Goal: Task Accomplishment & Management: Manage account settings

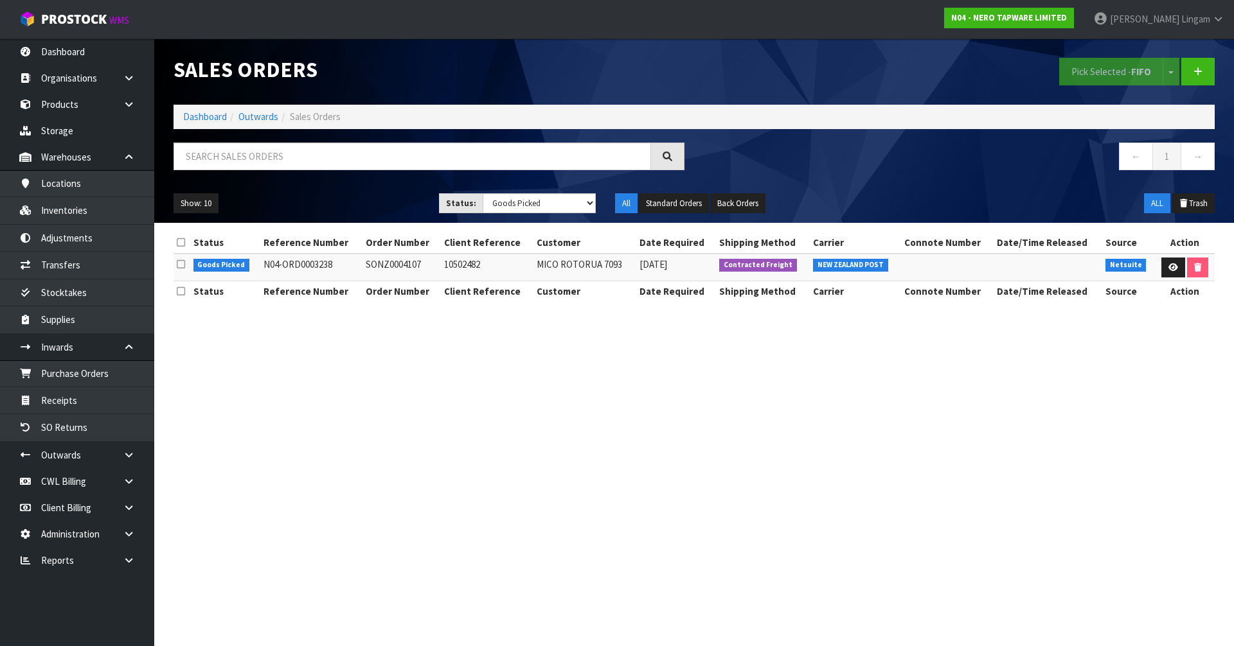
select select "string:4"
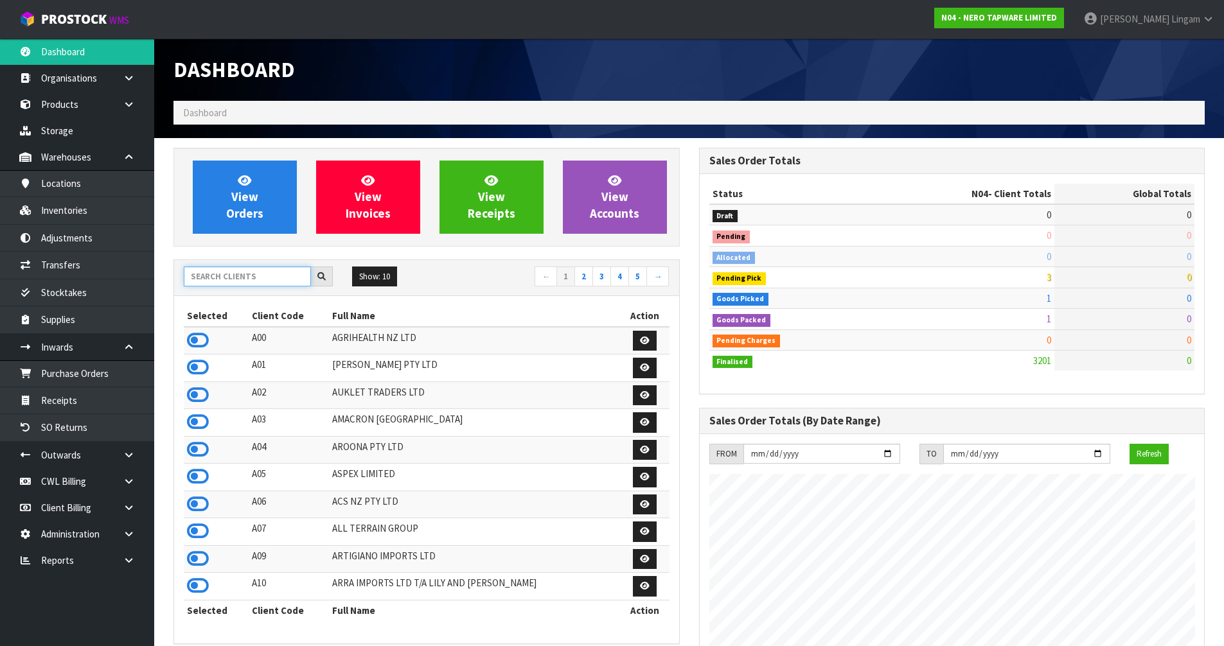
scroll to position [1001, 525]
click at [235, 278] on input "text" at bounding box center [247, 277] width 127 height 20
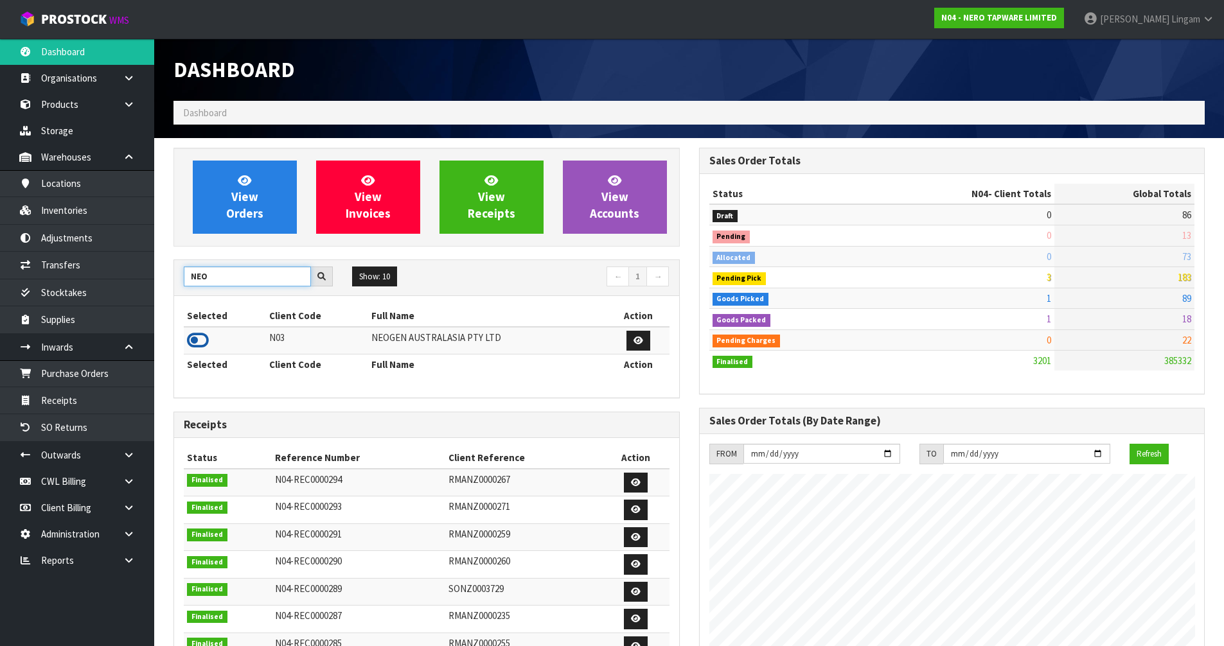
type input "NEO"
click at [199, 339] on icon at bounding box center [198, 340] width 22 height 19
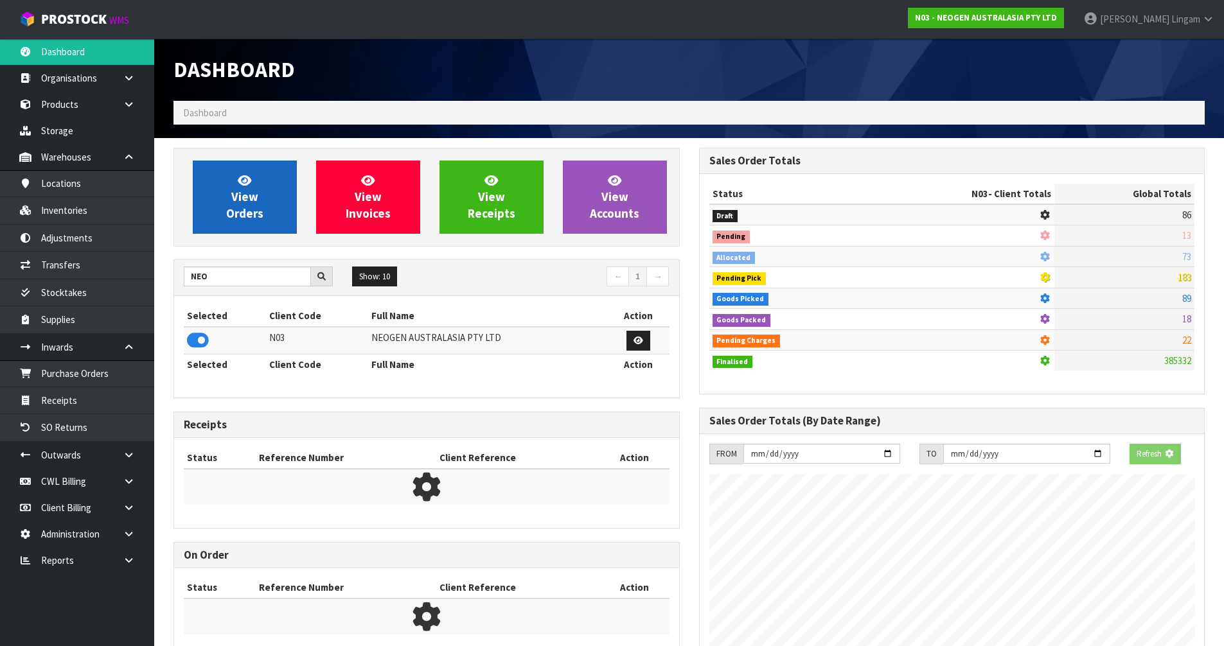
scroll to position [801, 525]
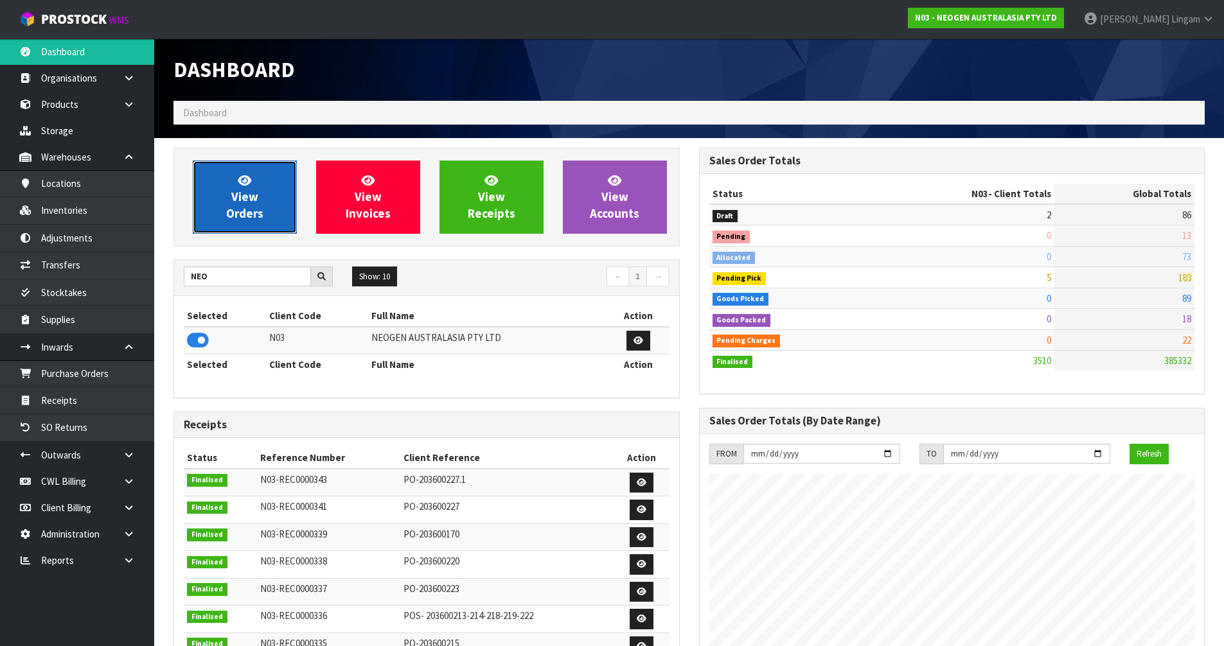
click at [253, 197] on span "View Orders" at bounding box center [244, 197] width 37 height 48
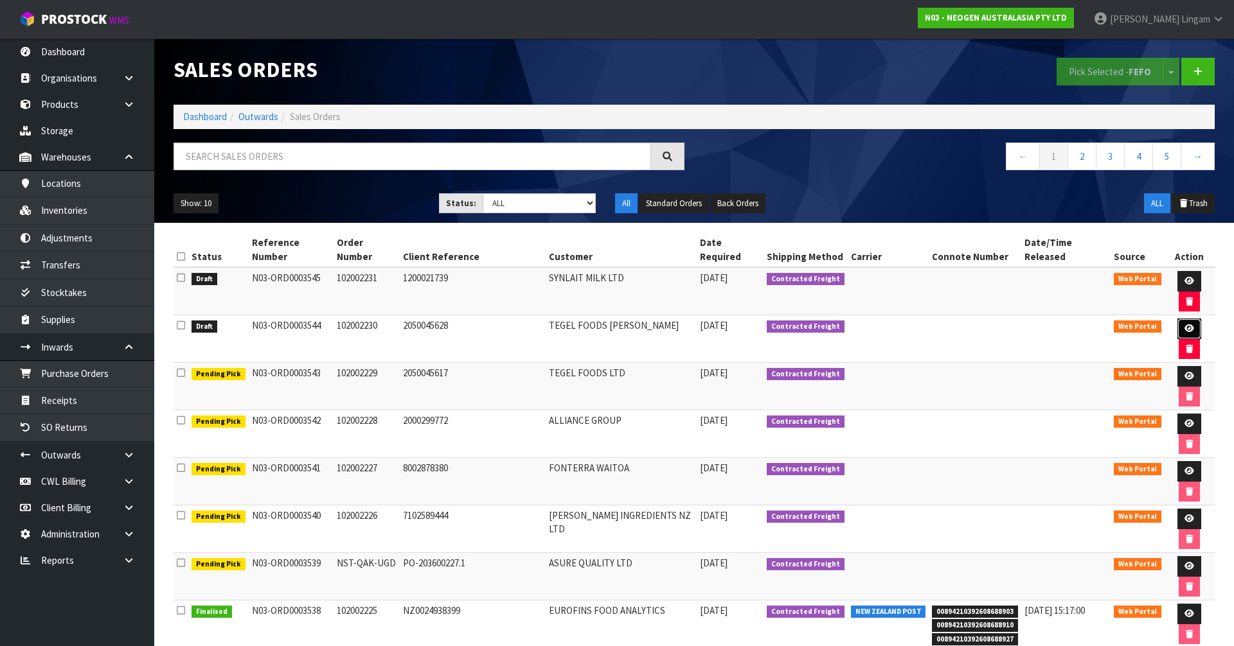
click at [1184, 325] on icon at bounding box center [1189, 329] width 10 height 8
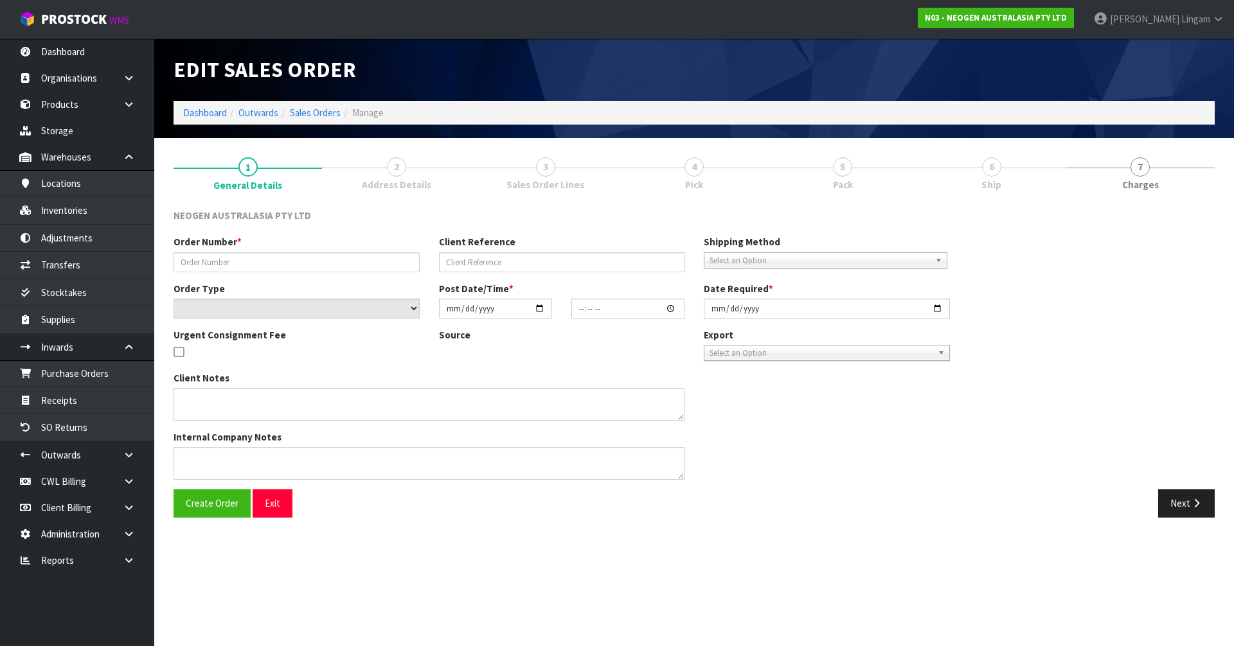
type input "102002230"
type input "2050045628"
select select "number:0"
type input "[DATE]"
type input "16:50:00.000"
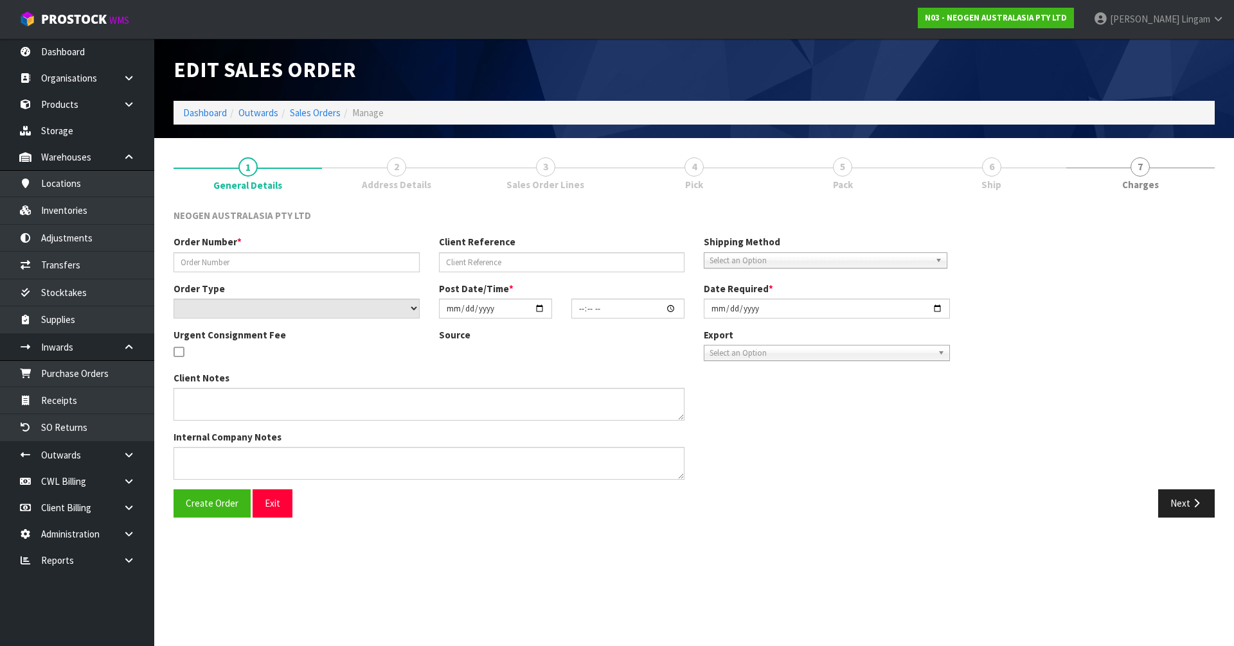
type input "[DATE]"
type textarea "ATTN: [PERSON_NAME] (LAB) RECEPTION"
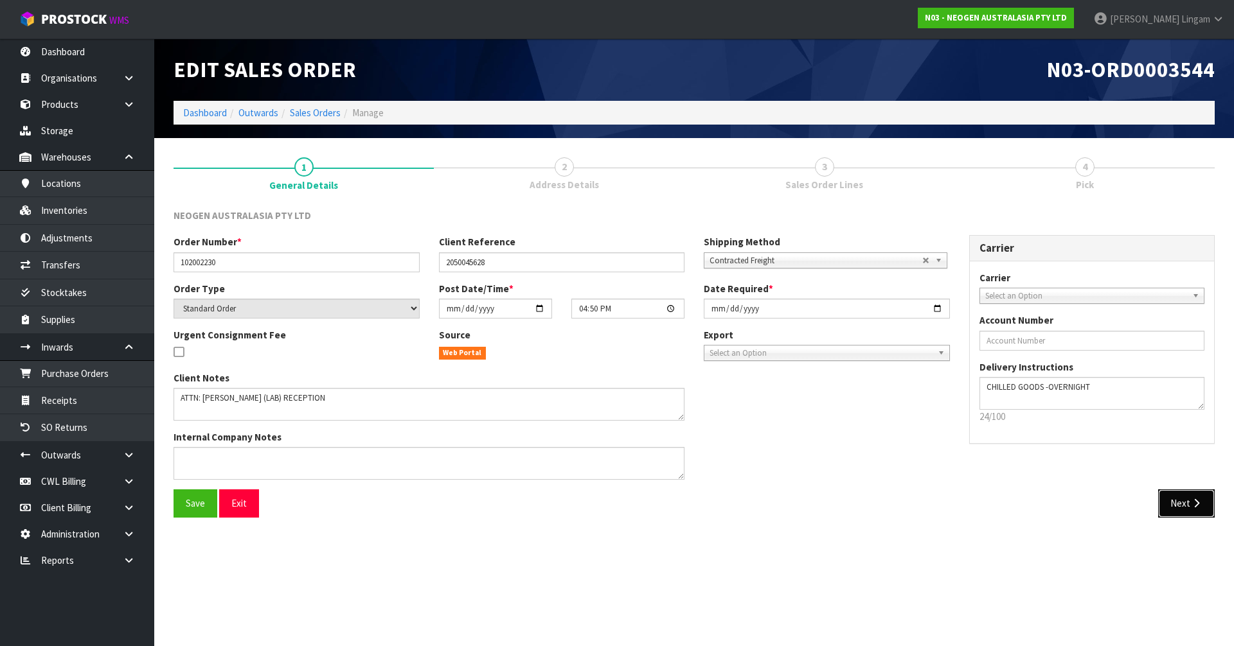
click at [1186, 499] on button "Next" at bounding box center [1186, 504] width 57 height 28
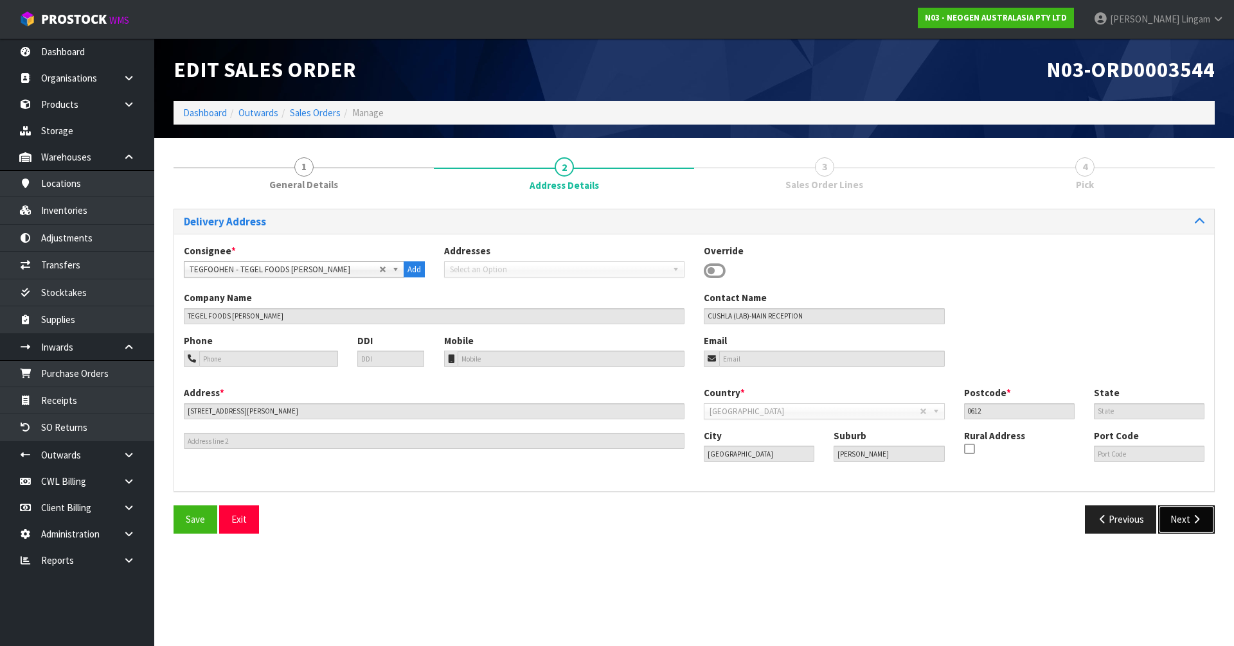
click at [1185, 516] on button "Next" at bounding box center [1186, 520] width 57 height 28
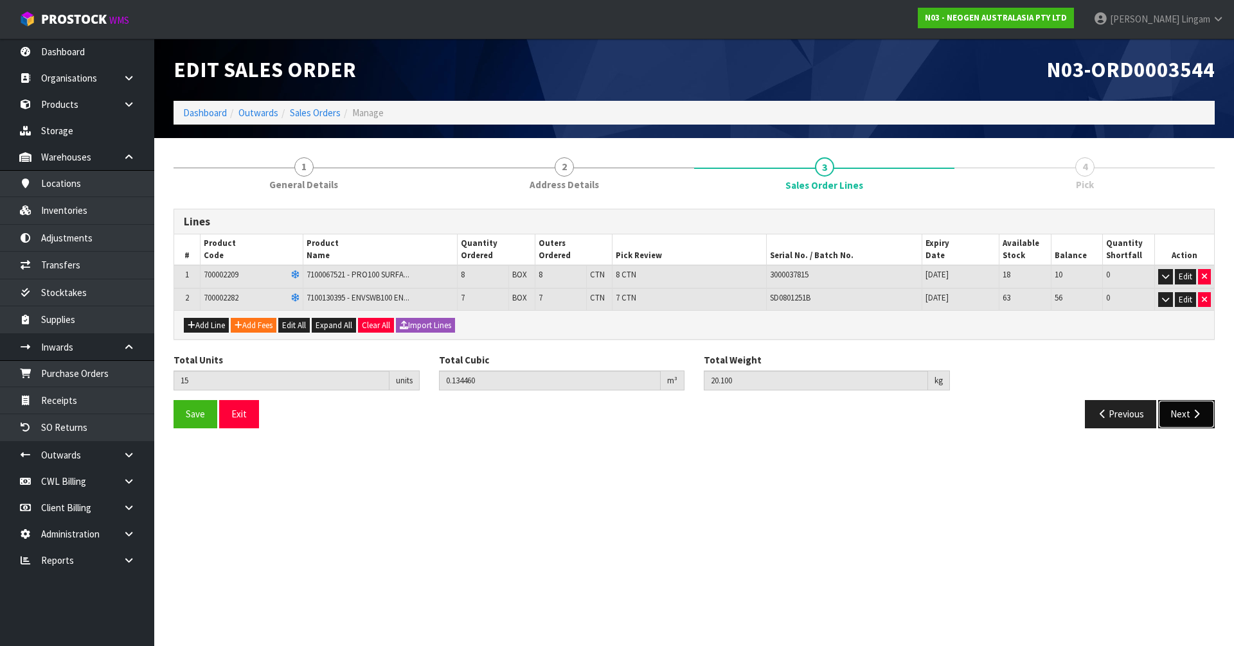
click at [1179, 411] on button "Next" at bounding box center [1186, 414] width 57 height 28
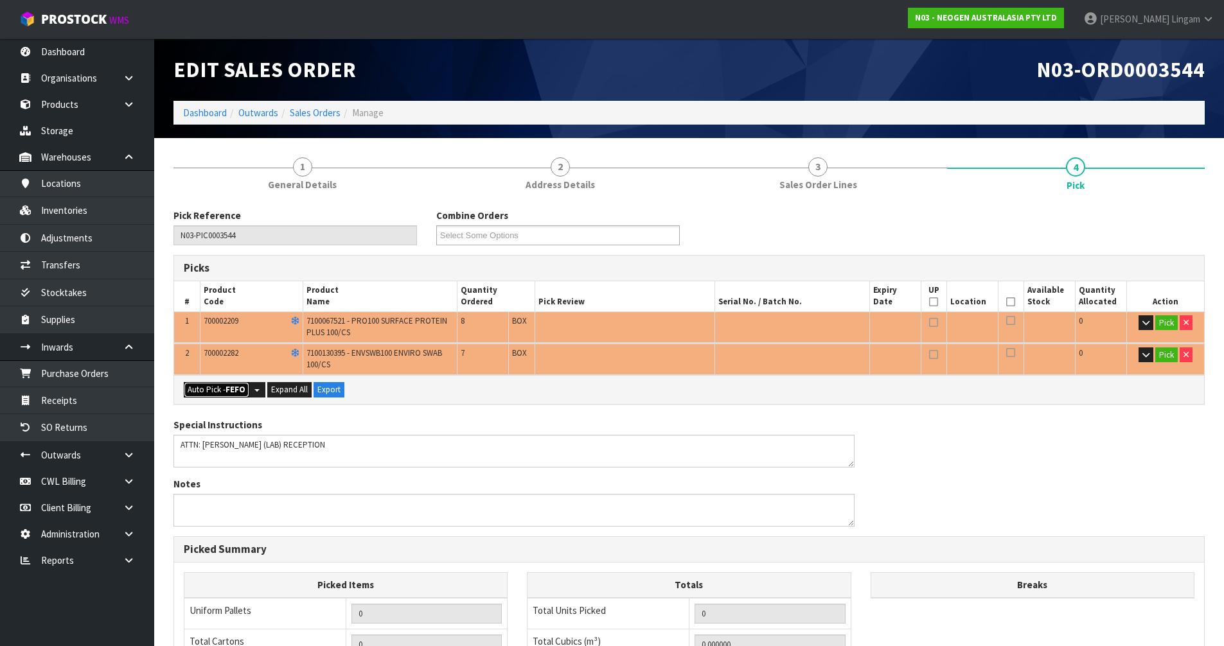
click at [231, 388] on strong "FEFO" at bounding box center [236, 389] width 20 height 11
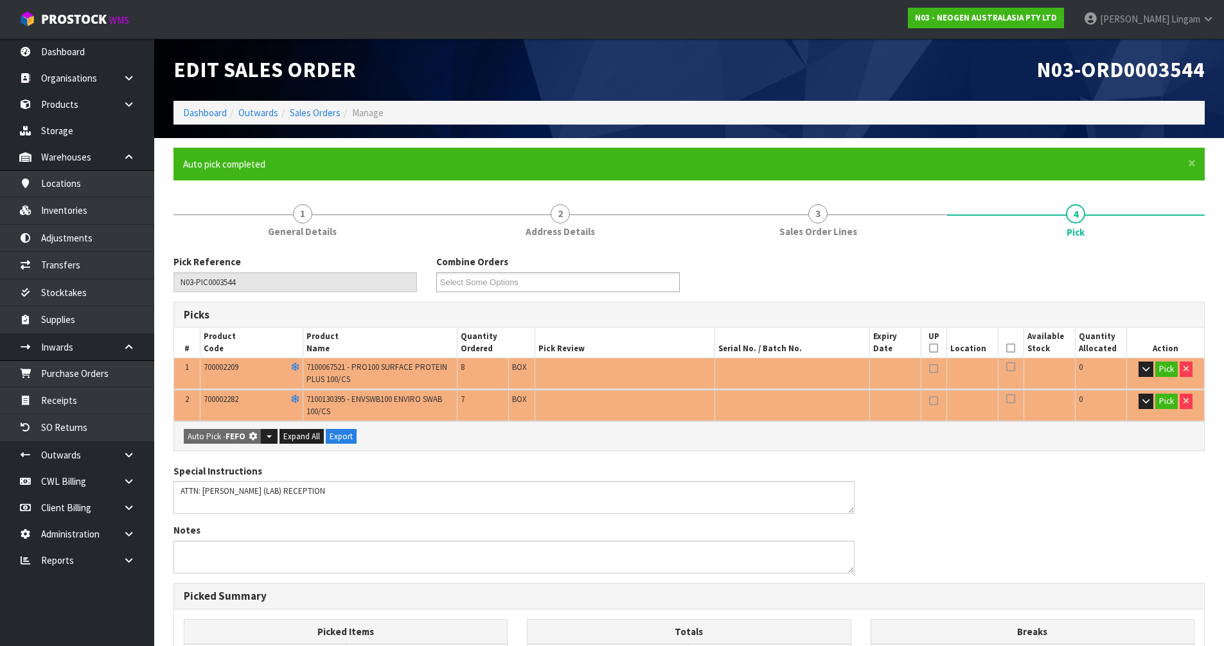
type input "15"
type input "0.134460"
type input "20.100"
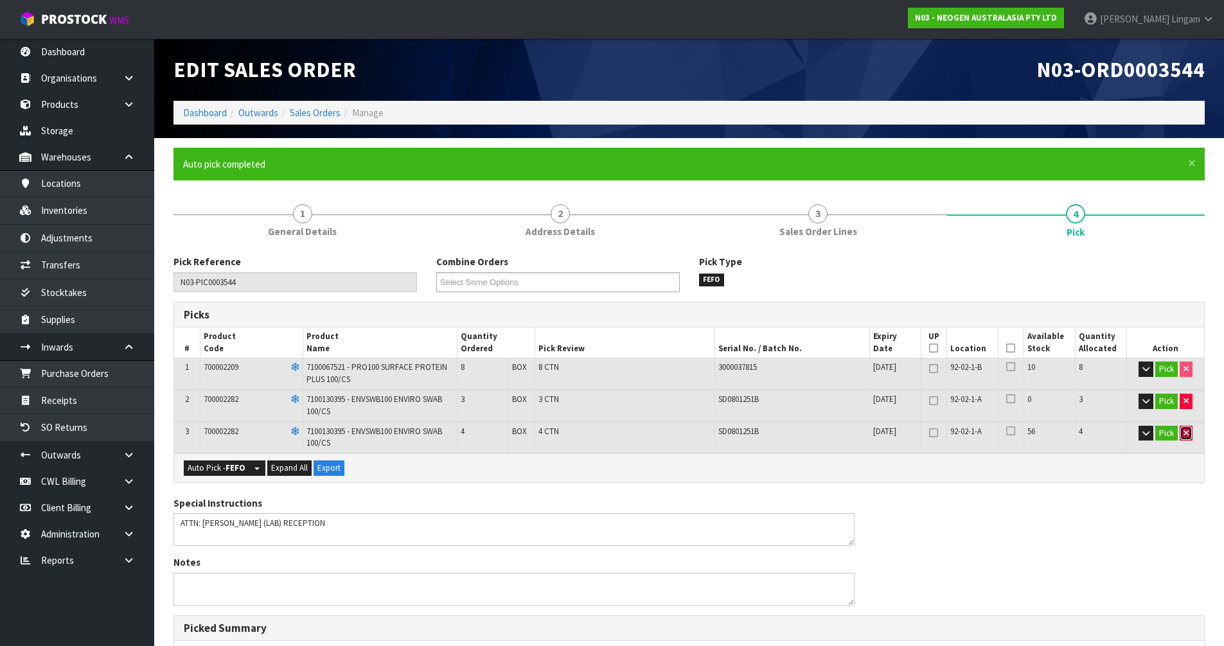
click at [1187, 438] on button "button" at bounding box center [1186, 433] width 13 height 15
type input "11"
type input "0.07902"
type input "12.5"
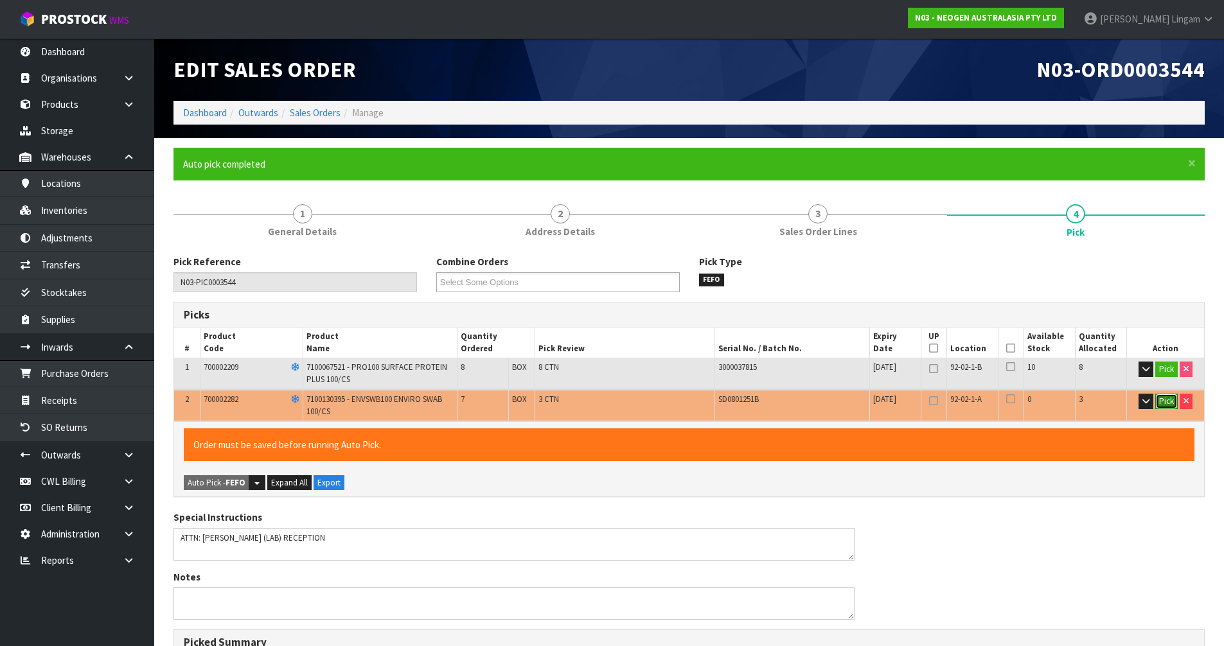
click at [1168, 404] on button "Pick" at bounding box center [1166, 401] width 22 height 15
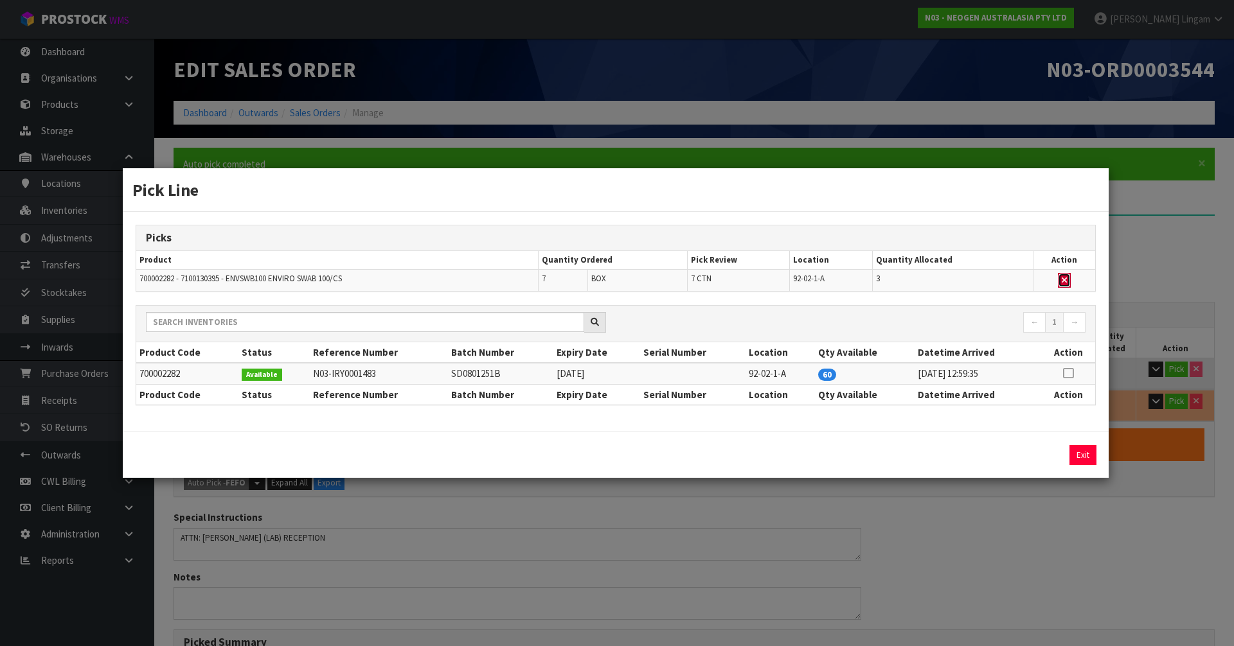
click at [1066, 279] on icon "button" at bounding box center [1064, 280] width 5 height 8
type input "8"
type input "0.03744"
type input "6.8"
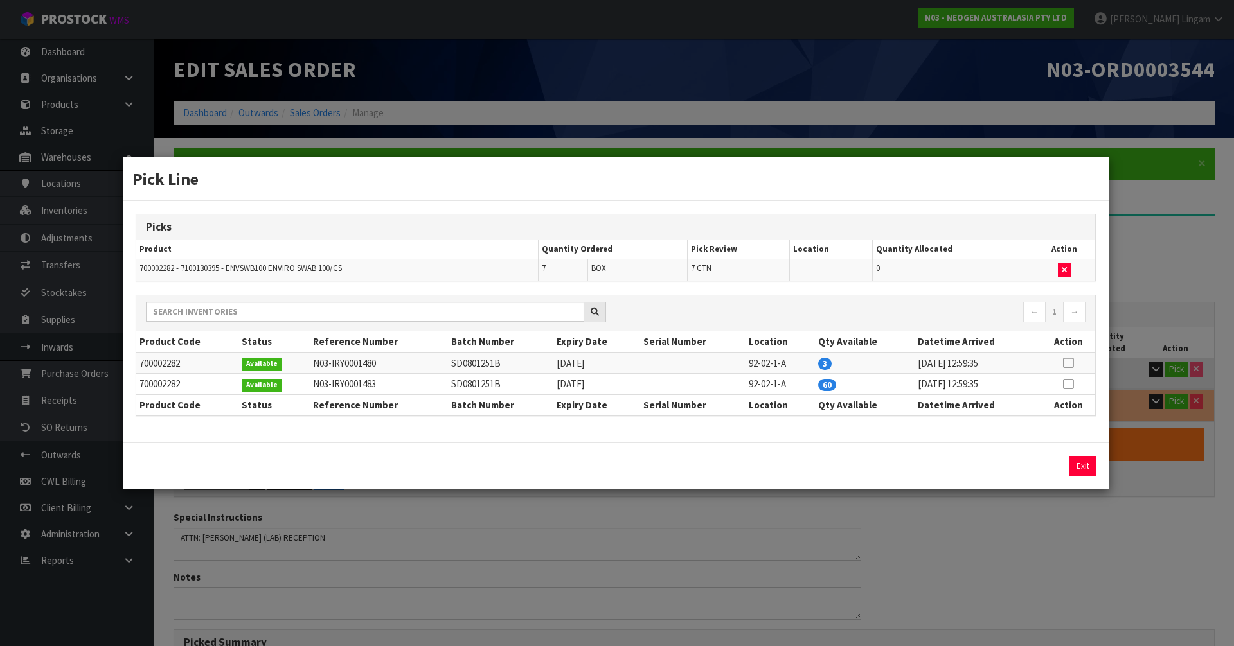
click at [1070, 364] on icon at bounding box center [1068, 363] width 10 height 1
click at [1080, 464] on button "Exit" at bounding box center [1082, 466] width 27 height 20
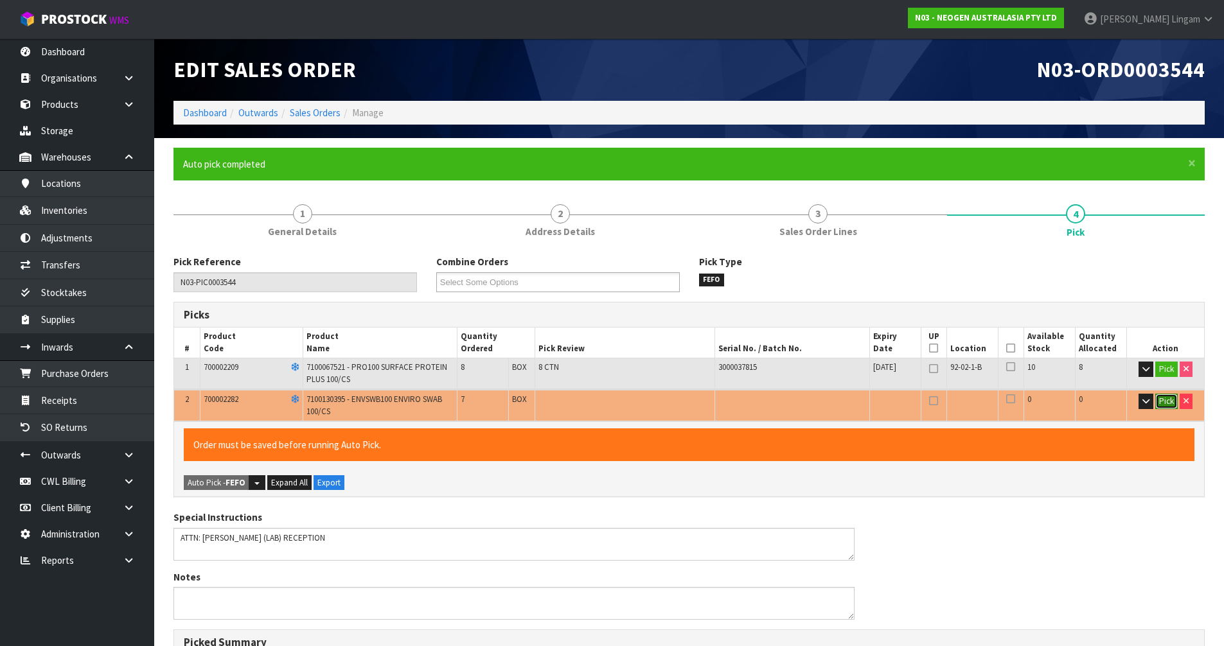
click at [1161, 397] on button "Pick" at bounding box center [1166, 401] width 22 height 15
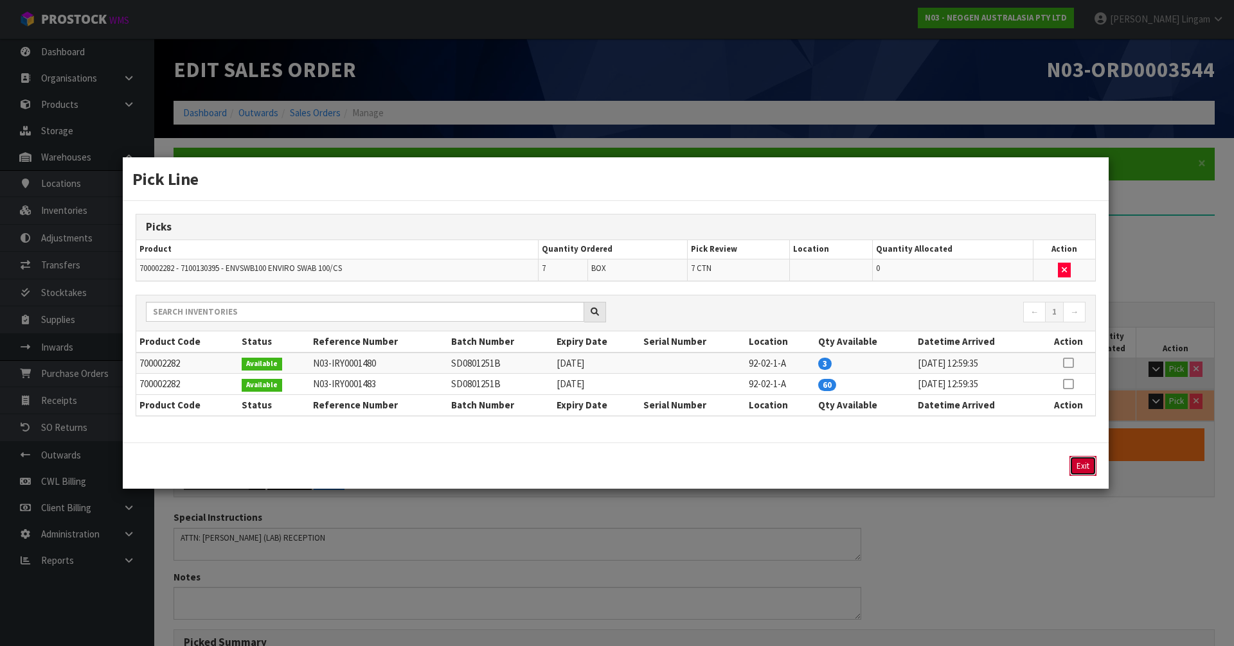
click at [1084, 470] on button "Exit" at bounding box center [1082, 466] width 27 height 20
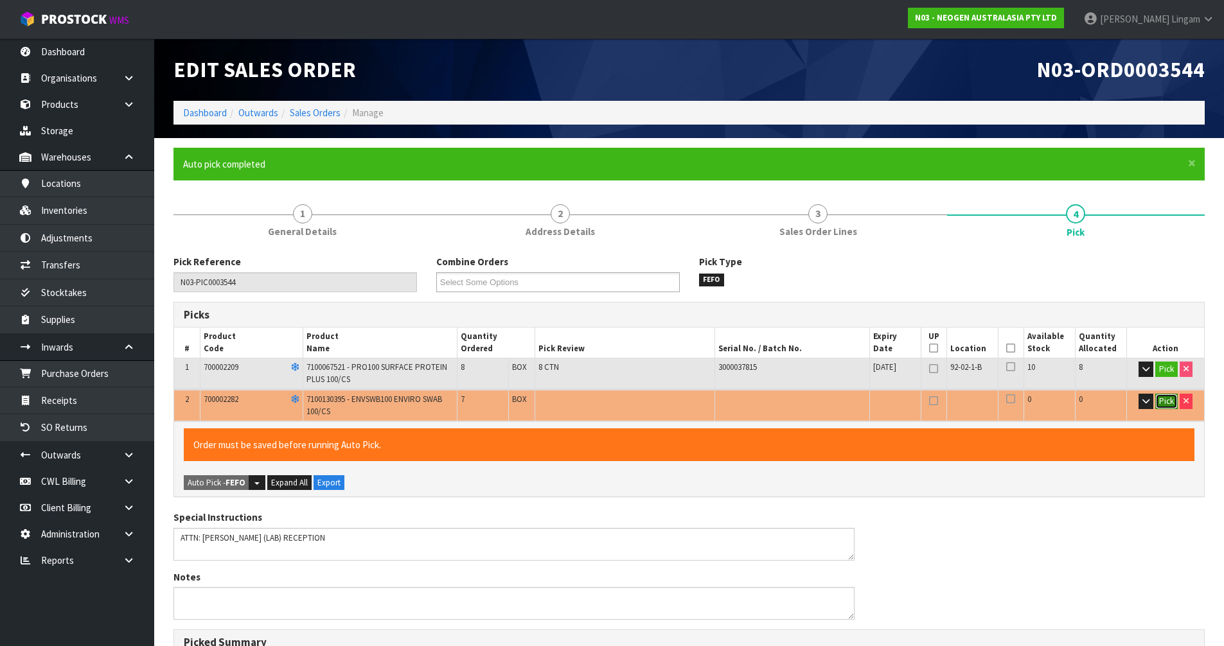
click at [1169, 406] on button "Pick" at bounding box center [1166, 401] width 22 height 15
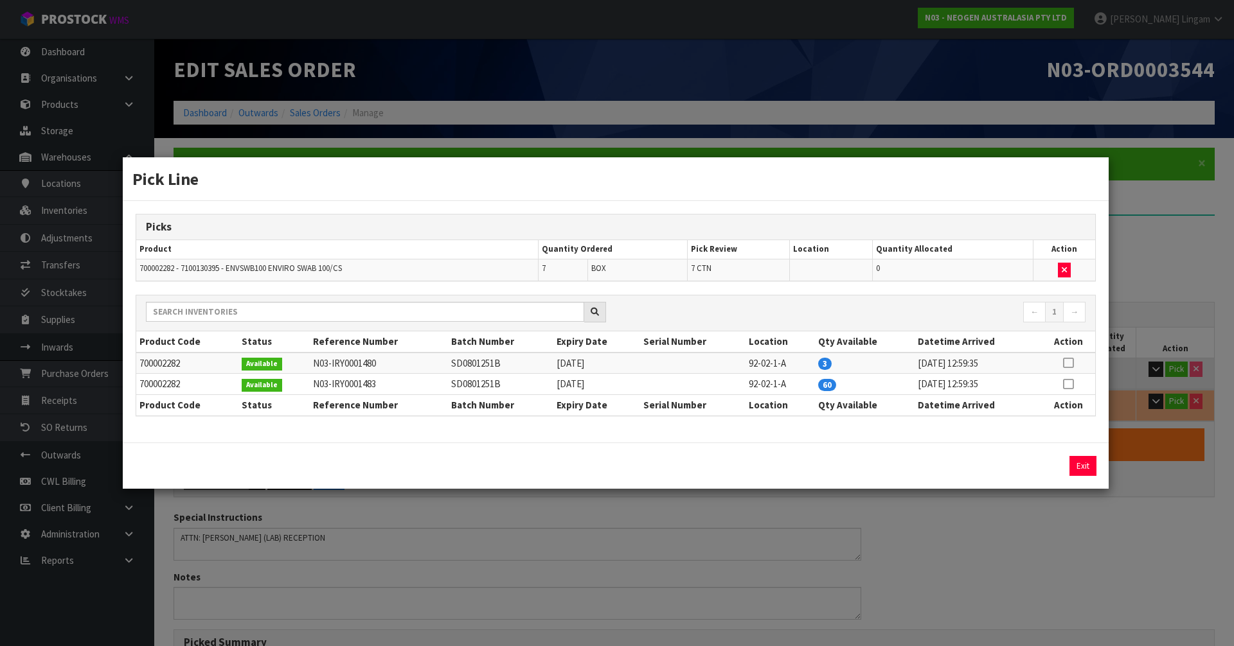
click at [1069, 385] on icon at bounding box center [1068, 384] width 10 height 1
click at [1046, 466] on button "Assign Pick" at bounding box center [1039, 466] width 53 height 20
type input "15"
type input "0.13446"
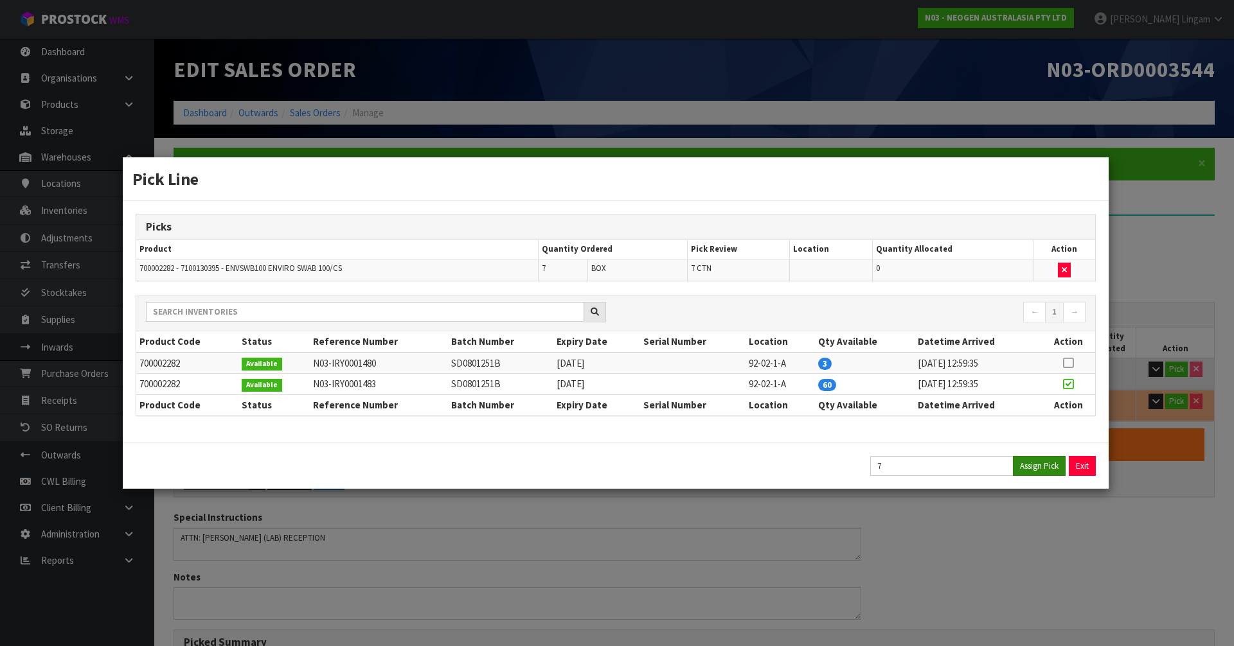
type input "20.1"
click at [1076, 460] on button "Exit" at bounding box center [1082, 466] width 27 height 20
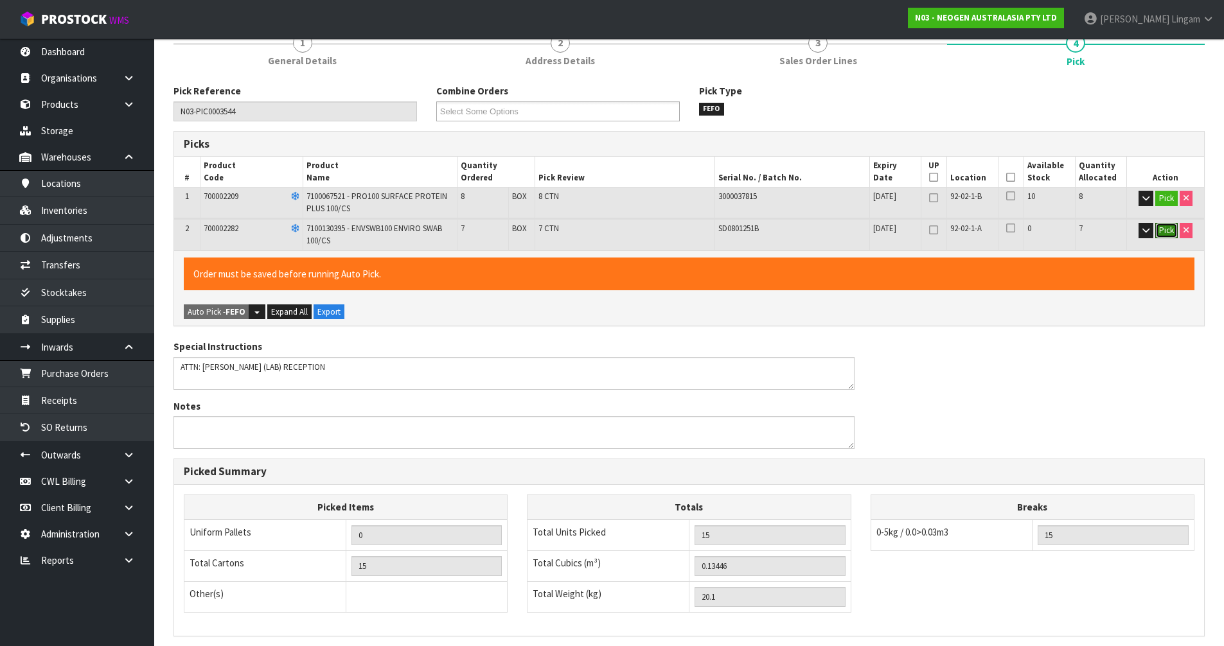
scroll to position [338, 0]
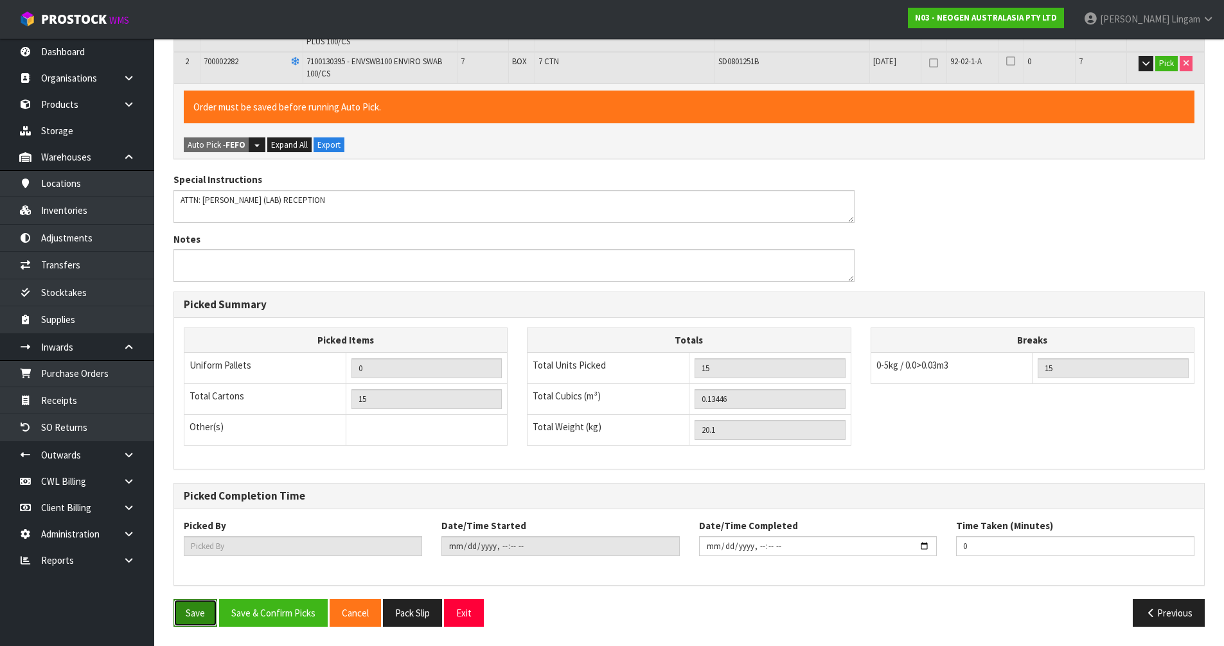
click at [207, 614] on button "Save" at bounding box center [196, 614] width 44 height 28
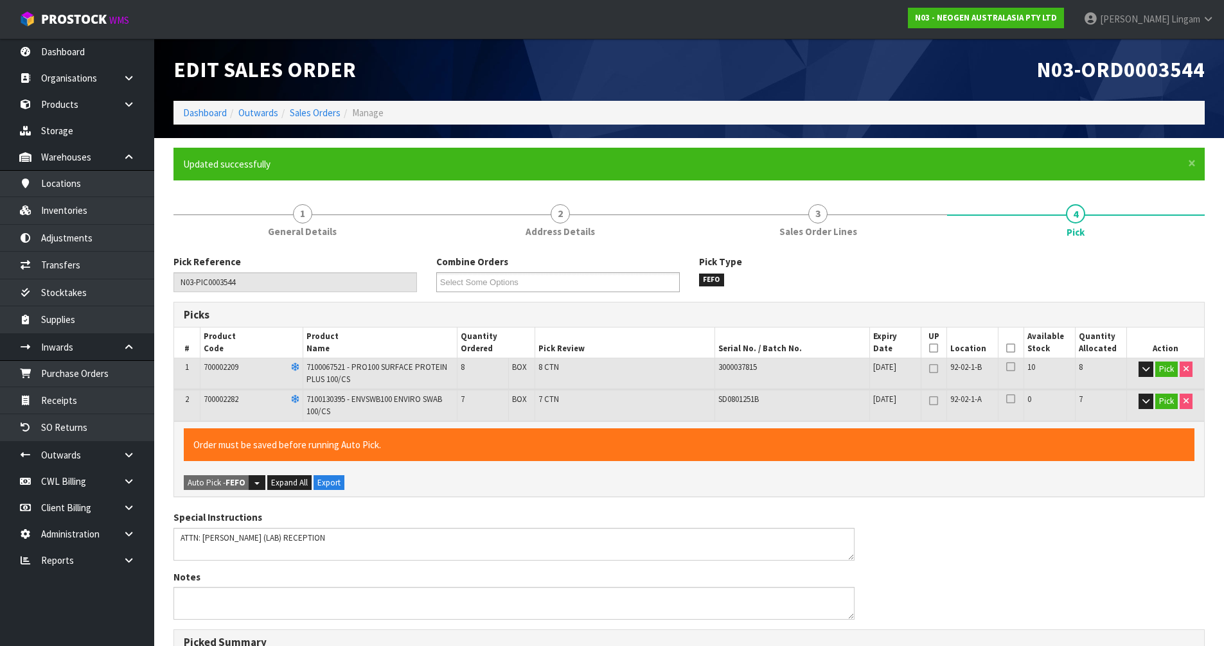
scroll to position [292, 0]
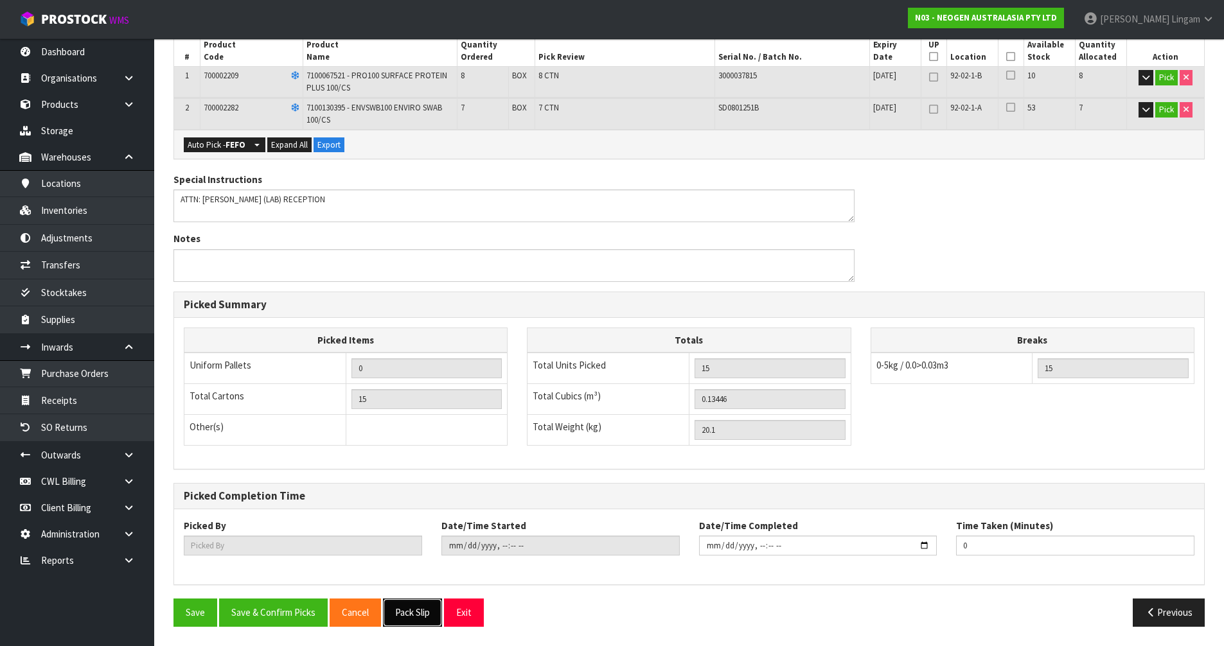
click at [406, 619] on button "Pack Slip" at bounding box center [412, 613] width 59 height 28
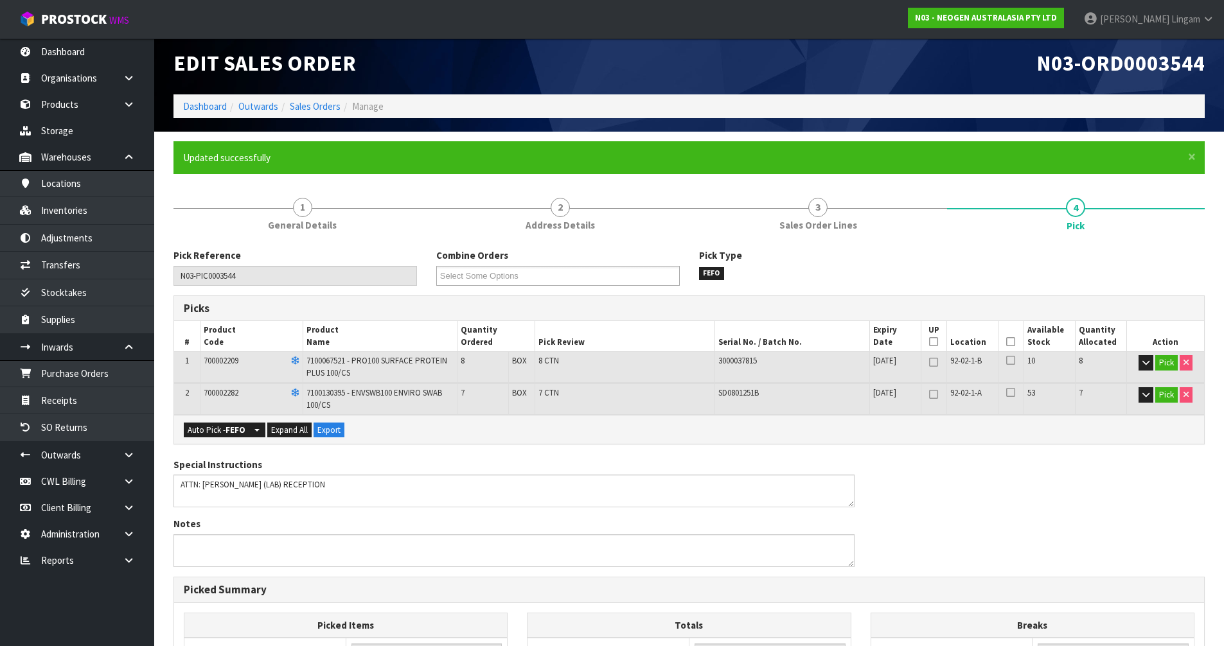
scroll to position [0, 0]
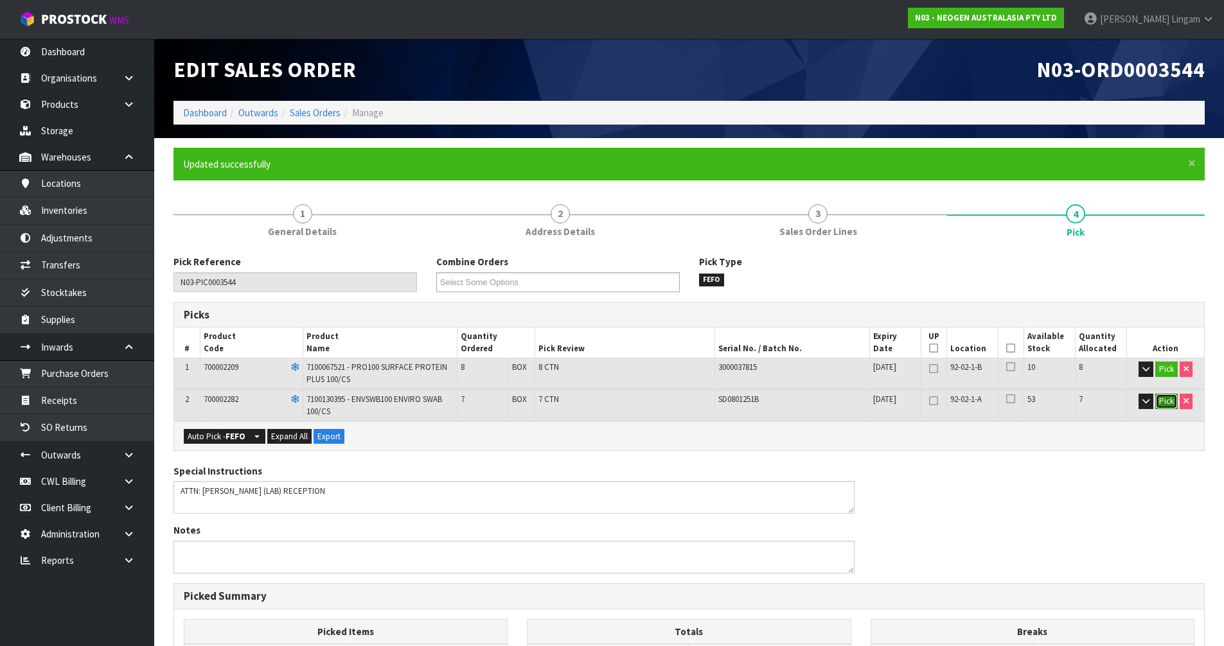
click at [1166, 407] on button "Pick" at bounding box center [1166, 401] width 22 height 15
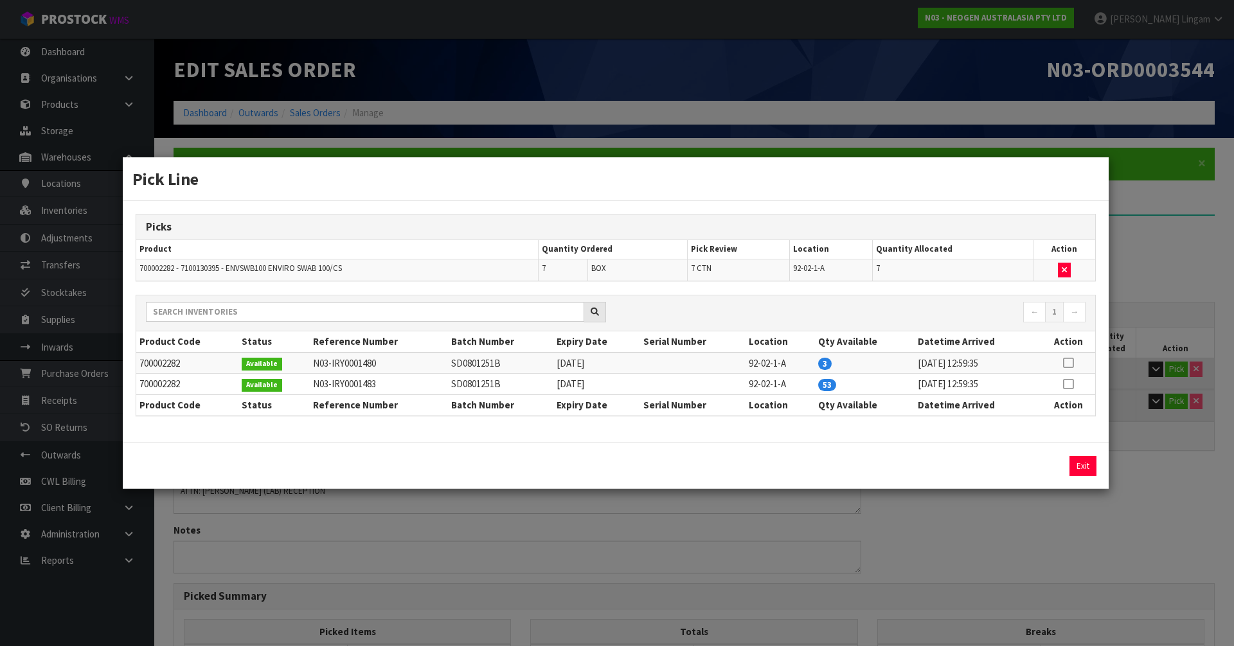
click at [1070, 363] on icon at bounding box center [1068, 363] width 10 height 1
click at [1068, 271] on button "button" at bounding box center [1064, 270] width 13 height 15
type input "8"
type input "0.03744"
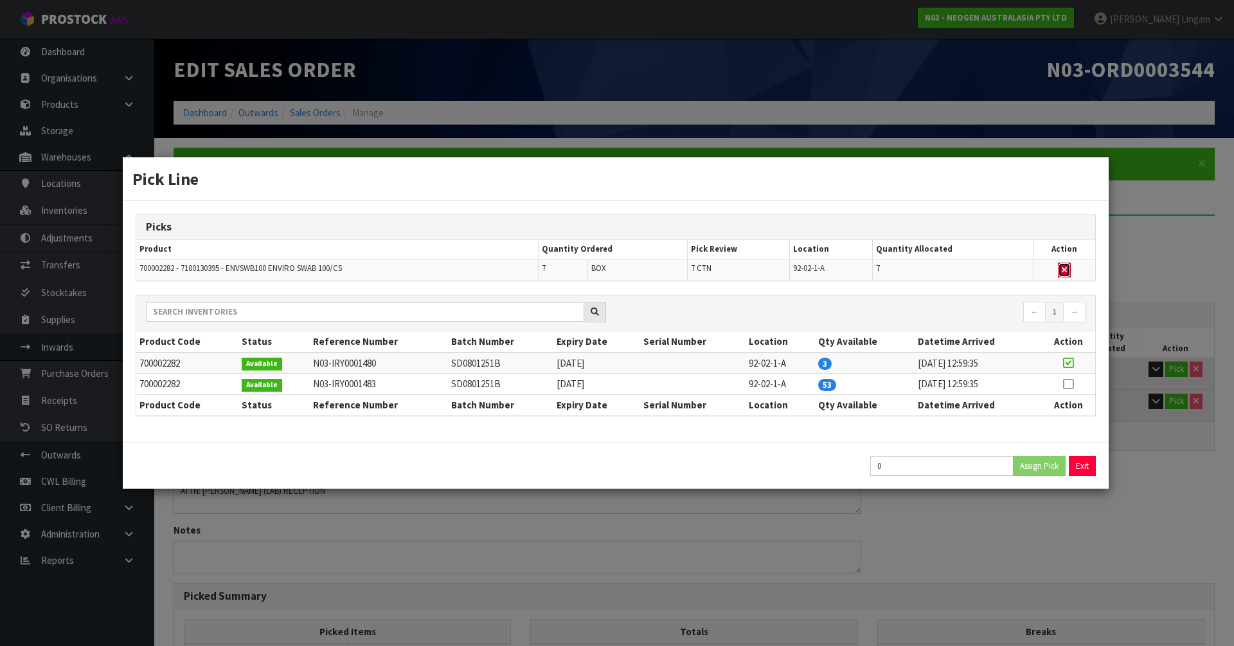
type input "6.8"
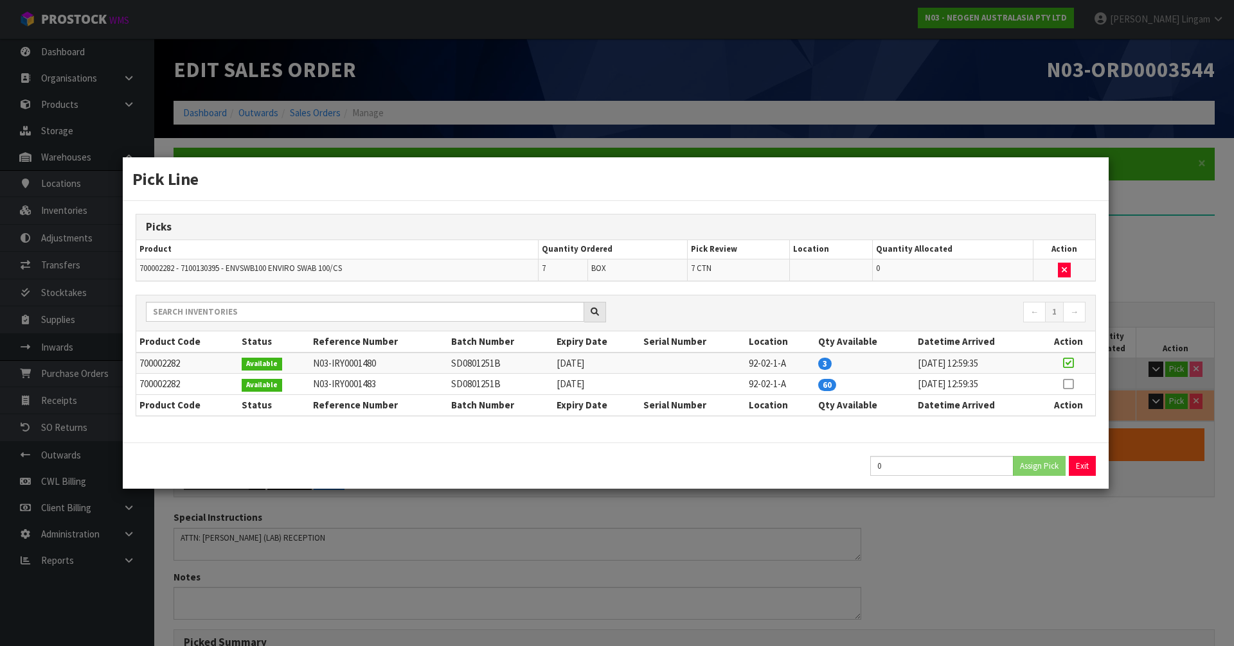
click at [1067, 364] on icon at bounding box center [1068, 363] width 10 height 1
type input "3"
click at [1068, 364] on icon at bounding box center [1068, 363] width 10 height 1
click at [1045, 466] on button "Assign Pick" at bounding box center [1039, 466] width 53 height 20
type input "11"
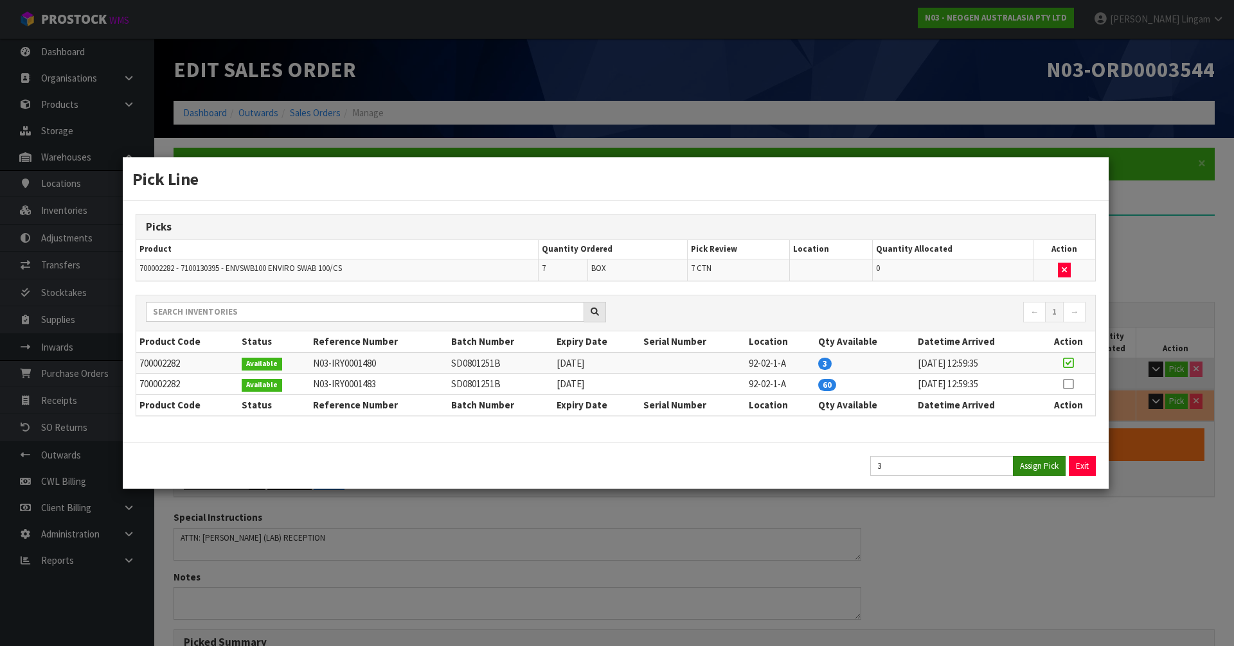
type input "11"
type input "0.07902"
type input "12.5"
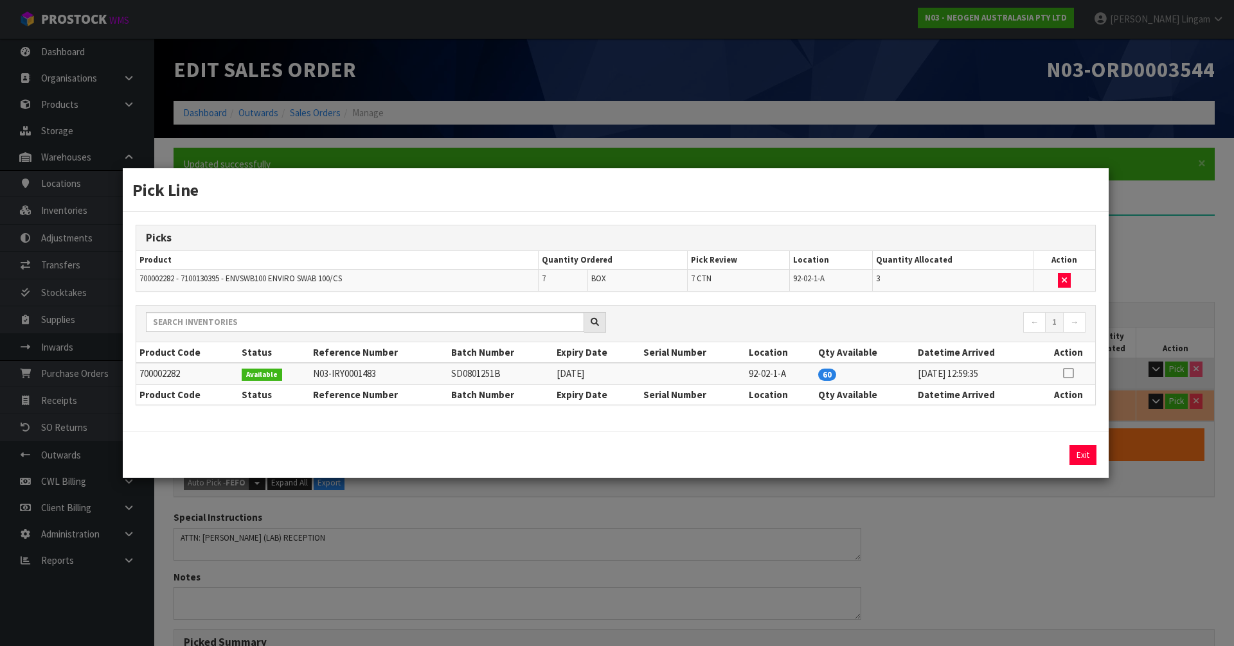
click at [1065, 374] on icon at bounding box center [1068, 373] width 10 height 1
click at [1051, 459] on button "Assign Pick" at bounding box center [1039, 455] width 53 height 20
type input "15"
type input "0.13446"
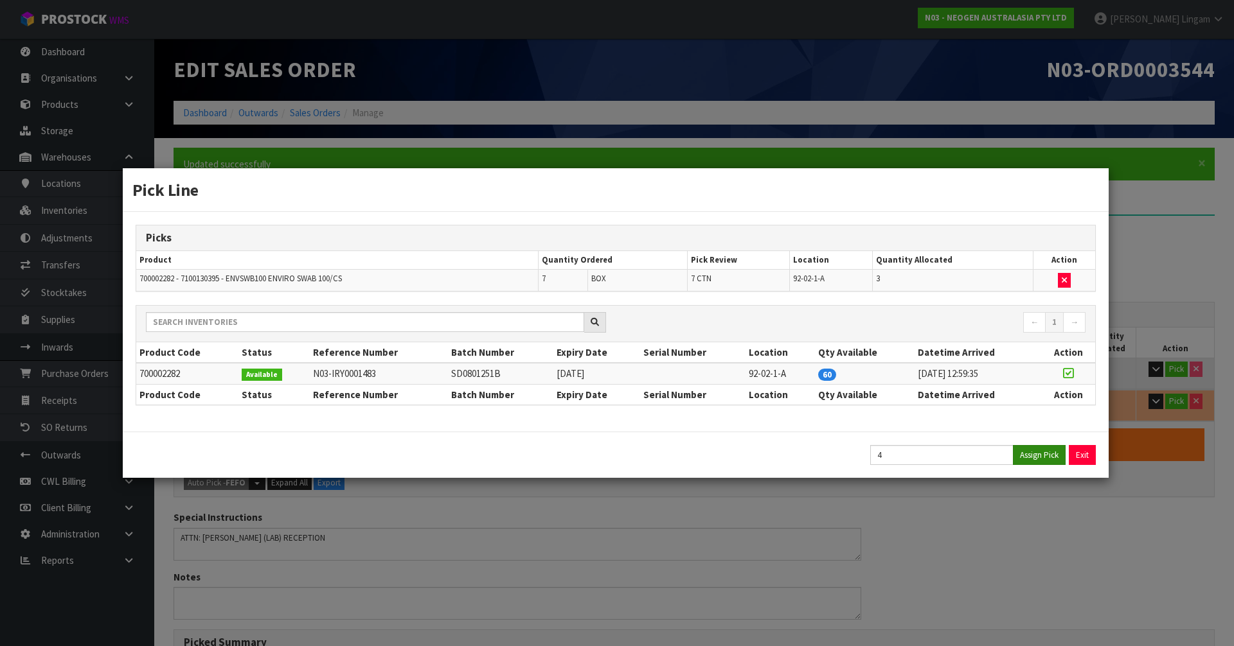
type input "20.1"
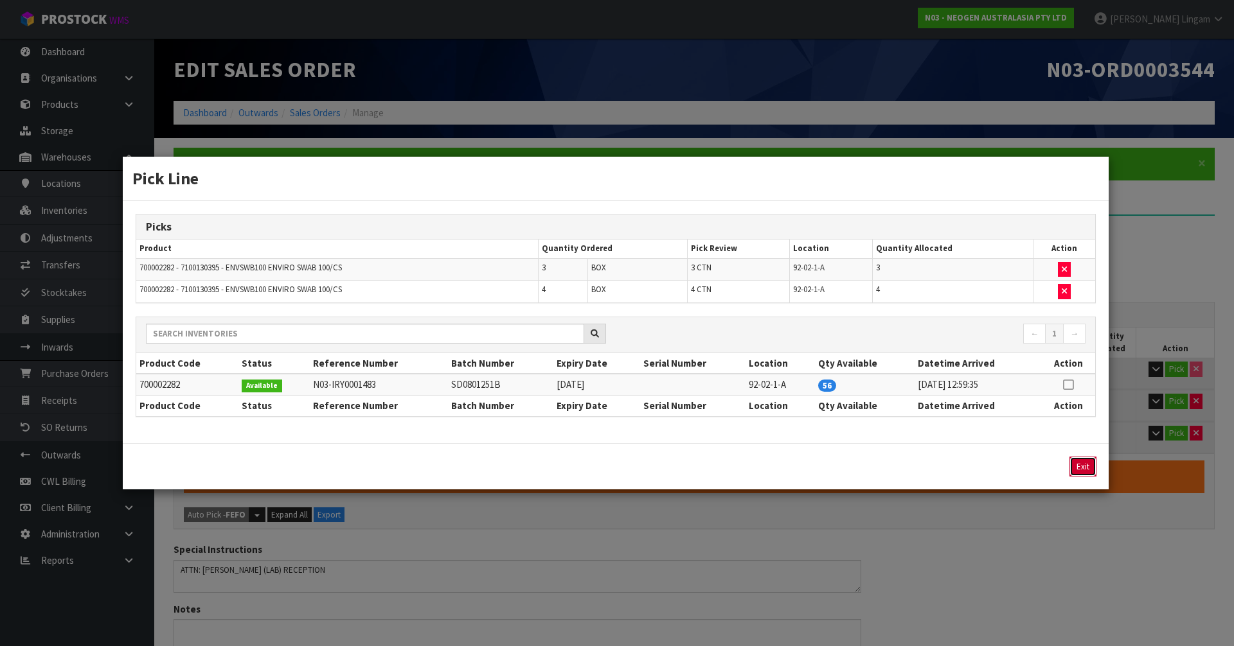
click at [1078, 468] on button "Exit" at bounding box center [1082, 467] width 27 height 20
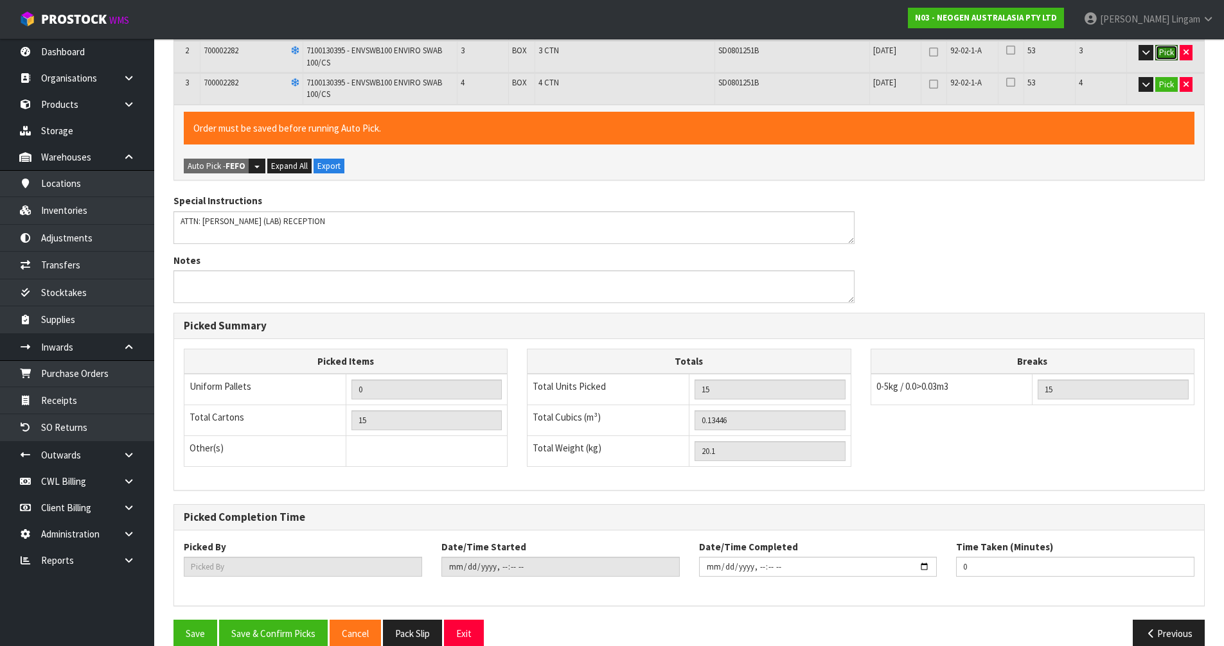
scroll to position [370, 0]
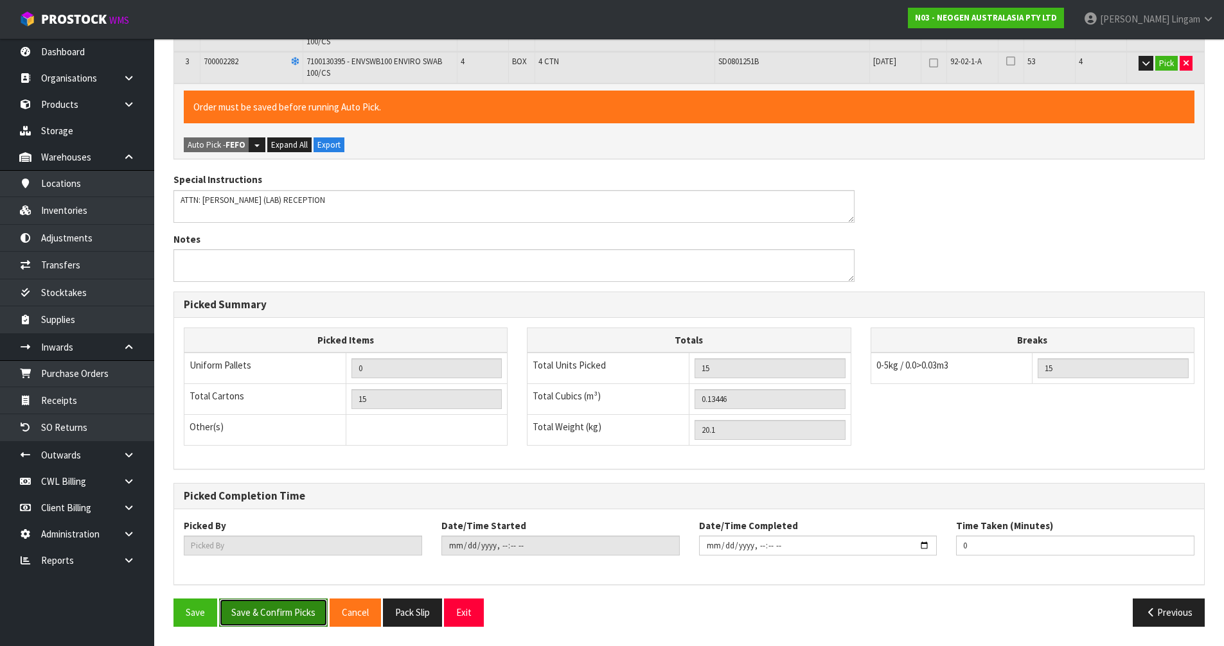
click at [301, 614] on button "Save & Confirm Picks" at bounding box center [273, 613] width 109 height 28
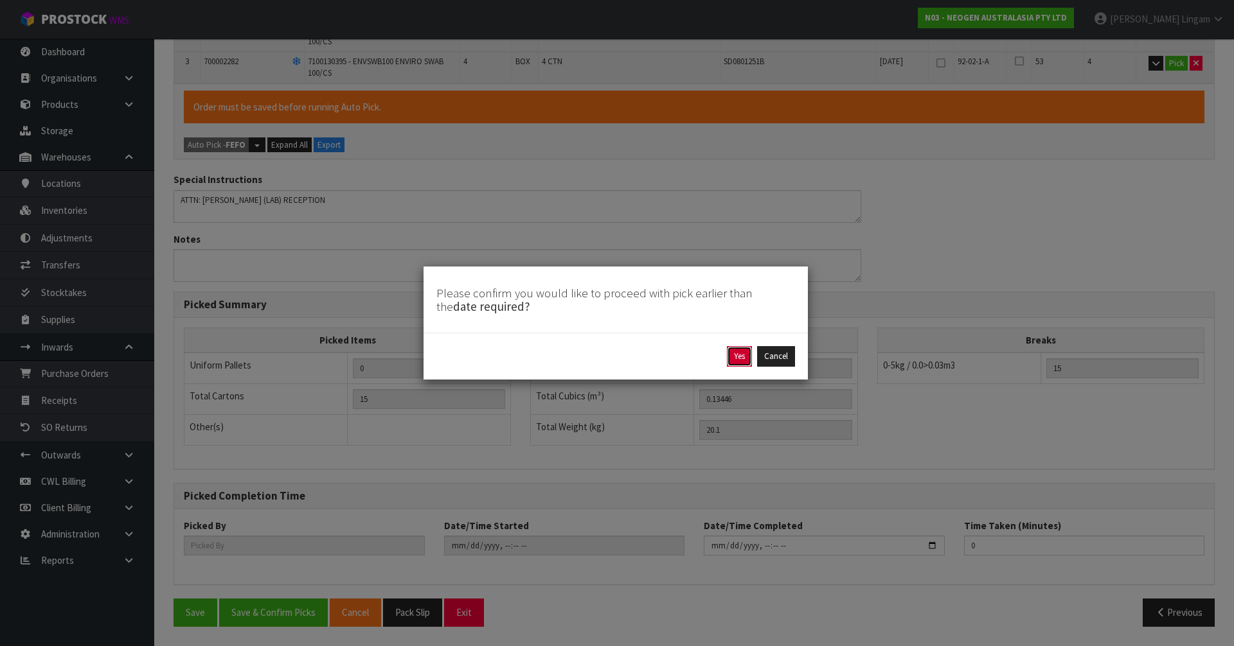
click at [738, 354] on button "Yes" at bounding box center [739, 356] width 25 height 21
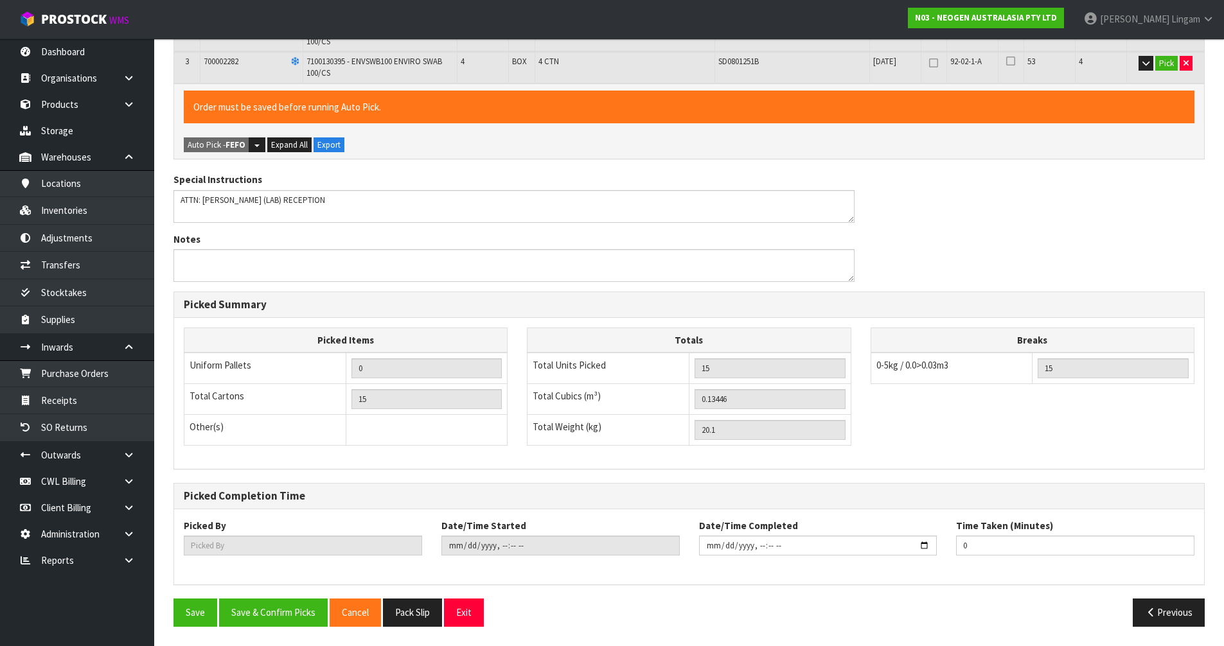
type input "[PERSON_NAME]"
type input "[DATE]T19:55:51"
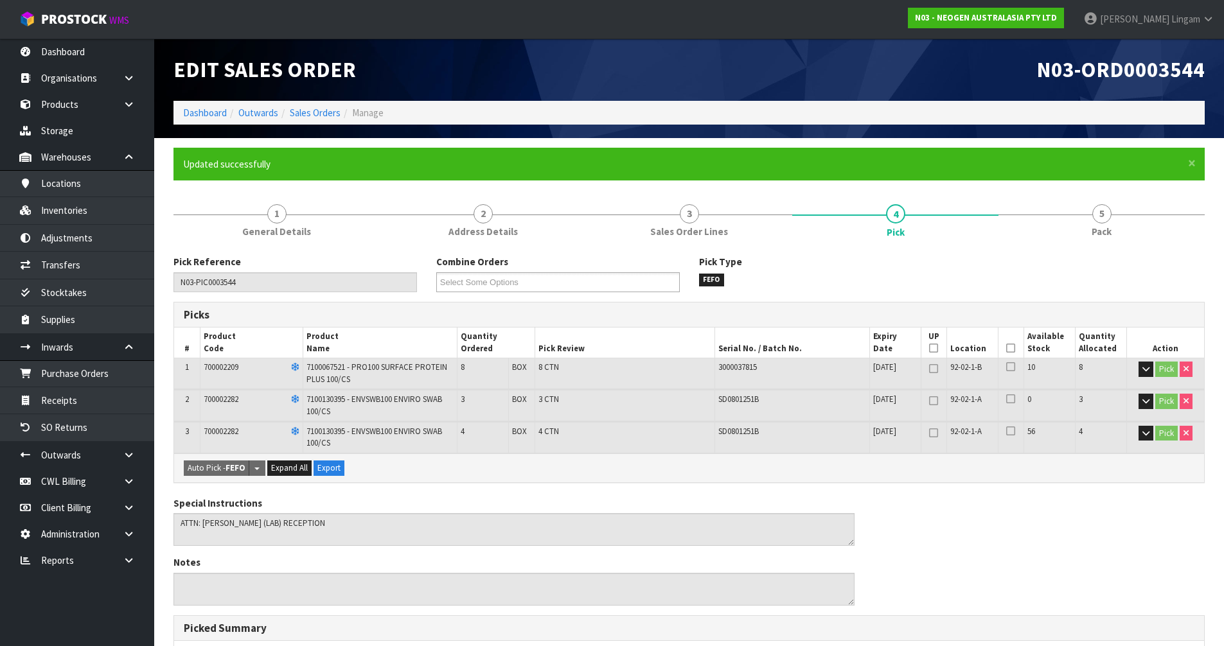
click at [323, 119] on li "Sales Orders" at bounding box center [309, 112] width 62 height 13
click at [323, 114] on link "Sales Orders" at bounding box center [315, 113] width 51 height 12
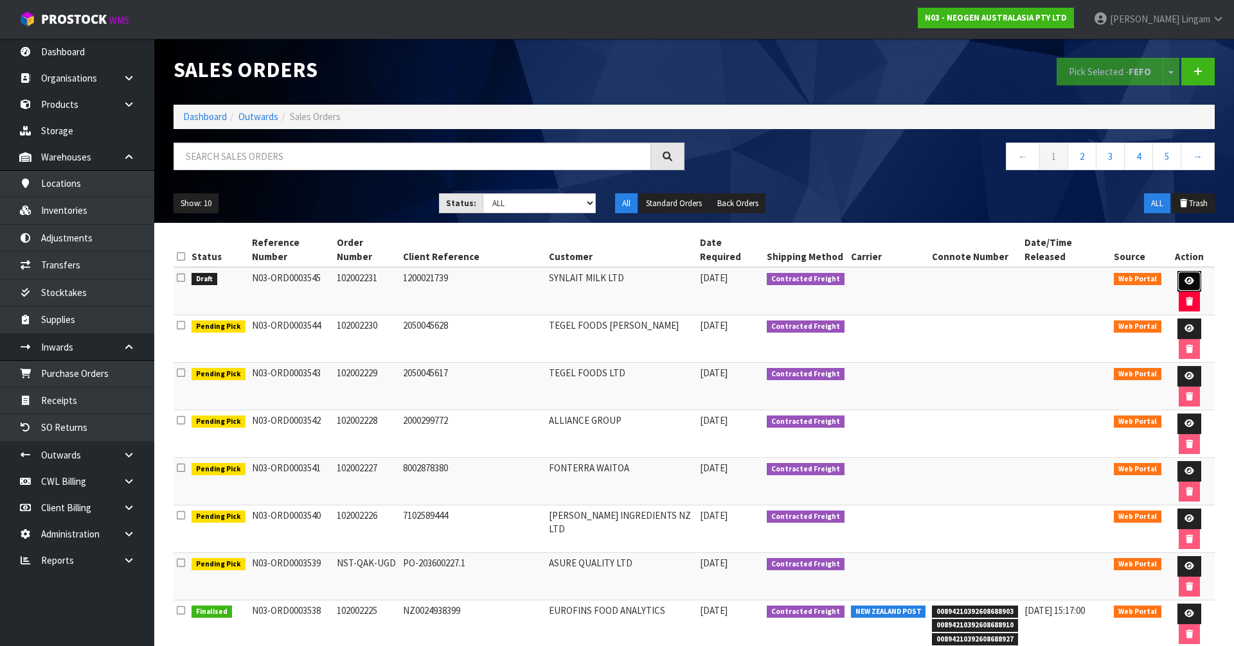
click at [1184, 277] on icon at bounding box center [1189, 281] width 10 height 8
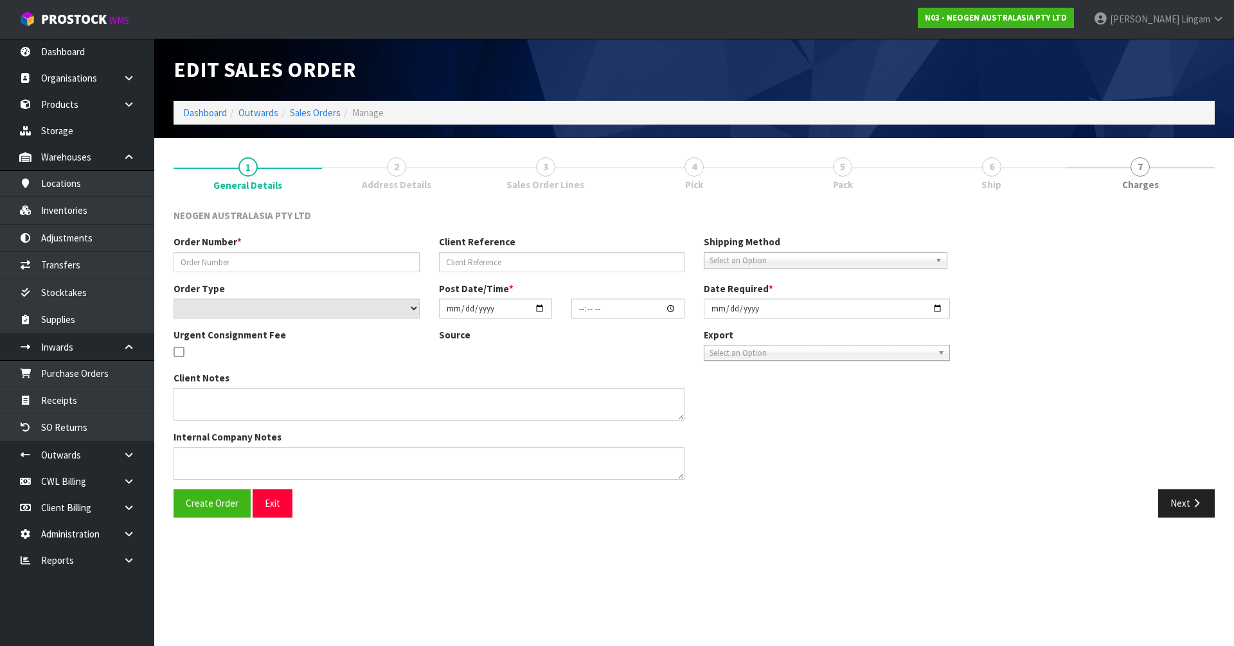
type input "102002231"
type input "1200021739"
select select "number:0"
type input "[DATE]"
type input "16:56:00.000"
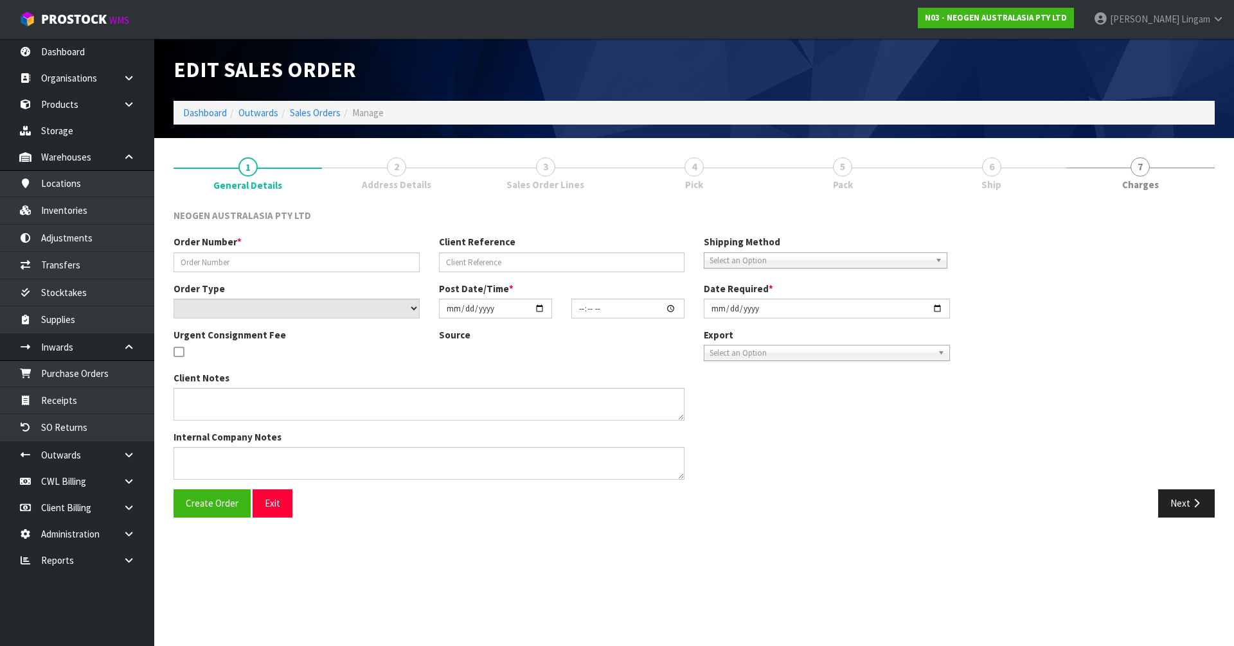
type input "[DATE]"
type textarea "ATTN: [PERSON_NAME] SANTA [PERSON_NAME]"
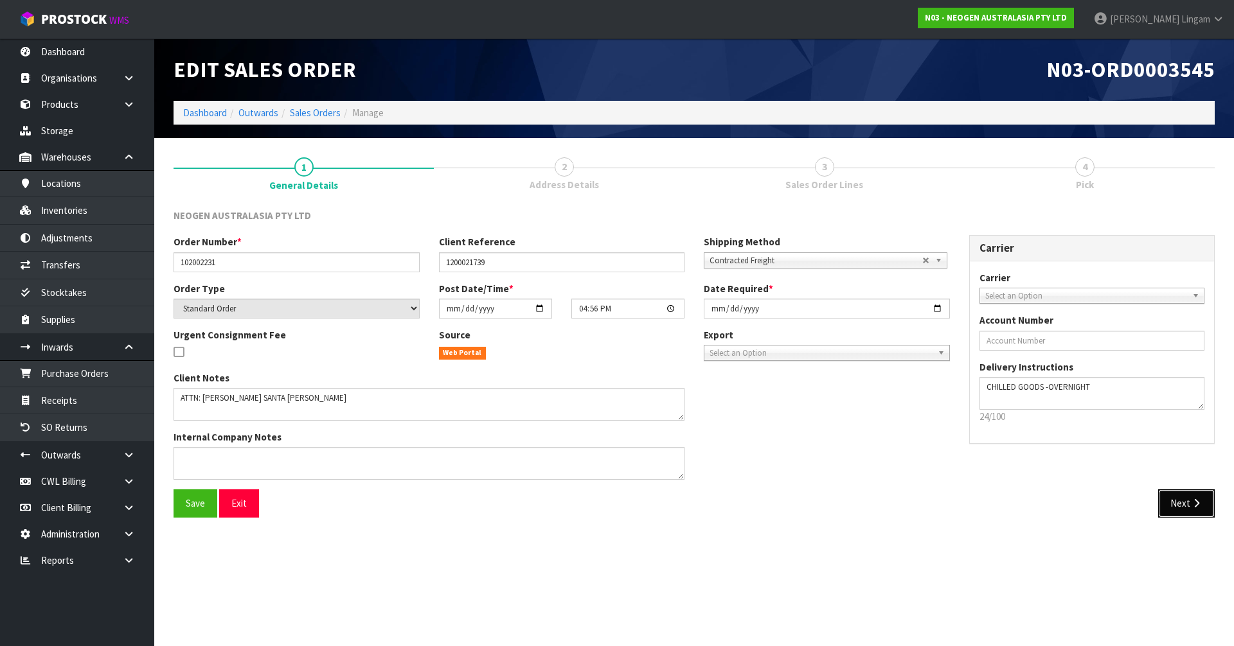
click at [1191, 506] on icon "button" at bounding box center [1196, 504] width 12 height 10
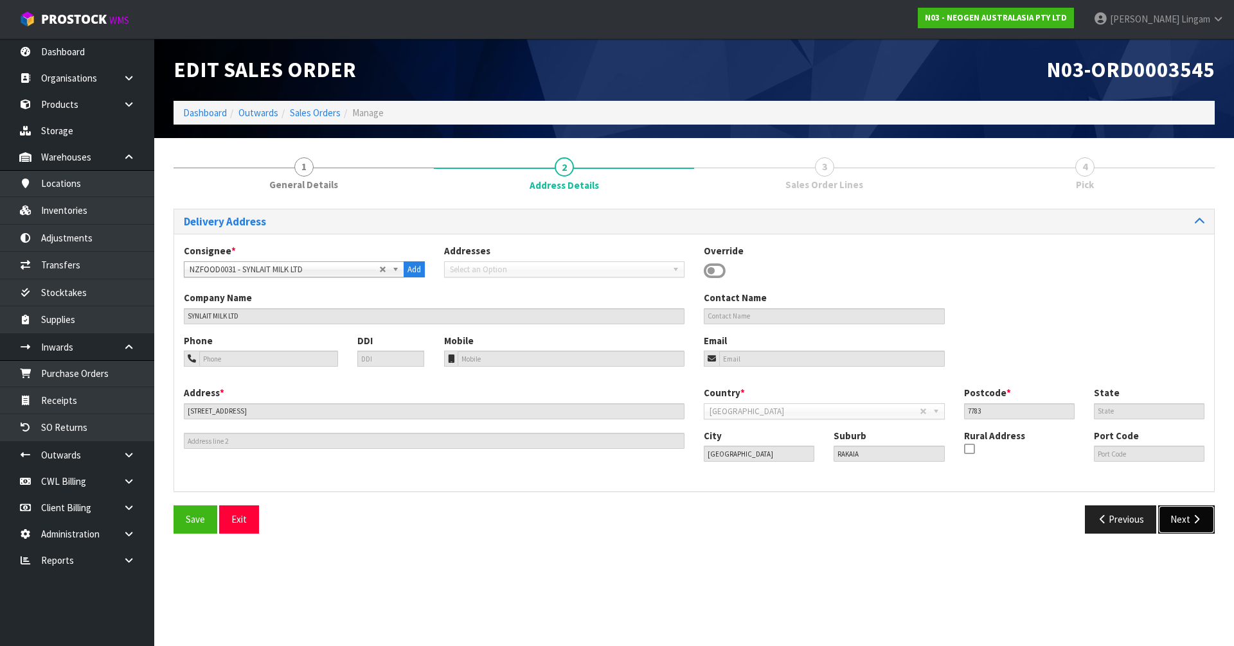
click at [1188, 529] on button "Next" at bounding box center [1186, 520] width 57 height 28
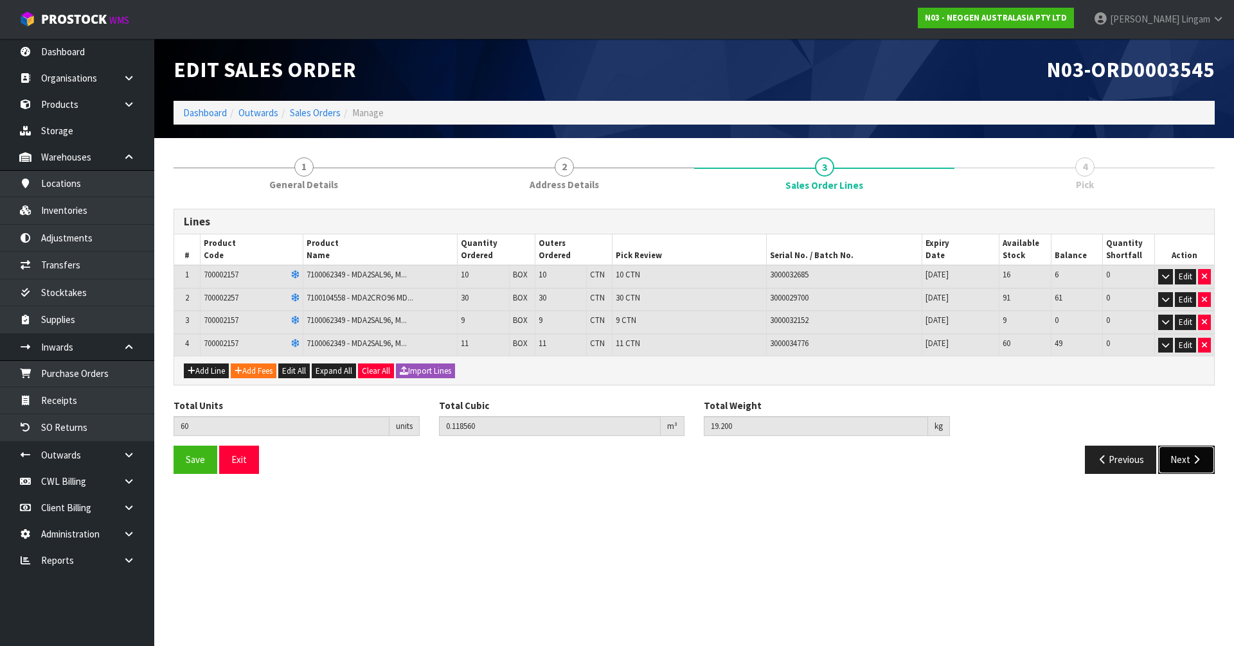
click at [1172, 458] on button "Next" at bounding box center [1186, 460] width 57 height 28
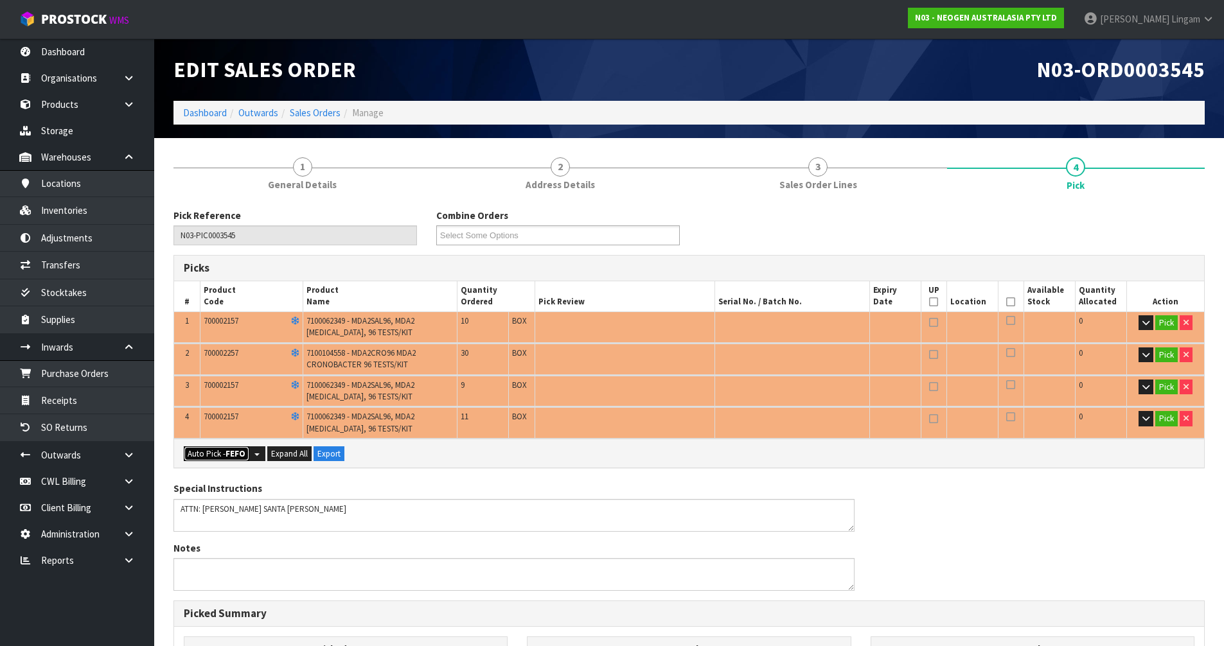
click at [193, 460] on button "Auto Pick - FEFO" at bounding box center [217, 454] width 66 height 15
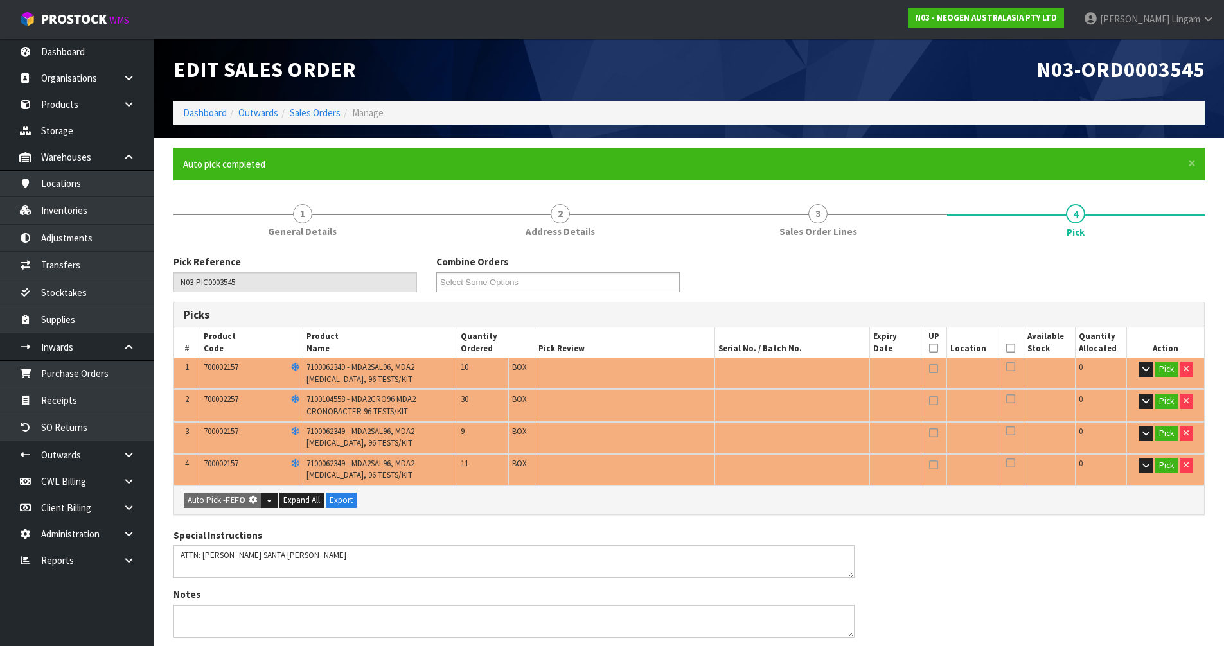
type input "60"
type input "0.118560"
type input "19.200"
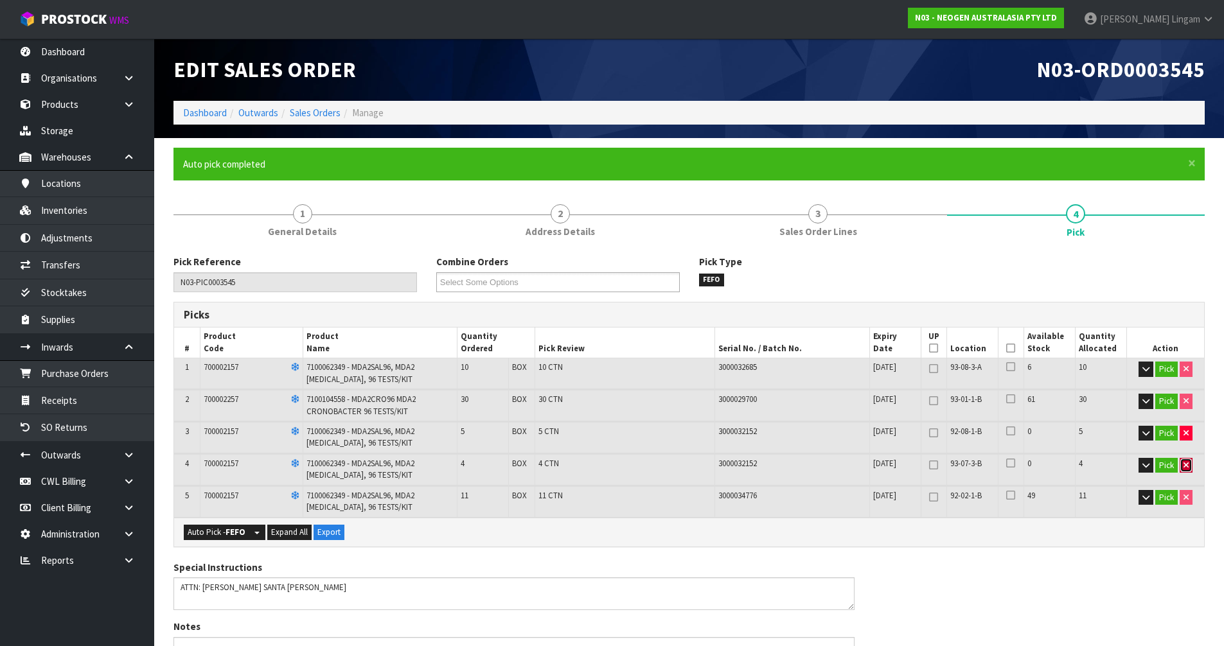
click at [1182, 466] on button "button" at bounding box center [1186, 465] width 13 height 15
type input "56"
type input "0.111072"
type input "18"
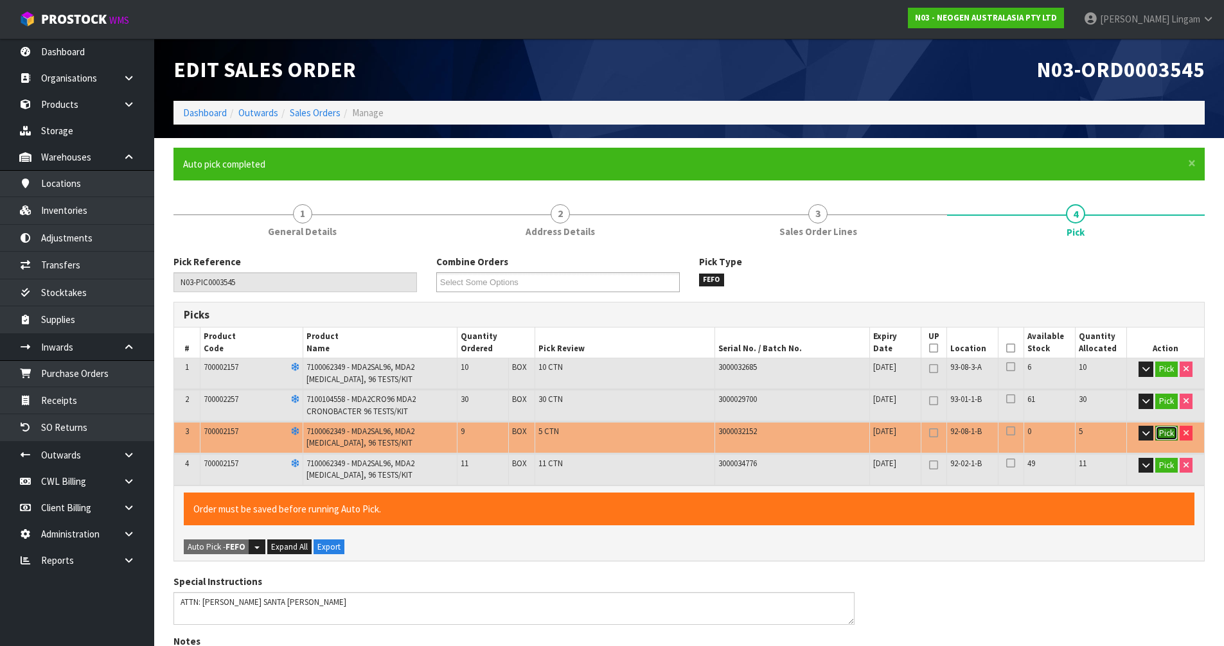
click at [1170, 438] on button "Pick" at bounding box center [1166, 433] width 22 height 15
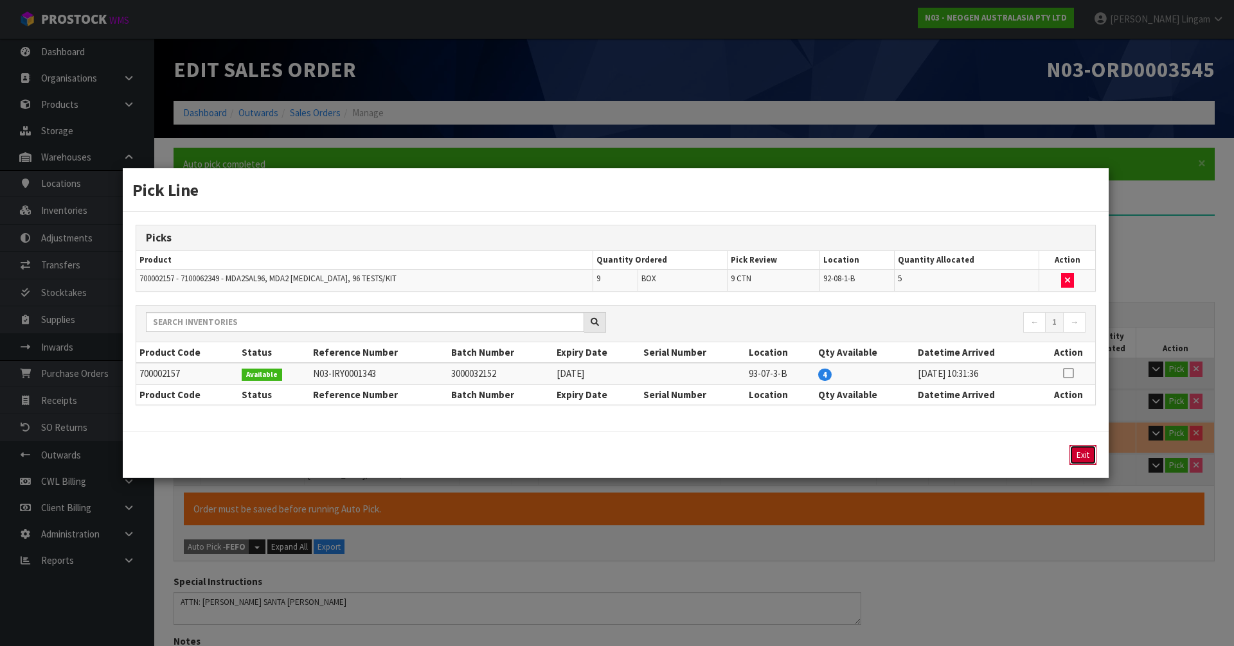
click at [1080, 459] on button "Exit" at bounding box center [1082, 455] width 27 height 20
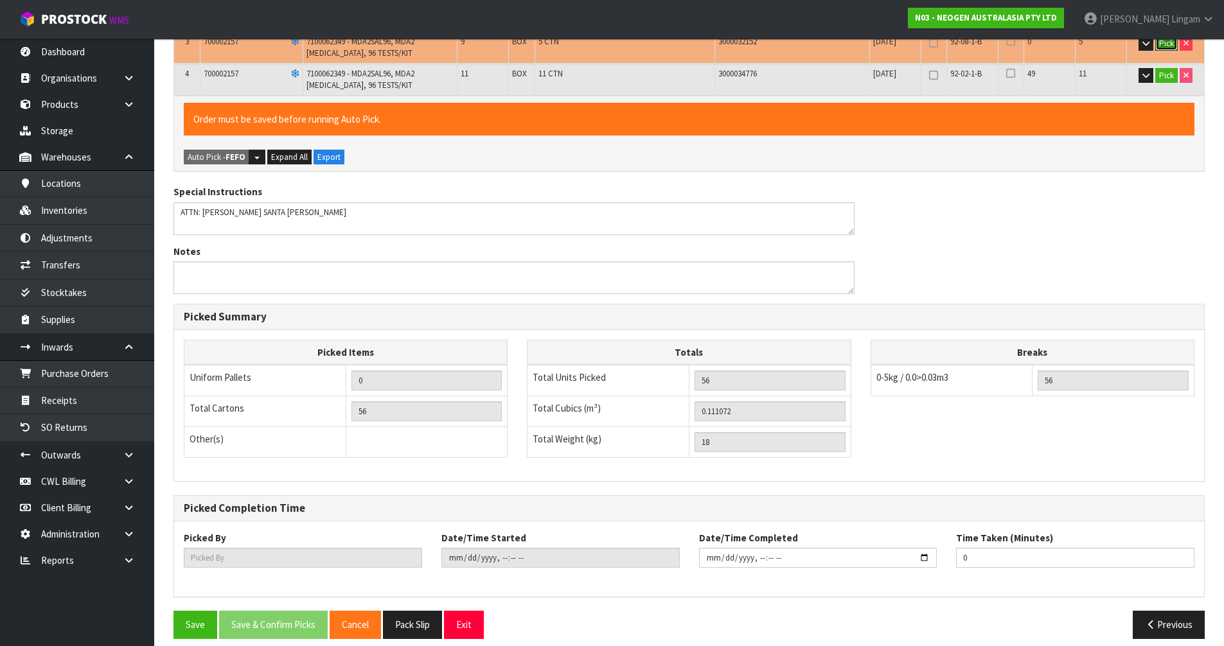
scroll to position [402, 0]
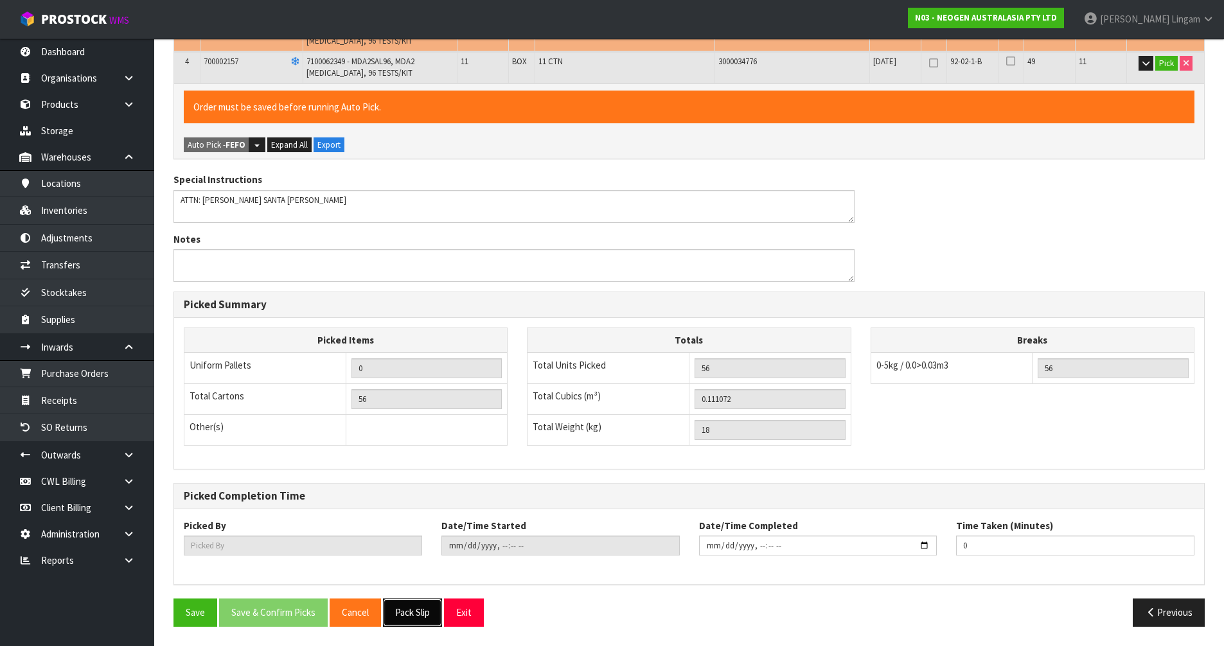
click at [416, 611] on button "Pack Slip" at bounding box center [412, 613] width 59 height 28
click at [197, 609] on button "Save" at bounding box center [196, 613] width 44 height 28
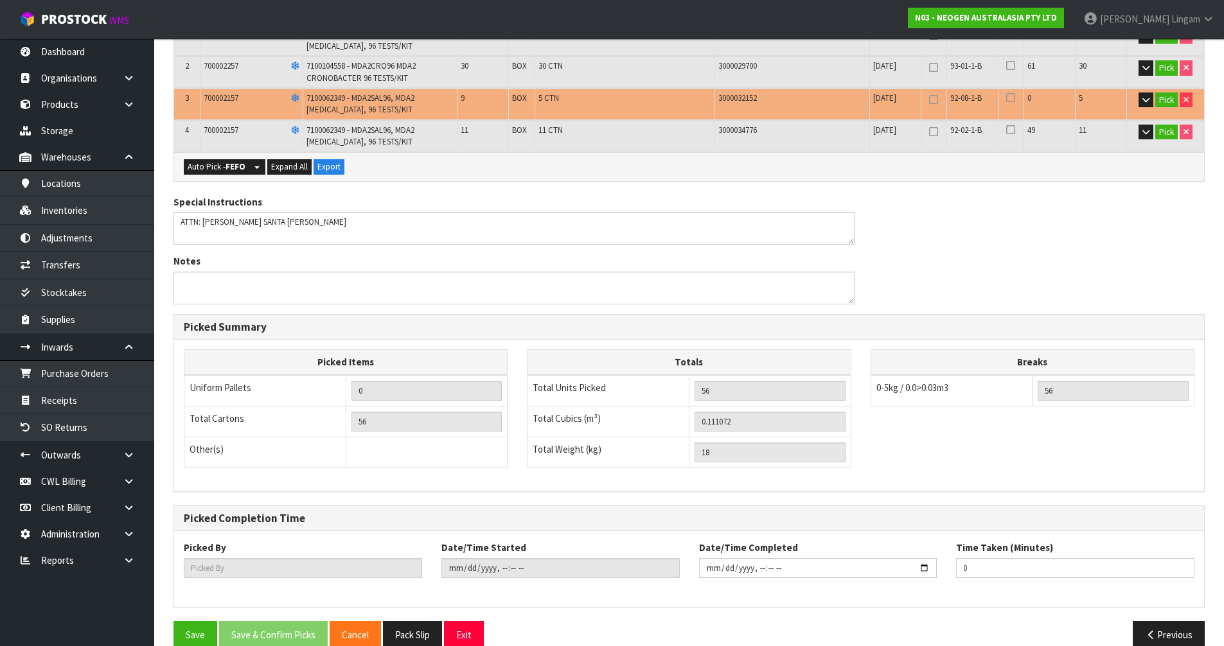
scroll to position [355, 0]
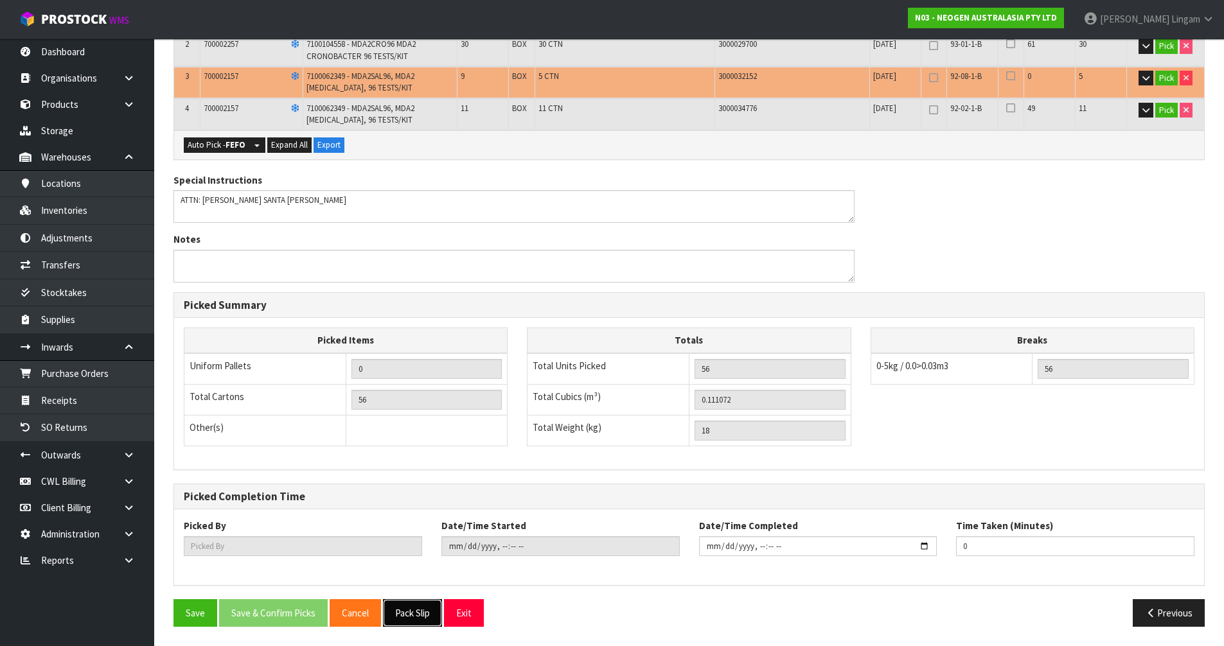
click at [422, 610] on button "Pack Slip" at bounding box center [412, 614] width 59 height 28
click at [227, 139] on button "Auto Pick - FEFO" at bounding box center [217, 145] width 66 height 15
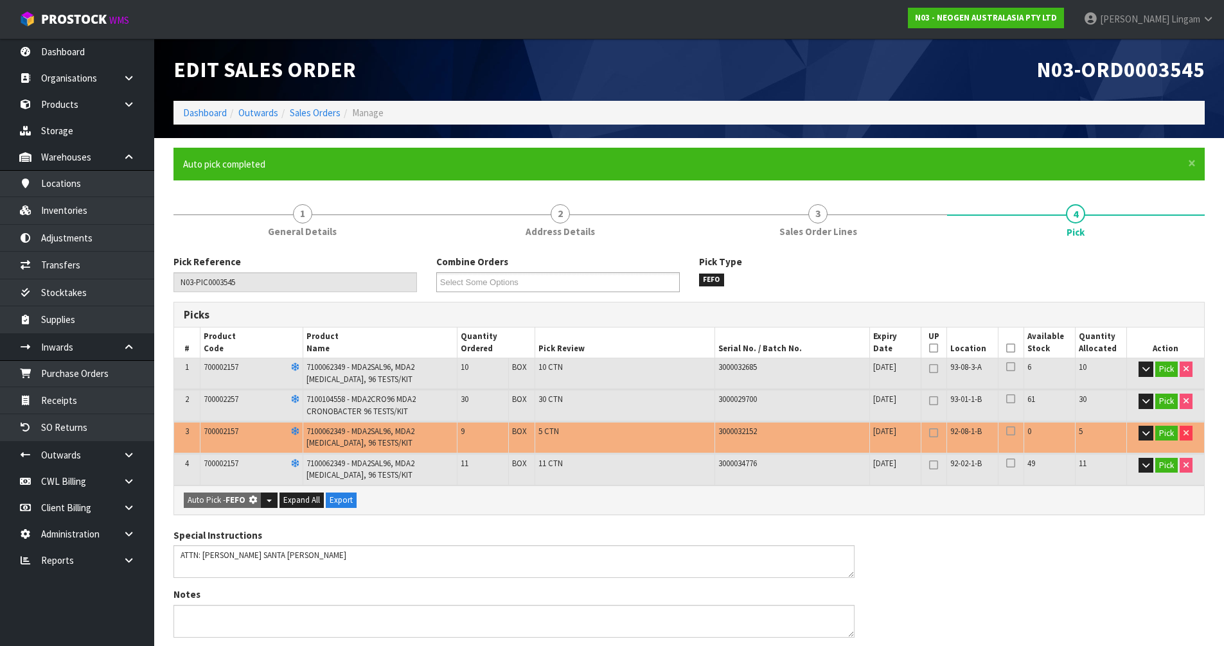
type input "60"
type input "0.118560"
type input "19.200"
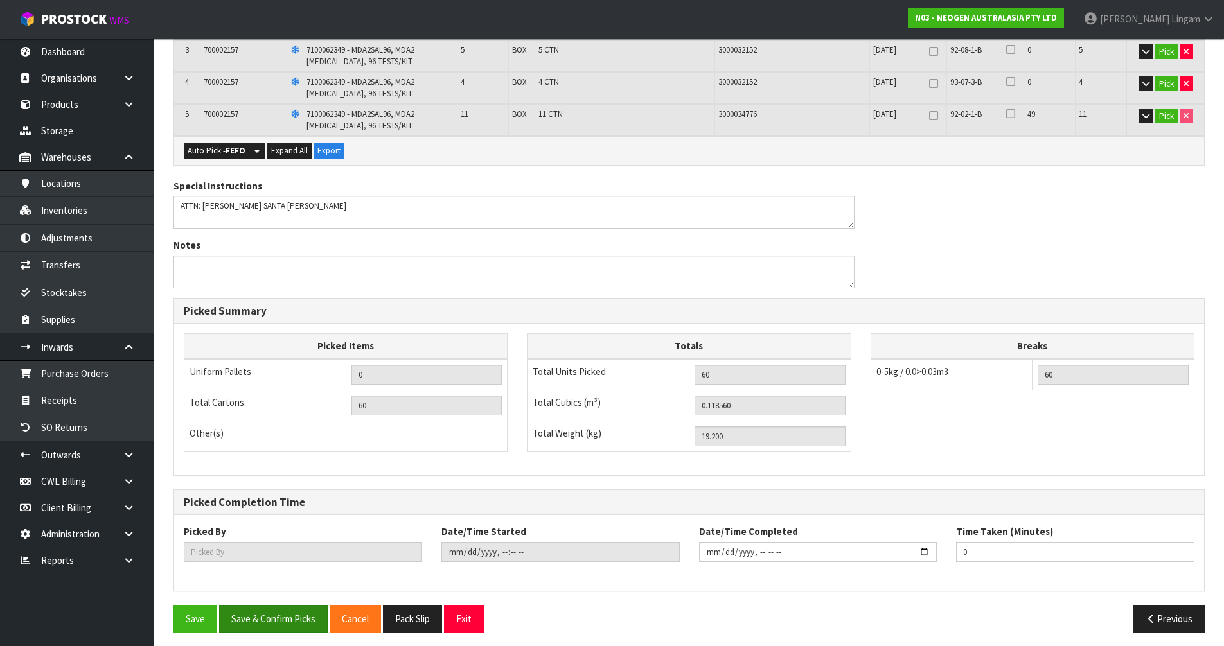
scroll to position [388, 0]
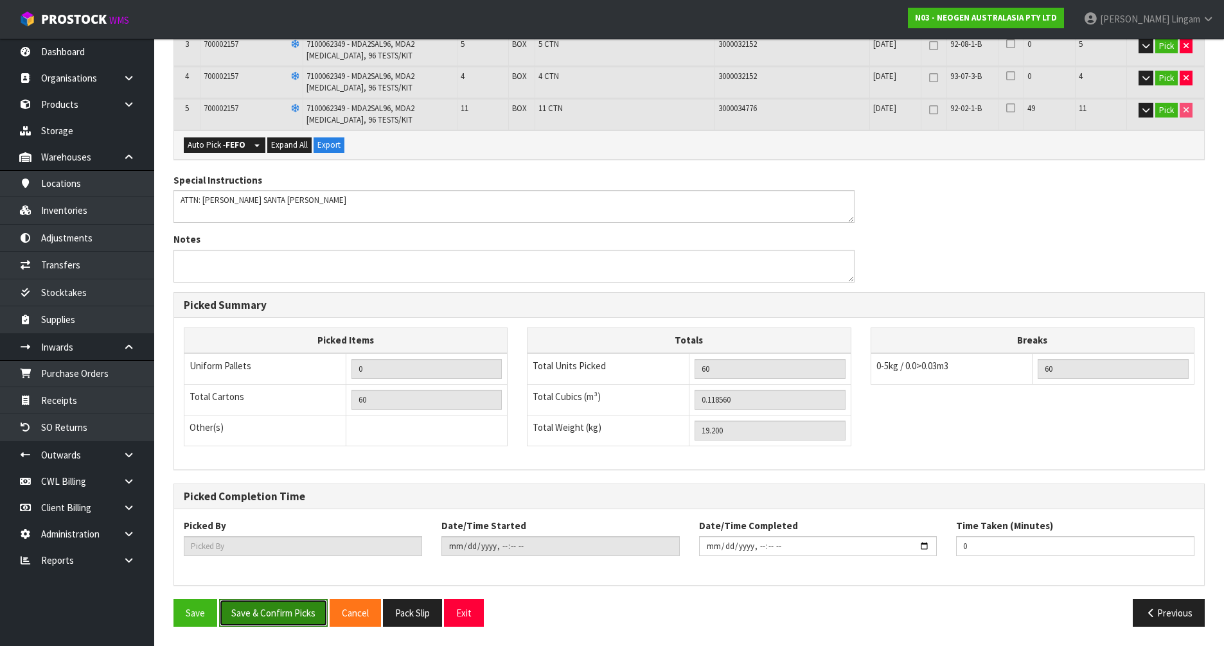
click at [285, 618] on button "Save & Confirm Picks" at bounding box center [273, 614] width 109 height 28
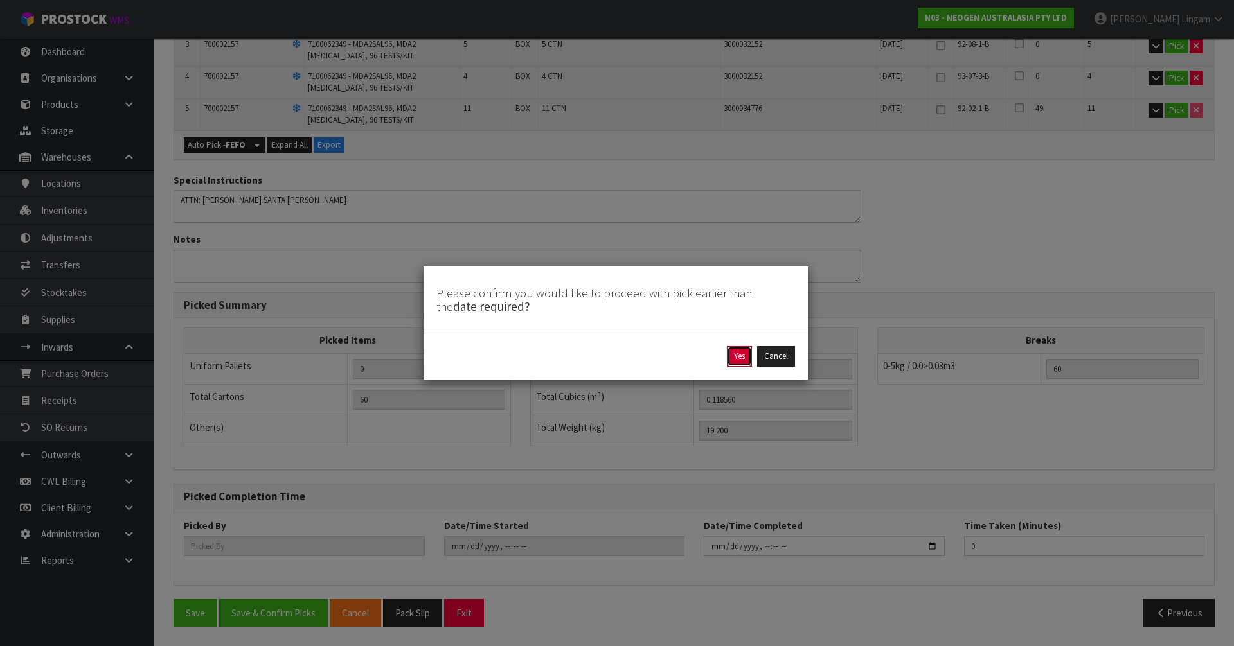
click at [745, 354] on button "Yes" at bounding box center [739, 356] width 25 height 21
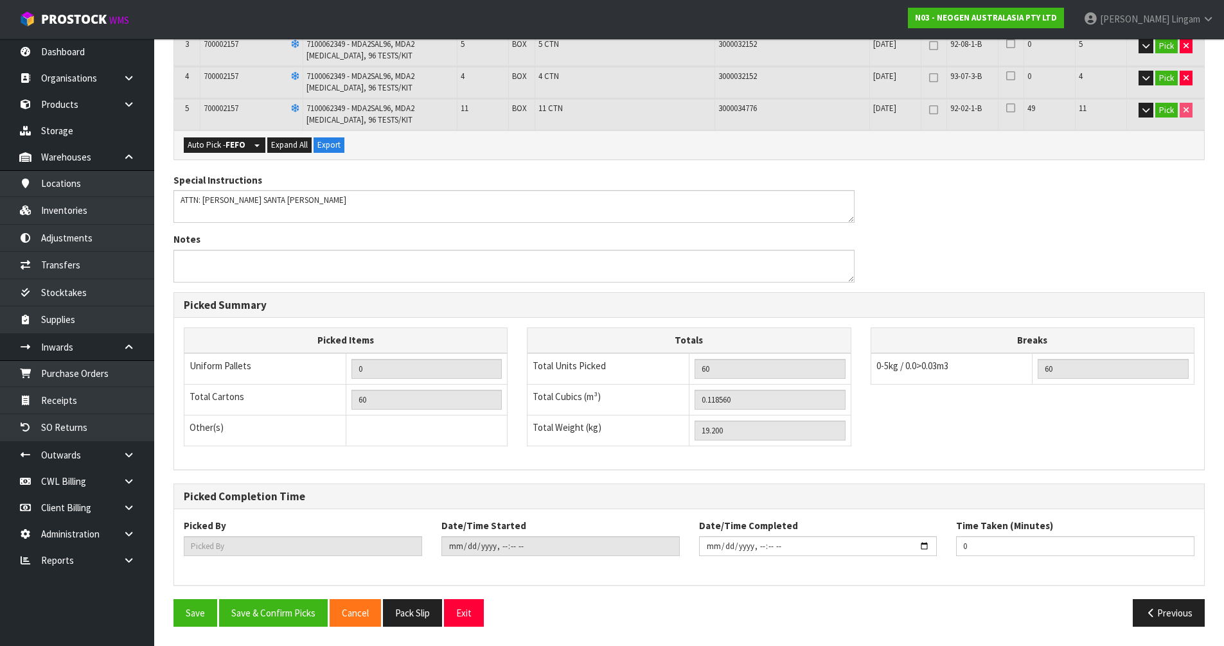
scroll to position [0, 0]
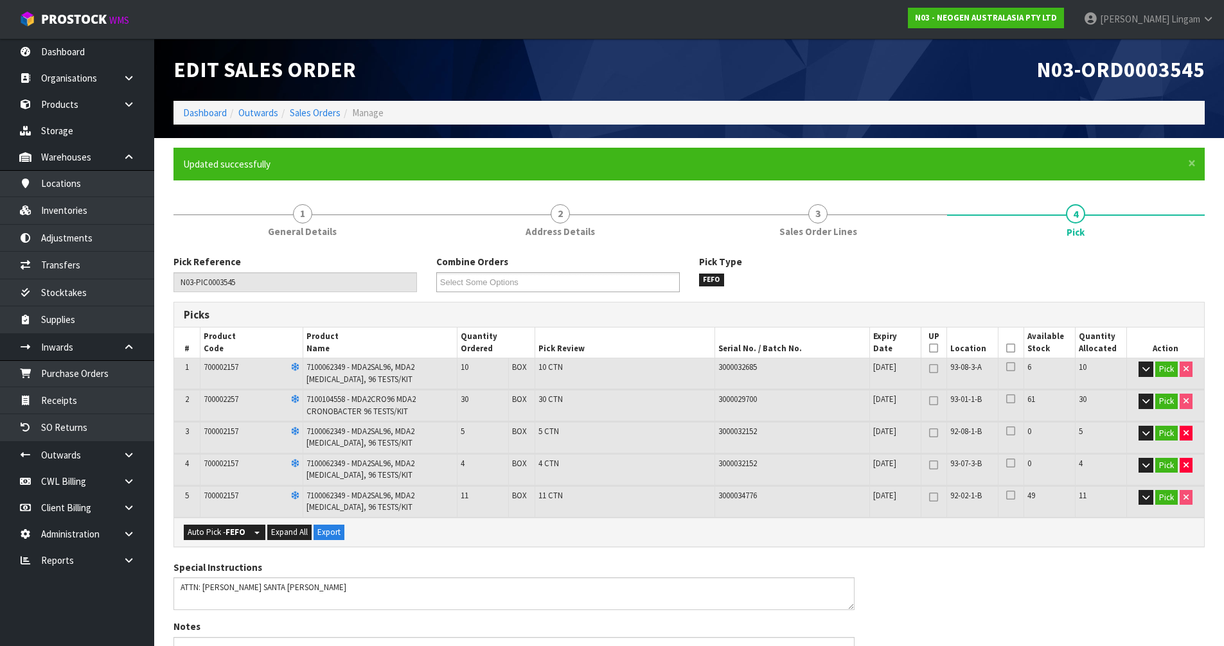
type input "[PERSON_NAME]"
type input "[DATE]T19:57:08"
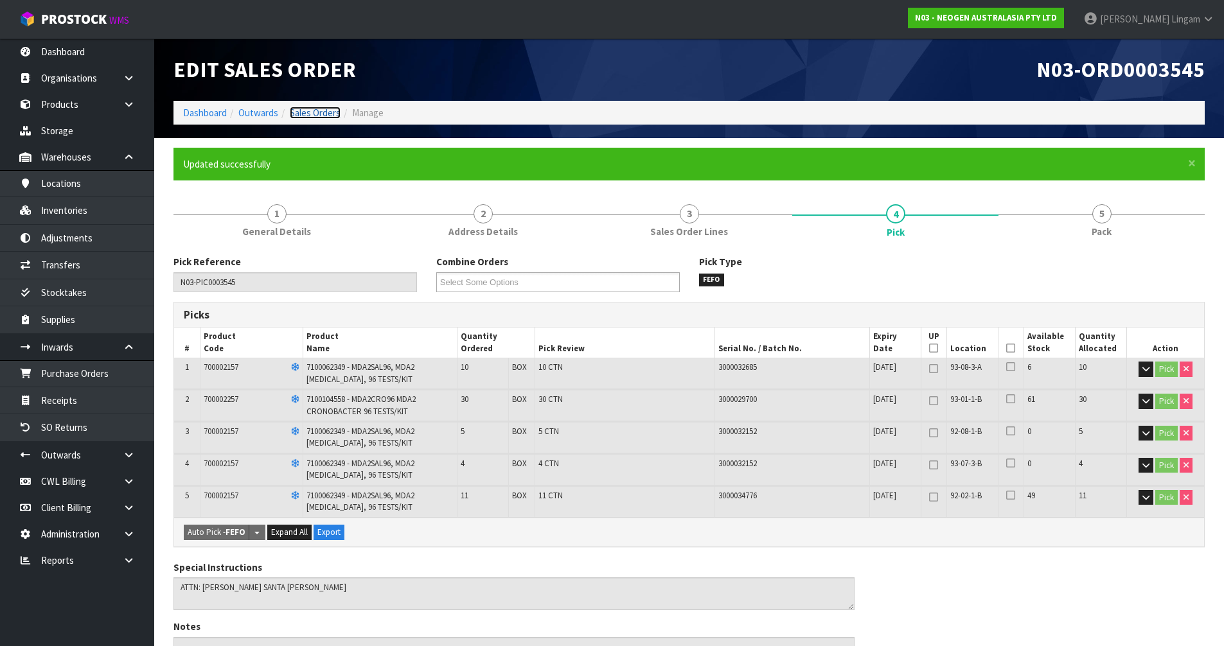
click at [320, 115] on link "Sales Orders" at bounding box center [315, 113] width 51 height 12
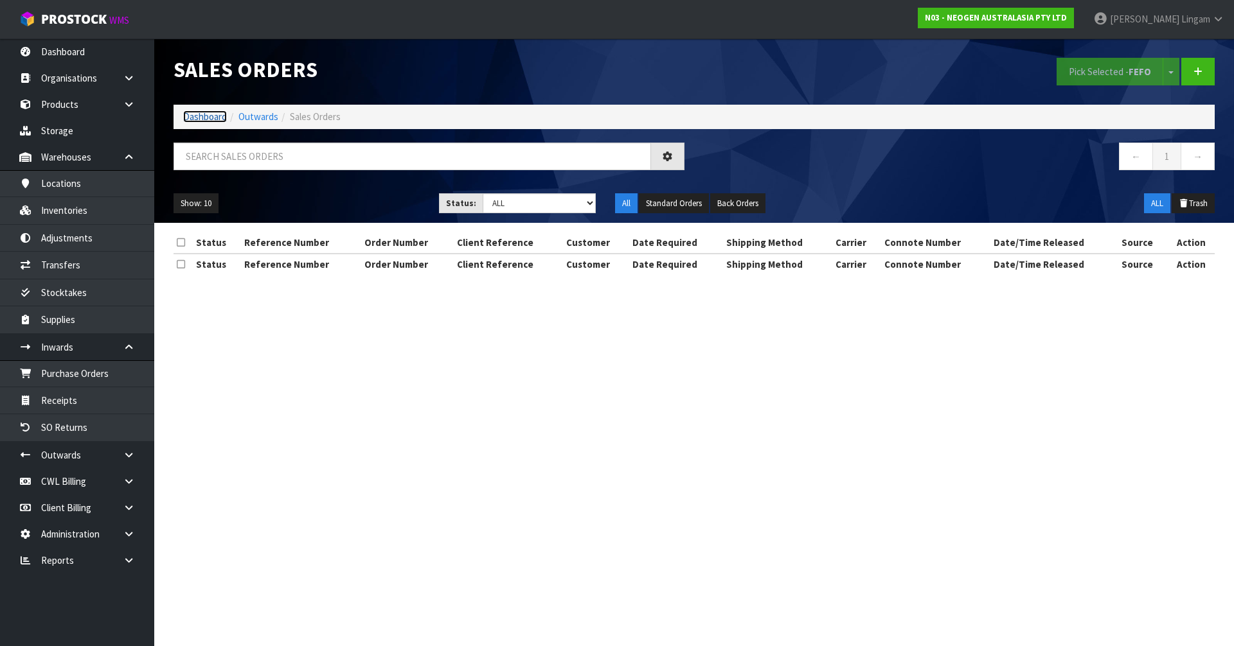
click at [217, 114] on link "Dashboard" at bounding box center [205, 117] width 44 height 12
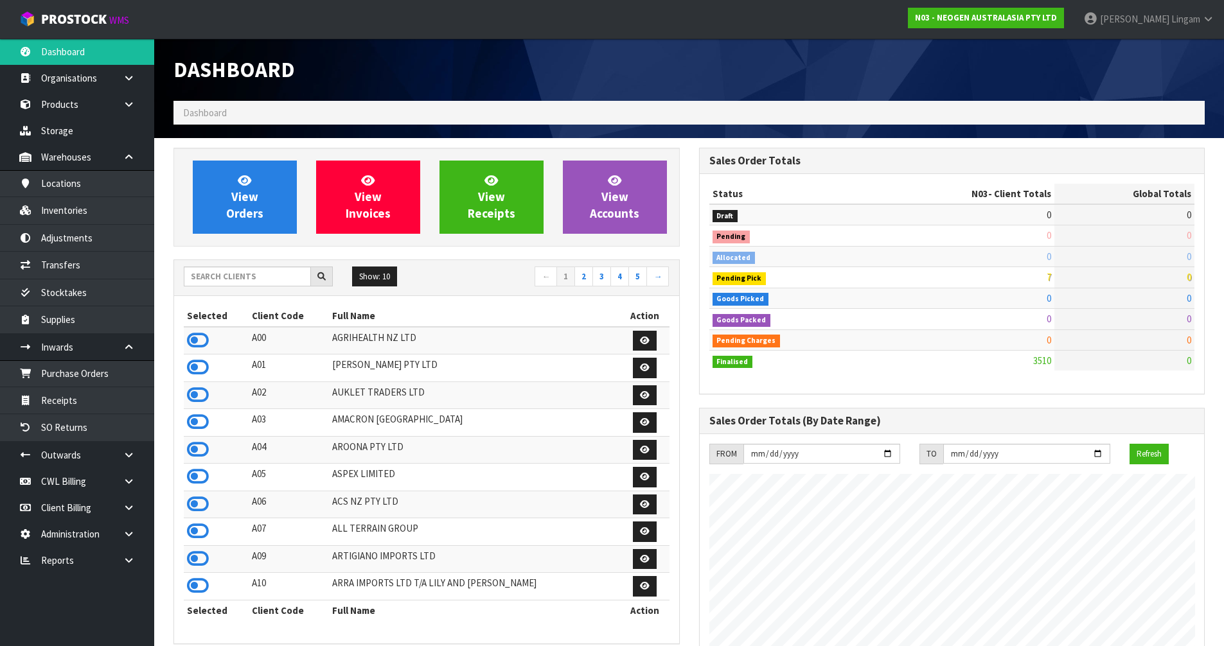
scroll to position [974, 525]
click at [280, 281] on input "text" at bounding box center [247, 277] width 127 height 20
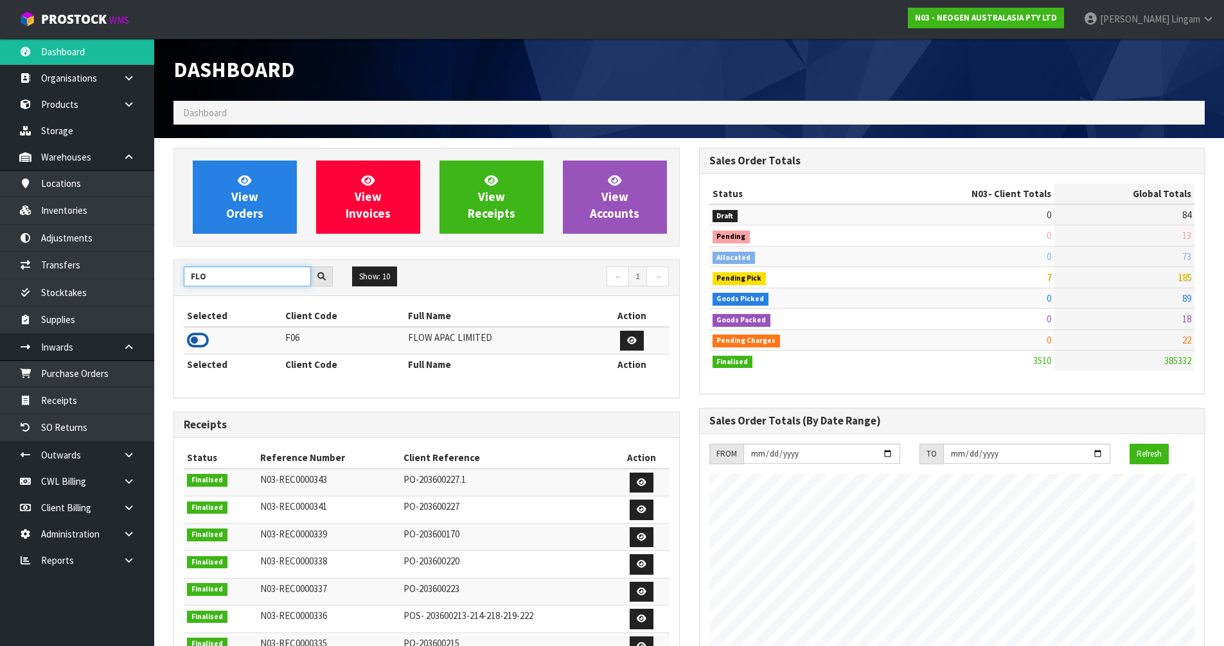
type input "FLO"
click at [196, 343] on icon at bounding box center [198, 340] width 22 height 19
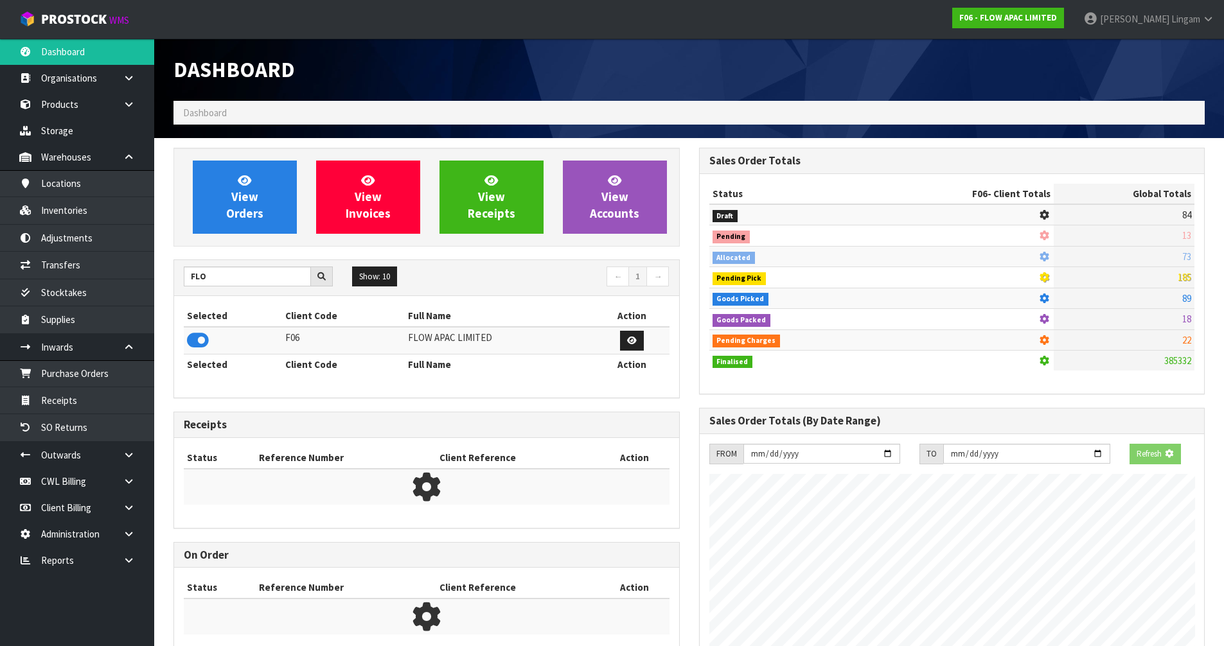
scroll to position [801, 525]
click at [253, 224] on link "View Orders" at bounding box center [245, 197] width 104 height 73
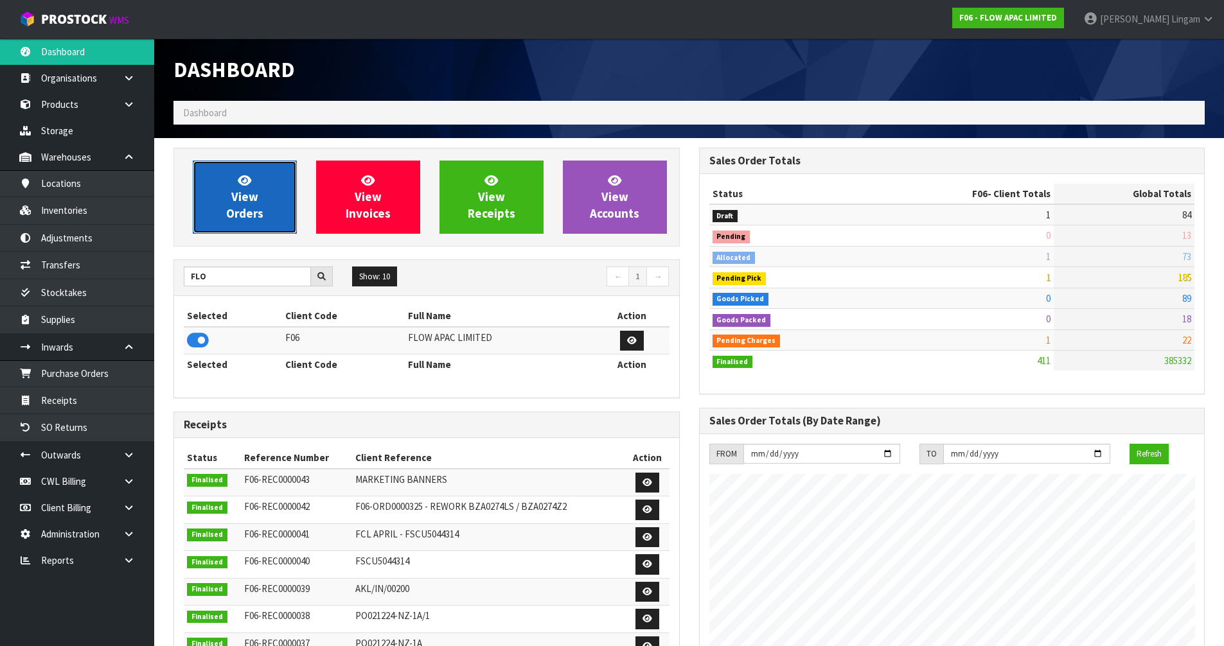
scroll to position [974, 525]
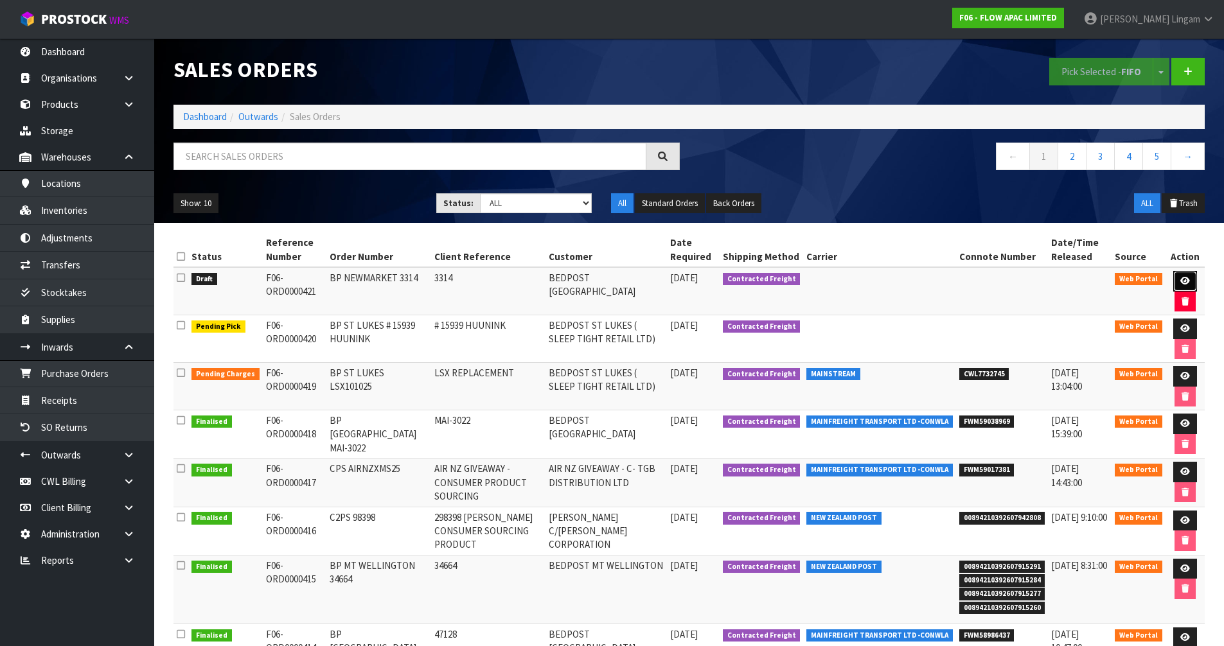
click at [1190, 281] on link at bounding box center [1185, 281] width 24 height 21
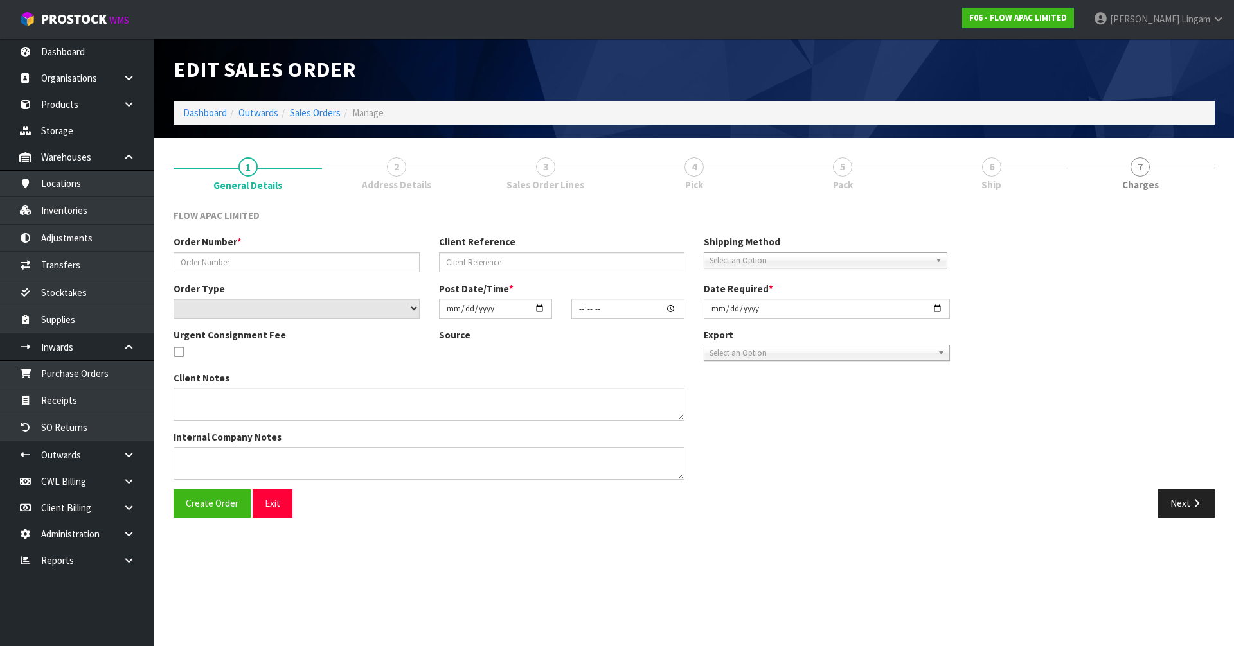
type input "BP NEWMARKET 3314"
type input "3314"
select select "number:0"
type input "[DATE]"
type input "16:09:00.000"
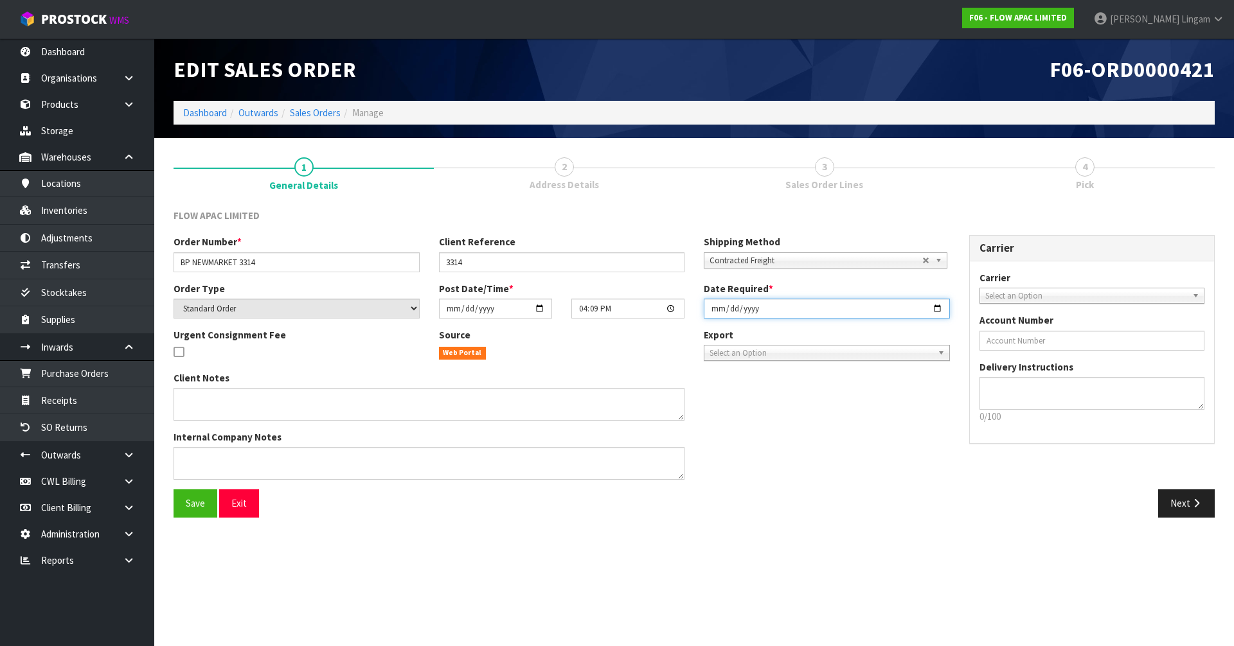
click at [711, 311] on input "[DATE]" at bounding box center [827, 309] width 246 height 20
type input "[DATE]"
click at [206, 505] on button "Save" at bounding box center [196, 504] width 44 height 28
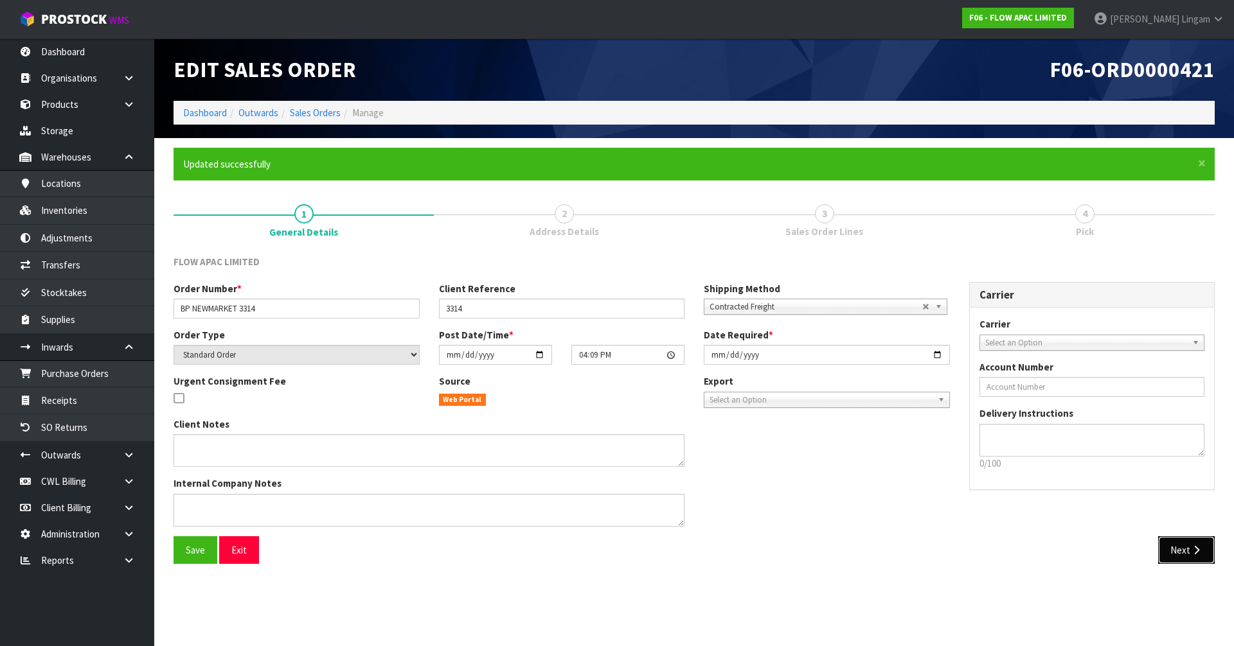
click at [1181, 551] on button "Next" at bounding box center [1186, 551] width 57 height 28
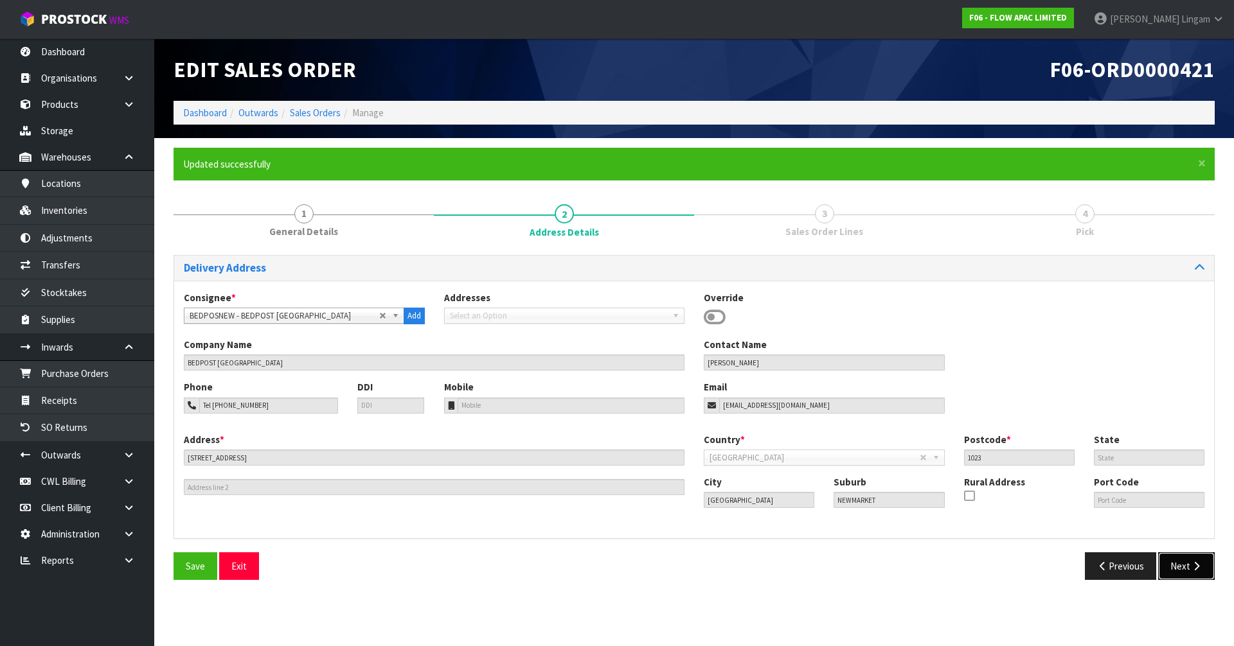
click at [1181, 564] on button "Next" at bounding box center [1186, 567] width 57 height 28
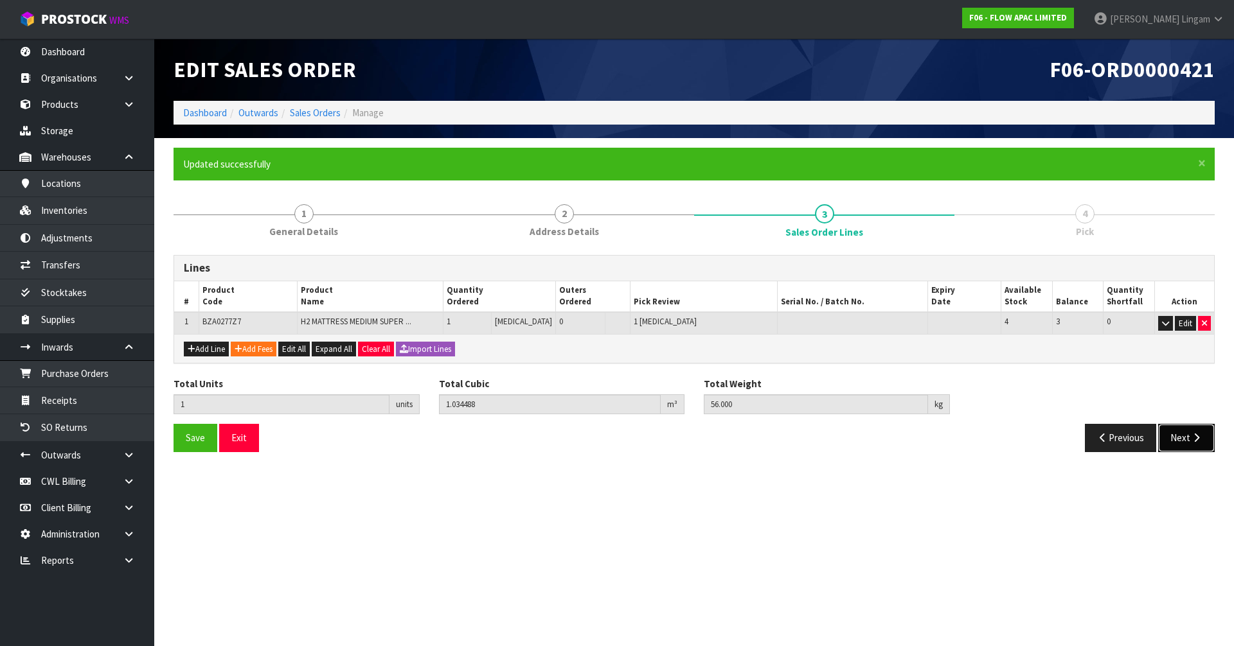
click at [1199, 434] on icon "button" at bounding box center [1196, 438] width 12 height 10
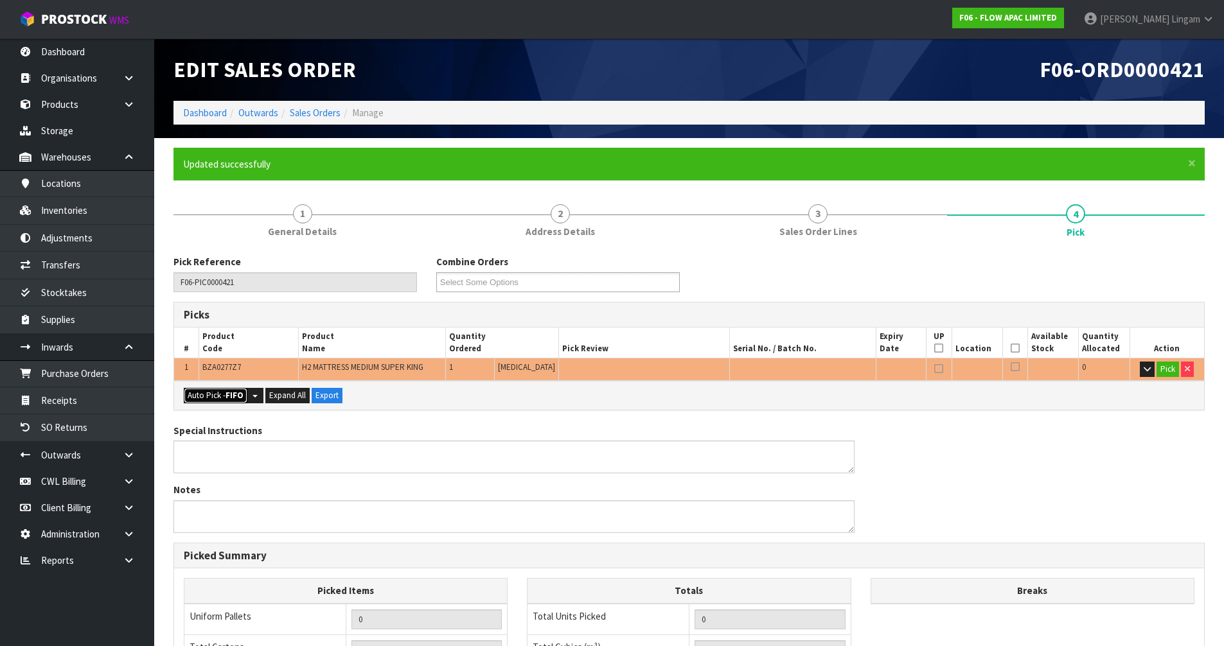
click at [204, 389] on button "Auto Pick - FIFO" at bounding box center [216, 395] width 64 height 15
type input "Piece x 1"
type input "1"
type input "1.034488"
type input "56.000"
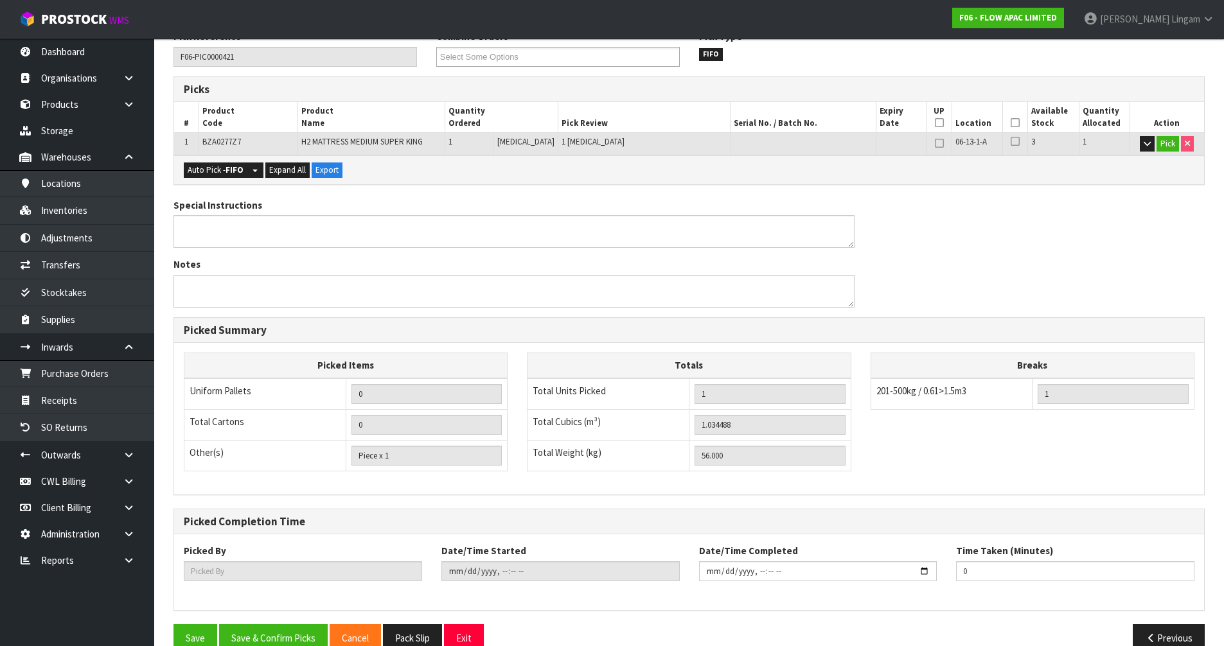
scroll to position [251, 0]
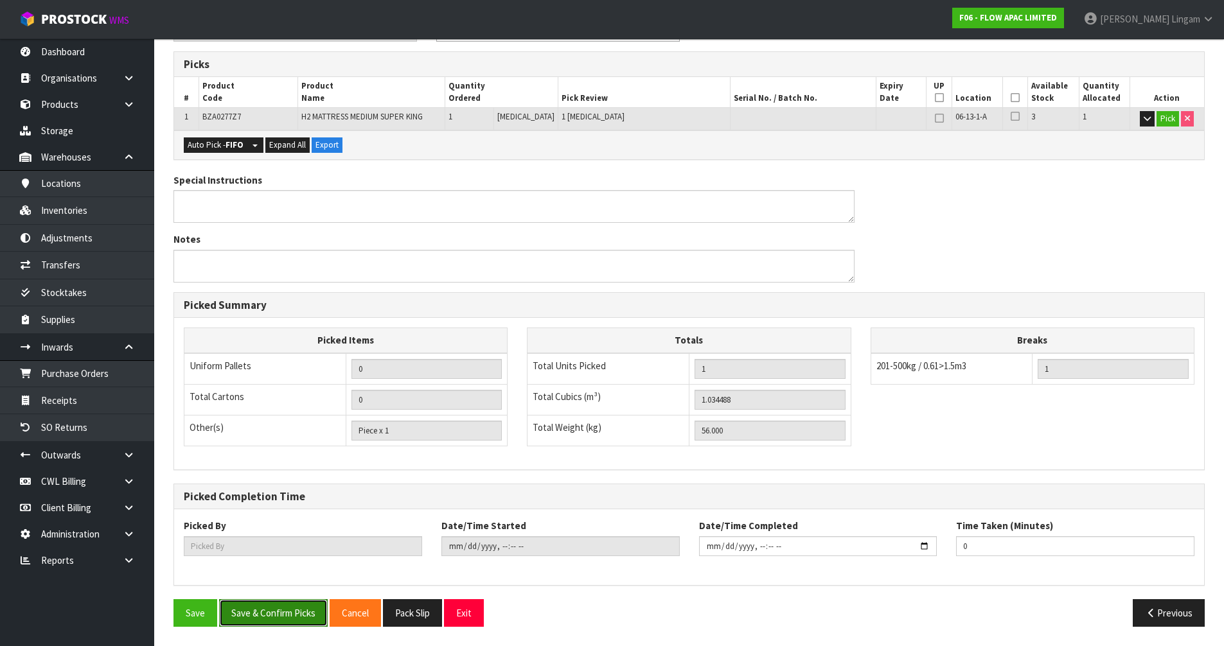
click at [272, 619] on button "Save & Confirm Picks" at bounding box center [273, 614] width 109 height 28
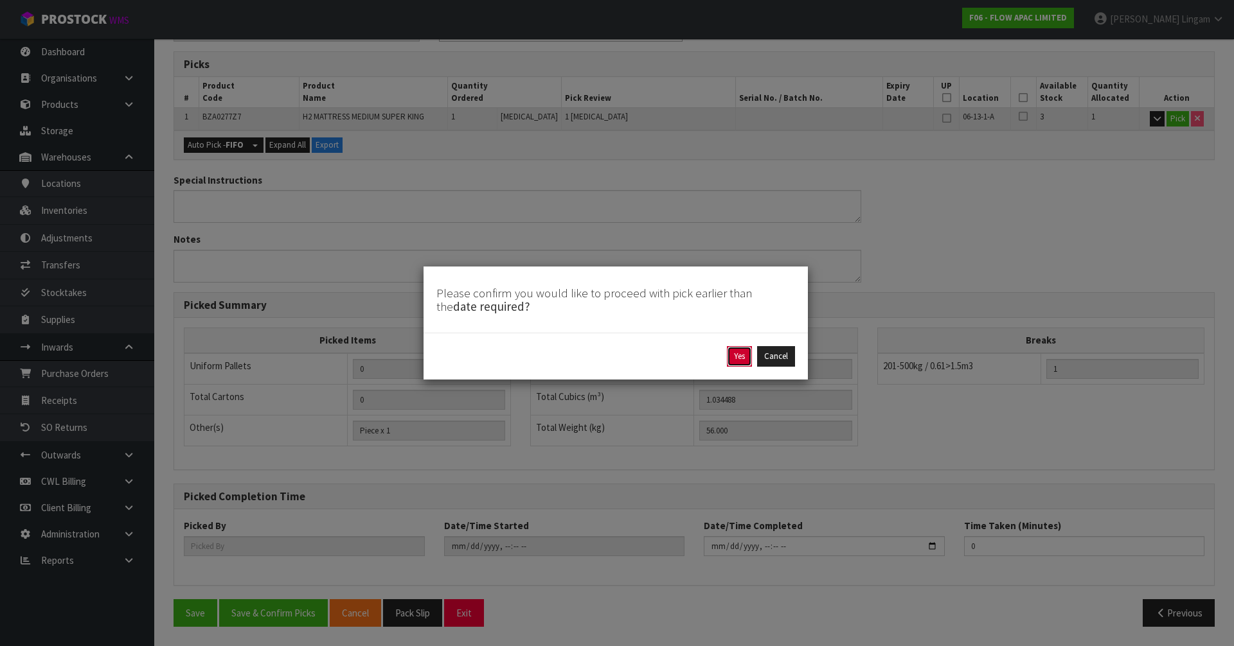
click at [742, 359] on button "Yes" at bounding box center [739, 356] width 25 height 21
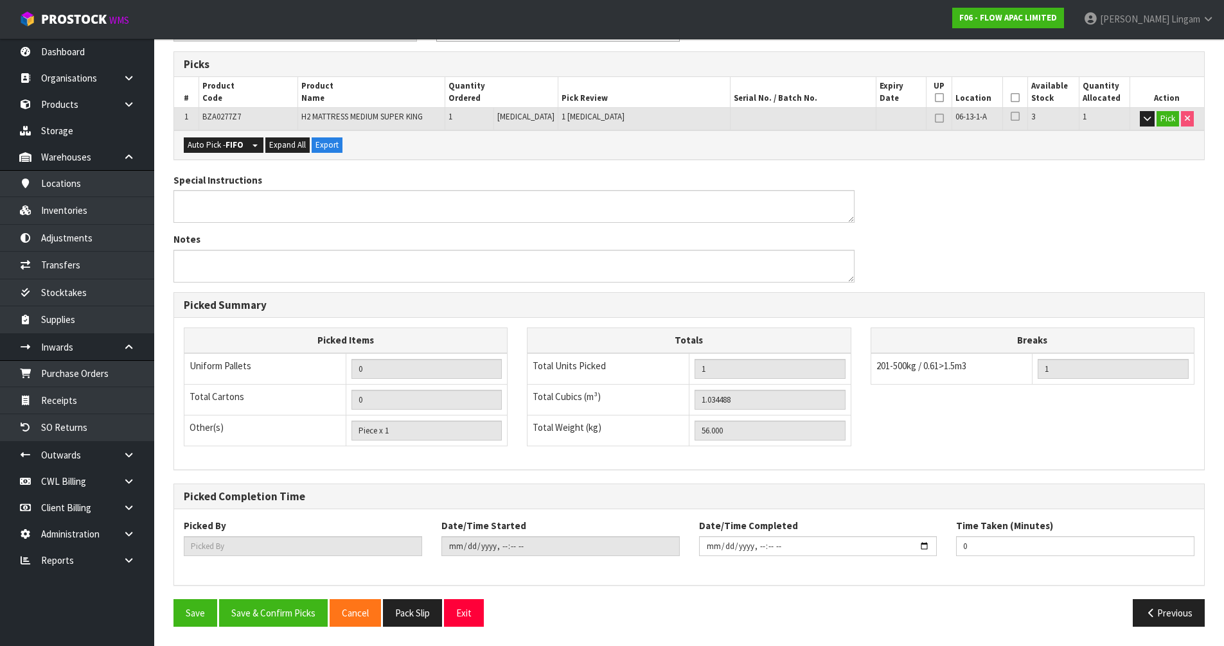
scroll to position [0, 0]
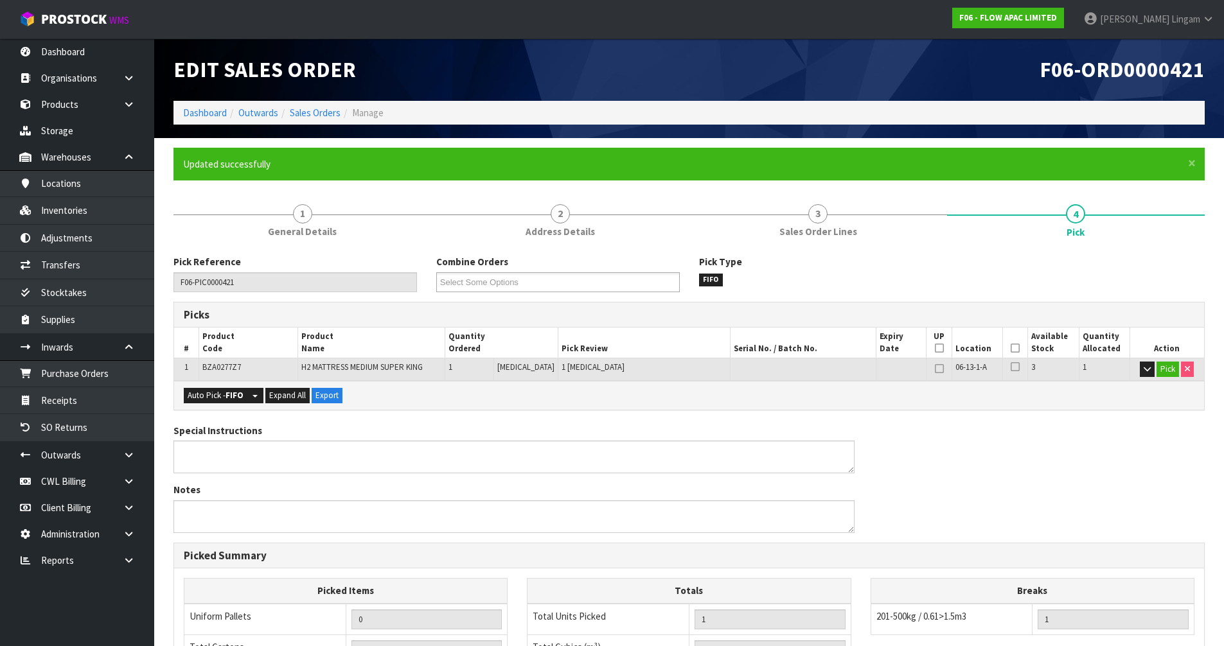
type input "[PERSON_NAME]"
type input "[DATE]T19:57:52"
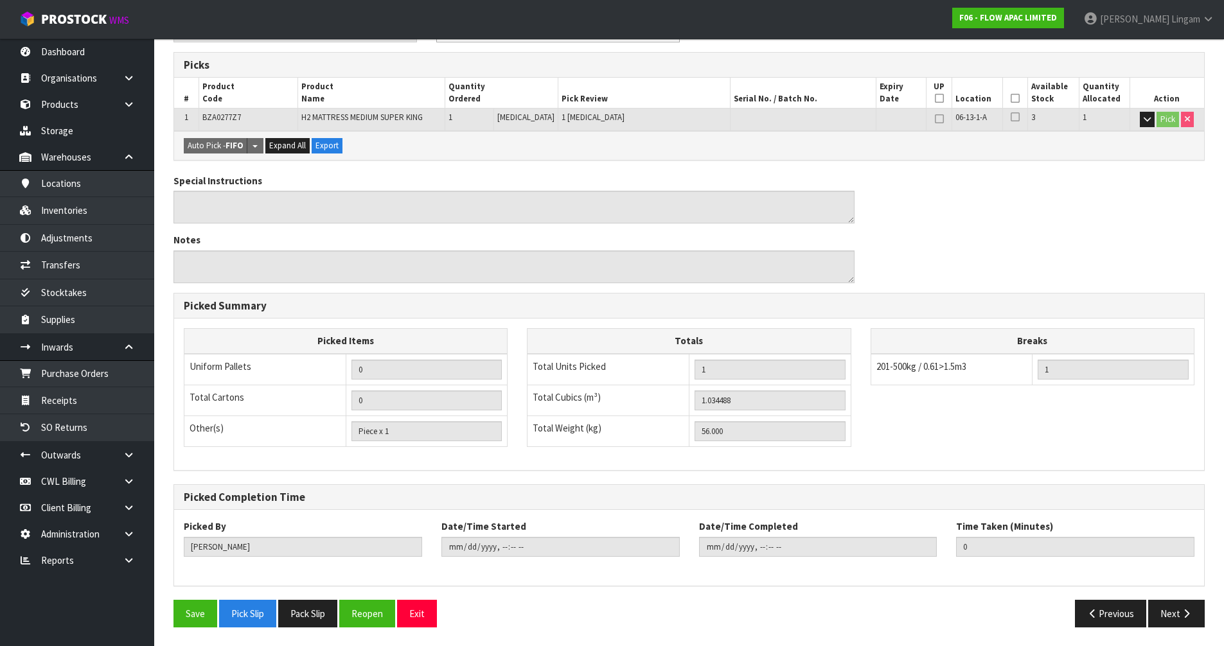
scroll to position [251, 0]
click at [316, 610] on button "Pack Slip" at bounding box center [307, 614] width 59 height 28
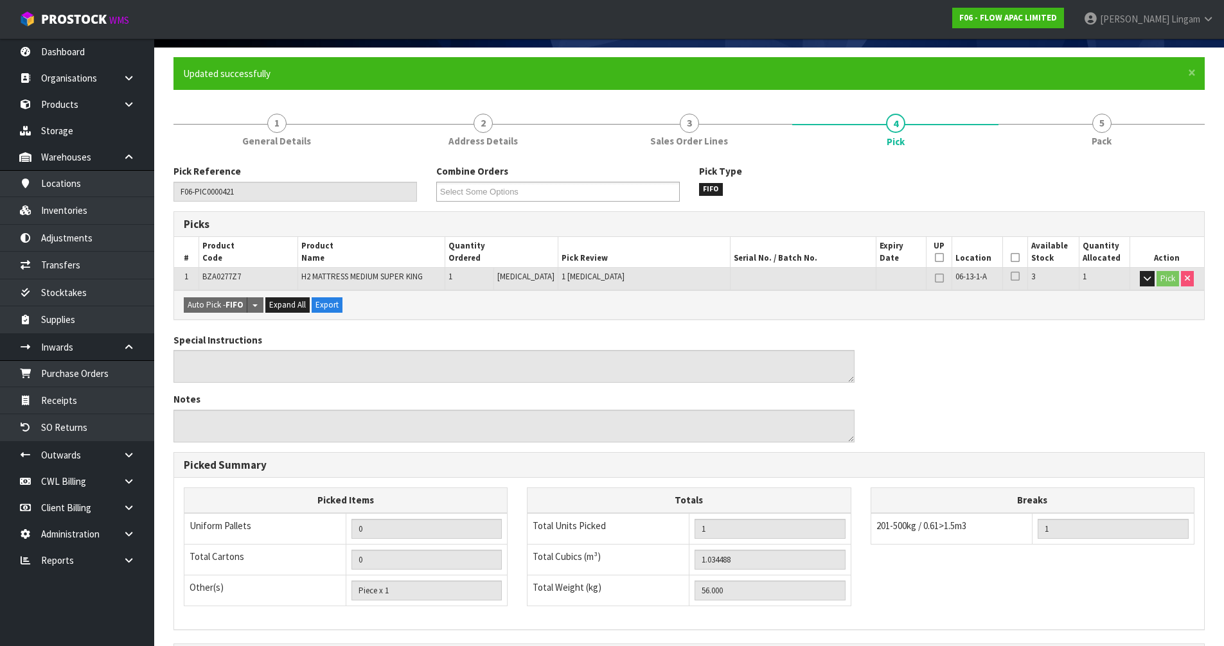
scroll to position [0, 0]
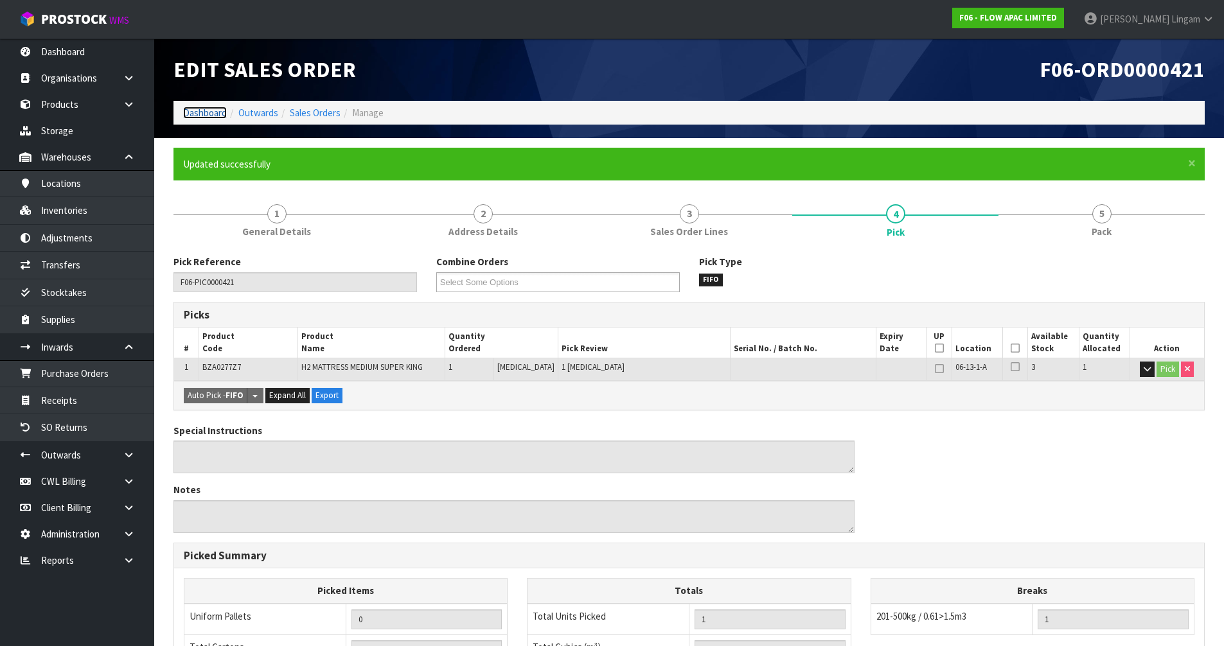
click at [189, 114] on link "Dashboard" at bounding box center [205, 113] width 44 height 12
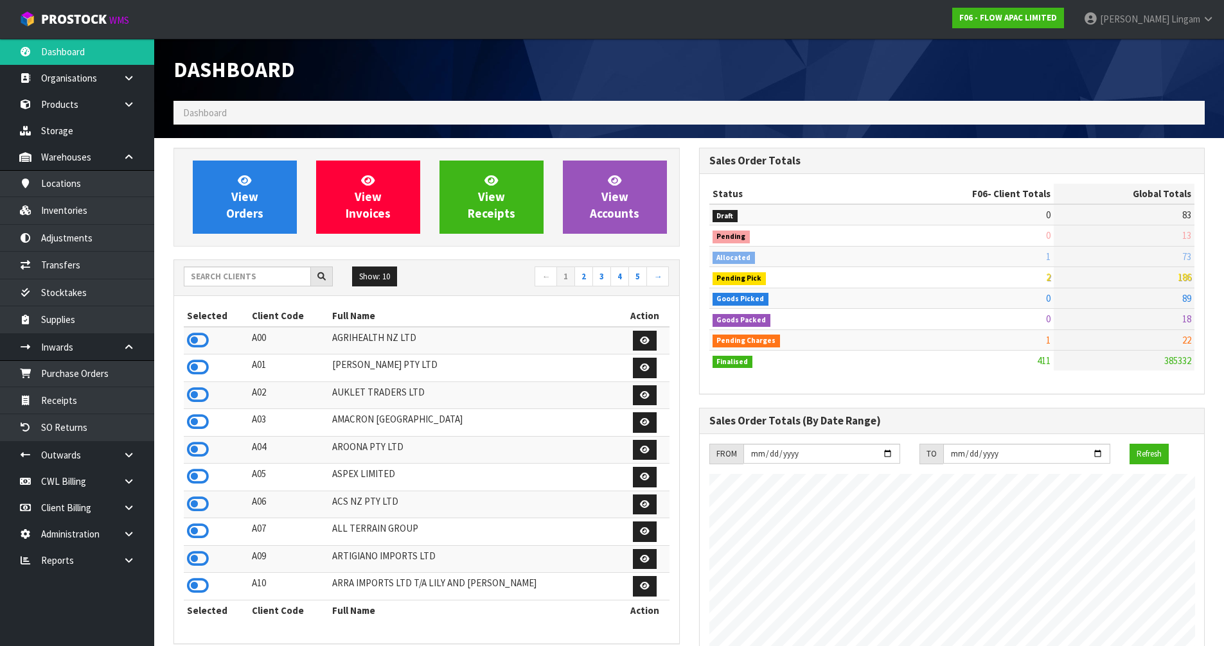
scroll to position [974, 525]
click at [242, 203] on span "View Orders" at bounding box center [244, 197] width 37 height 48
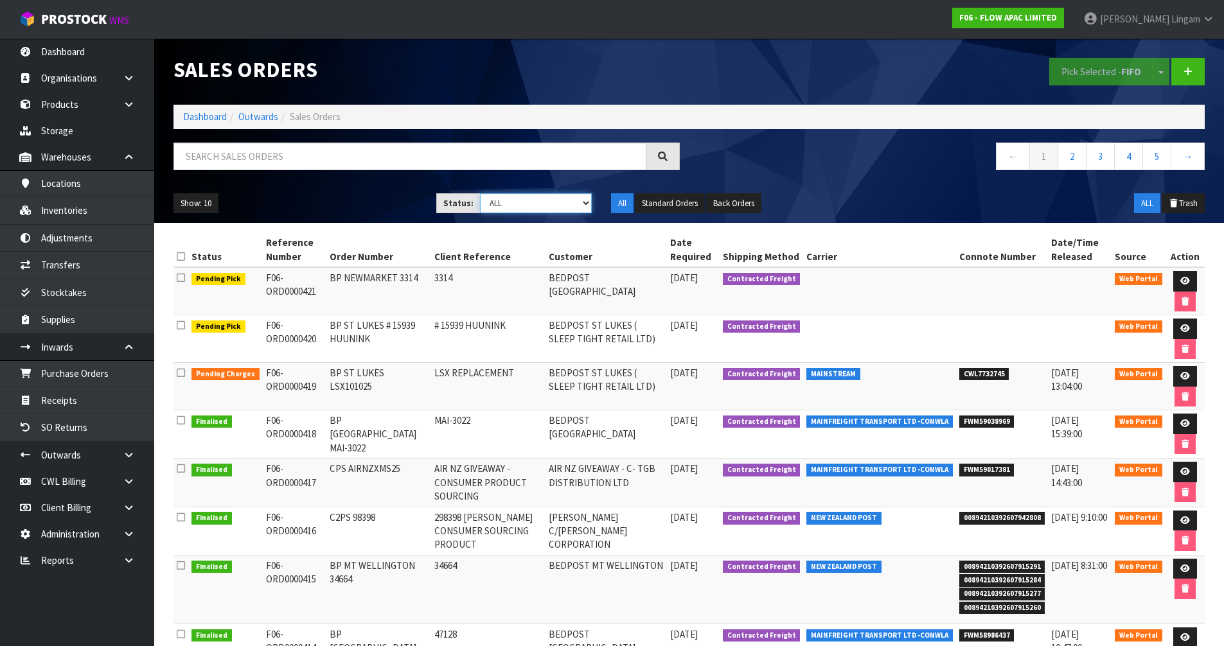
click at [549, 201] on select "Draft Pending Allocated Pending Pick Goods Picked Goods Packed Pending Charges …" at bounding box center [536, 203] width 112 height 20
click at [1190, 376] on link at bounding box center [1185, 376] width 24 height 21
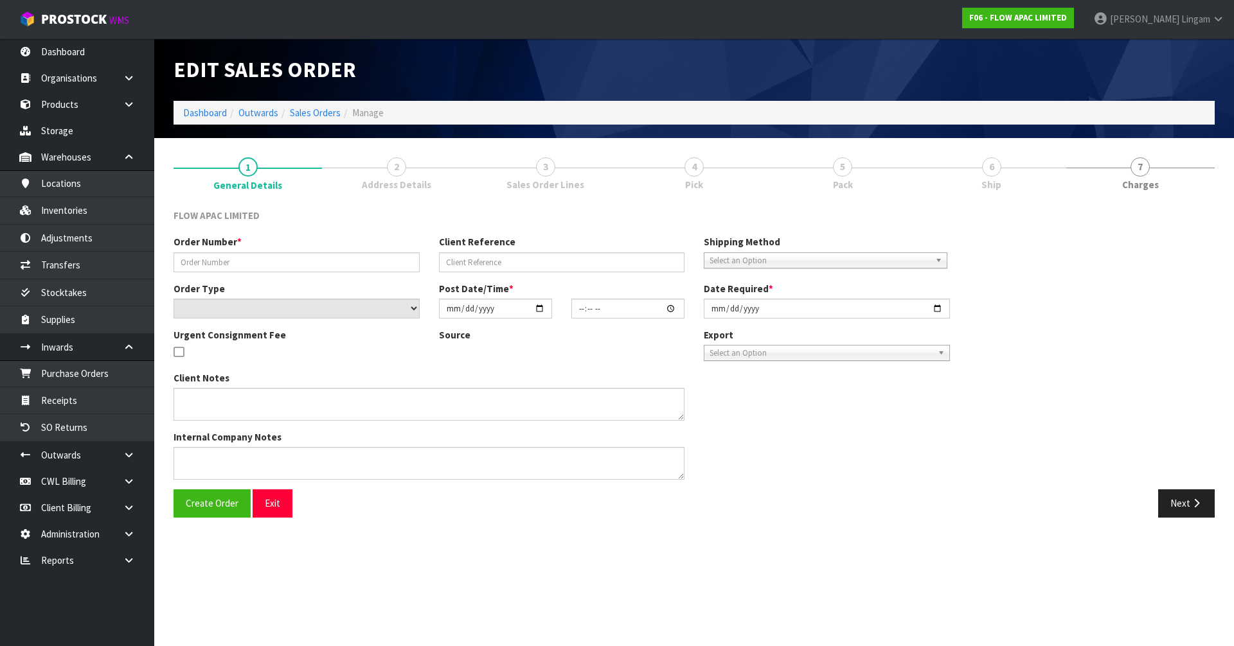
type input "BP ST LUKES LSX101025"
type input "LSX REPLACEMENT"
select select "number:0"
type input "[DATE]"
type input "13:43:00.000"
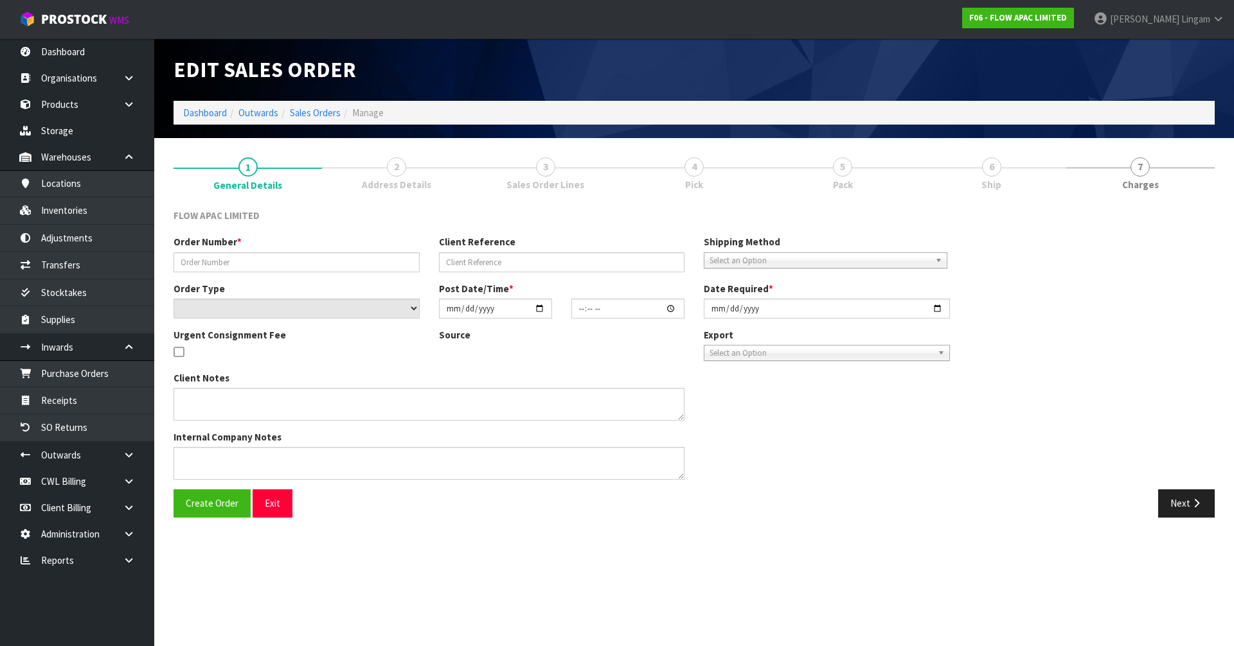
type input "[DATE]"
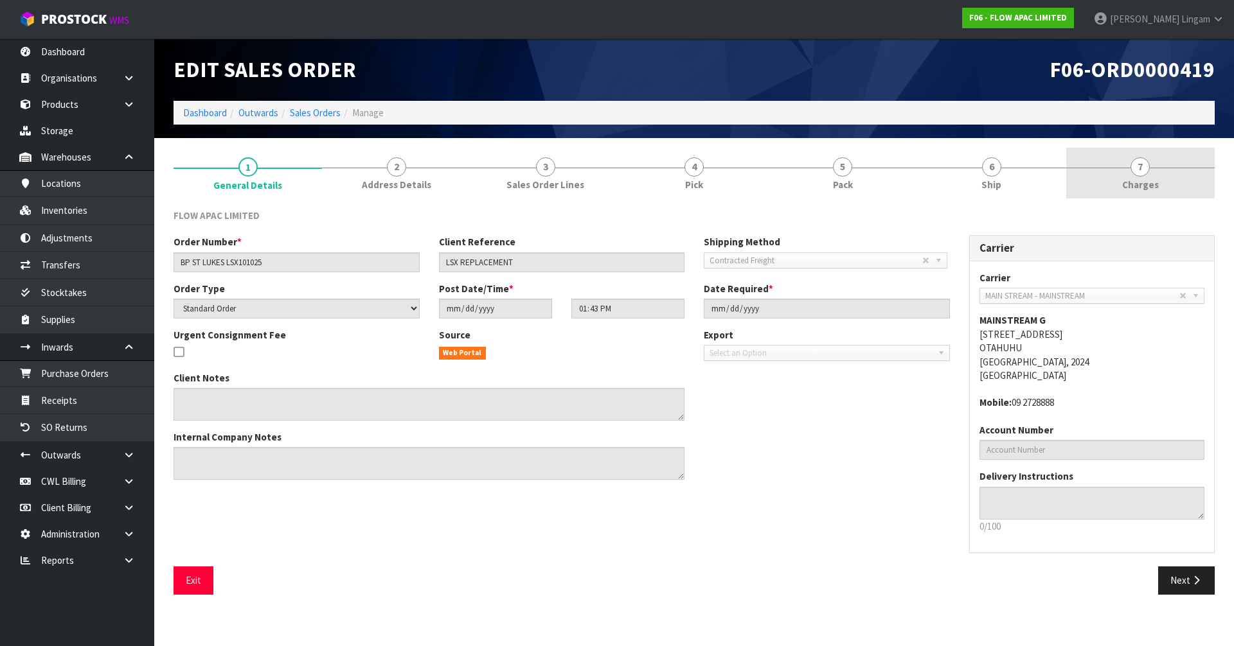
click at [1176, 192] on link "7 [GEOGRAPHIC_DATA]" at bounding box center [1140, 173] width 148 height 51
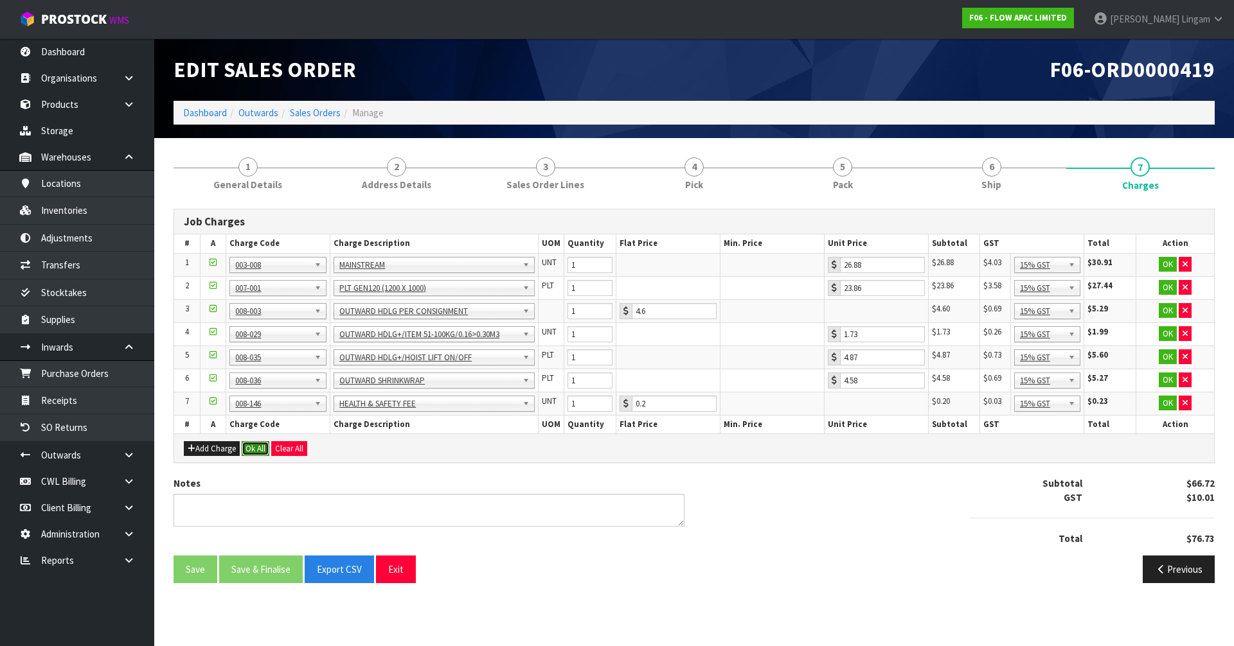
click at [255, 450] on button "Ok All" at bounding box center [256, 448] width 28 height 15
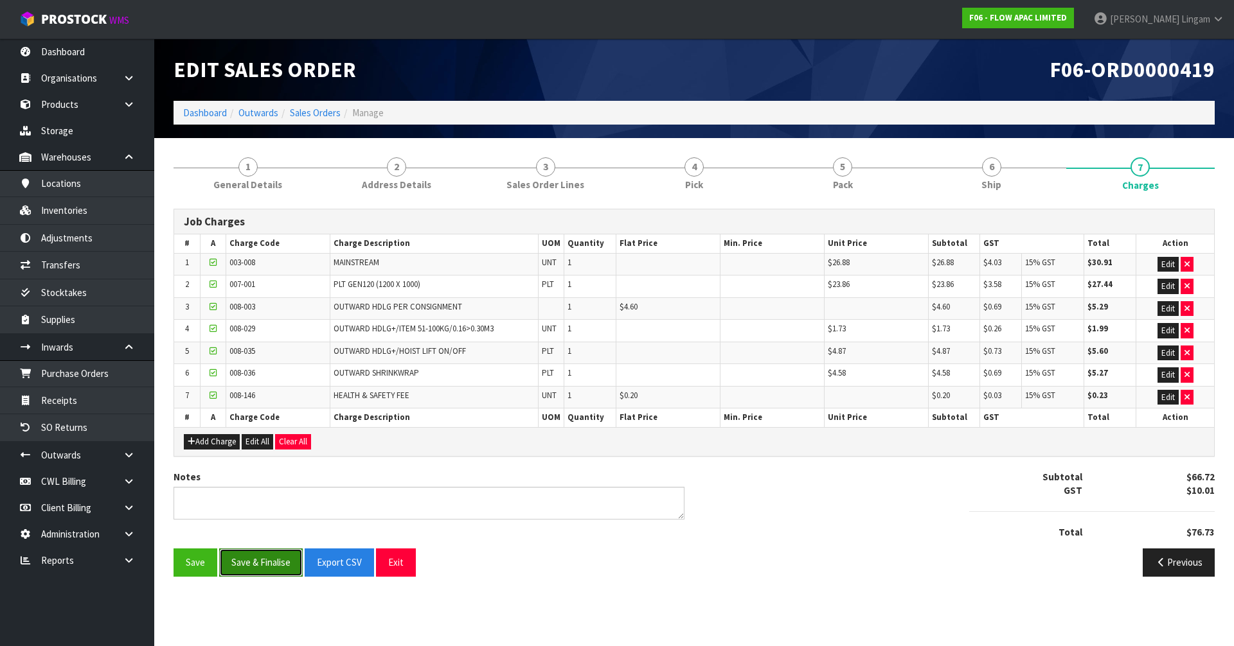
click at [283, 554] on button "Save & Finalise" at bounding box center [261, 563] width 84 height 28
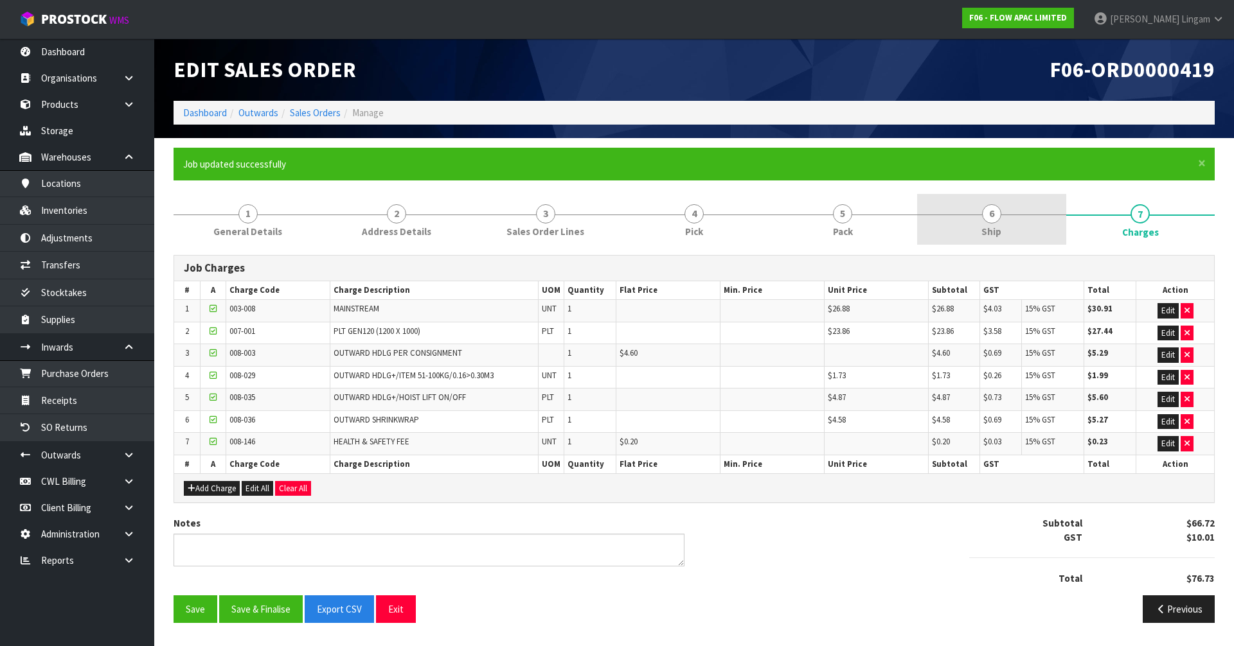
click at [1022, 225] on link "6 Ship" at bounding box center [991, 219] width 148 height 51
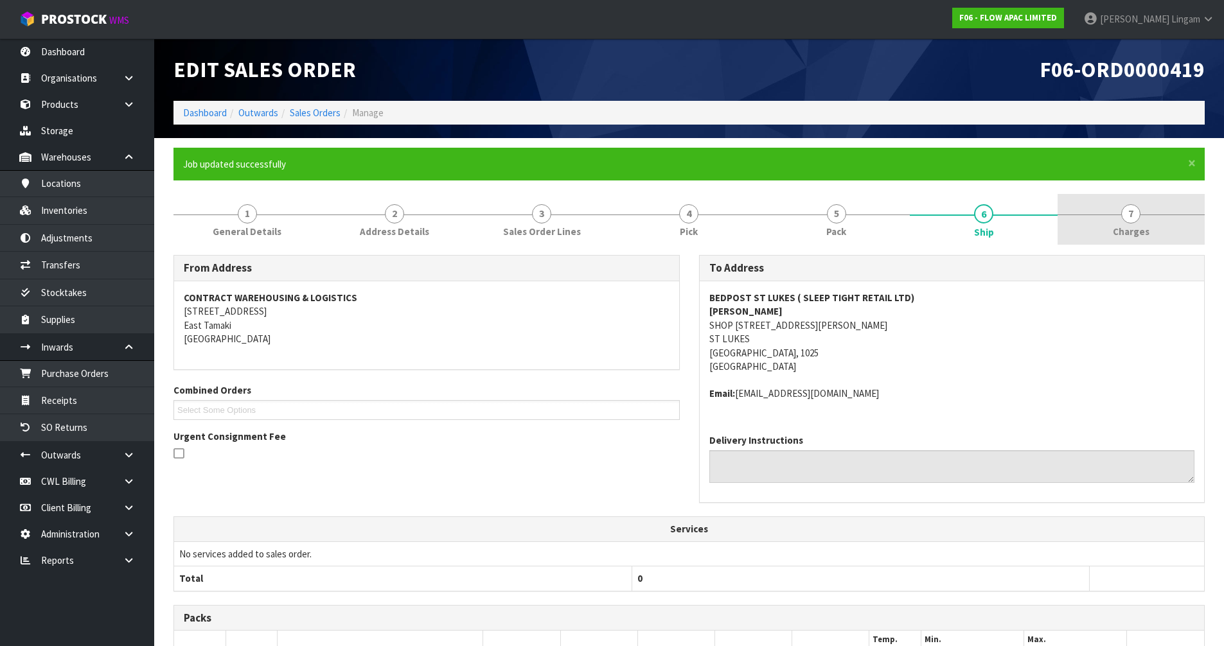
click at [1156, 219] on link "7 [GEOGRAPHIC_DATA]" at bounding box center [1131, 219] width 147 height 51
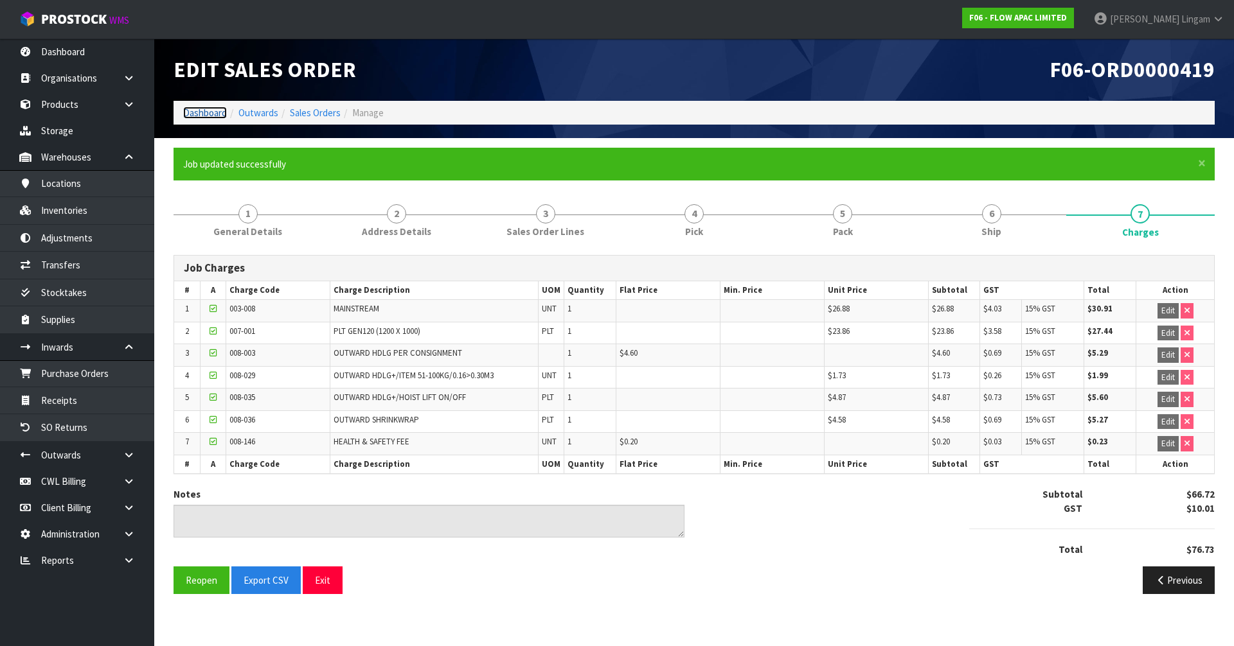
click at [193, 110] on link "Dashboard" at bounding box center [205, 113] width 44 height 12
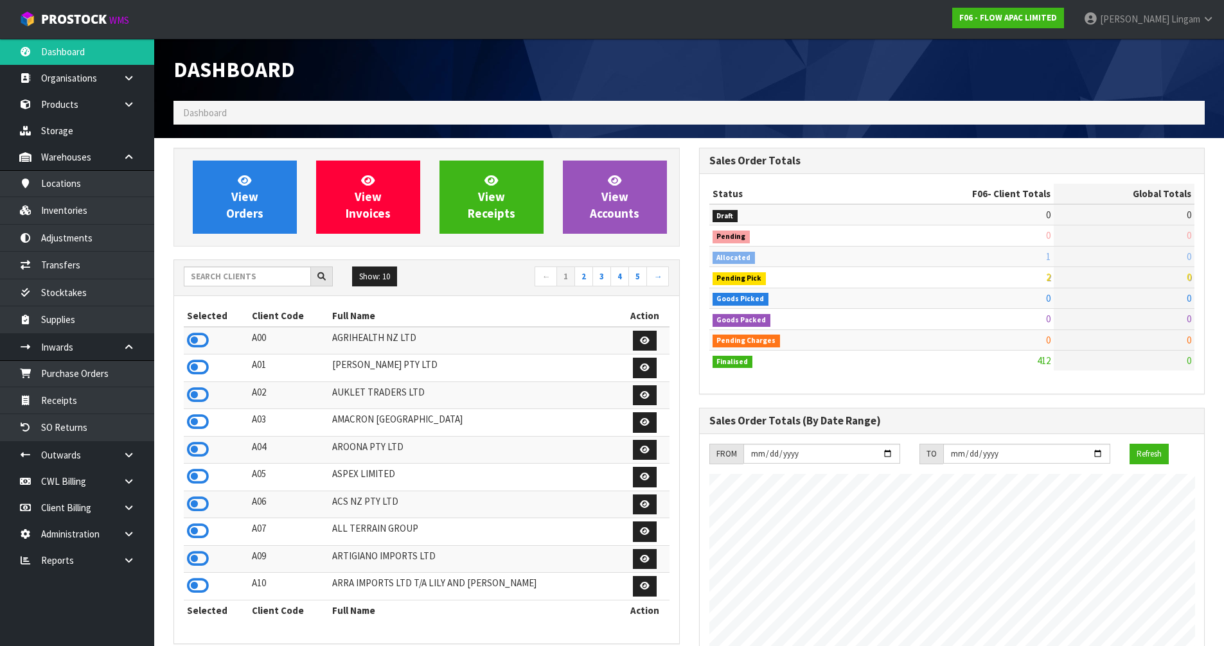
scroll to position [974, 525]
click at [284, 174] on link "View Orders" at bounding box center [245, 197] width 104 height 73
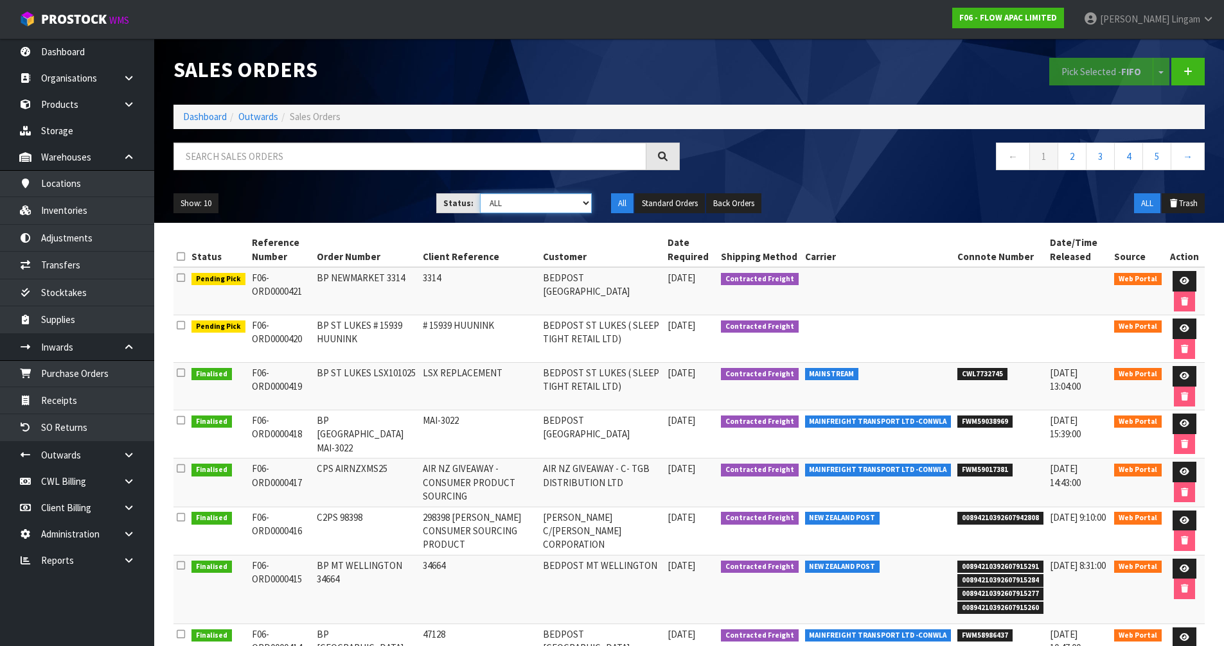
click at [554, 204] on select "Draft Pending Allocated Pending Pick Goods Picked Goods Packed Pending Charges …" at bounding box center [536, 203] width 112 height 20
select select "string:2"
click at [480, 193] on select "Draft Pending Allocated Pending Pick Goods Picked Goods Packed Pending Charges …" at bounding box center [536, 203] width 112 height 20
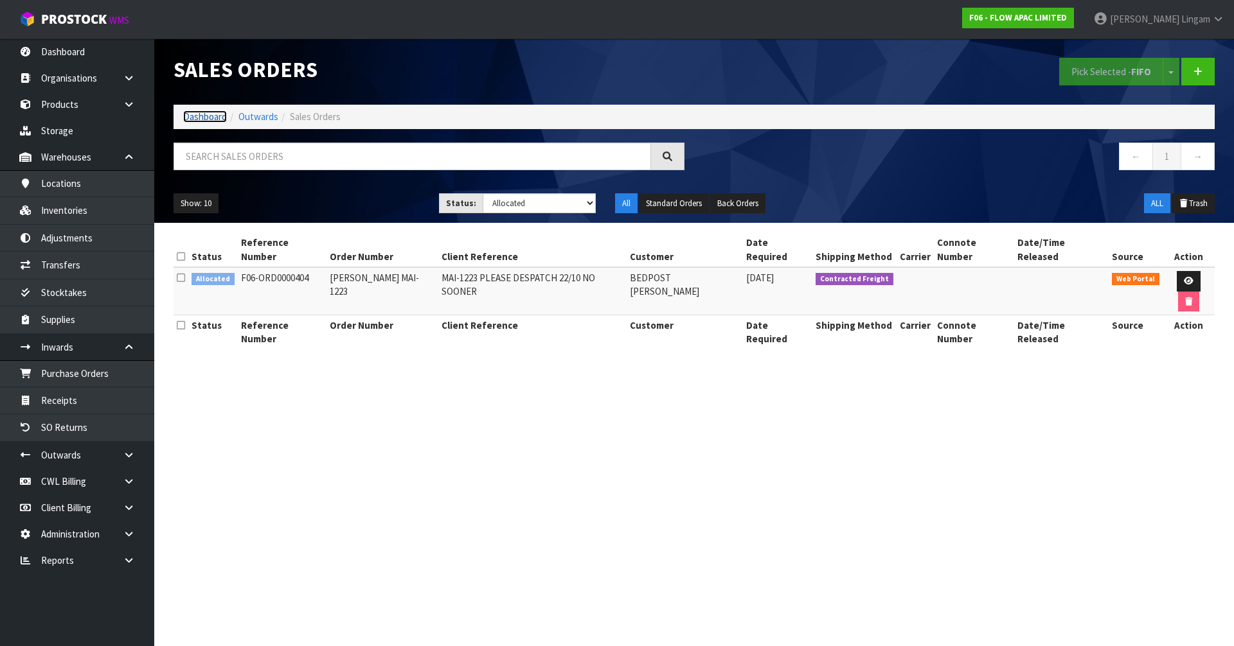
click at [204, 115] on link "Dashboard" at bounding box center [205, 117] width 44 height 12
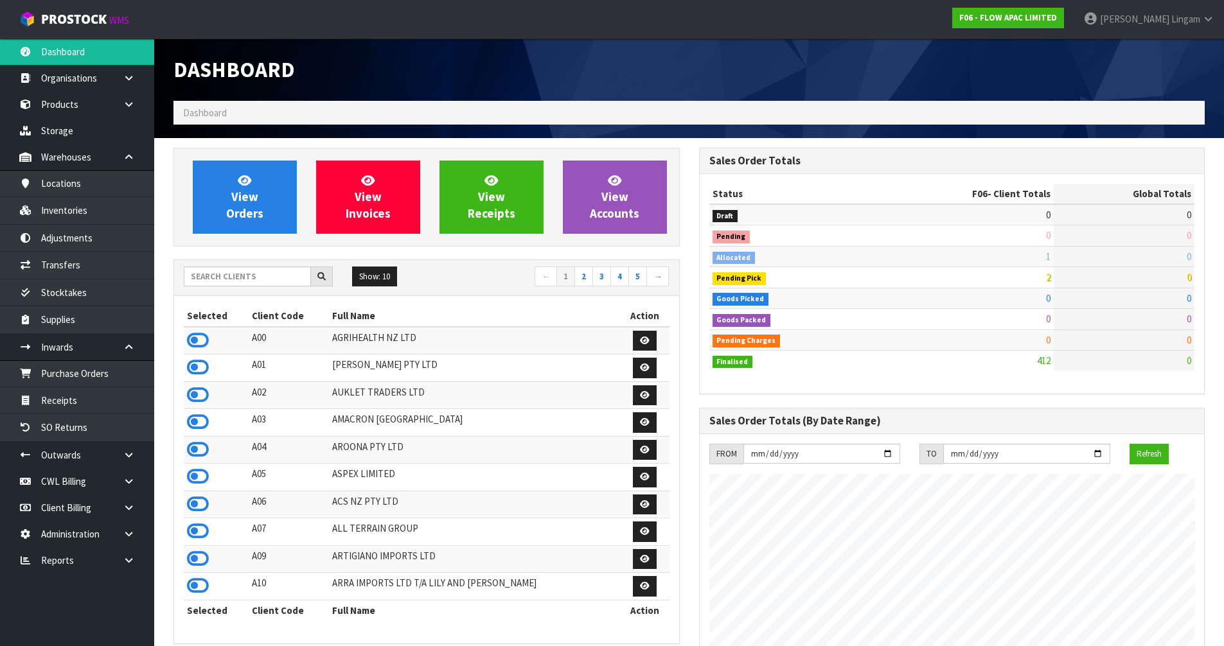
scroll to position [974, 525]
click at [131, 565] on icon at bounding box center [129, 561] width 12 height 10
click at [119, 604] on link "CWL" at bounding box center [77, 614] width 154 height 26
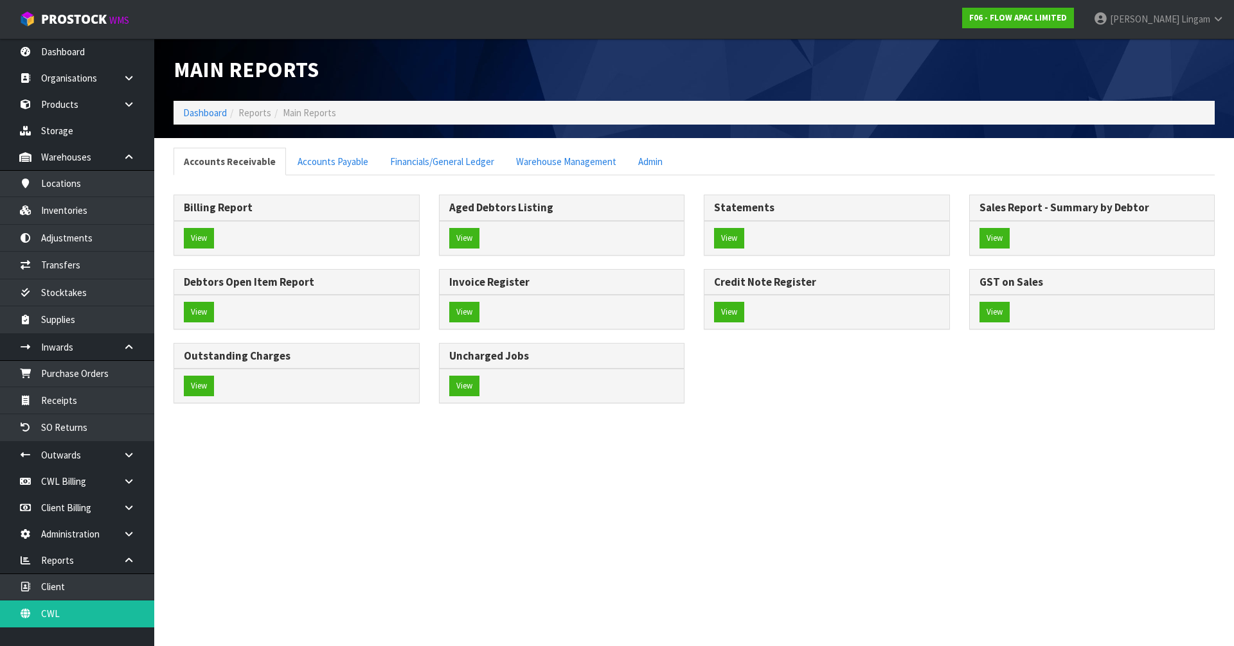
click at [574, 145] on section "Accounts Receivable Accounts Payable Financials/General Ledger Warehouse Manage…" at bounding box center [694, 282] width 1080 height 289
click at [564, 163] on link "Warehouse Management" at bounding box center [566, 162] width 121 height 28
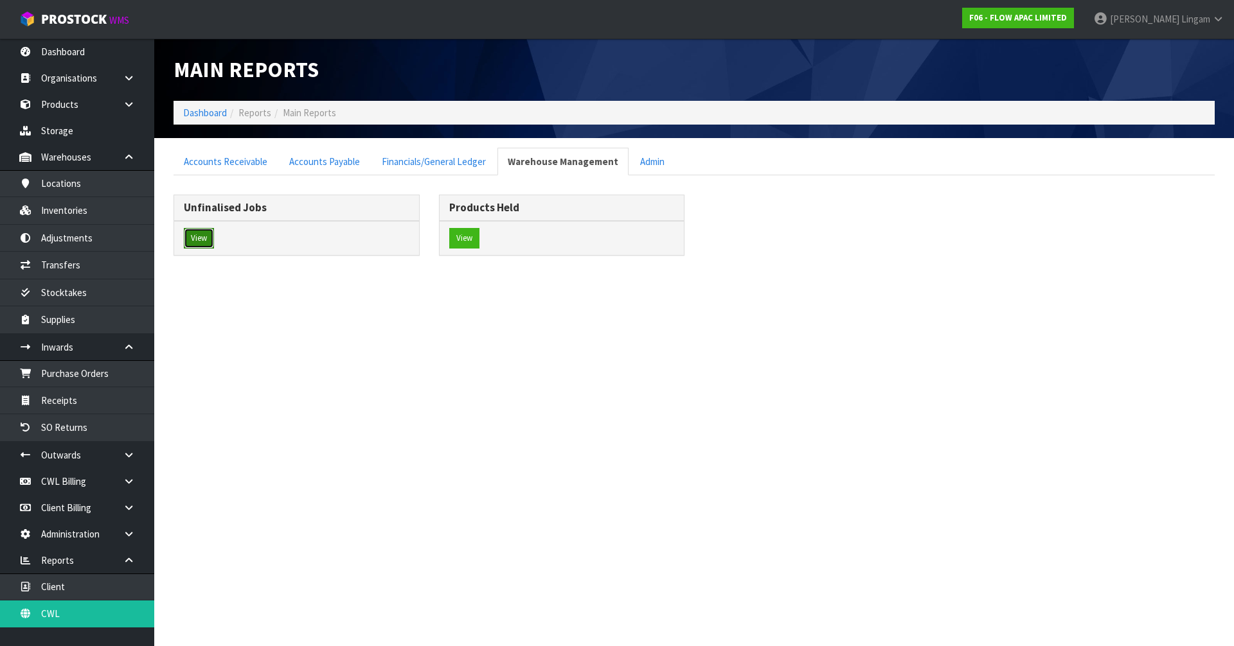
click at [208, 239] on button "View" at bounding box center [199, 238] width 30 height 21
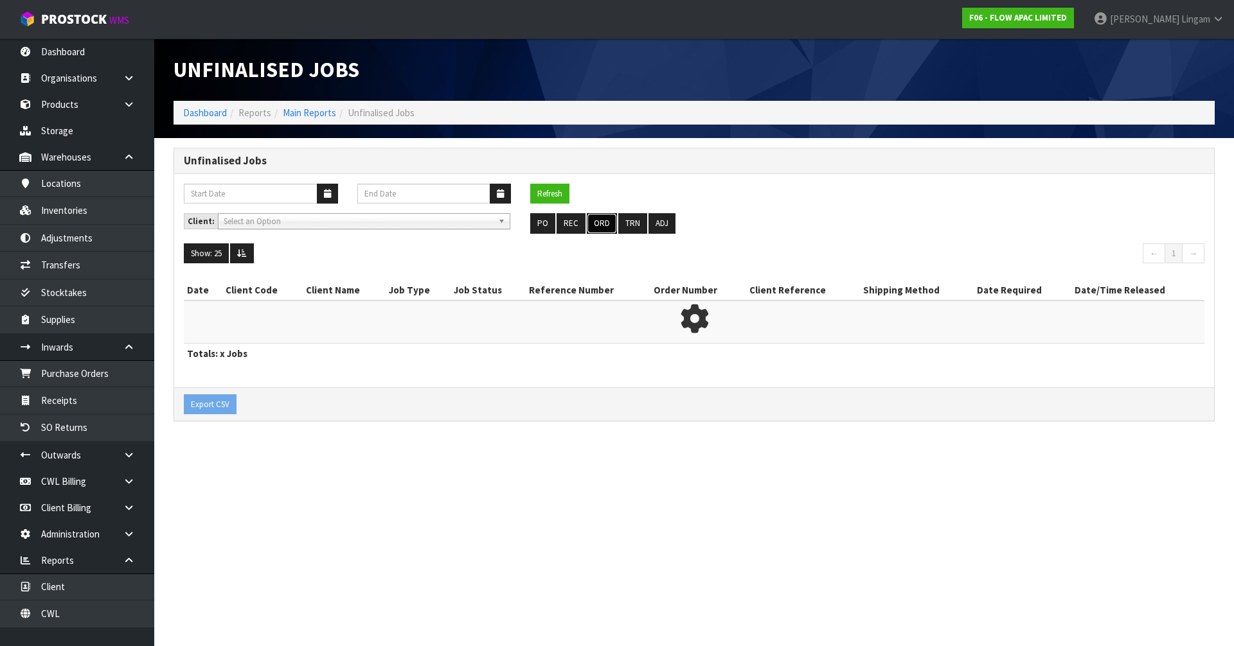
click at [612, 226] on button "ORD" at bounding box center [602, 223] width 30 height 21
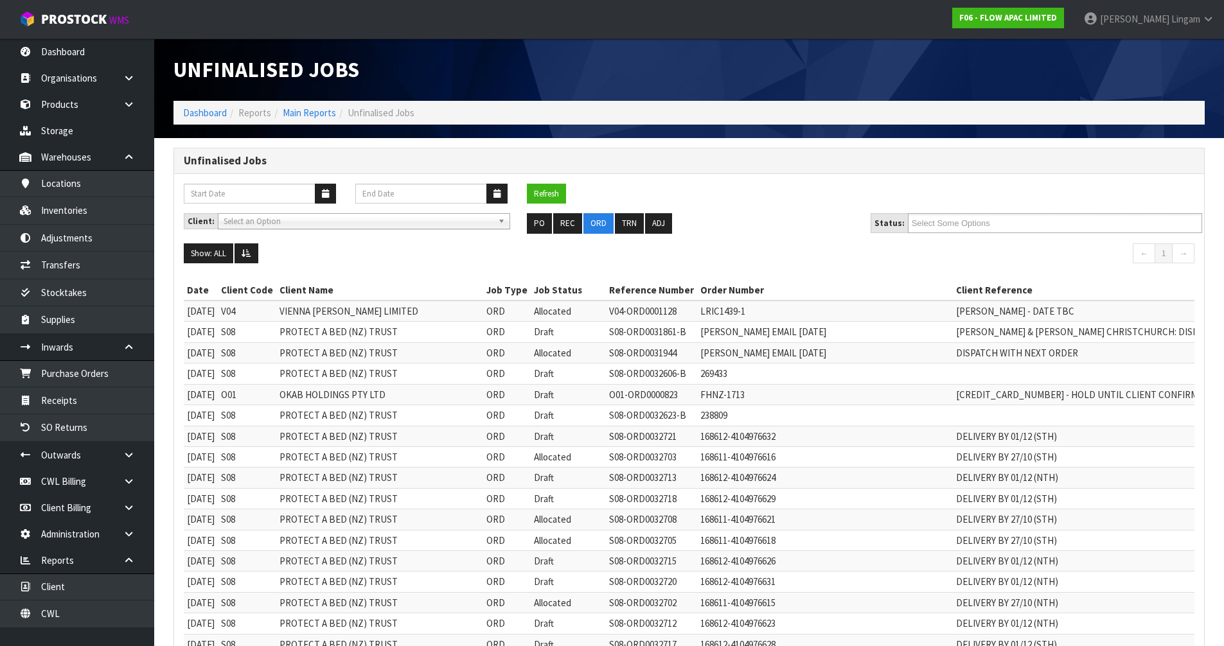
click at [941, 202] on div "Refresh" at bounding box center [689, 199] width 1030 height 30
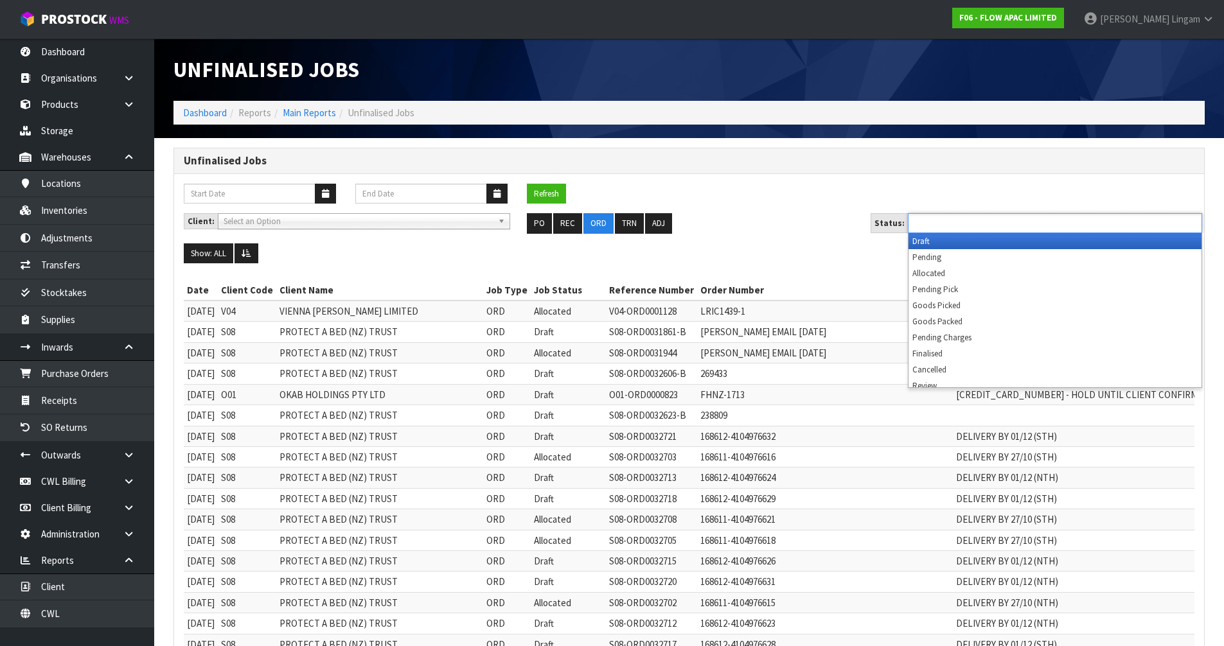
click at [940, 221] on input "text" at bounding box center [959, 223] width 94 height 16
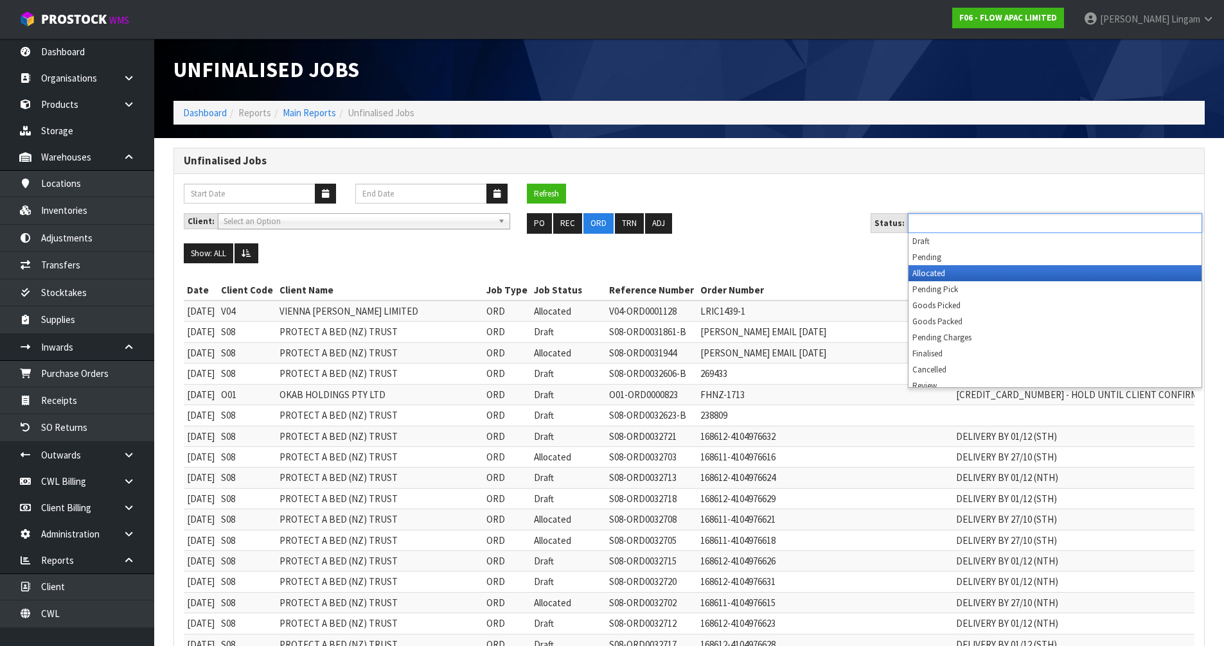
click at [949, 271] on li "Allocated" at bounding box center [1055, 273] width 293 height 16
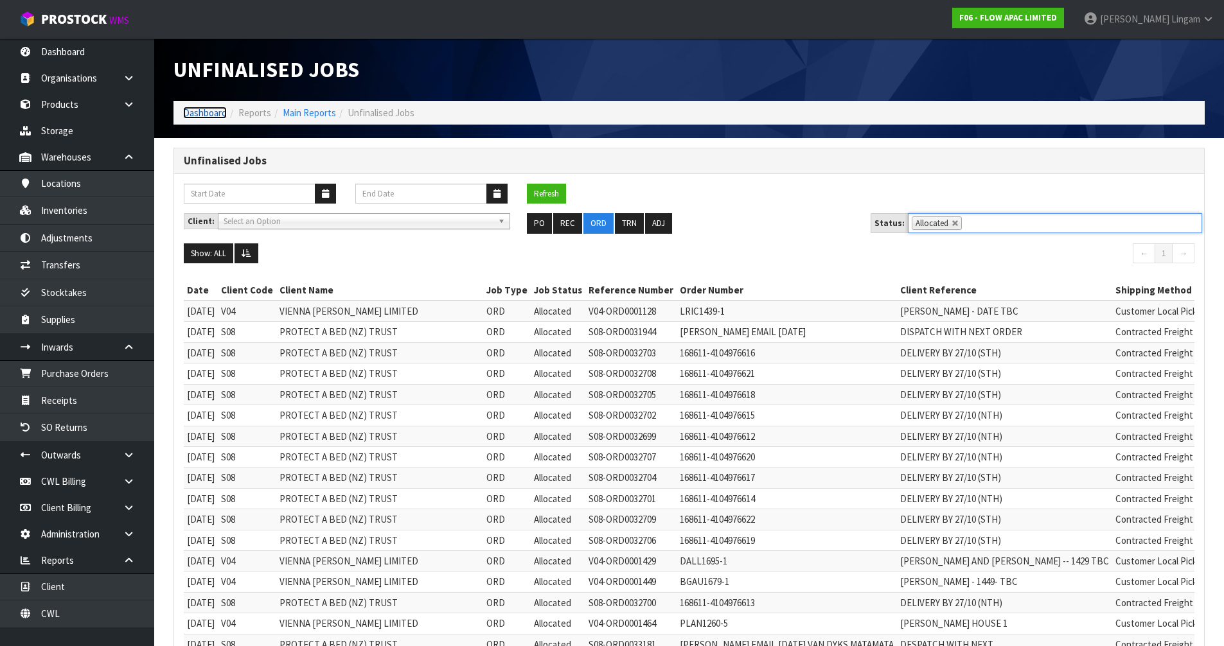
click at [209, 111] on link "Dashboard" at bounding box center [205, 113] width 44 height 12
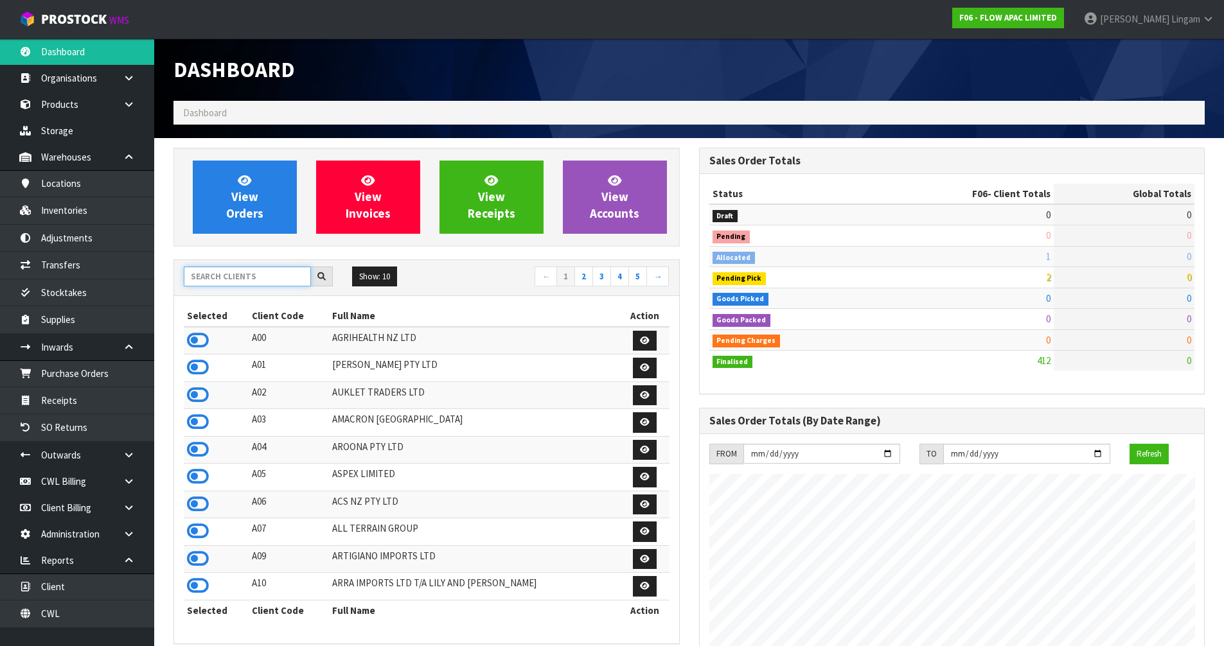
click at [253, 279] on input "text" at bounding box center [247, 277] width 127 height 20
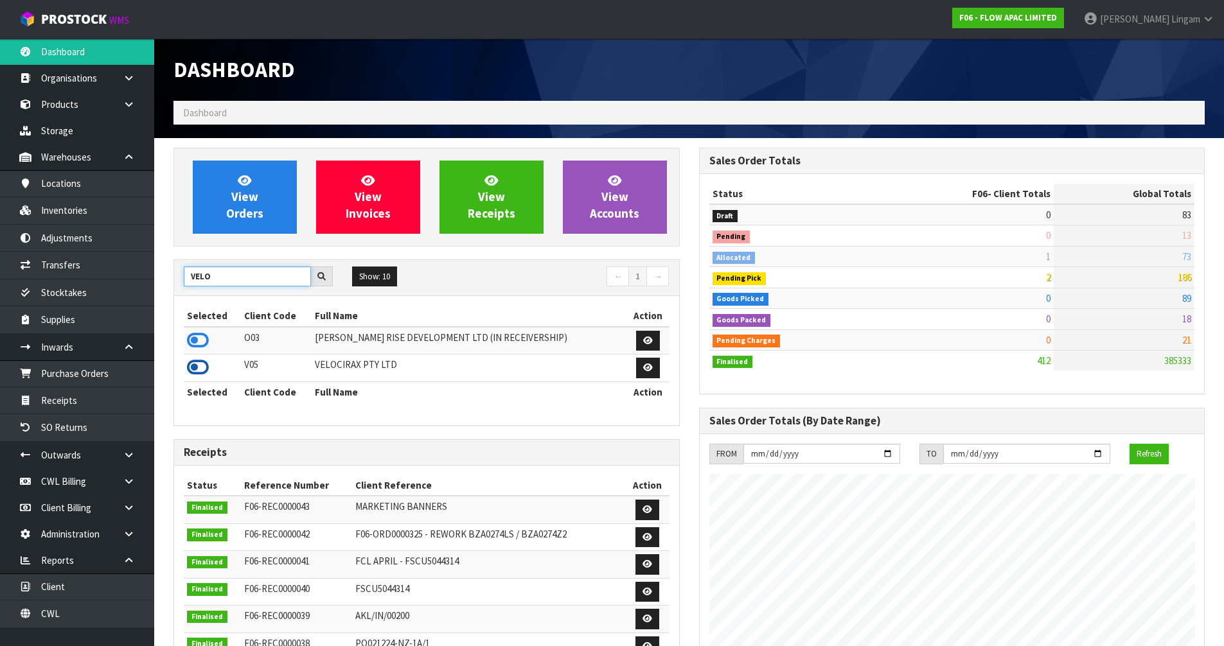
type input "VELO"
click at [193, 373] on icon at bounding box center [198, 367] width 22 height 19
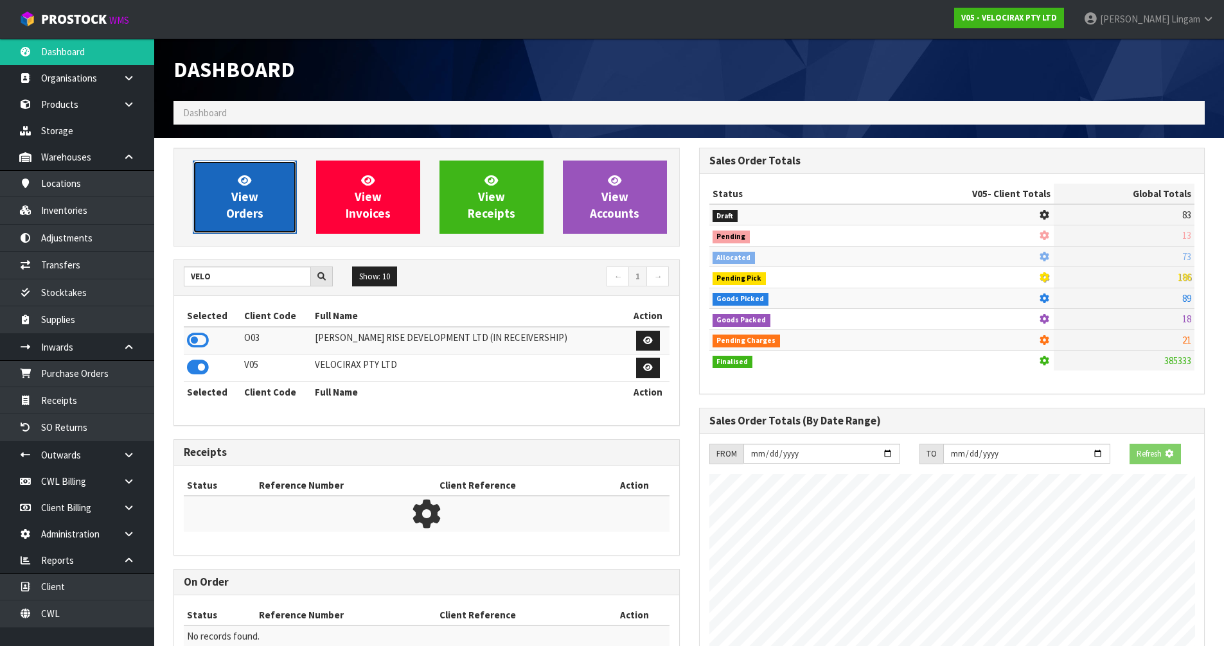
scroll to position [1001, 525]
click at [269, 203] on link "View Orders" at bounding box center [245, 197] width 104 height 73
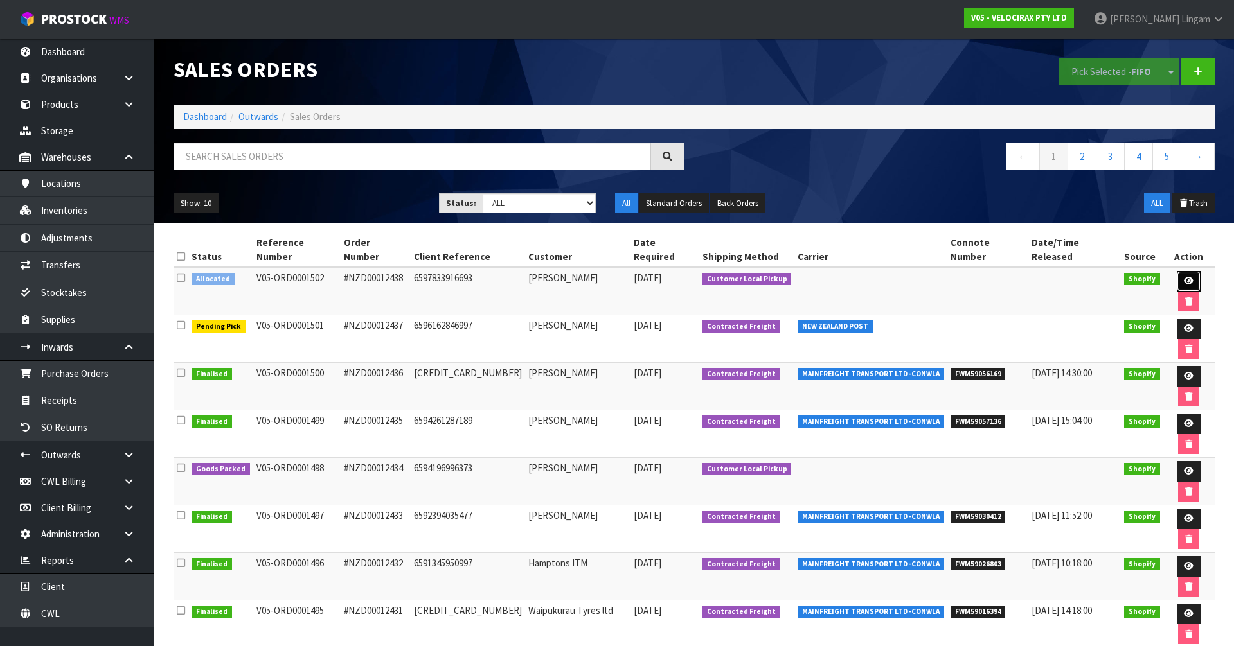
click at [1184, 277] on icon at bounding box center [1189, 281] width 10 height 8
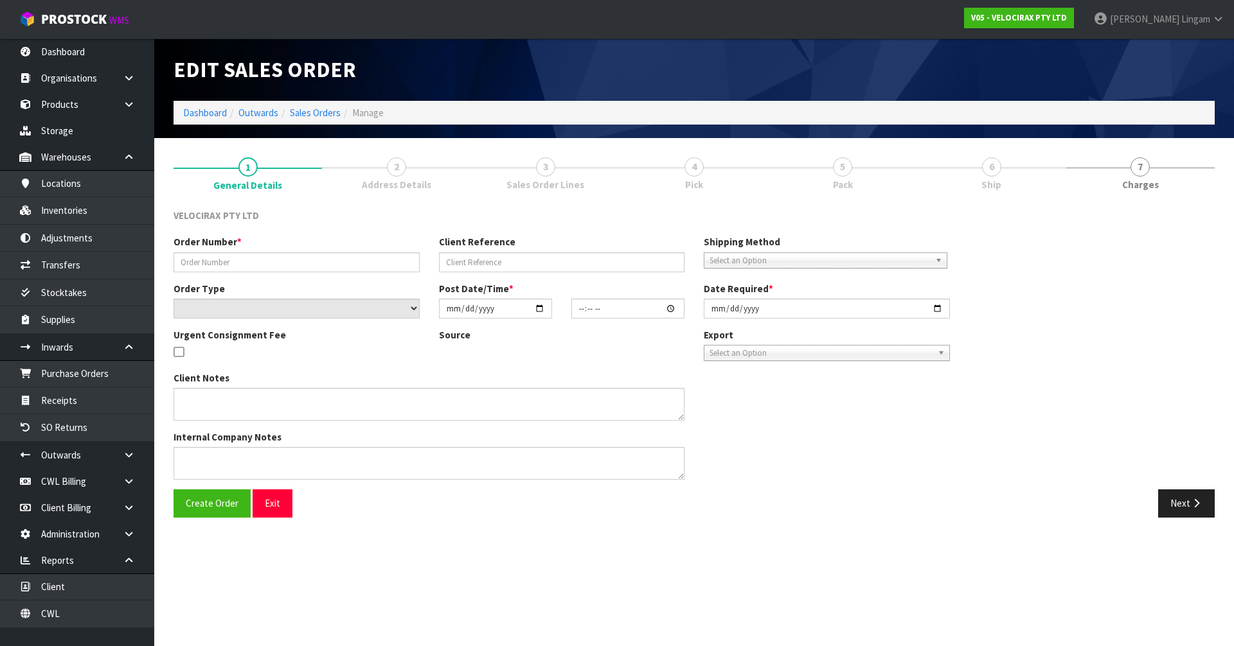
type input "#NZD00012438"
type input "6597833916693"
select select "number:0"
type input "[DATE]"
type input "19:42:02.000"
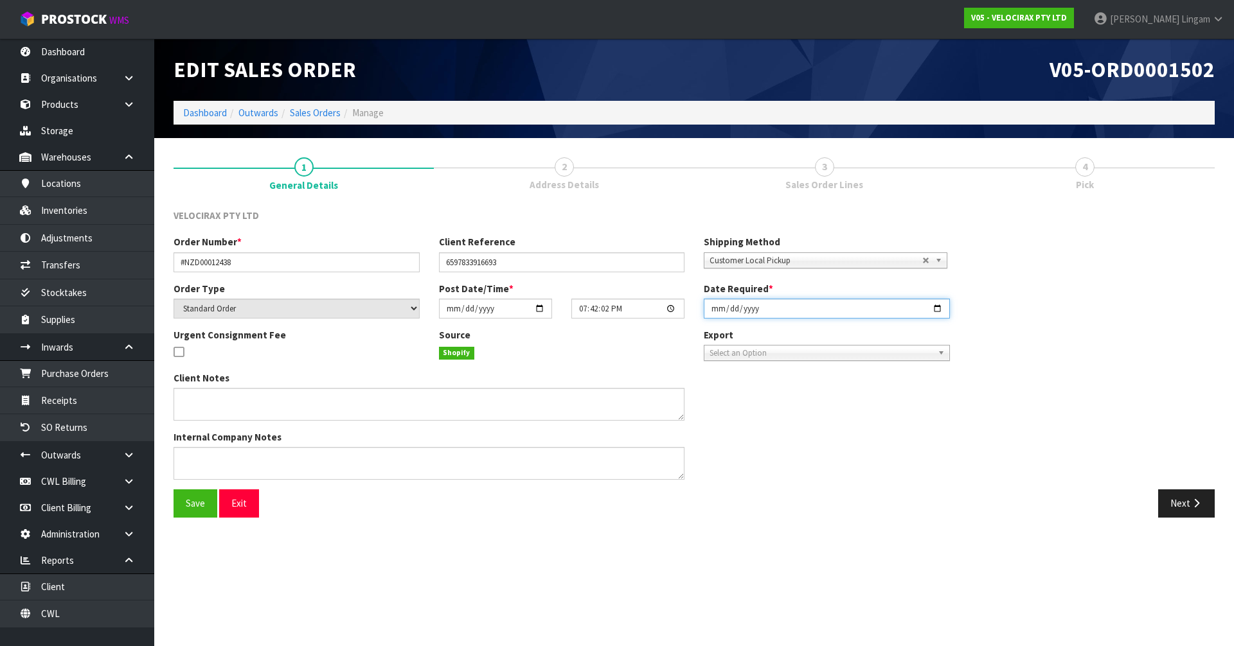
click at [718, 304] on input "[DATE]" at bounding box center [827, 309] width 246 height 20
type input "[DATE]"
click at [195, 499] on span "Save" at bounding box center [195, 503] width 19 height 12
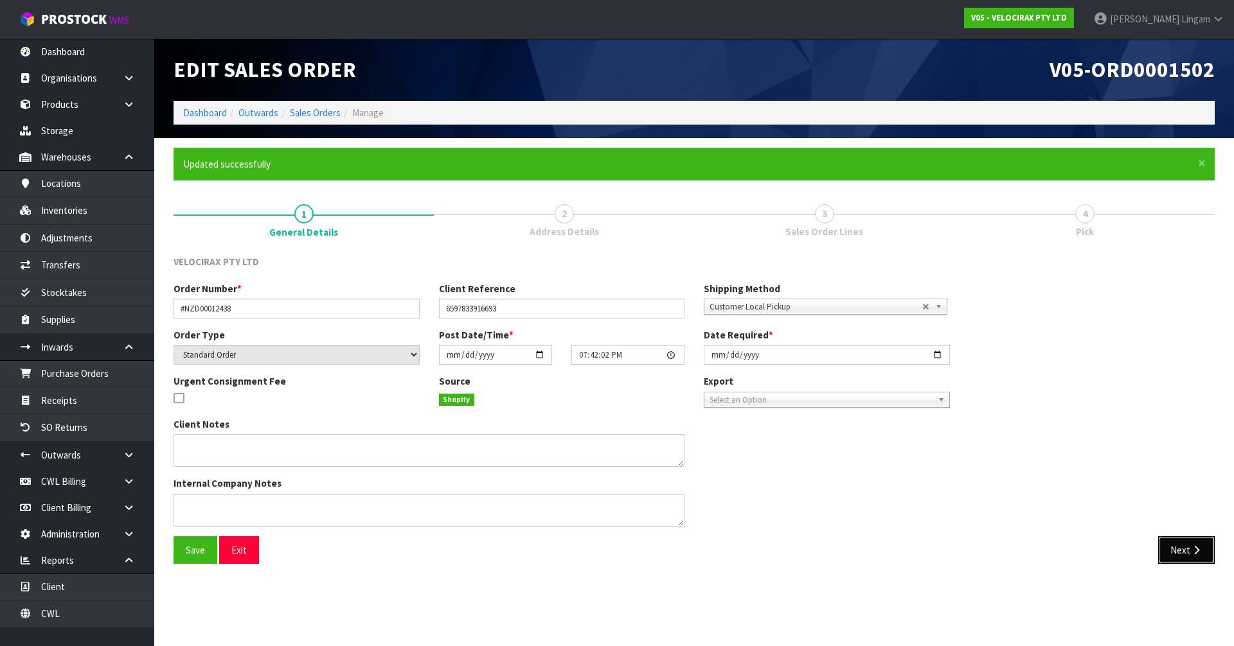
click at [1188, 548] on button "Next" at bounding box center [1186, 551] width 57 height 28
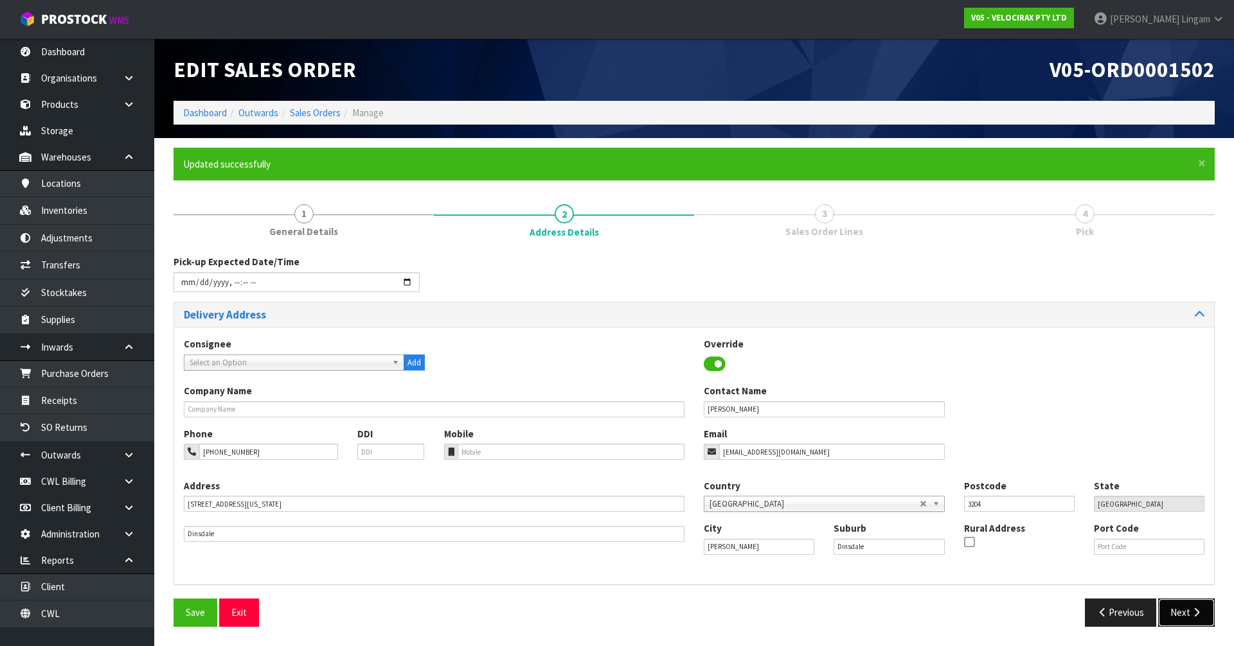
click at [1190, 611] on button "Next" at bounding box center [1186, 613] width 57 height 28
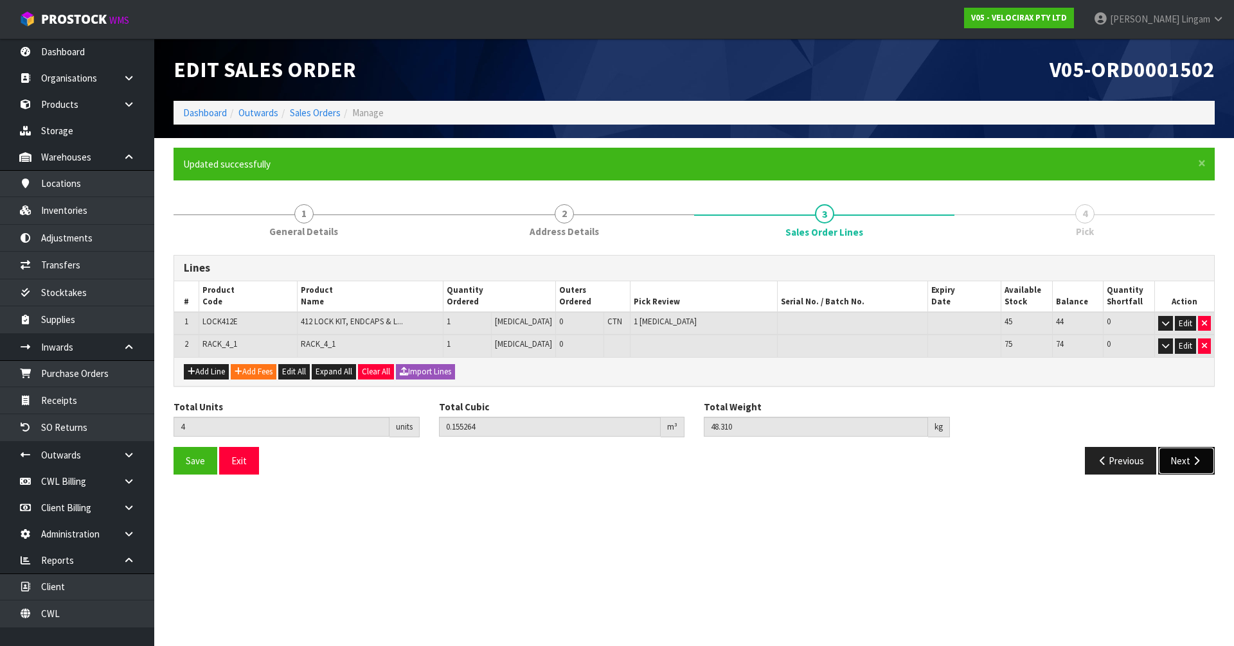
click at [1184, 470] on button "Next" at bounding box center [1186, 461] width 57 height 28
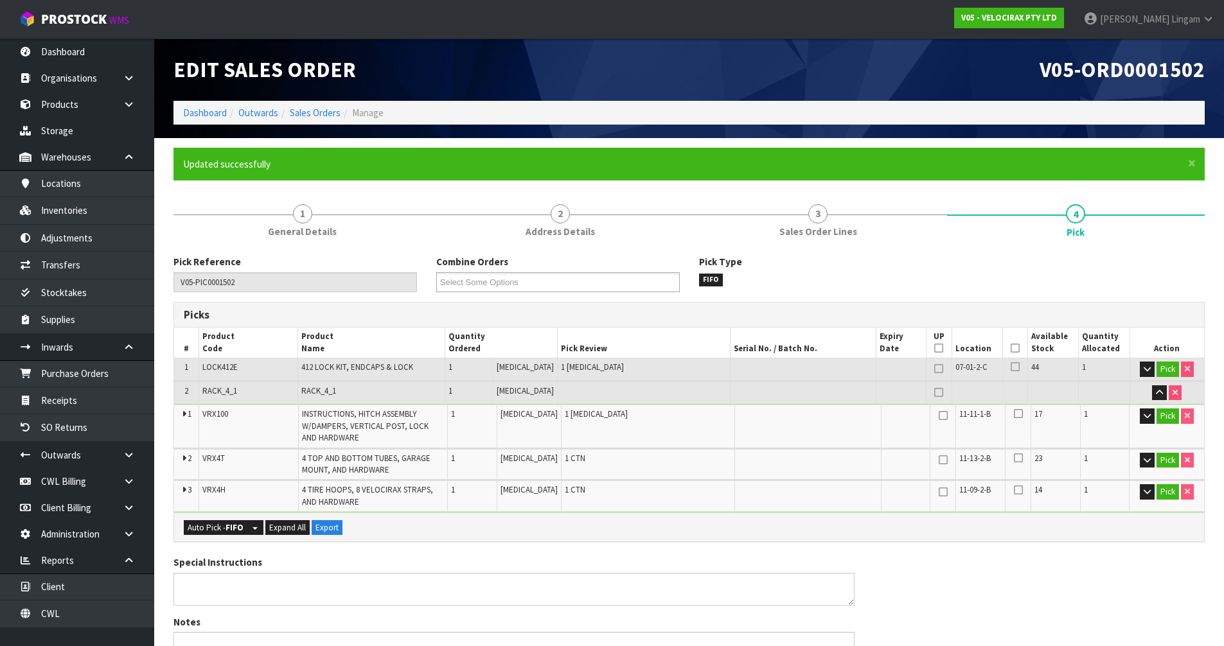
scroll to position [383, 0]
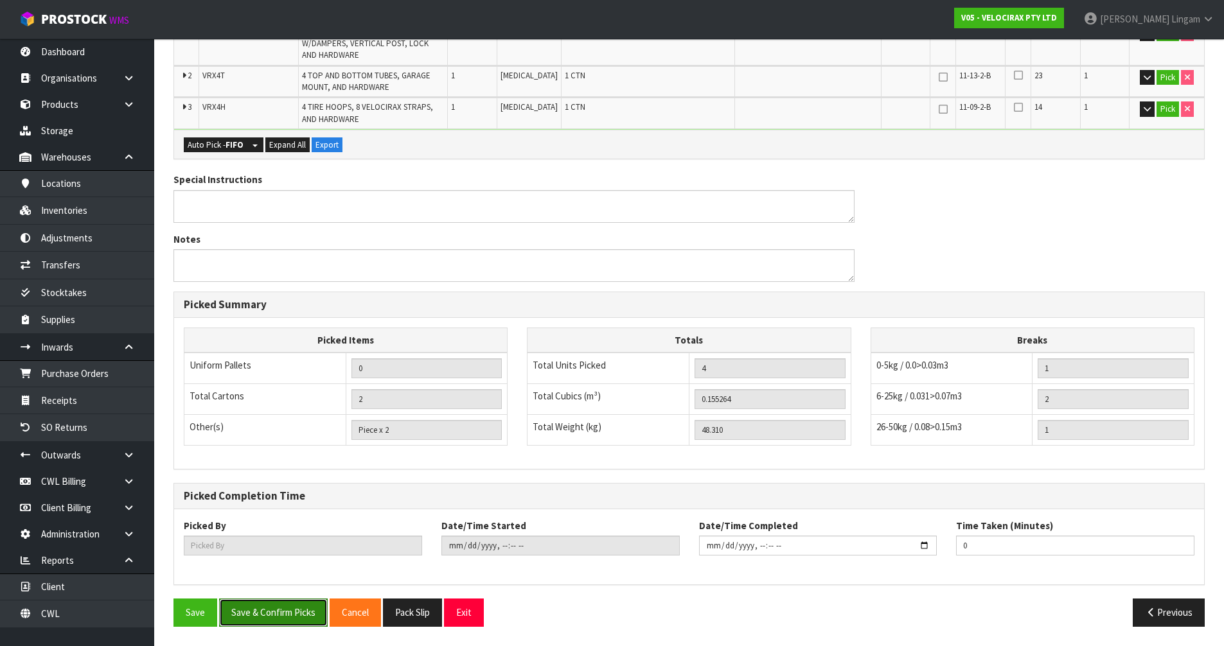
click at [269, 627] on button "Save & Confirm Picks" at bounding box center [273, 613] width 109 height 28
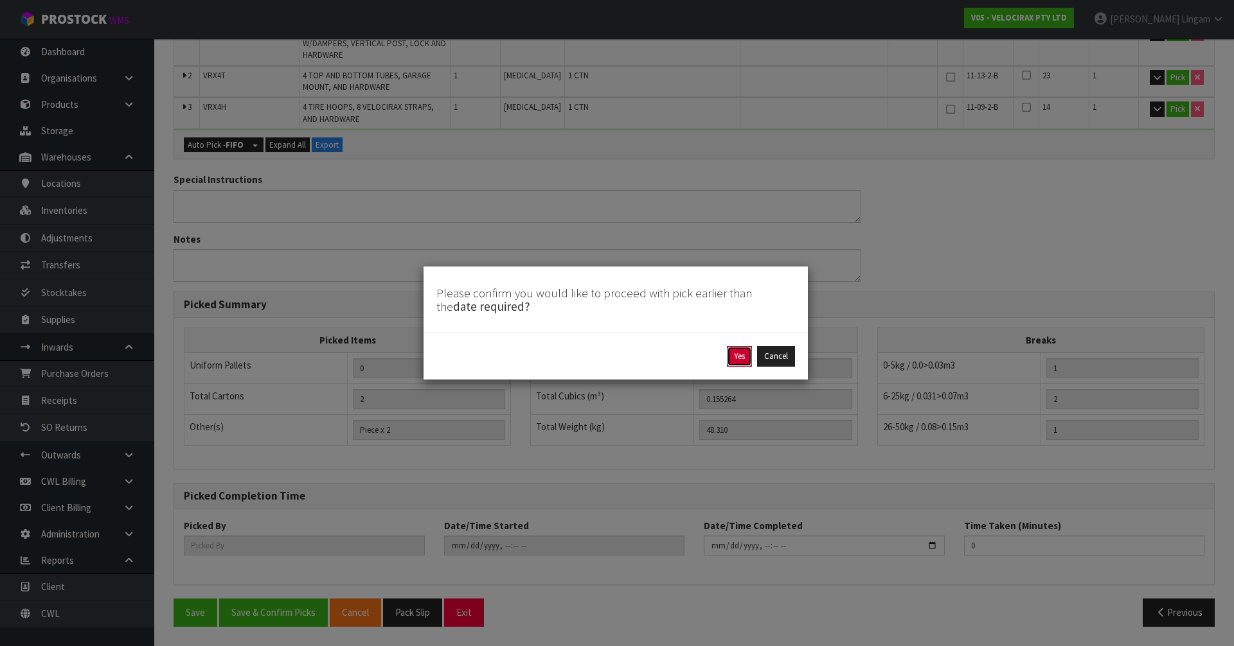
click at [739, 351] on button "Yes" at bounding box center [739, 356] width 25 height 21
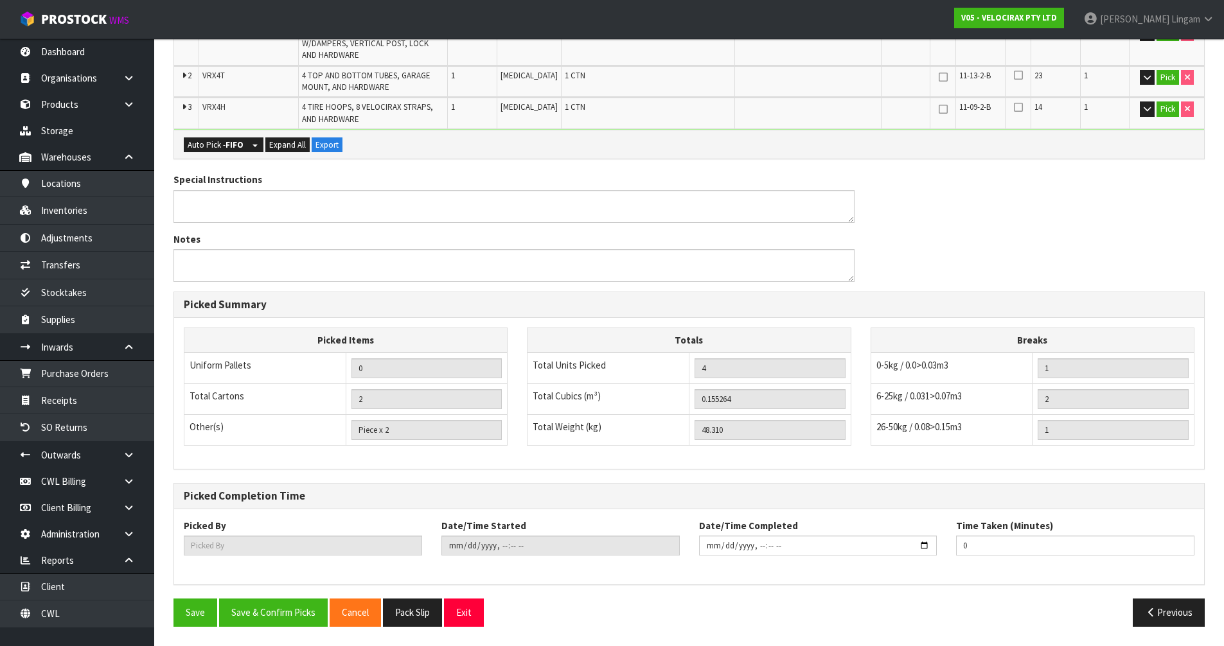
scroll to position [0, 0]
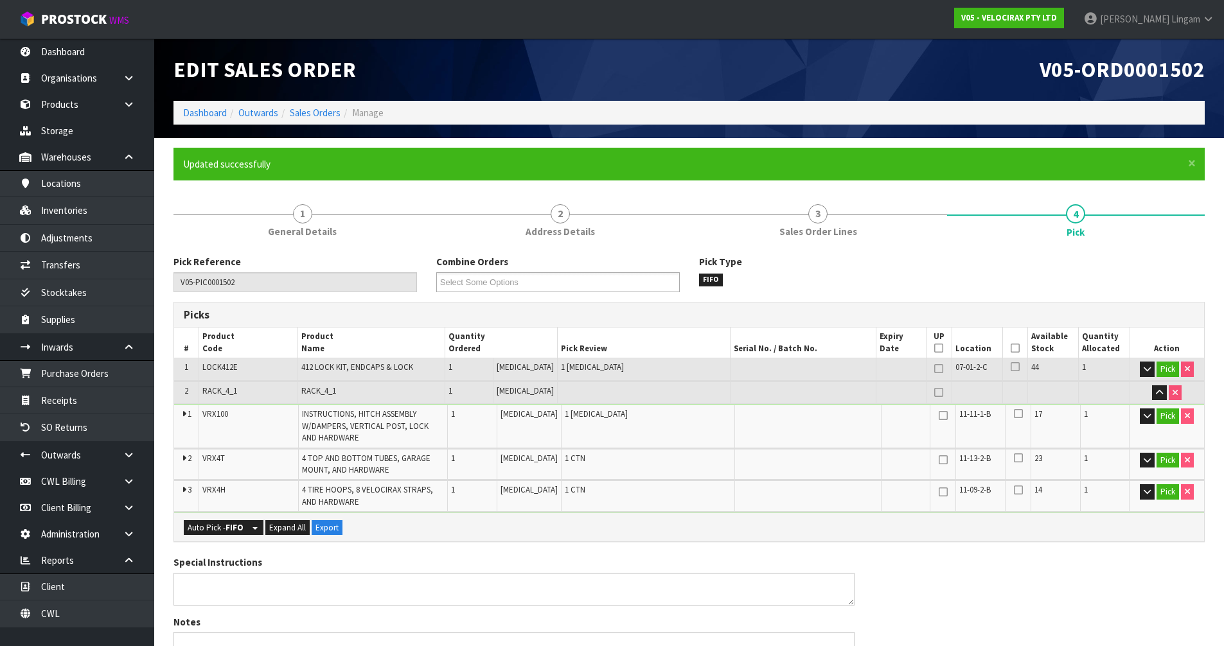
type input "[PERSON_NAME]"
type input "[DATE]T20:00:03"
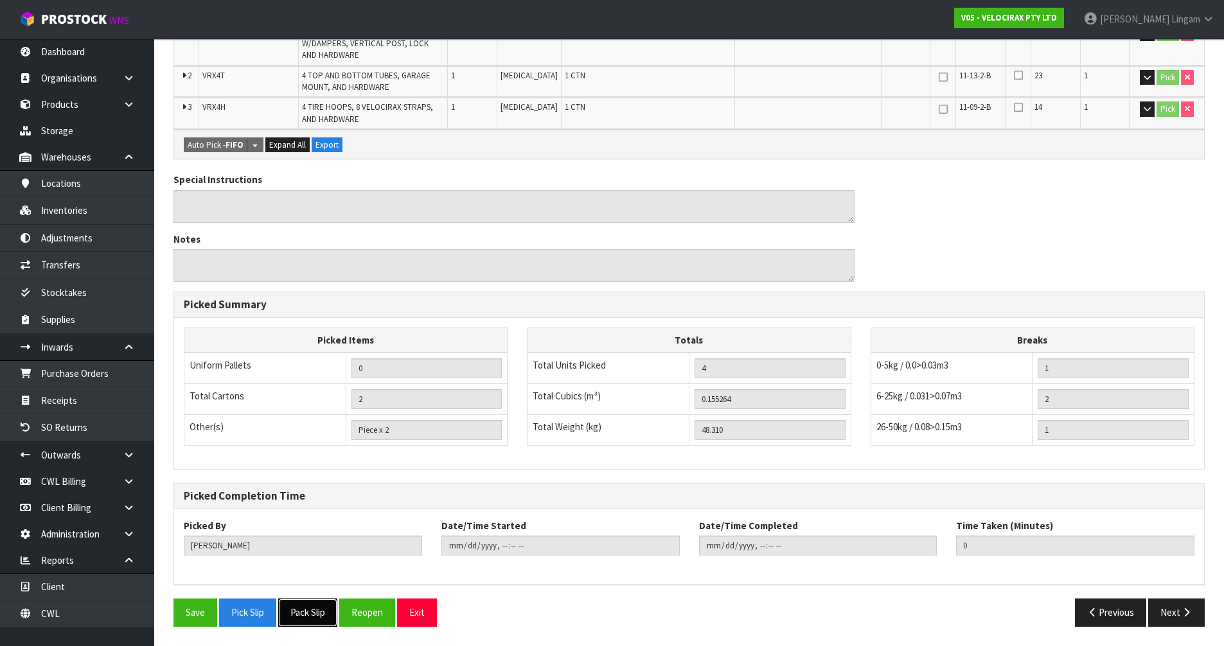
click at [330, 616] on button "Pack Slip" at bounding box center [307, 613] width 59 height 28
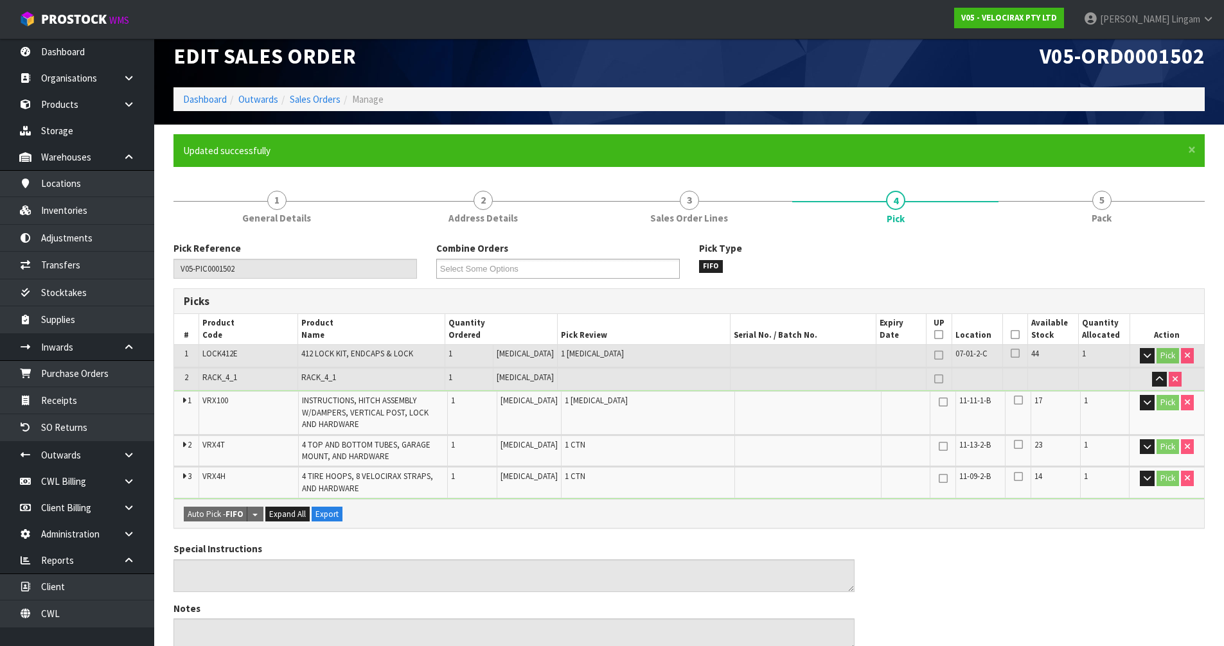
scroll to position [0, 0]
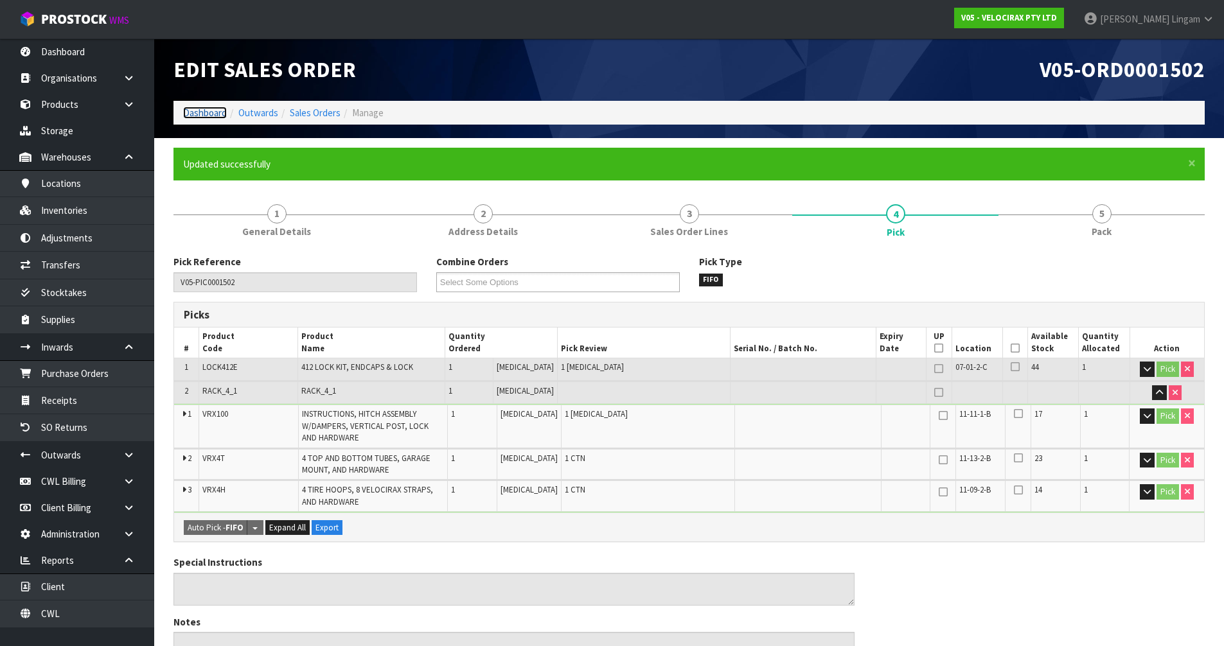
click at [204, 112] on link "Dashboard" at bounding box center [205, 113] width 44 height 12
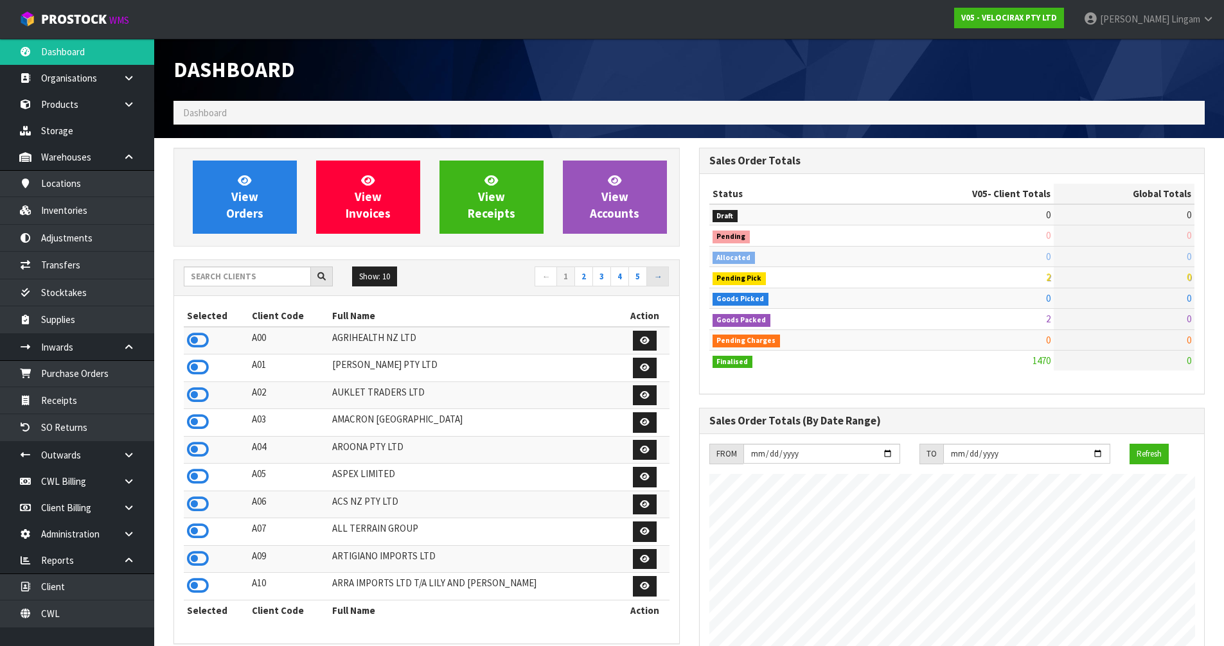
scroll to position [1001, 525]
click at [227, 281] on input "text" at bounding box center [247, 277] width 127 height 20
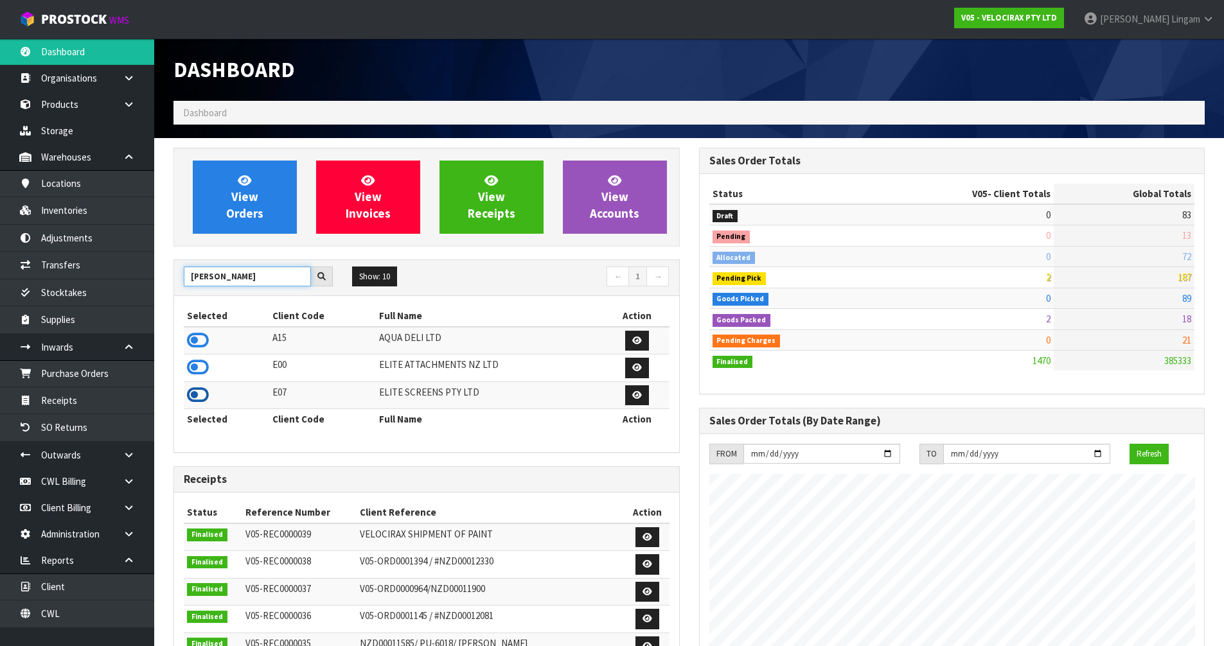
type input "[PERSON_NAME]"
click at [196, 390] on icon at bounding box center [198, 395] width 22 height 19
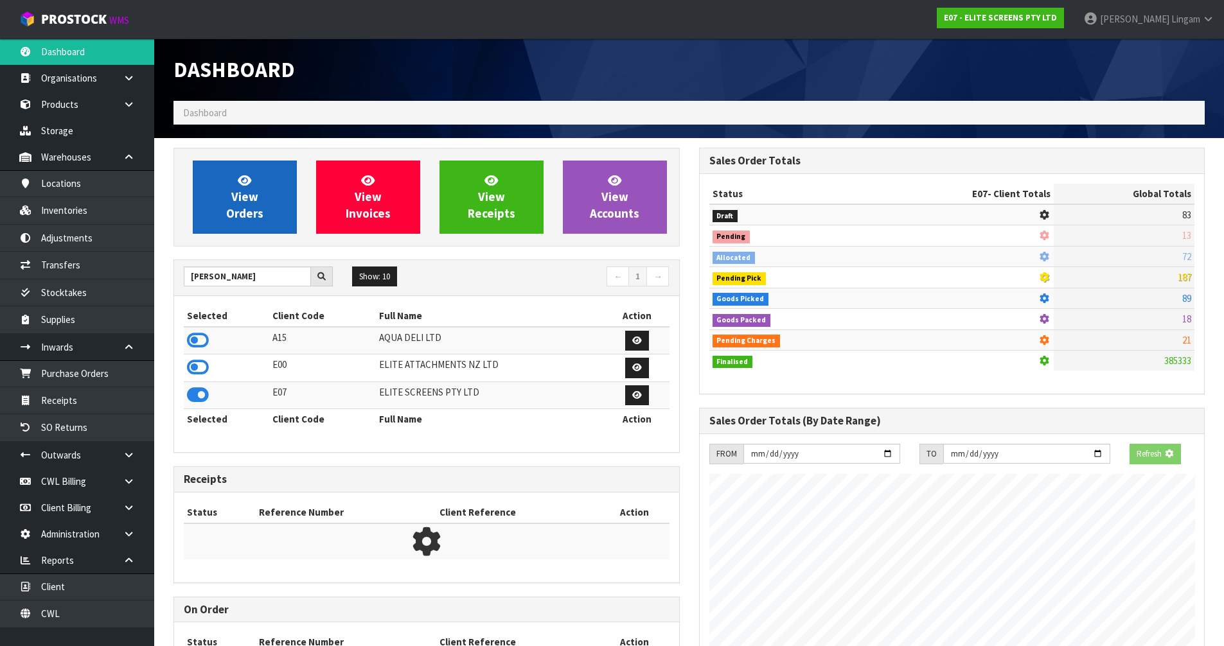
scroll to position [828, 525]
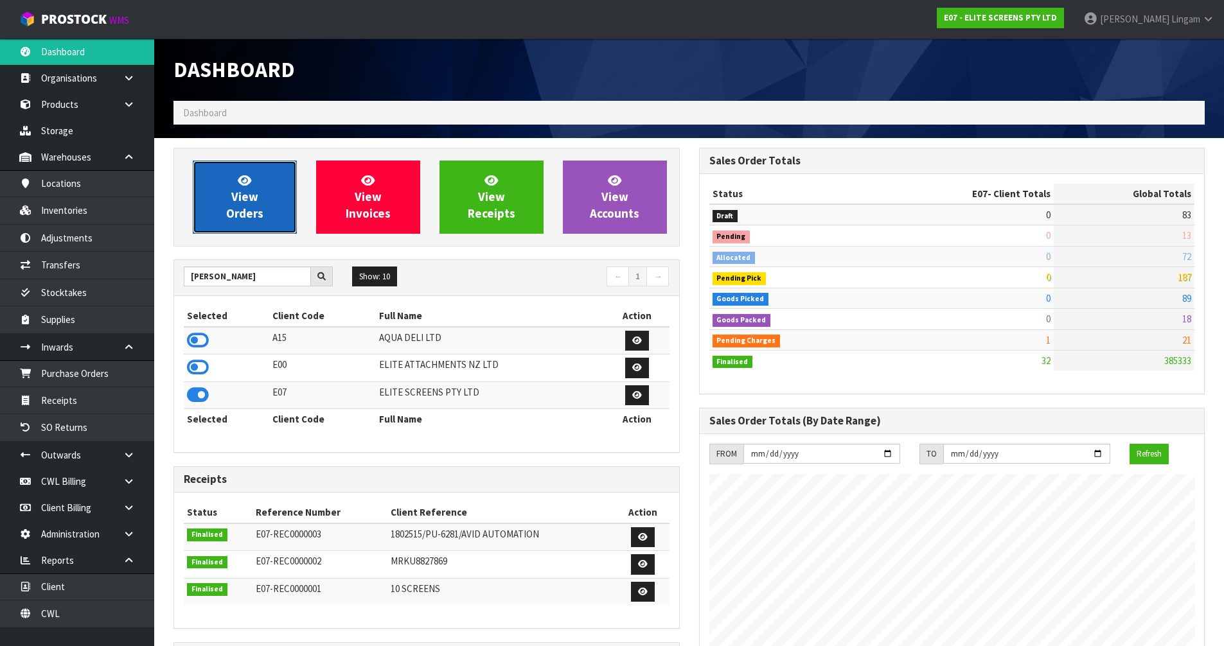
click at [255, 224] on link "View Orders" at bounding box center [245, 197] width 104 height 73
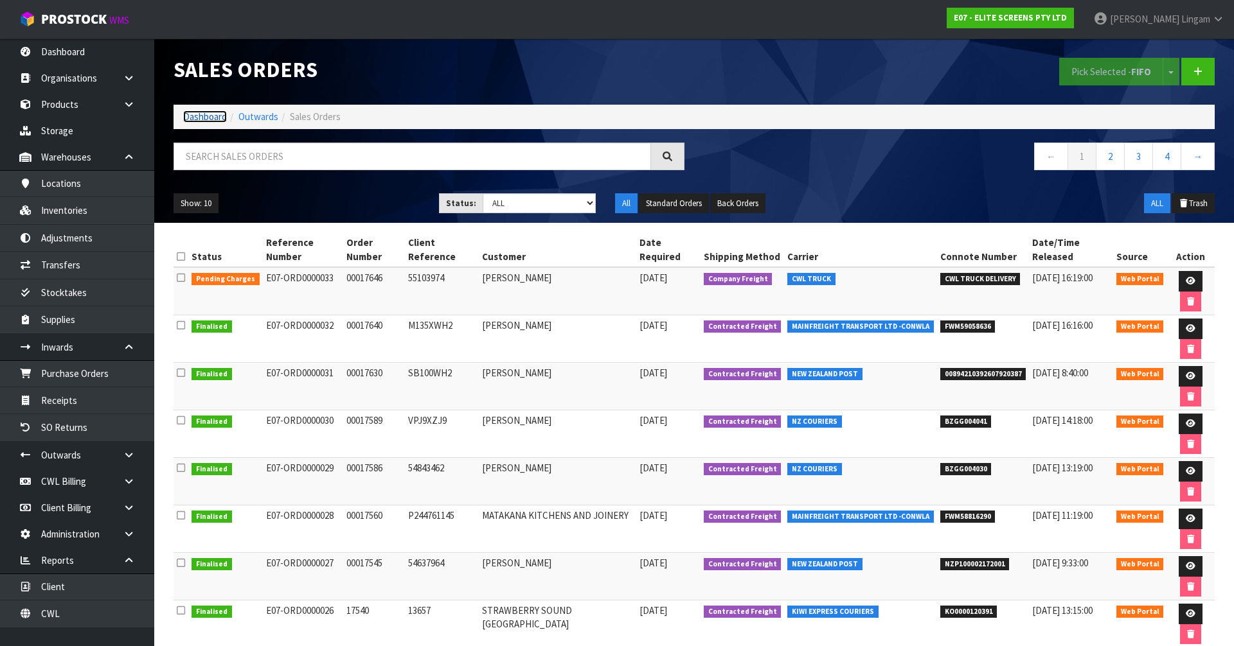
click at [193, 115] on link "Dashboard" at bounding box center [205, 117] width 44 height 12
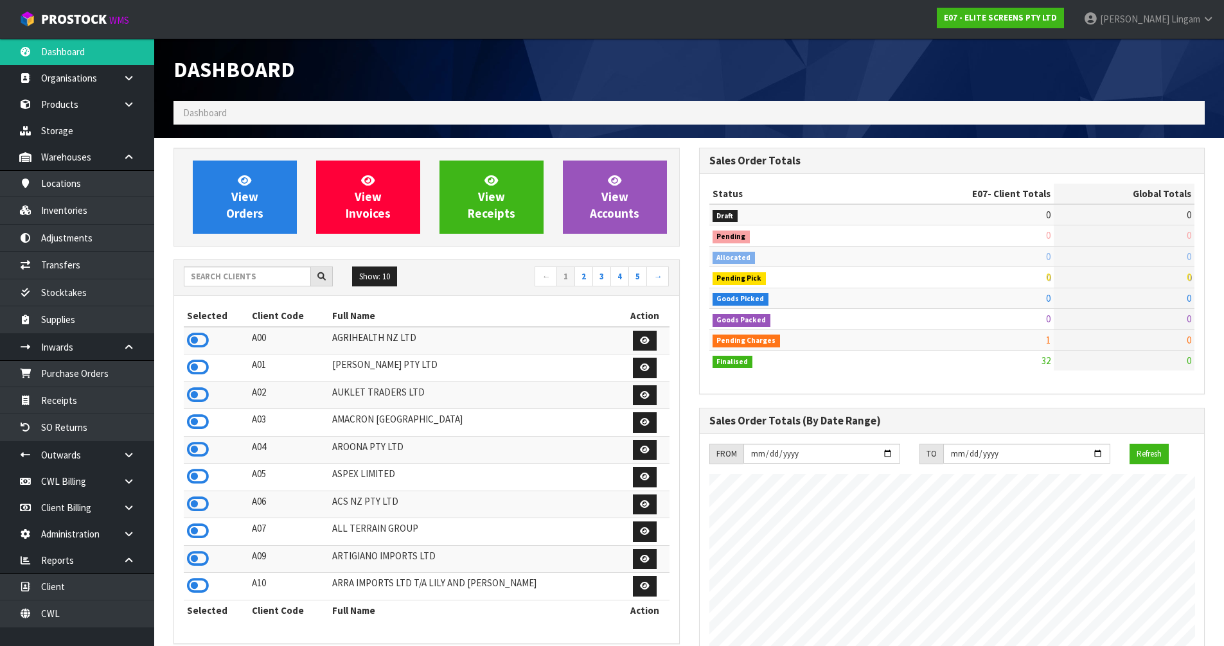
scroll to position [828, 525]
click at [237, 279] on input "text" at bounding box center [247, 277] width 127 height 20
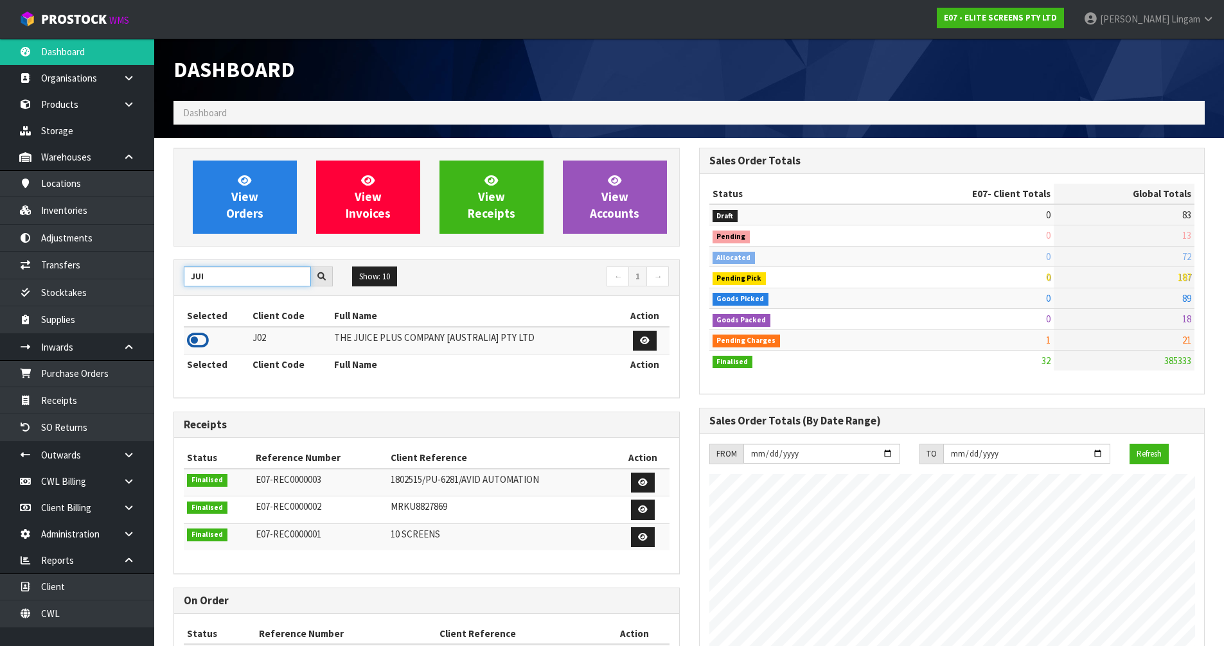
type input "JUI"
click at [193, 341] on icon at bounding box center [198, 340] width 22 height 19
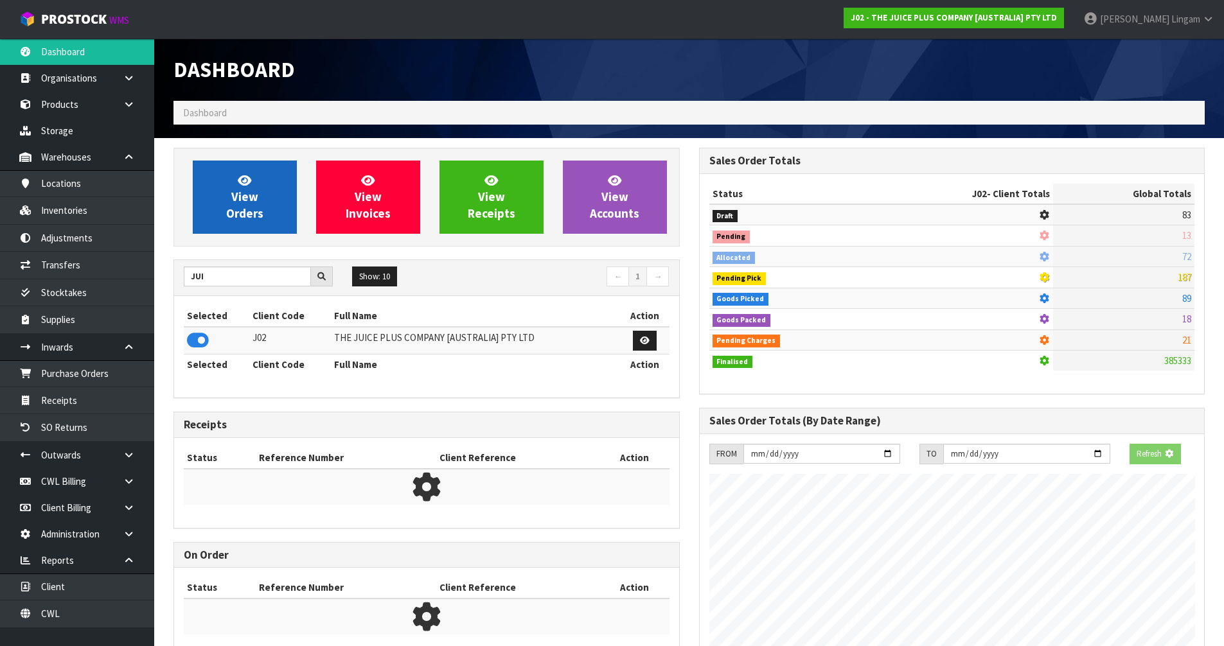
scroll to position [641830, 642106]
click at [258, 219] on span "View Orders" at bounding box center [244, 197] width 37 height 48
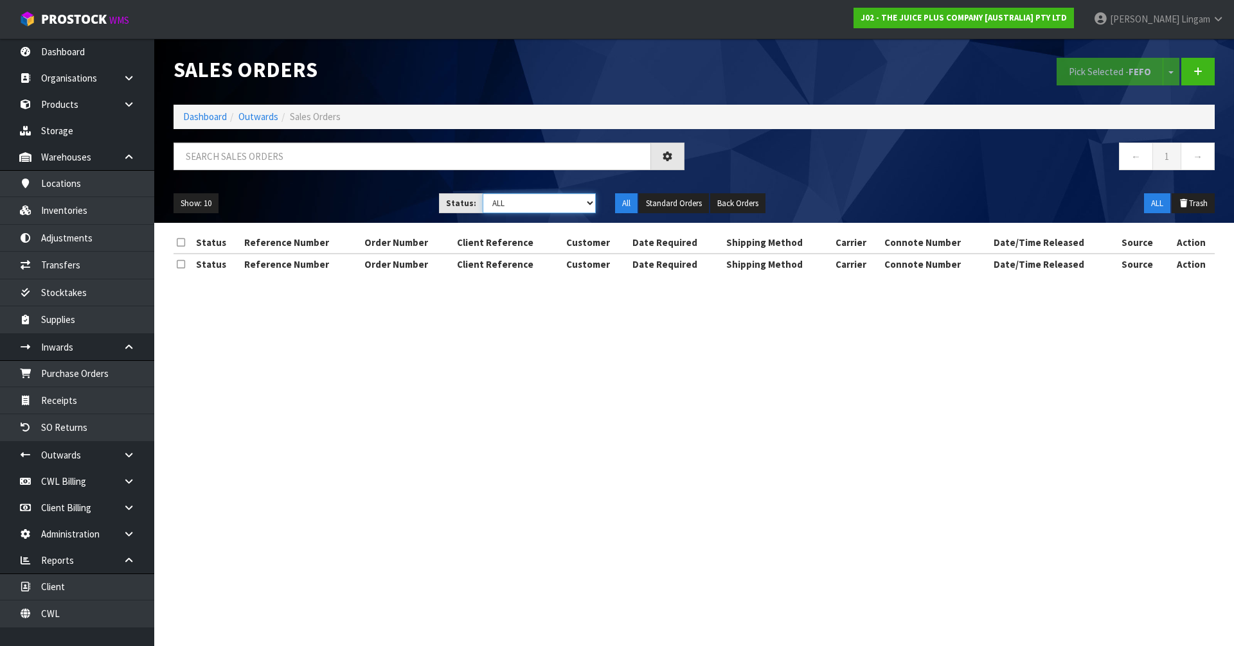
click at [575, 199] on select "Draft Pending Allocated Pending Pick Goods Picked Goods Packed Pending Charges …" at bounding box center [540, 203] width 114 height 20
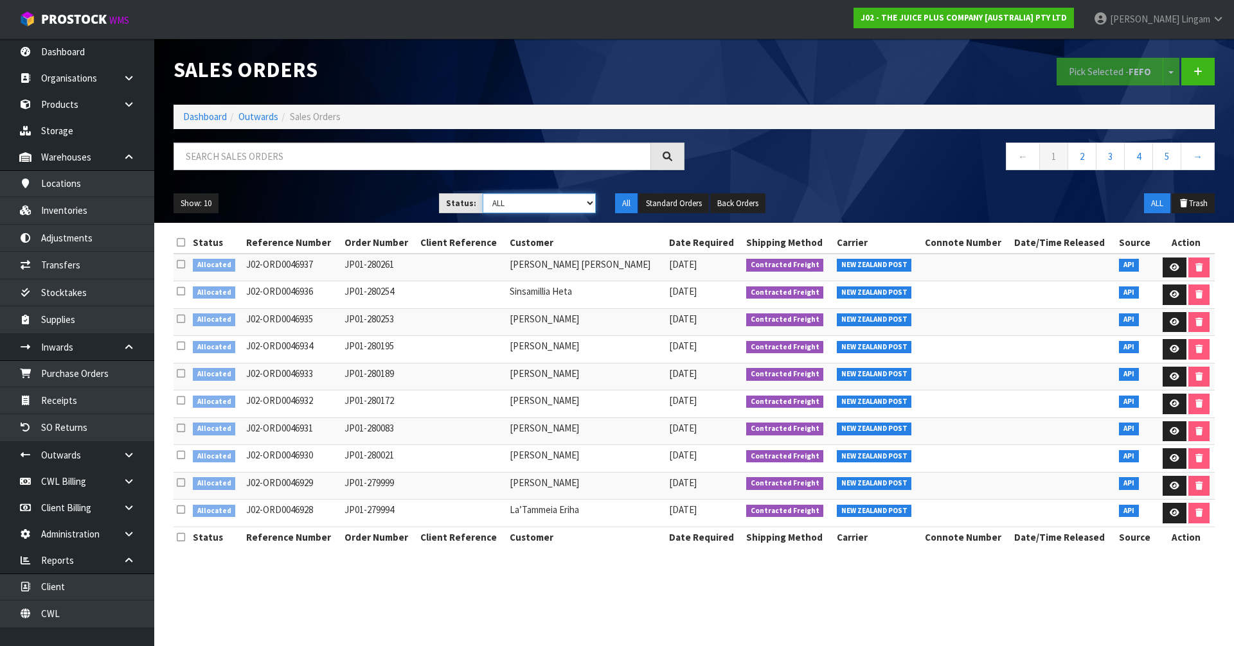
select select "string:6"
click at [483, 193] on select "Draft Pending Allocated Pending Pick Goods Picked Goods Packed Pending Charges …" at bounding box center [540, 203] width 114 height 20
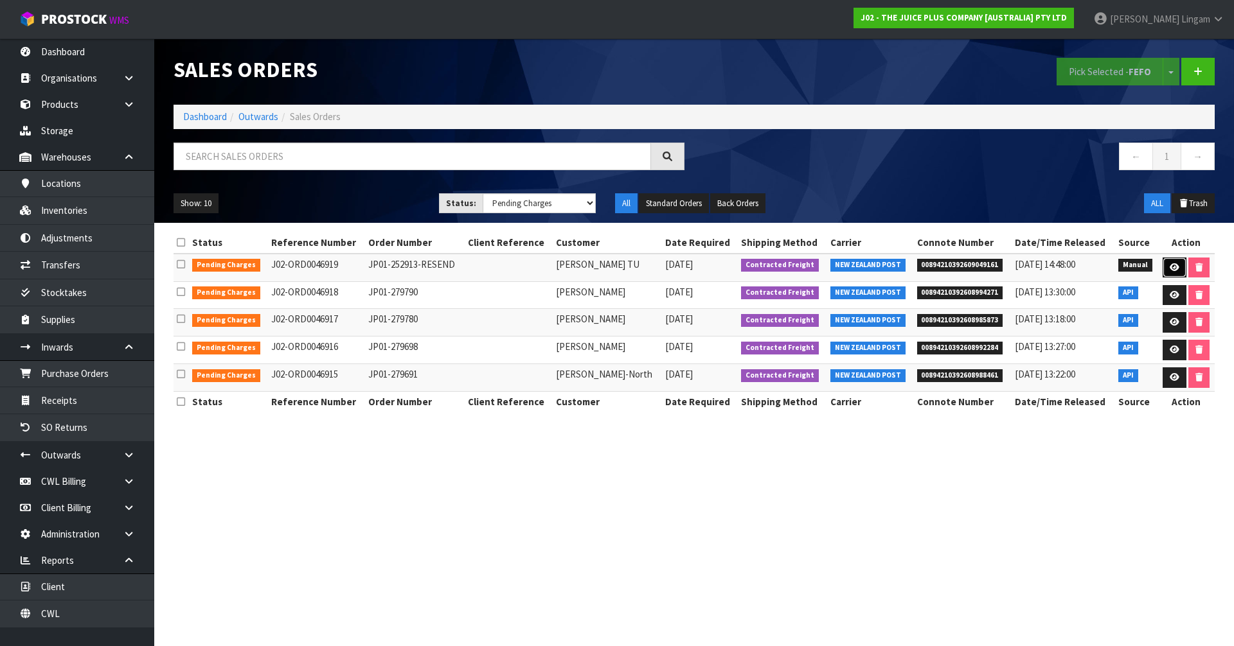
click at [1170, 266] on icon at bounding box center [1175, 267] width 10 height 8
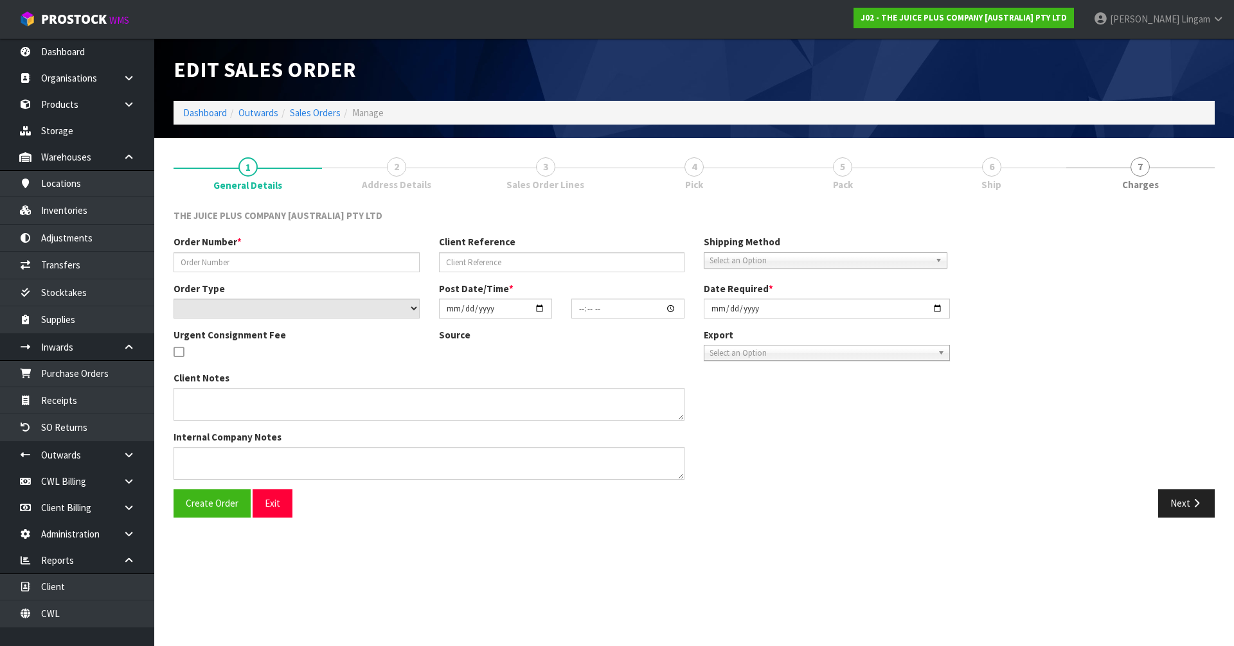
type input "JP01-252913-RESEND"
select select "number:0"
type input "[DATE]"
type input "11:22:00.000"
type input "[DATE]"
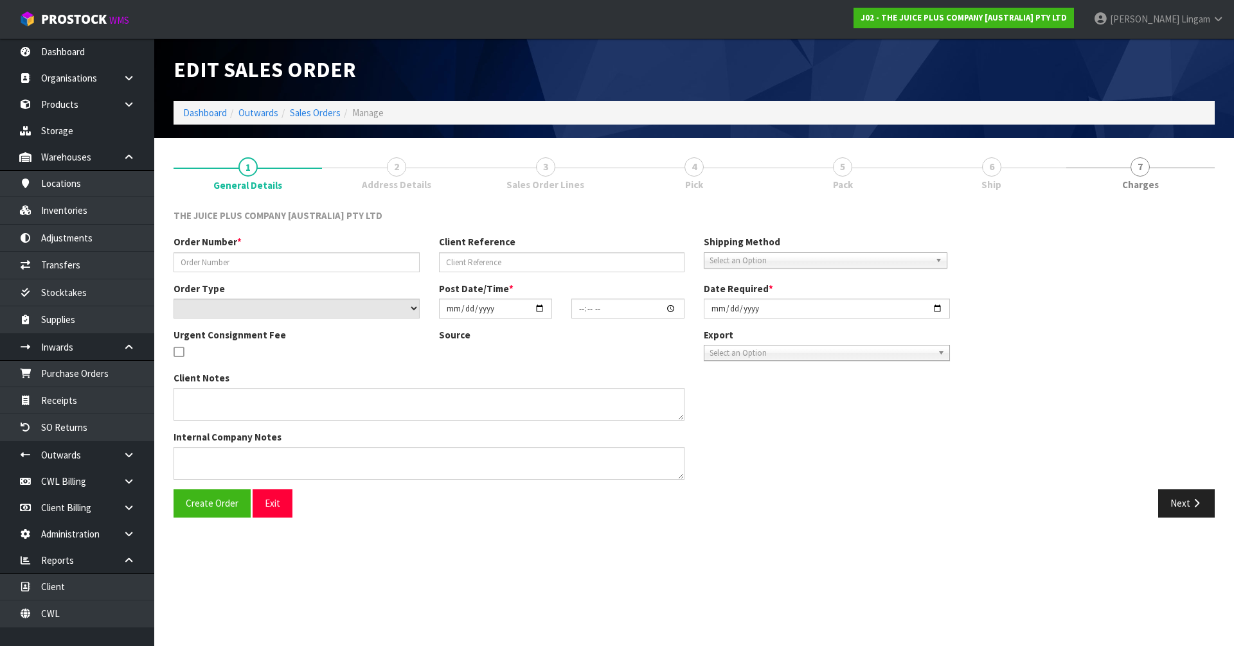
type textarea "CAN WE PLEASE SEND THIS BACK TO THE SENDER WITH THE ATTACHED NOTE PRINTED OUT A…"
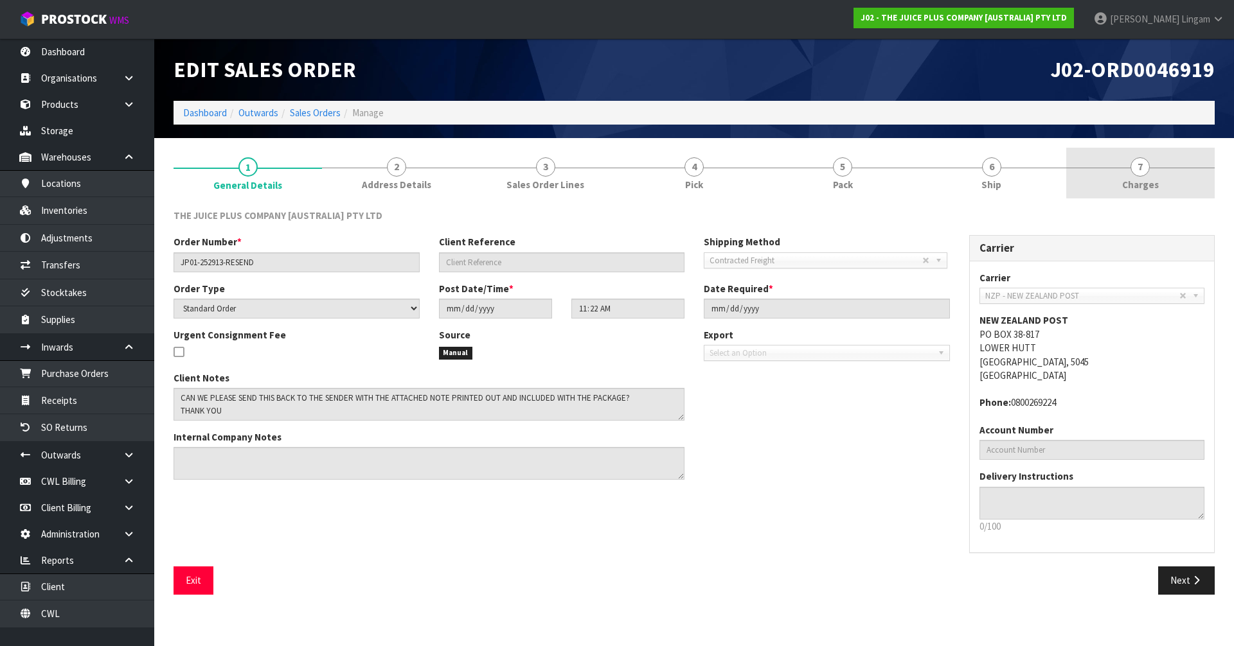
click at [1179, 183] on link "7 [GEOGRAPHIC_DATA]" at bounding box center [1140, 173] width 148 height 51
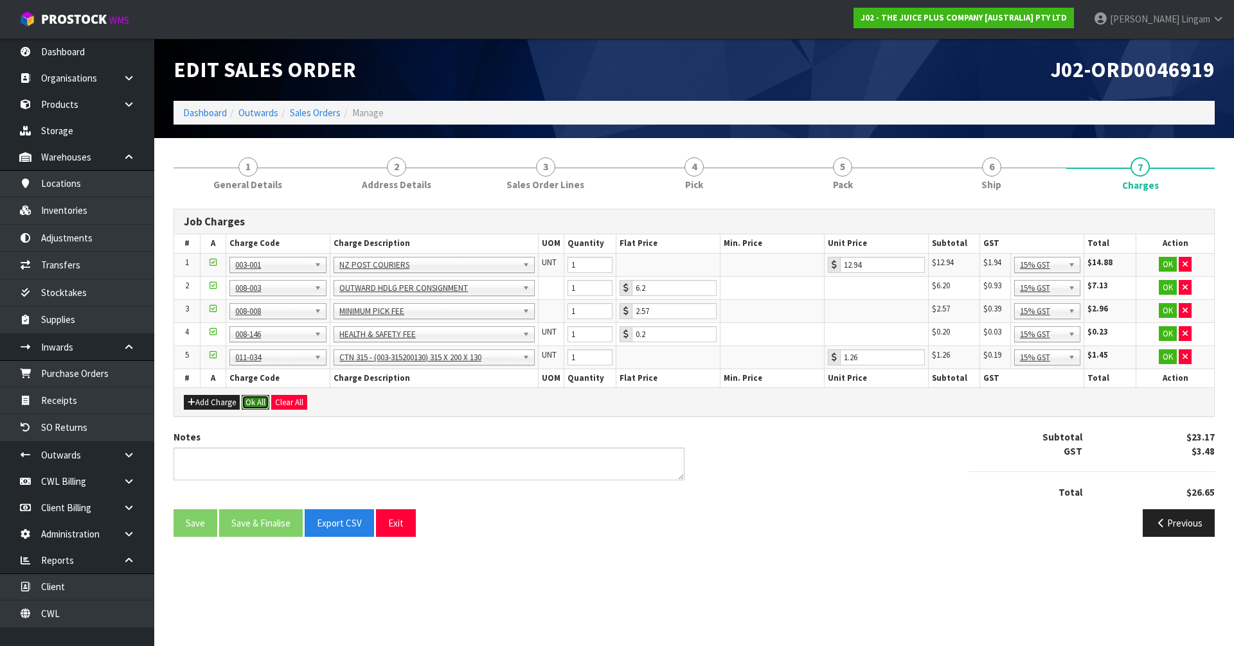
click at [255, 404] on button "Ok All" at bounding box center [256, 402] width 28 height 15
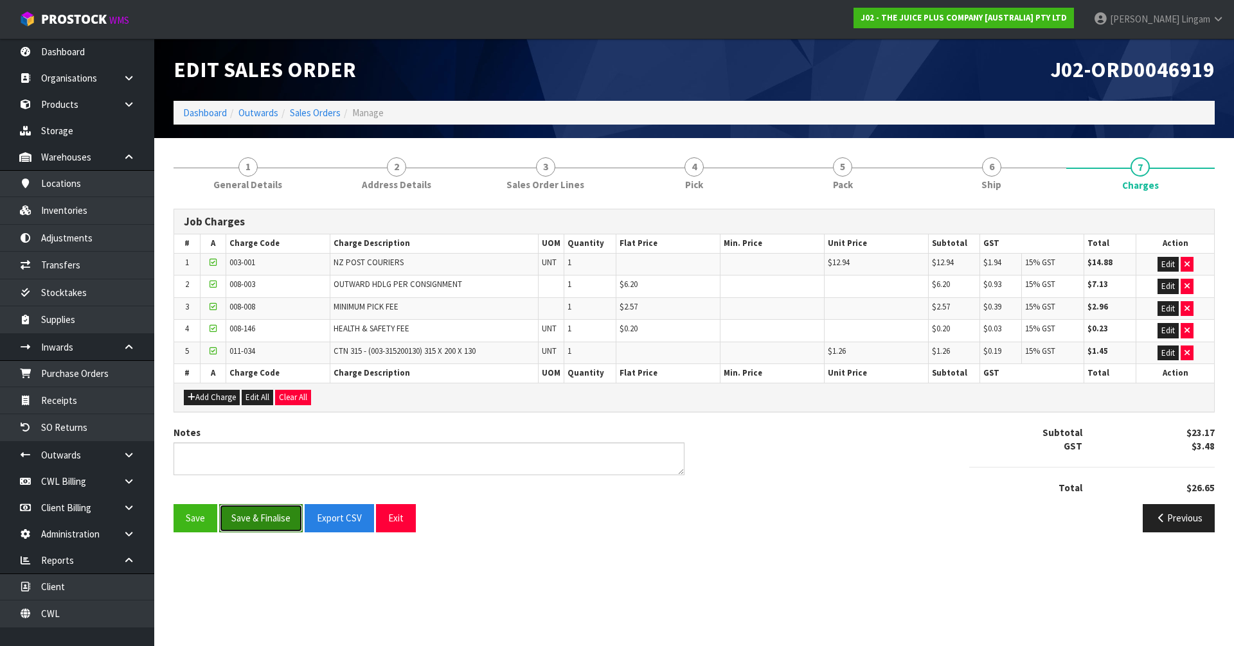
click at [247, 517] on button "Save & Finalise" at bounding box center [261, 518] width 84 height 28
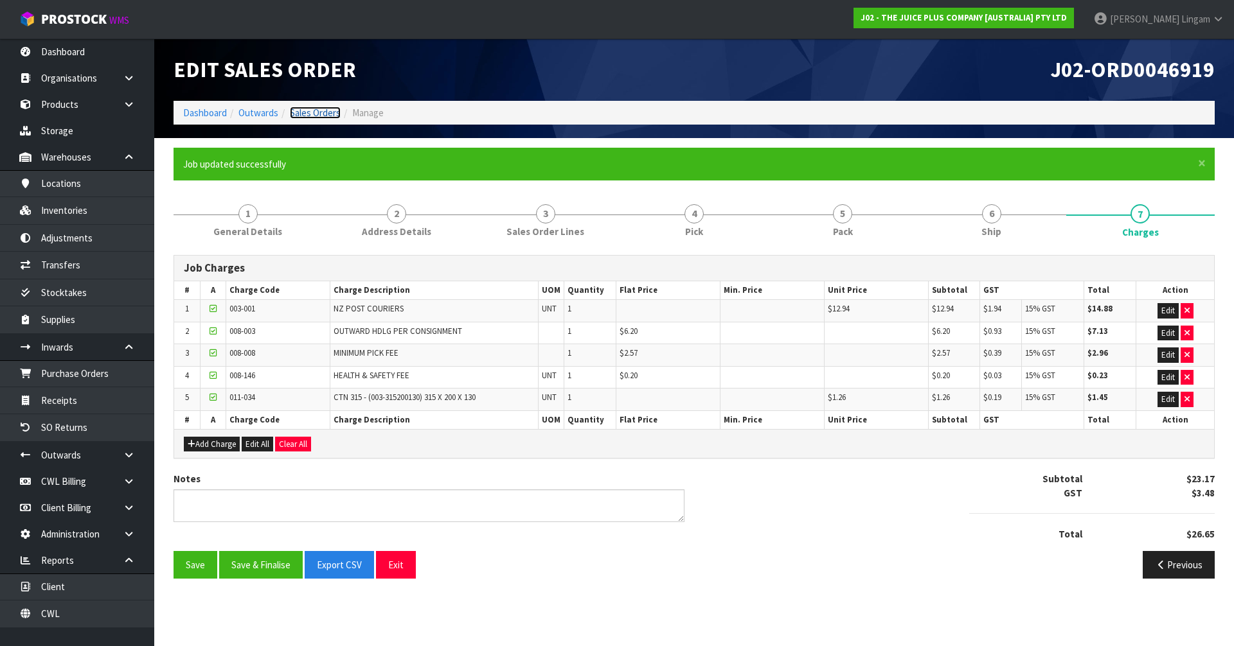
click at [330, 111] on link "Sales Orders" at bounding box center [315, 113] width 51 height 12
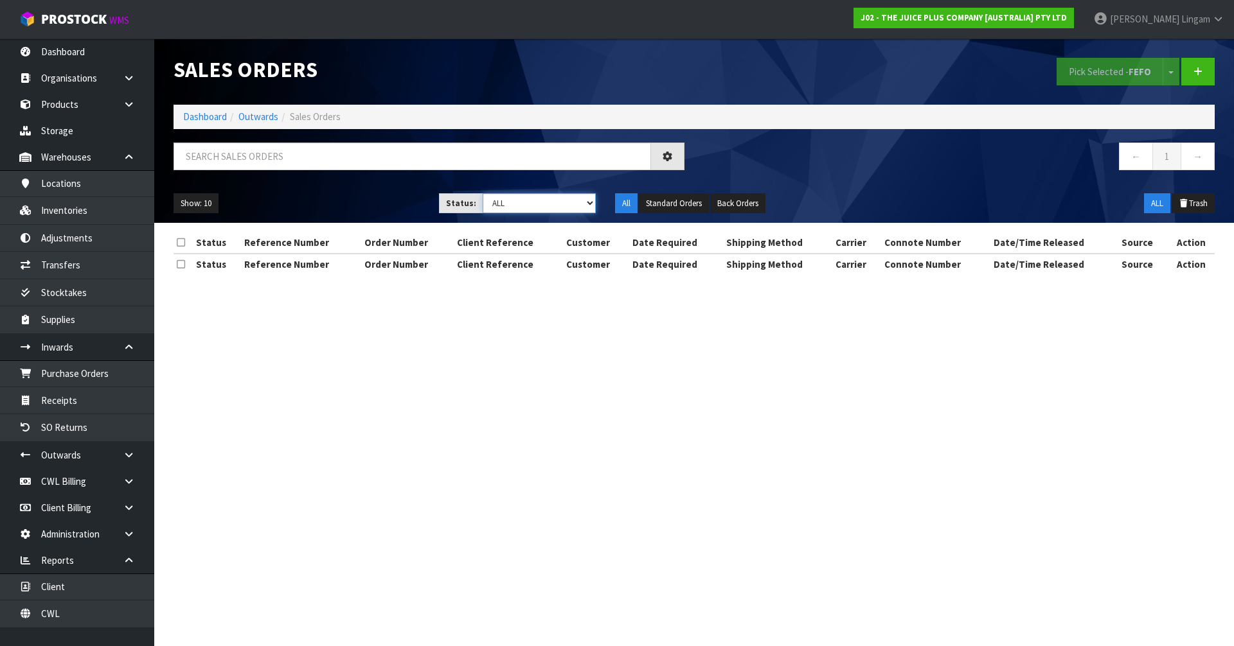
click at [575, 199] on select "Draft Pending Allocated Pending Pick Goods Picked Goods Packed Pending Charges …" at bounding box center [540, 203] width 114 height 20
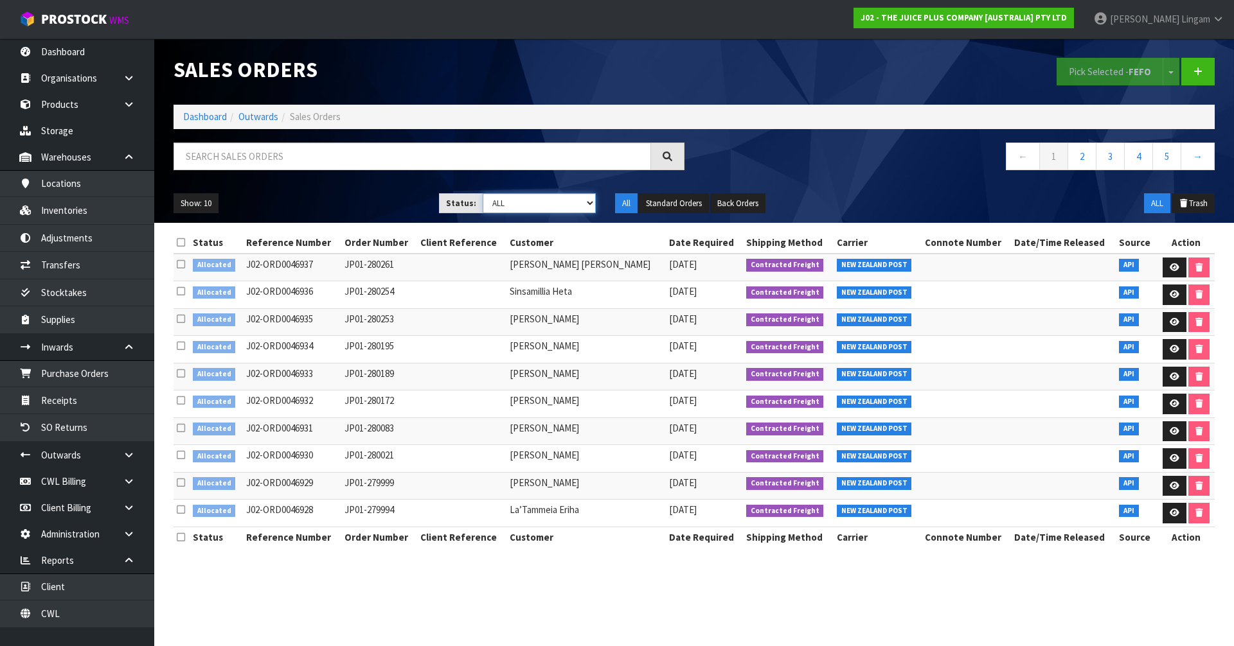
select select "string:6"
click at [483, 193] on select "Draft Pending Allocated Pending Pick Goods Picked Goods Packed Pending Charges …" at bounding box center [540, 203] width 114 height 20
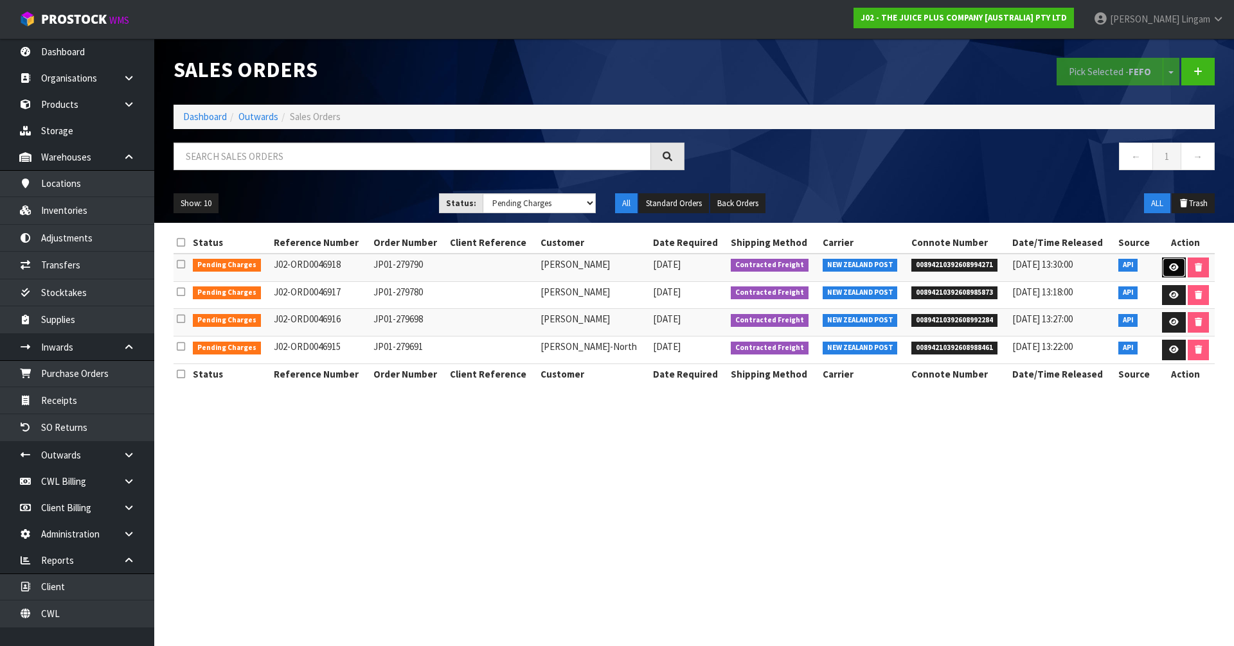
click at [1168, 262] on link at bounding box center [1174, 268] width 24 height 21
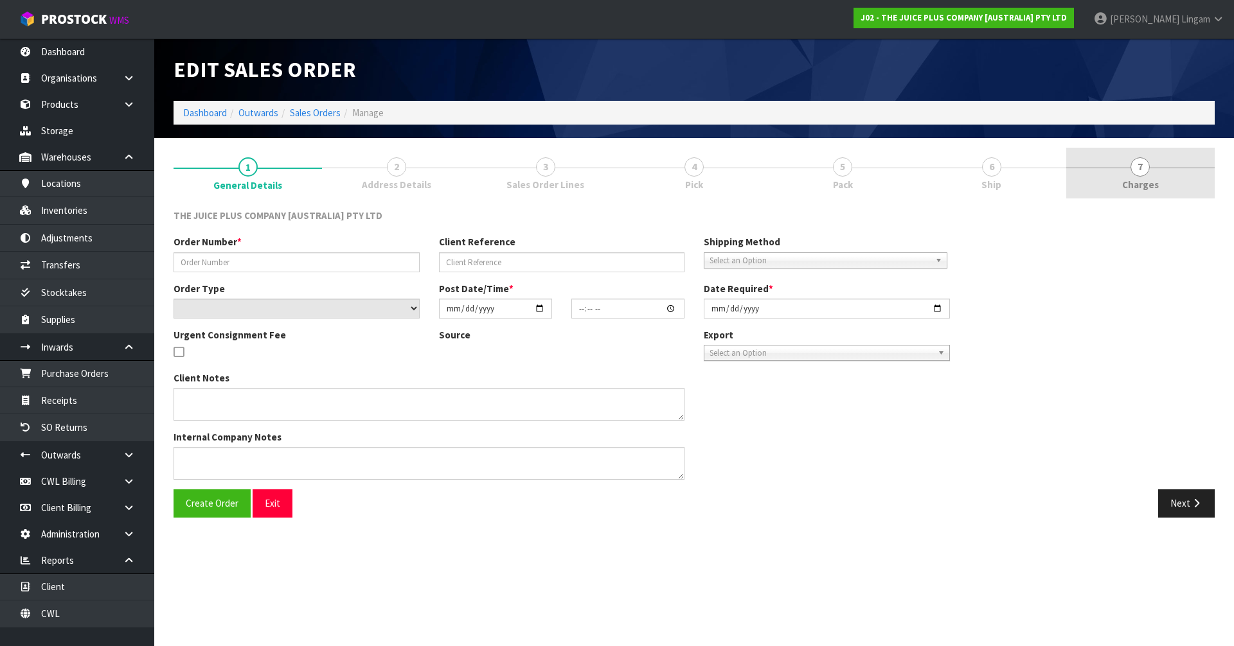
type input "JP01-279790"
select select "number:0"
type input "[DATE]"
type input "04:02:23.000"
type input "[DATE]"
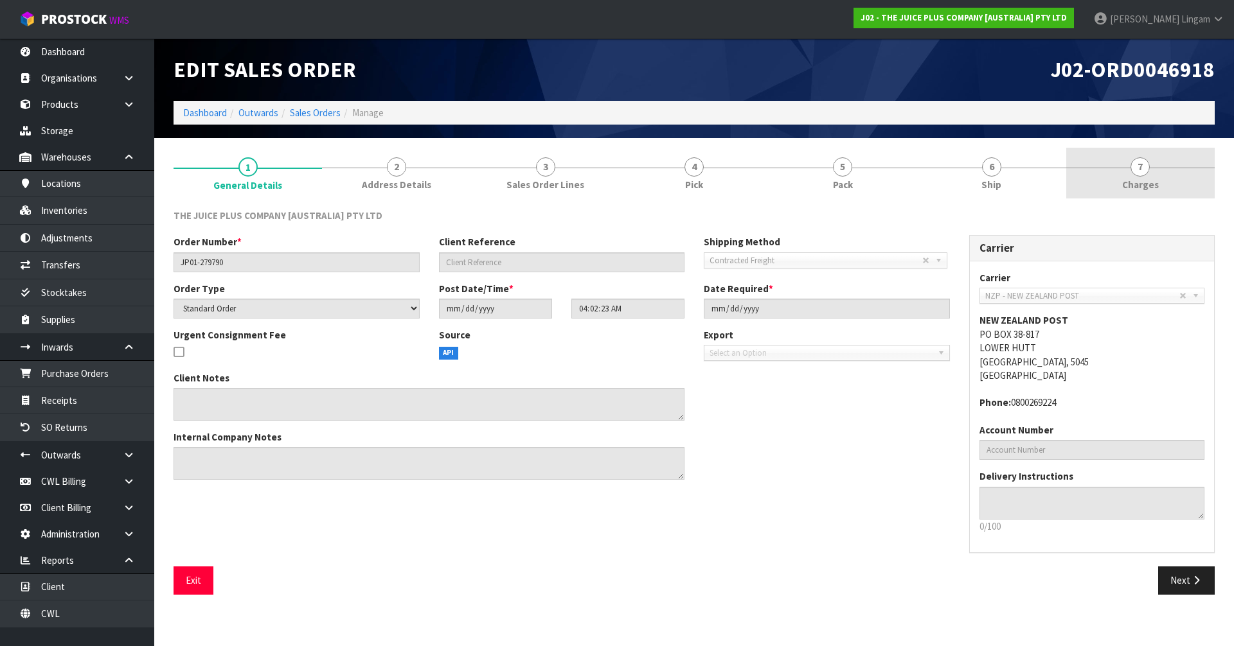
click at [1174, 186] on link "7 [GEOGRAPHIC_DATA]" at bounding box center [1140, 173] width 148 height 51
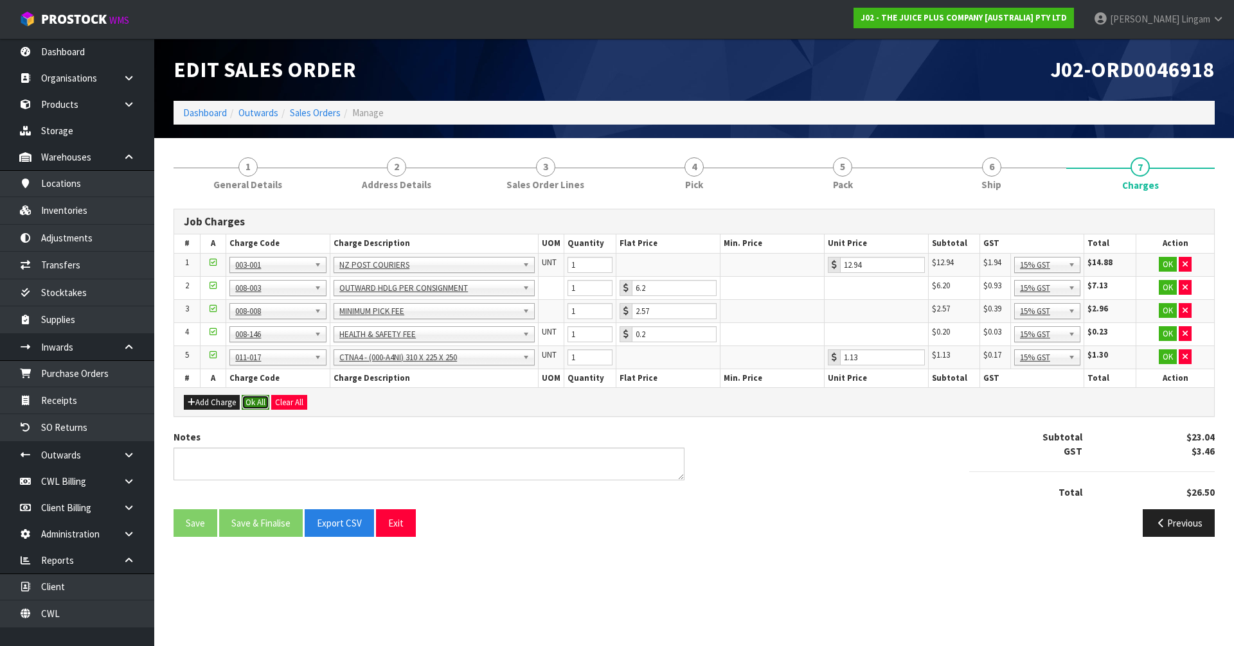
click at [263, 406] on button "Ok All" at bounding box center [256, 402] width 28 height 15
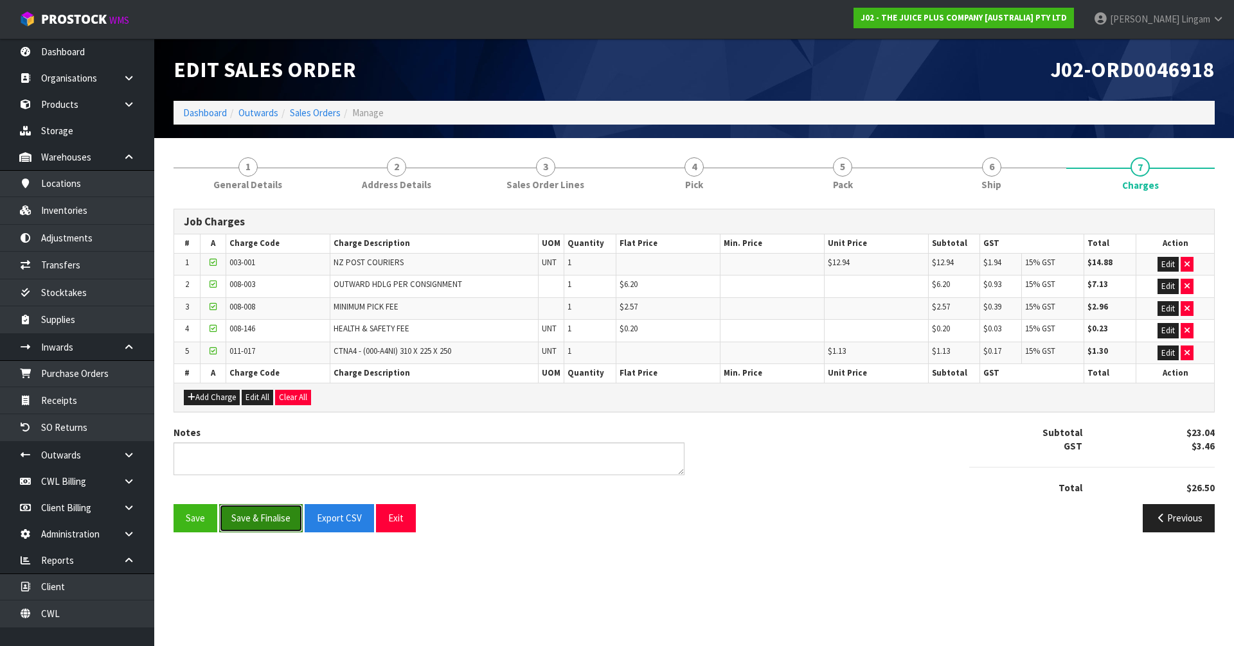
click at [267, 510] on button "Save & Finalise" at bounding box center [261, 518] width 84 height 28
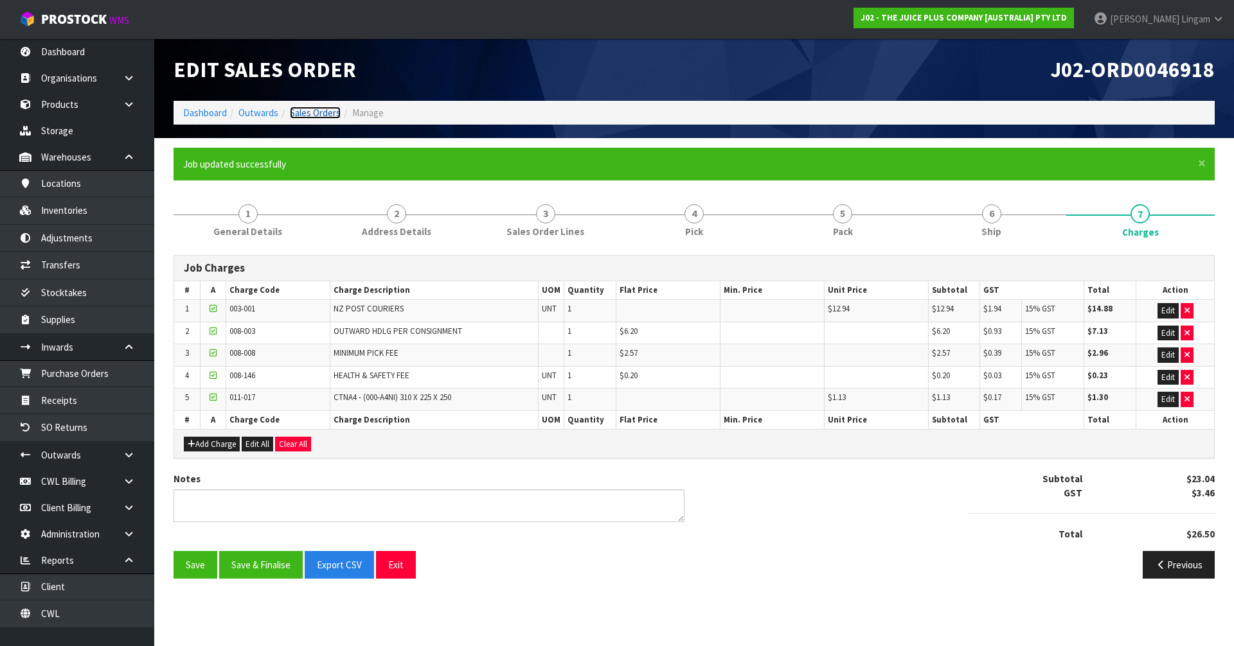
click at [330, 115] on link "Sales Orders" at bounding box center [315, 113] width 51 height 12
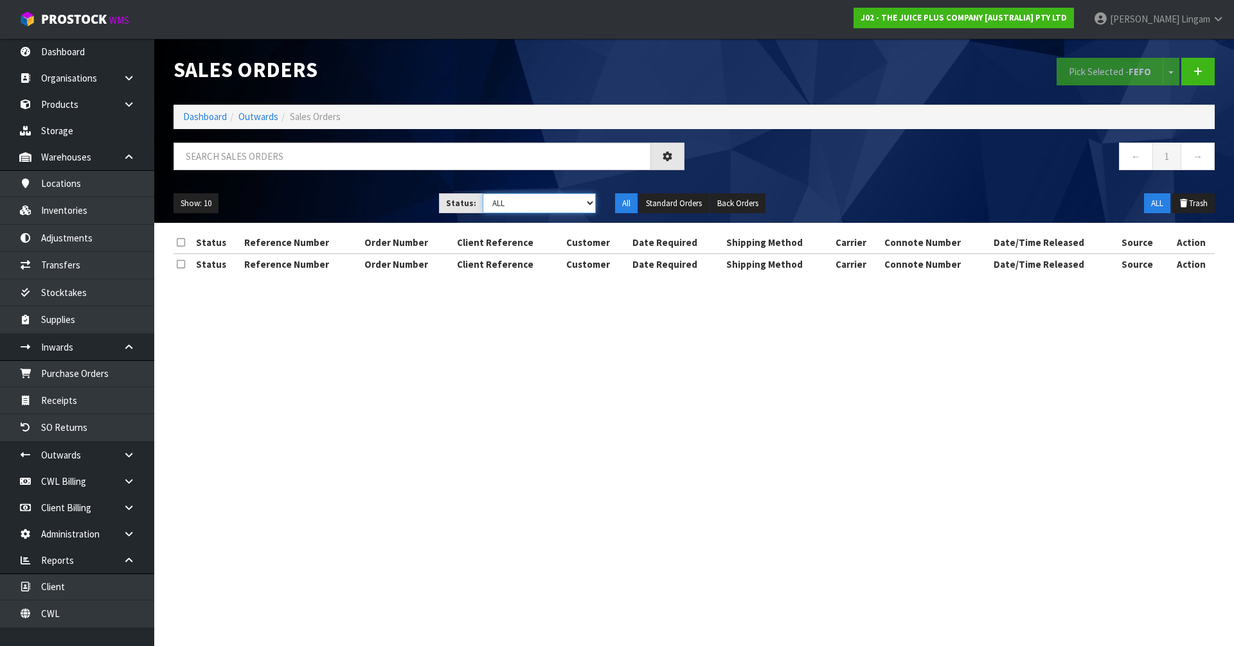
click at [590, 208] on select "Draft Pending Allocated Pending Pick Goods Picked Goods Packed Pending Charges …" at bounding box center [540, 203] width 114 height 20
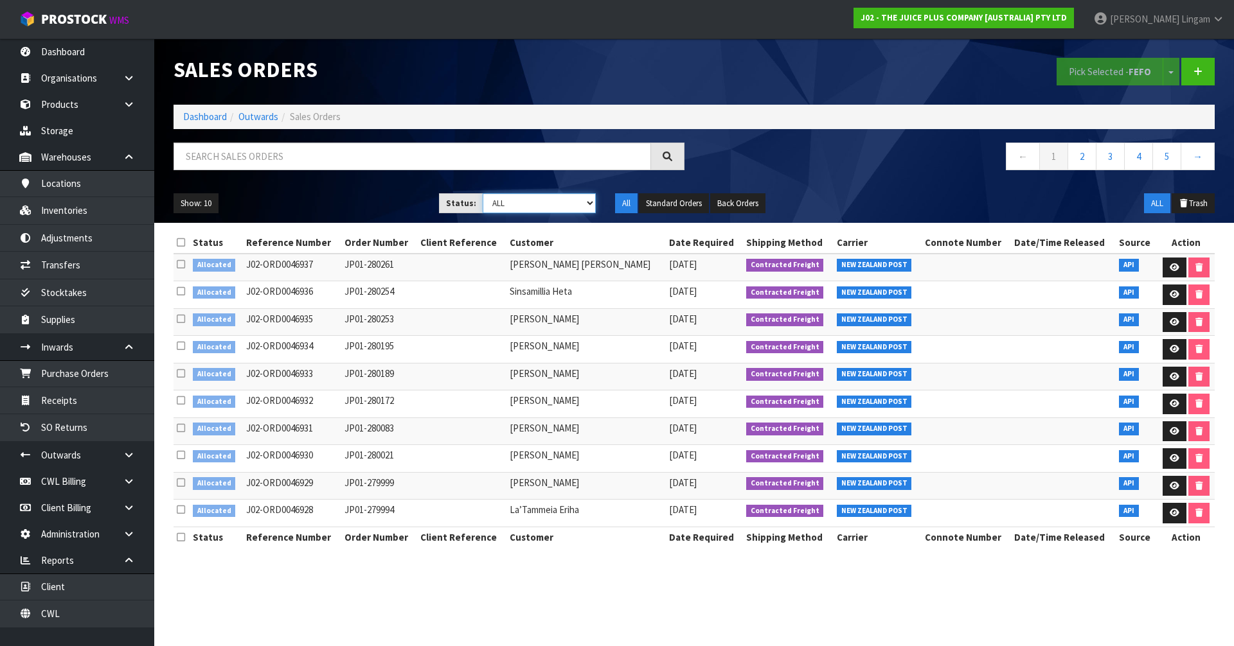
select select "string:6"
click at [483, 193] on select "Draft Pending Allocated Pending Pick Goods Picked Goods Packed Pending Charges …" at bounding box center [540, 203] width 114 height 20
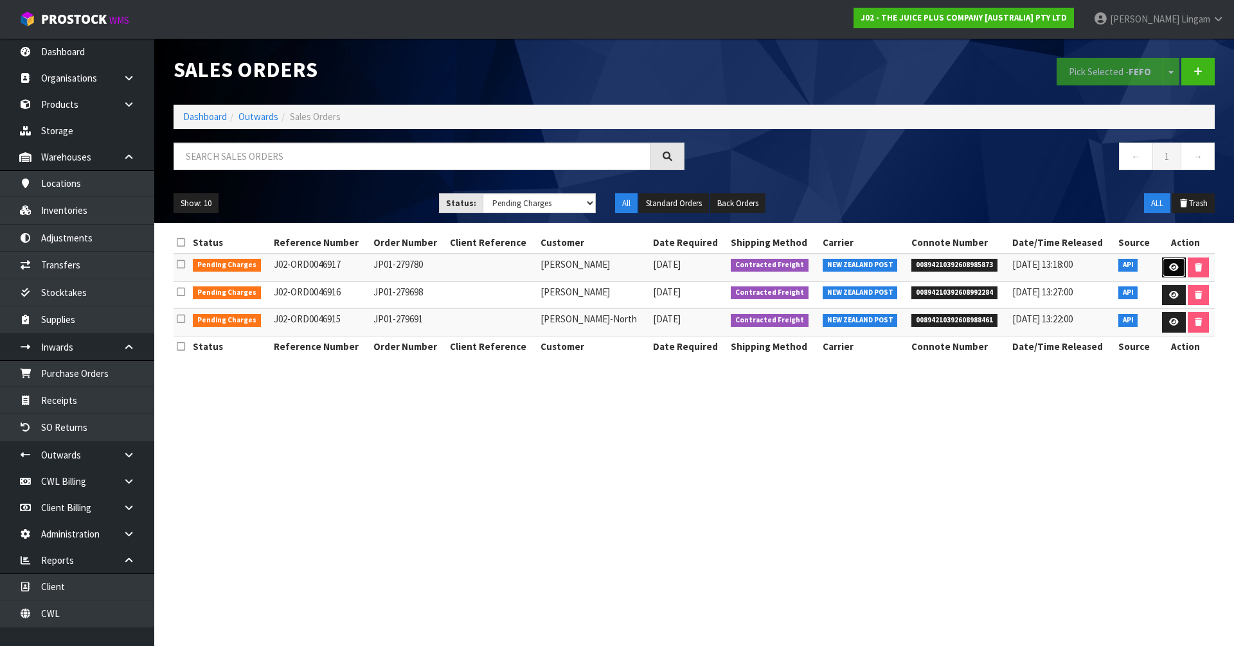
click at [1163, 265] on link at bounding box center [1174, 268] width 24 height 21
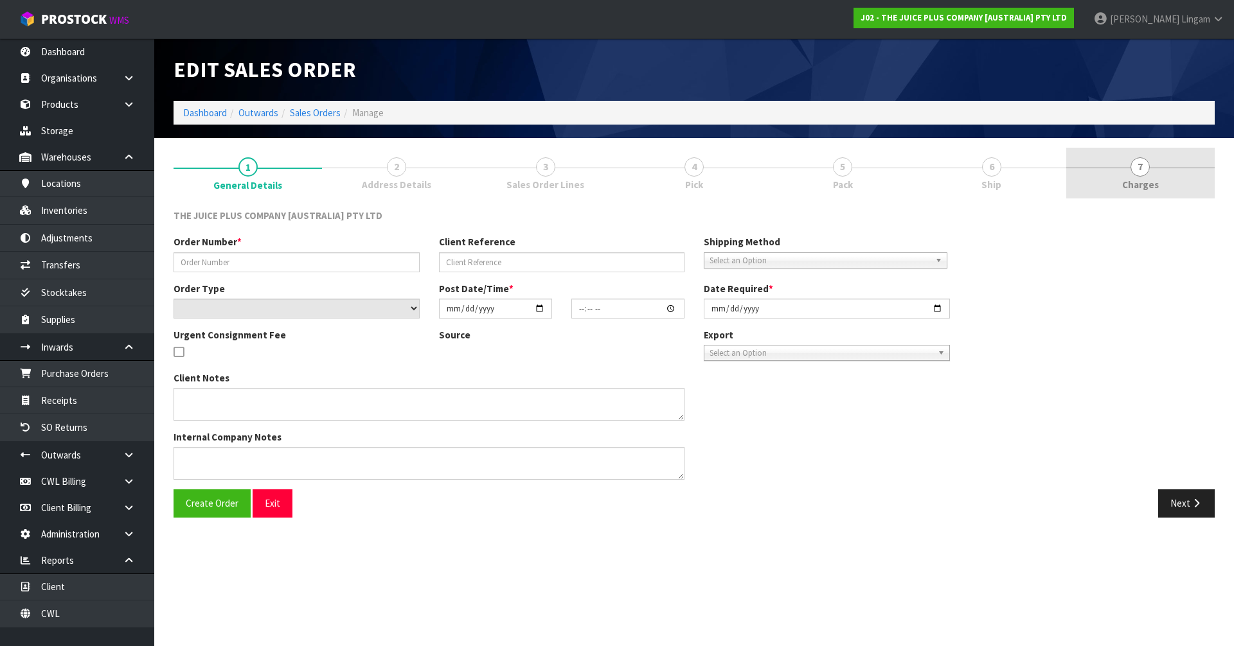
type input "JP01-279780"
select select "number:0"
type input "[DATE]"
type input "04:02:05.000"
type input "[DATE]"
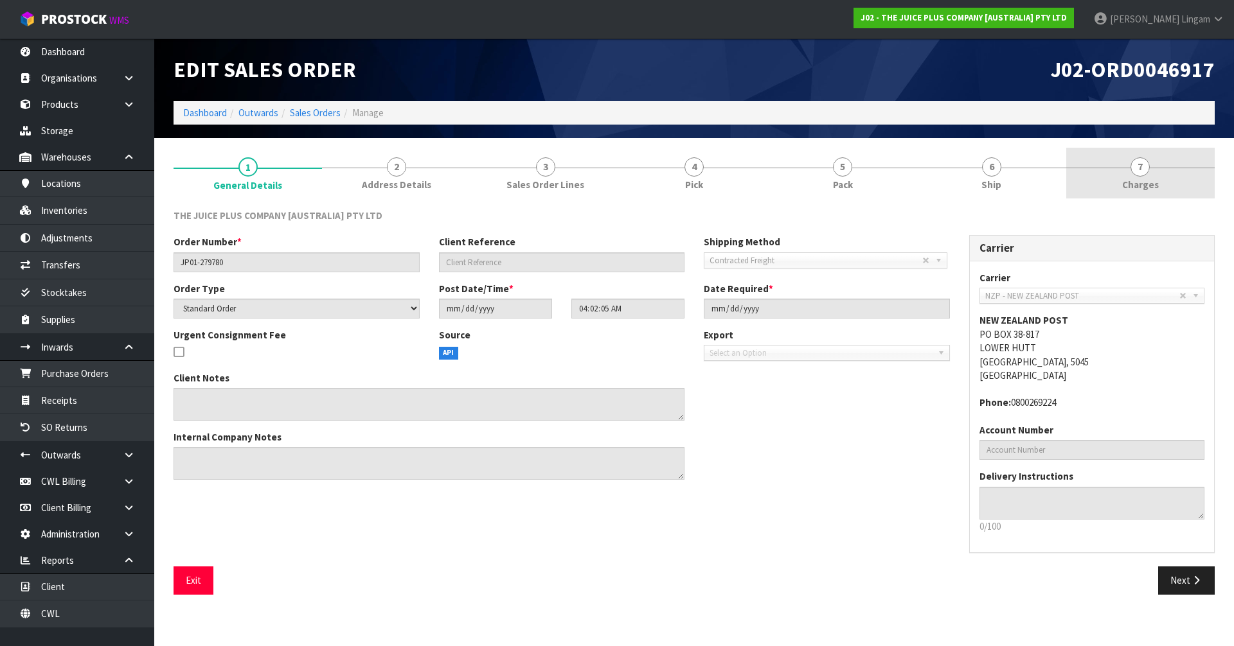
click at [1177, 182] on link "7 [GEOGRAPHIC_DATA]" at bounding box center [1140, 173] width 148 height 51
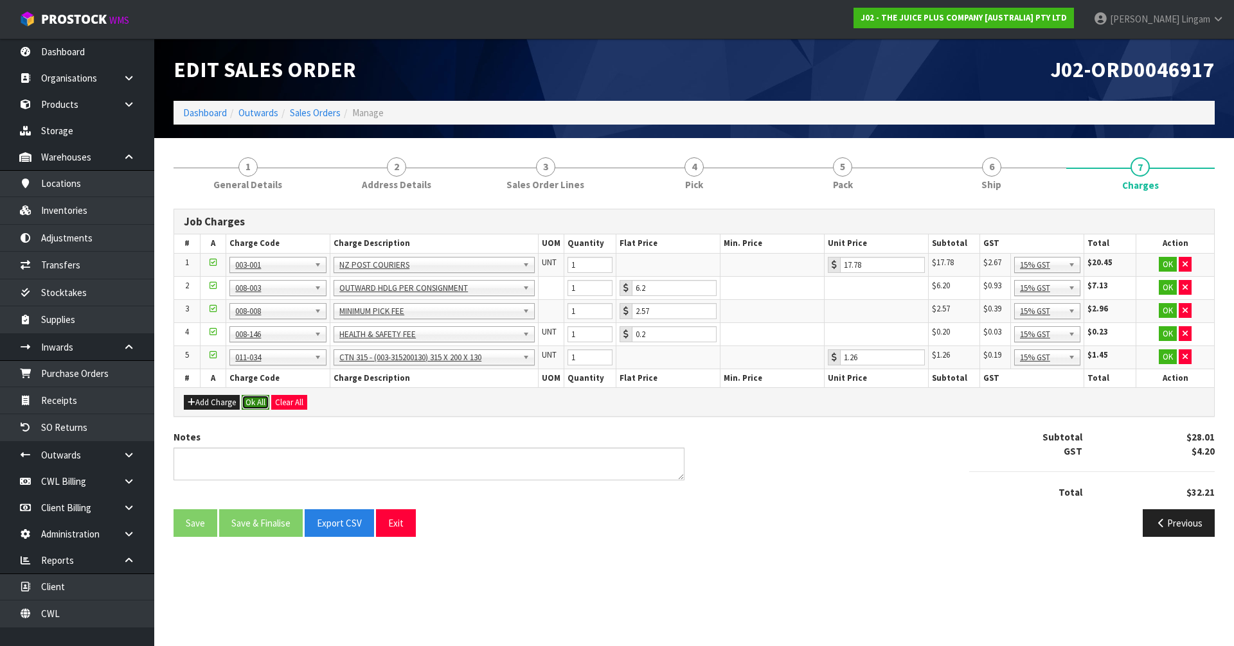
click at [255, 406] on button "Ok All" at bounding box center [256, 402] width 28 height 15
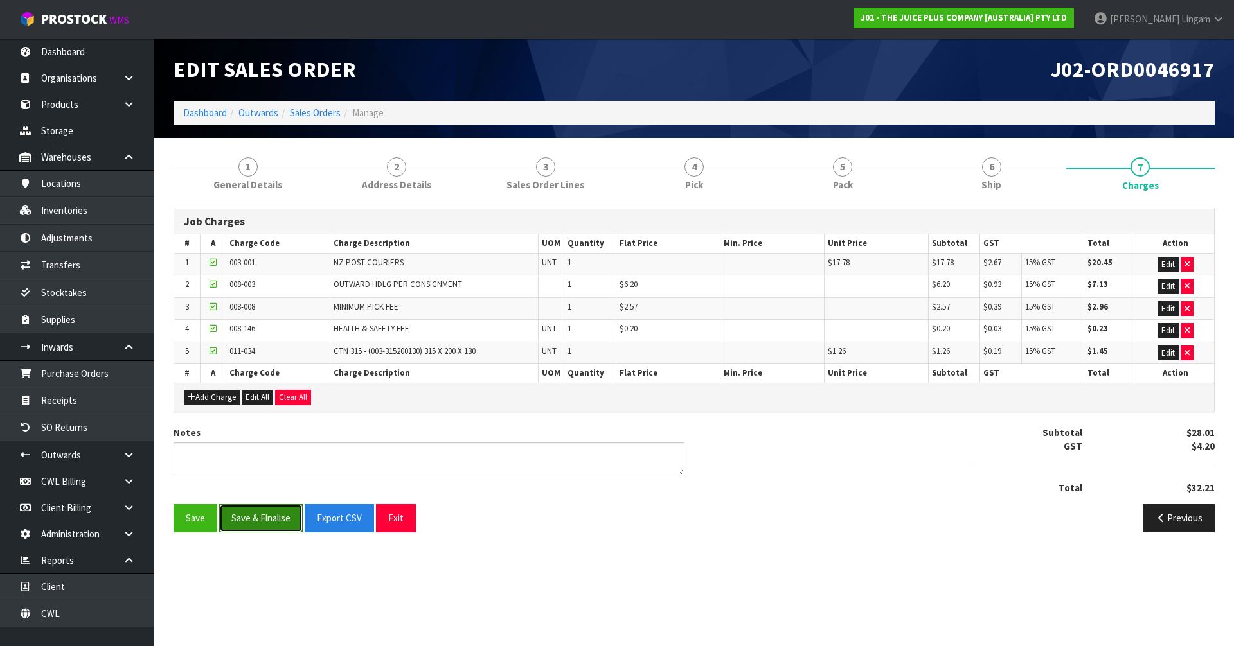
click at [253, 521] on button "Save & Finalise" at bounding box center [261, 518] width 84 height 28
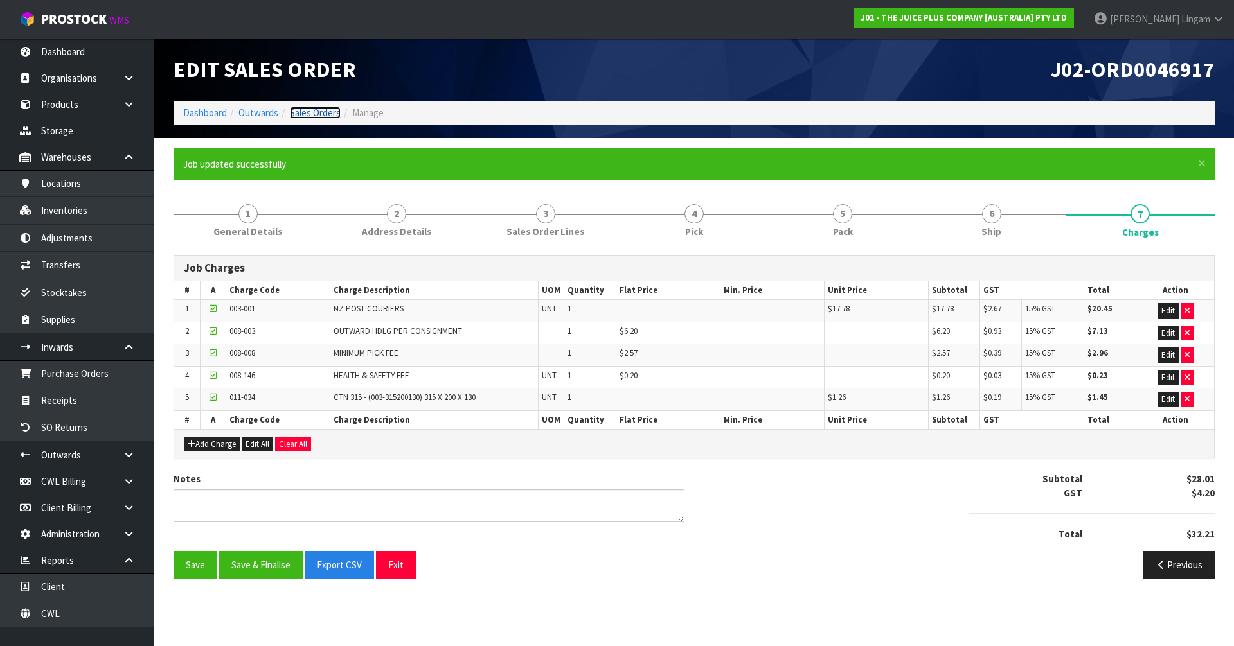
click at [328, 107] on link "Sales Orders" at bounding box center [315, 113] width 51 height 12
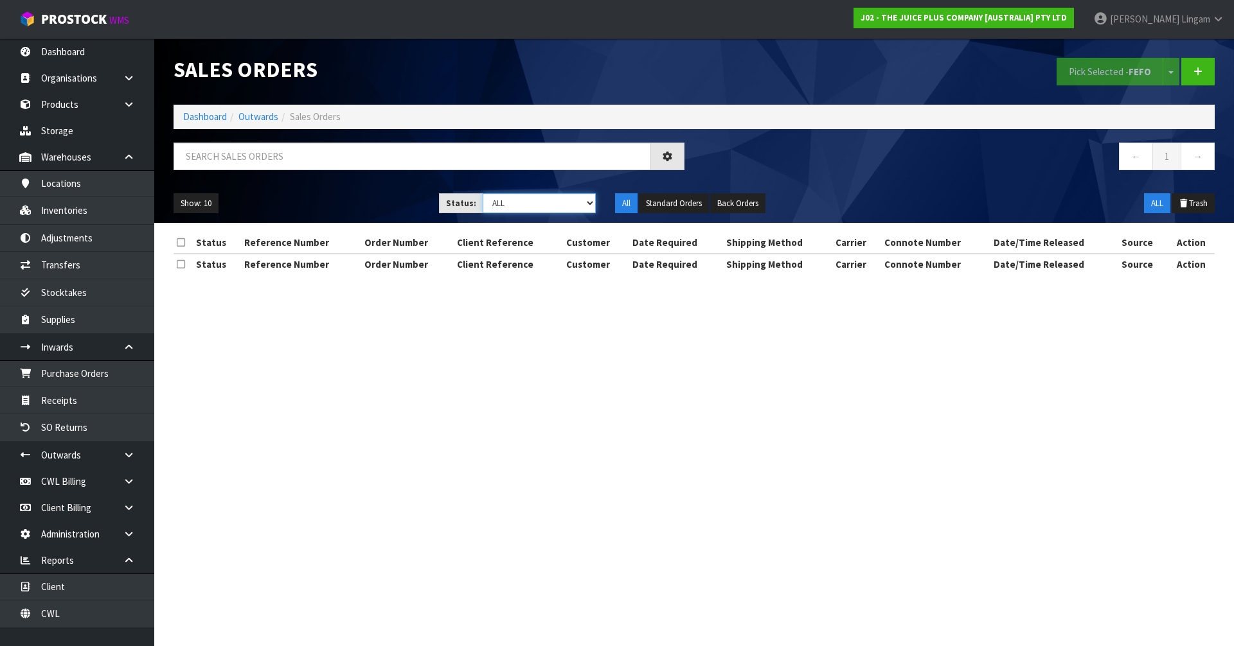
click at [573, 197] on select "Draft Pending Allocated Pending Pick Goods Picked Goods Packed Pending Charges …" at bounding box center [540, 203] width 114 height 20
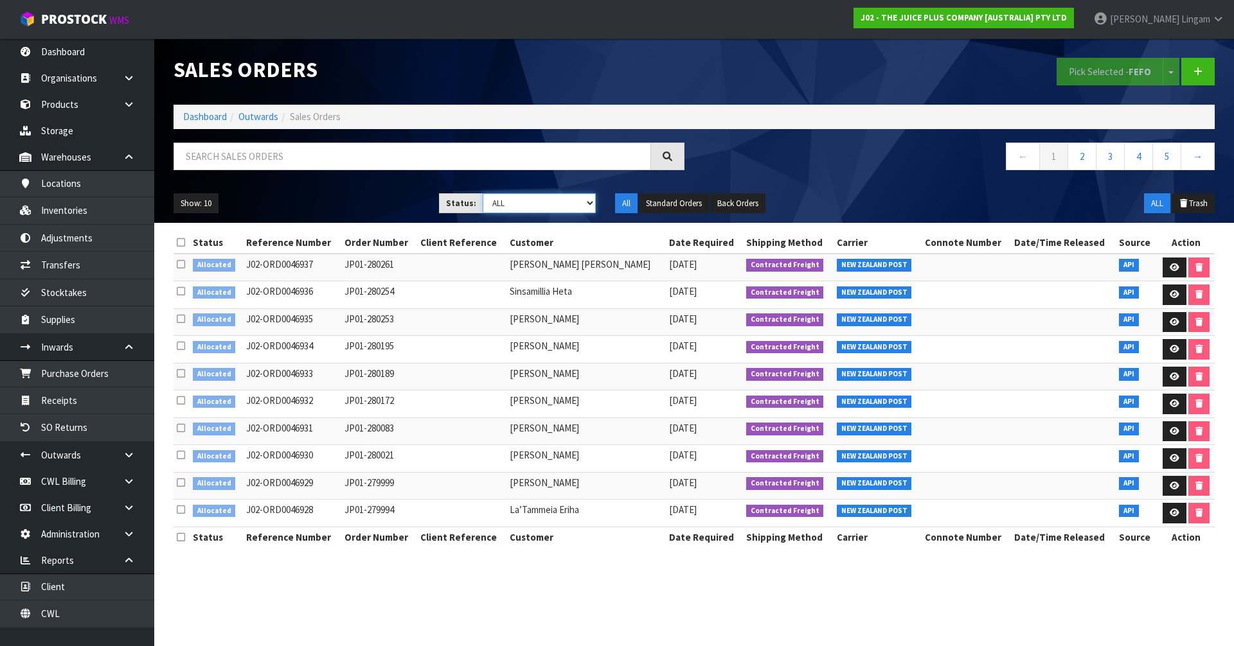
select select "string:6"
click at [483, 193] on select "Draft Pending Allocated Pending Pick Goods Picked Goods Packed Pending Charges …" at bounding box center [540, 203] width 114 height 20
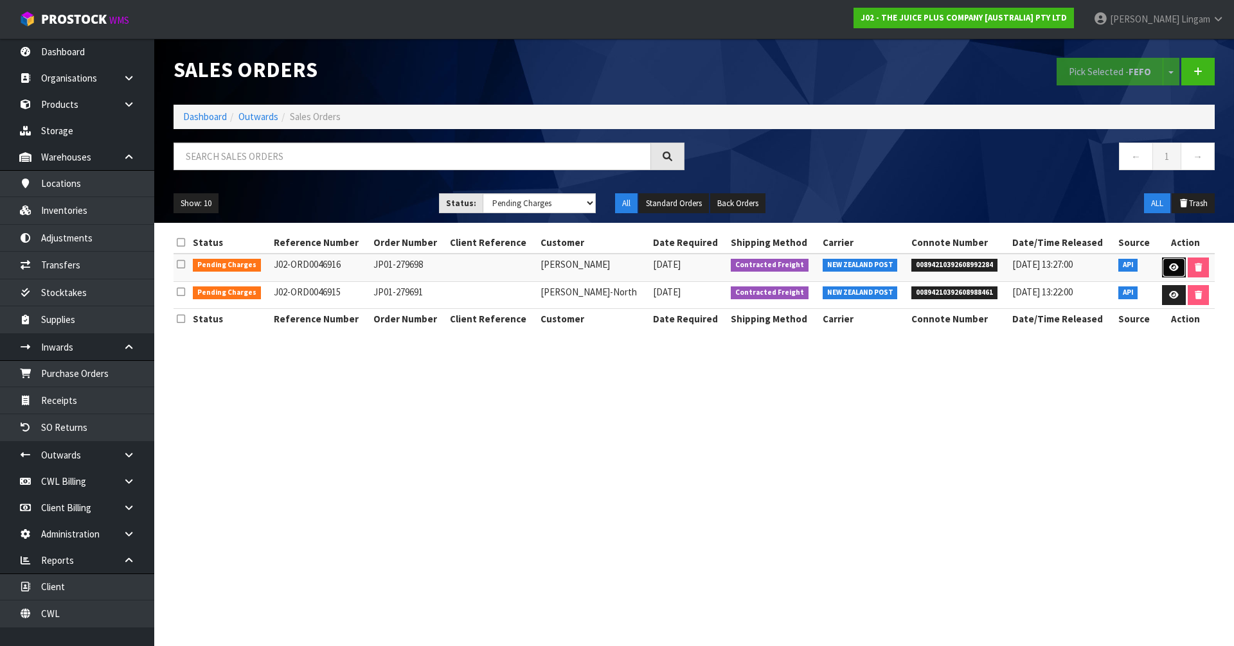
click at [1163, 276] on link at bounding box center [1174, 268] width 24 height 21
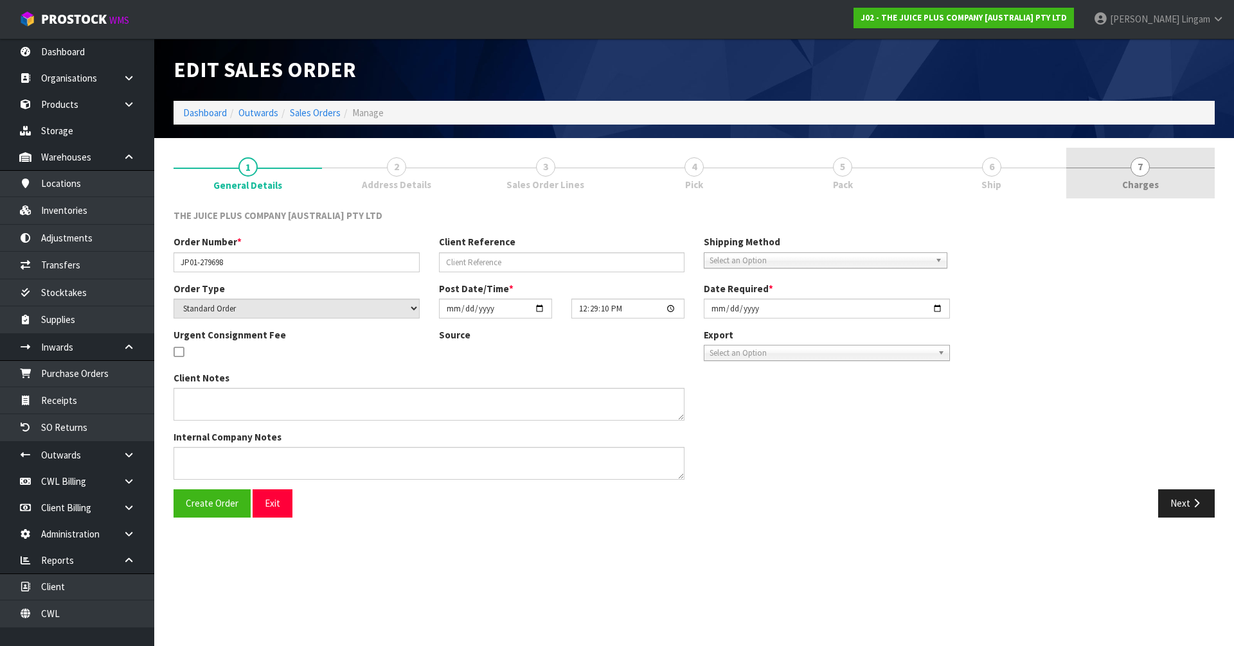
click at [1160, 190] on link "7 [GEOGRAPHIC_DATA]" at bounding box center [1140, 173] width 148 height 51
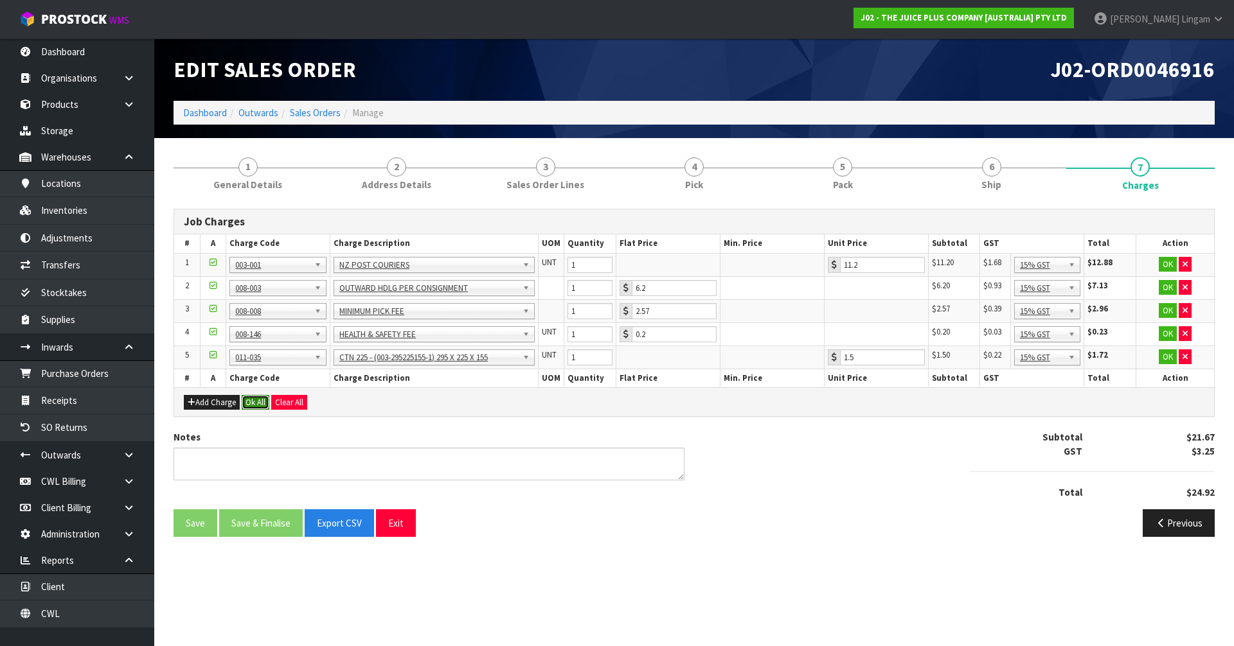
click at [254, 403] on button "Ok All" at bounding box center [256, 402] width 28 height 15
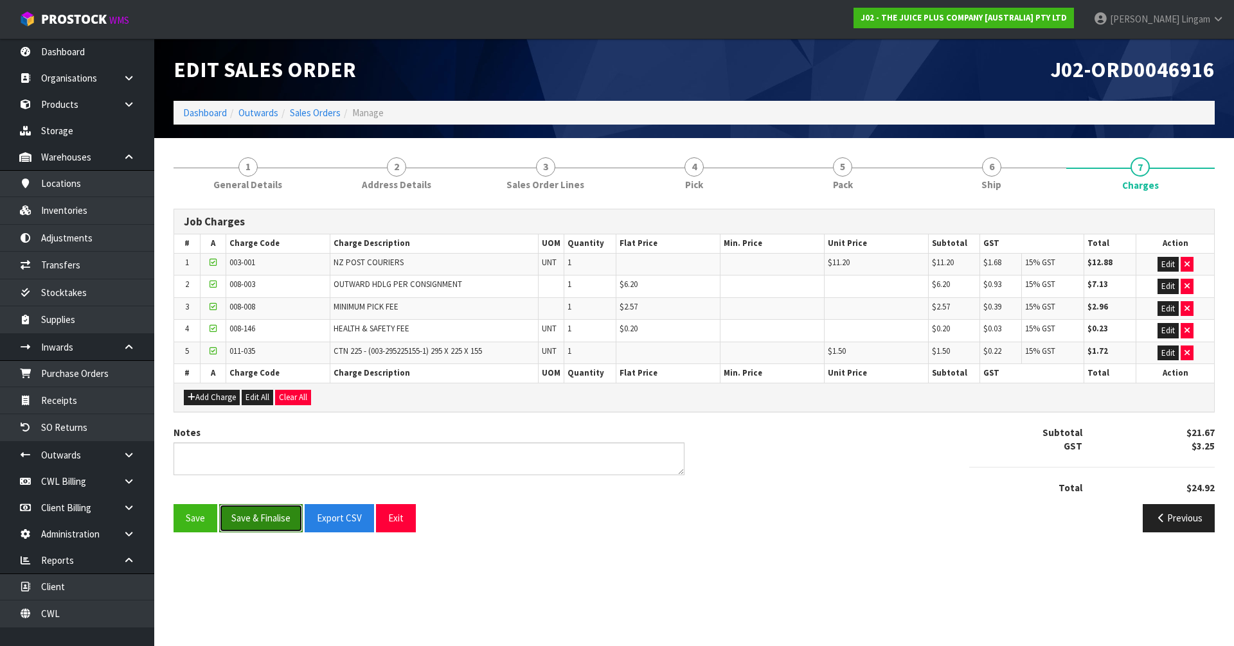
click at [273, 528] on button "Save & Finalise" at bounding box center [261, 518] width 84 height 28
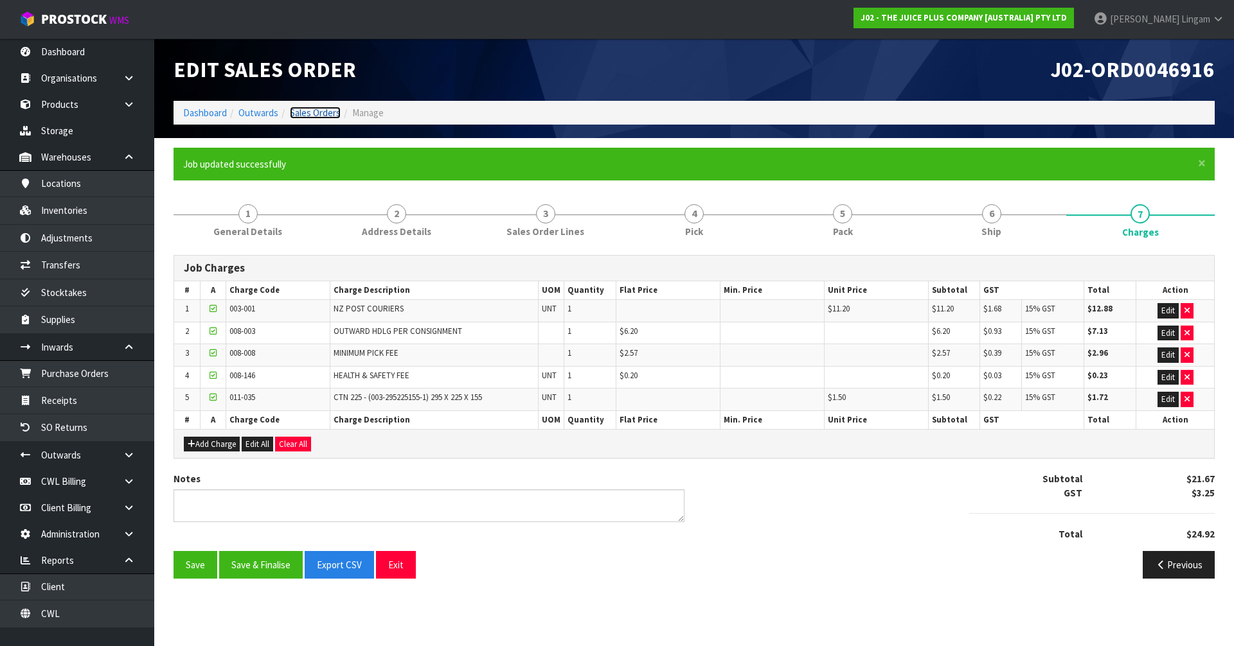
click at [327, 115] on link "Sales Orders" at bounding box center [315, 113] width 51 height 12
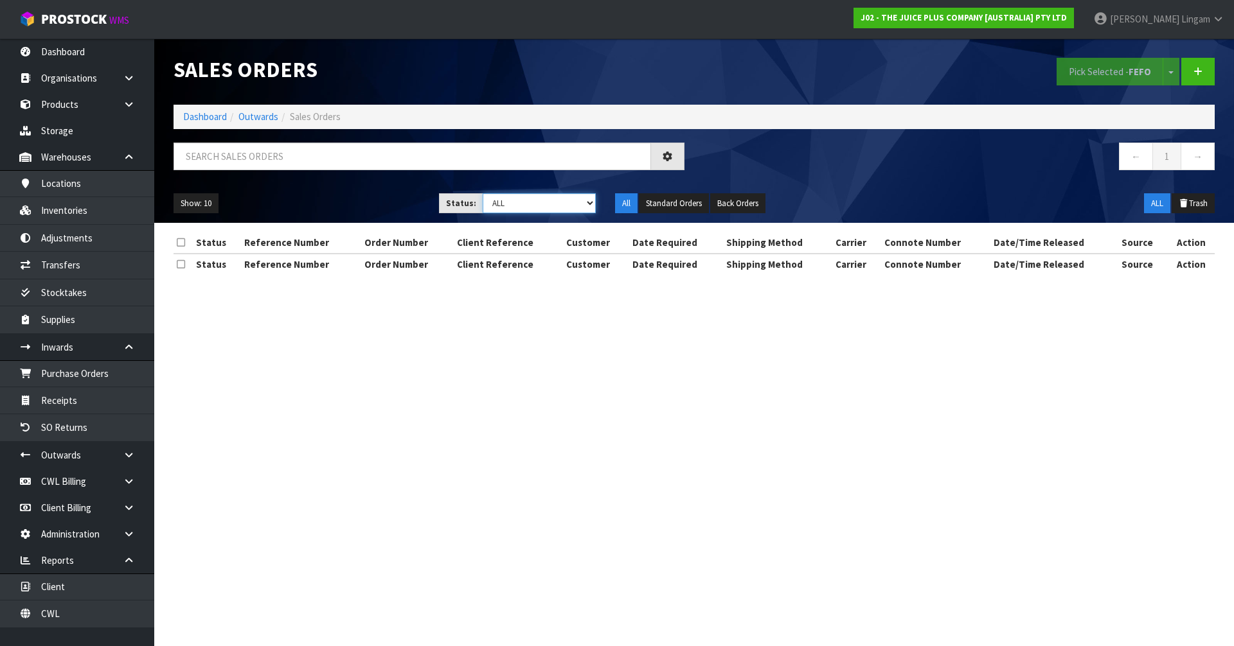
click at [574, 205] on select "Draft Pending Allocated Pending Pick Goods Picked Goods Packed Pending Charges …" at bounding box center [540, 203] width 114 height 20
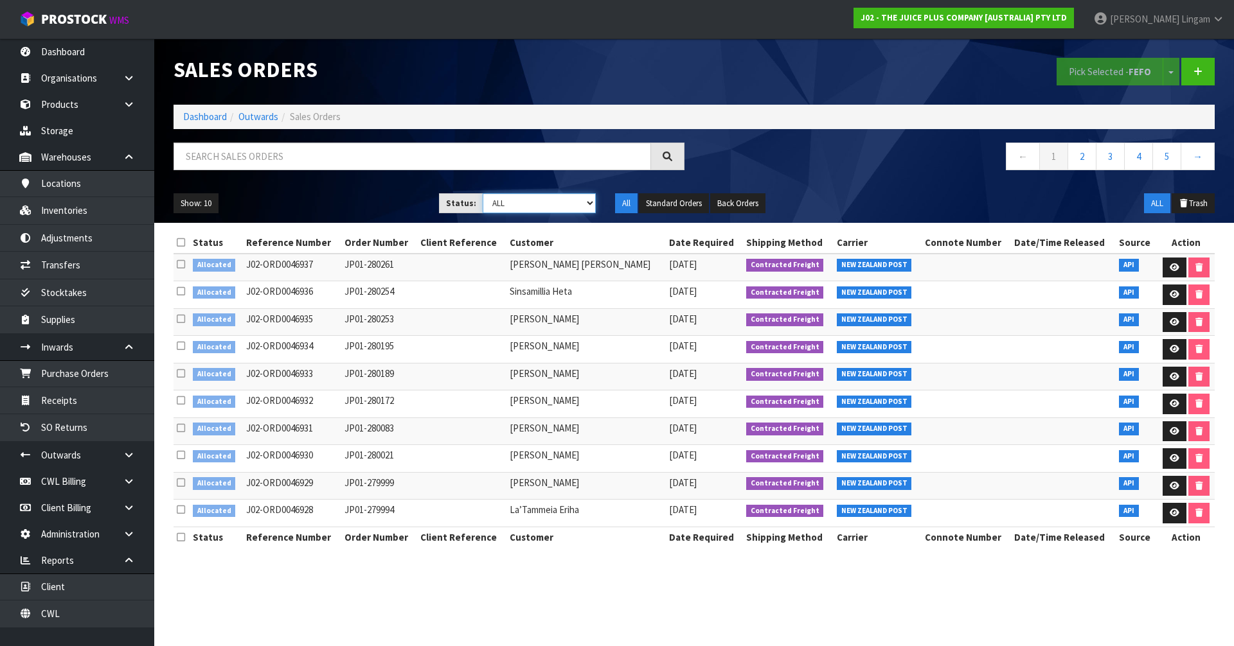
select select "string:6"
click at [483, 193] on select "Draft Pending Allocated Pending Pick Goods Picked Goods Packed Pending Charges …" at bounding box center [540, 203] width 114 height 20
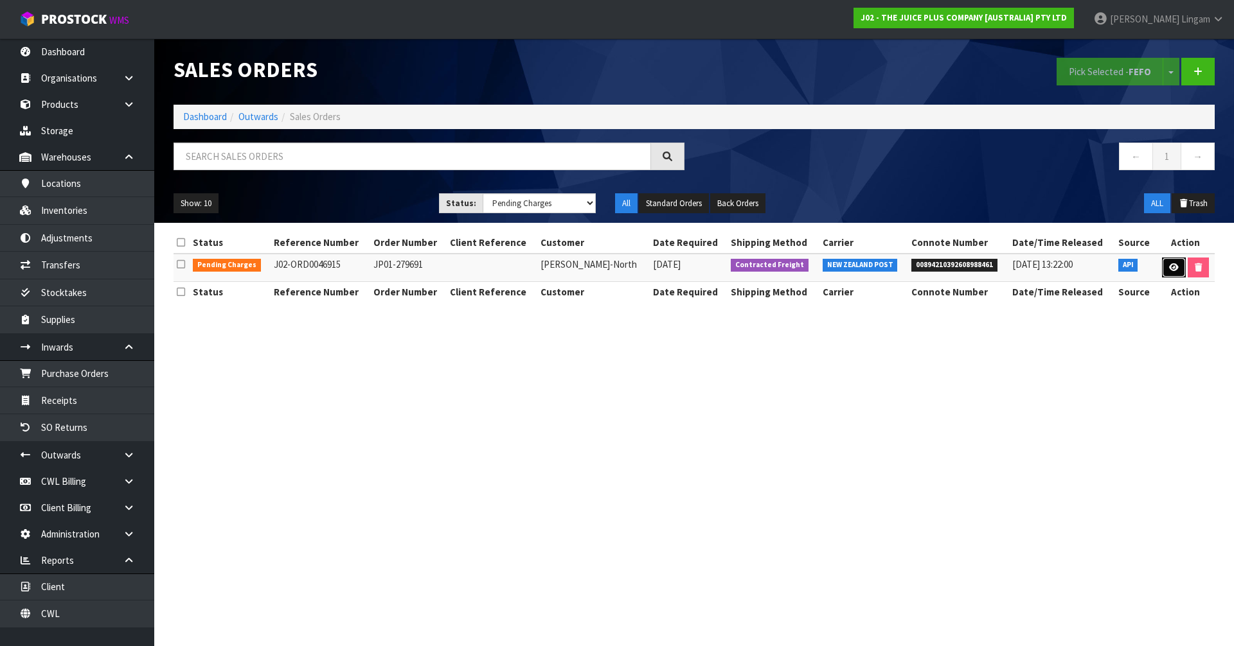
click at [1174, 270] on icon at bounding box center [1174, 267] width 10 height 8
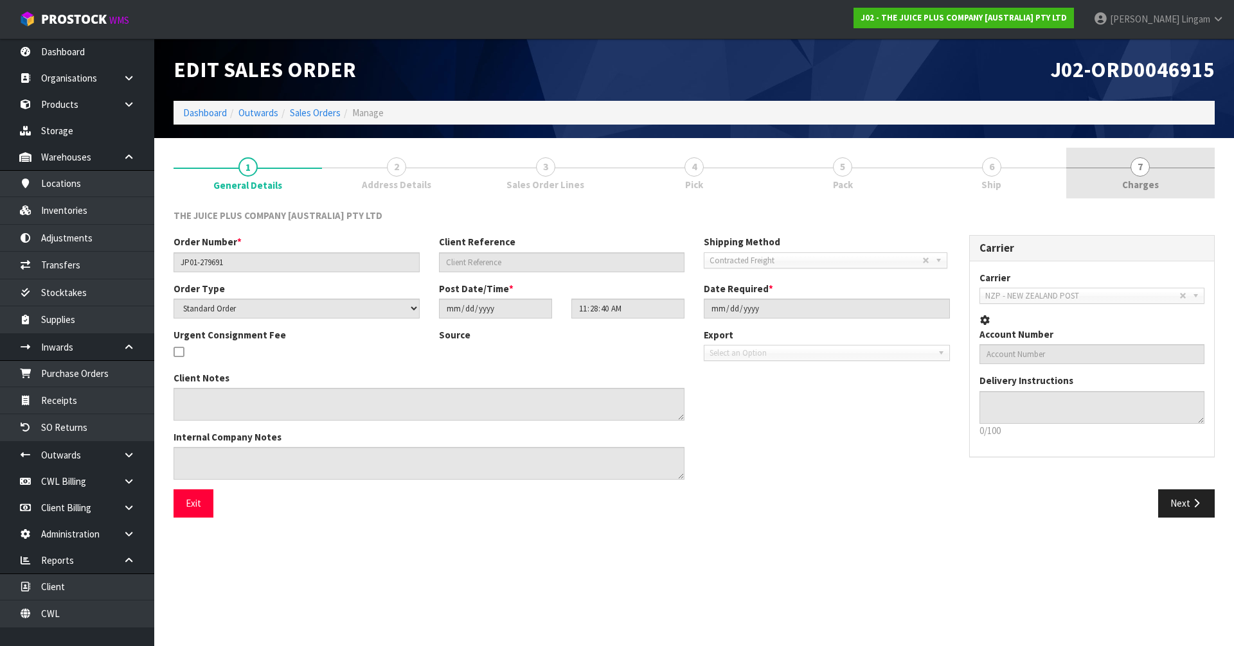
click at [1170, 163] on link "7 [GEOGRAPHIC_DATA]" at bounding box center [1140, 173] width 148 height 51
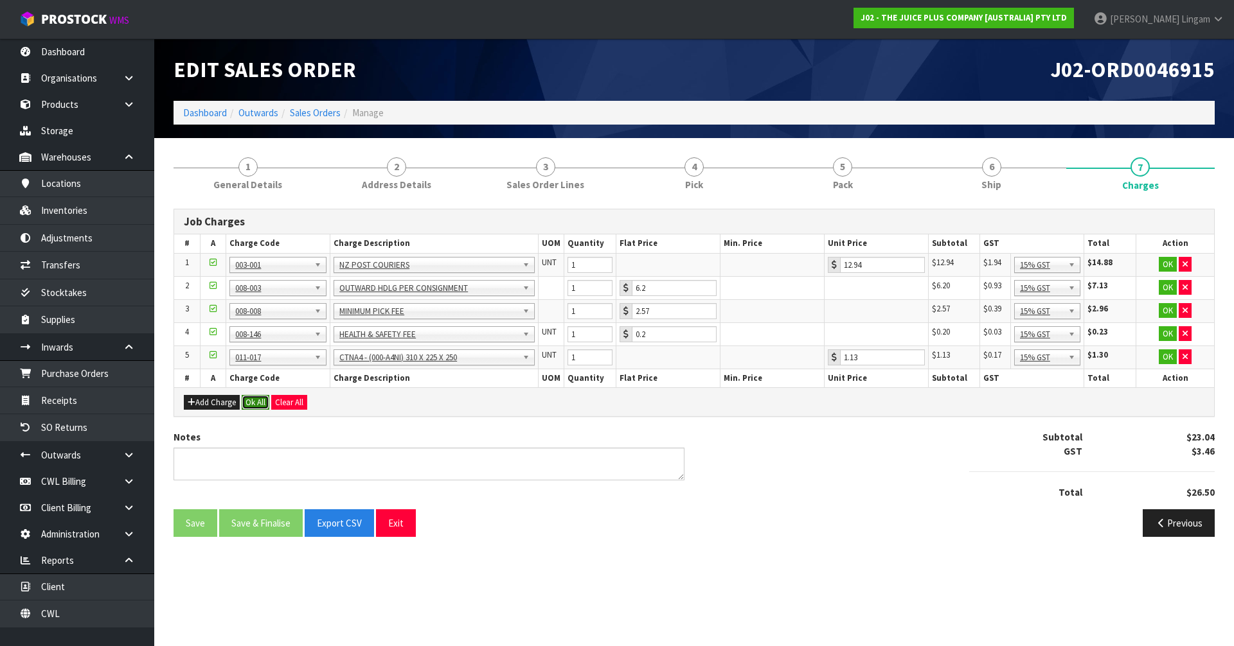
click at [256, 397] on button "Ok All" at bounding box center [256, 402] width 28 height 15
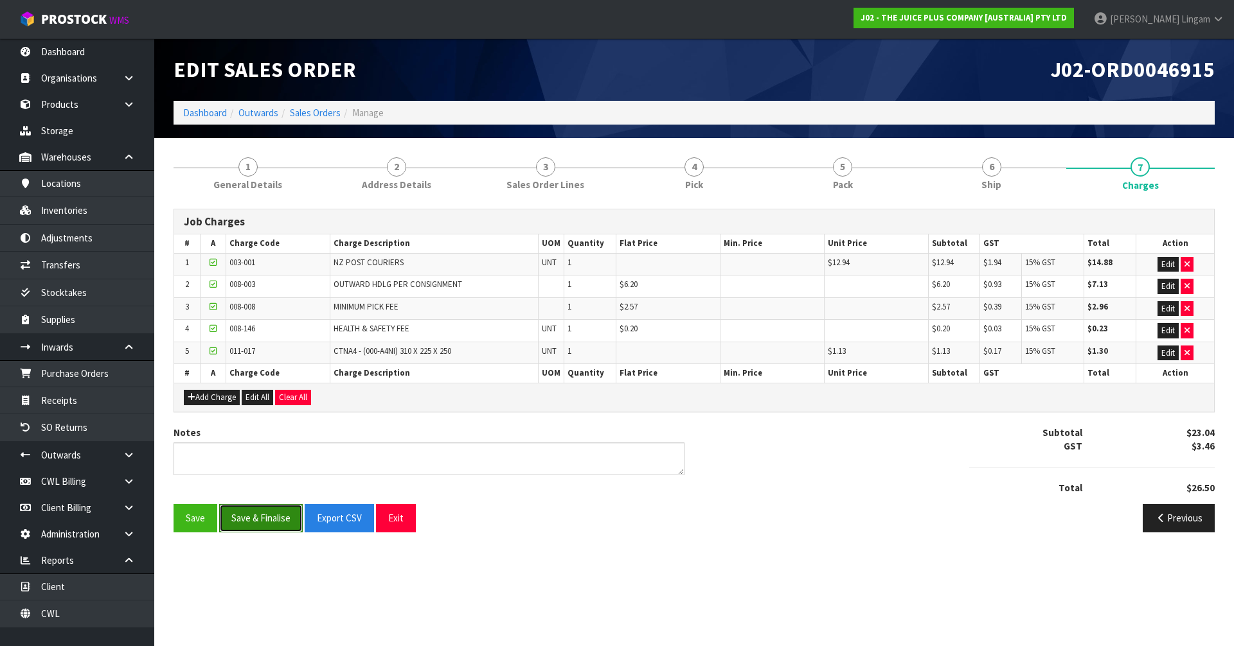
click at [276, 516] on button "Save & Finalise" at bounding box center [261, 518] width 84 height 28
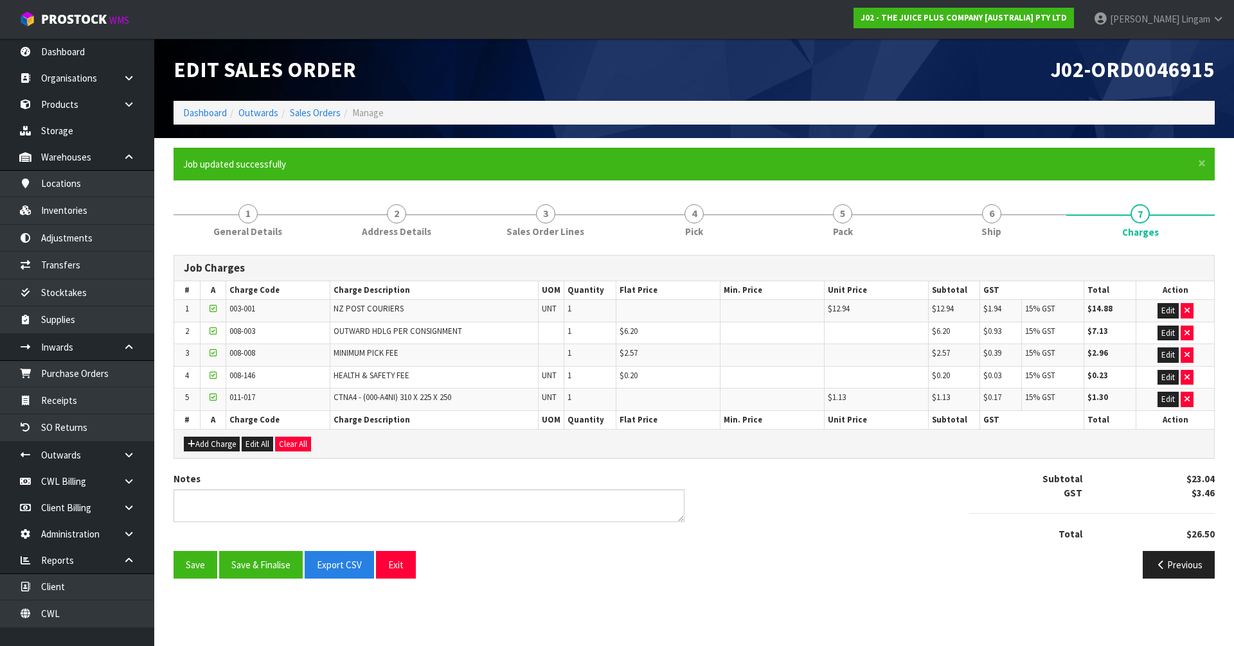
click at [200, 103] on ol "Dashboard Outwards Sales Orders Manage" at bounding box center [694, 113] width 1041 height 24
click at [200, 114] on link "Dashboard" at bounding box center [205, 113] width 44 height 12
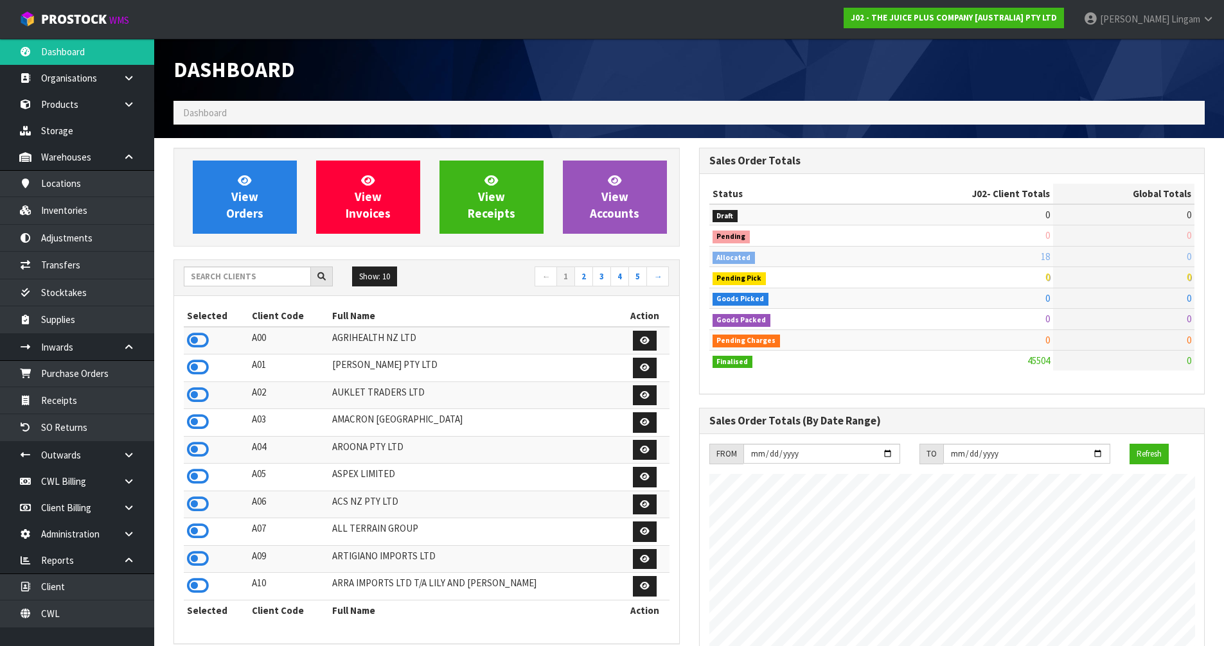
scroll to position [974, 525]
click at [288, 282] on input "text" at bounding box center [247, 277] width 127 height 20
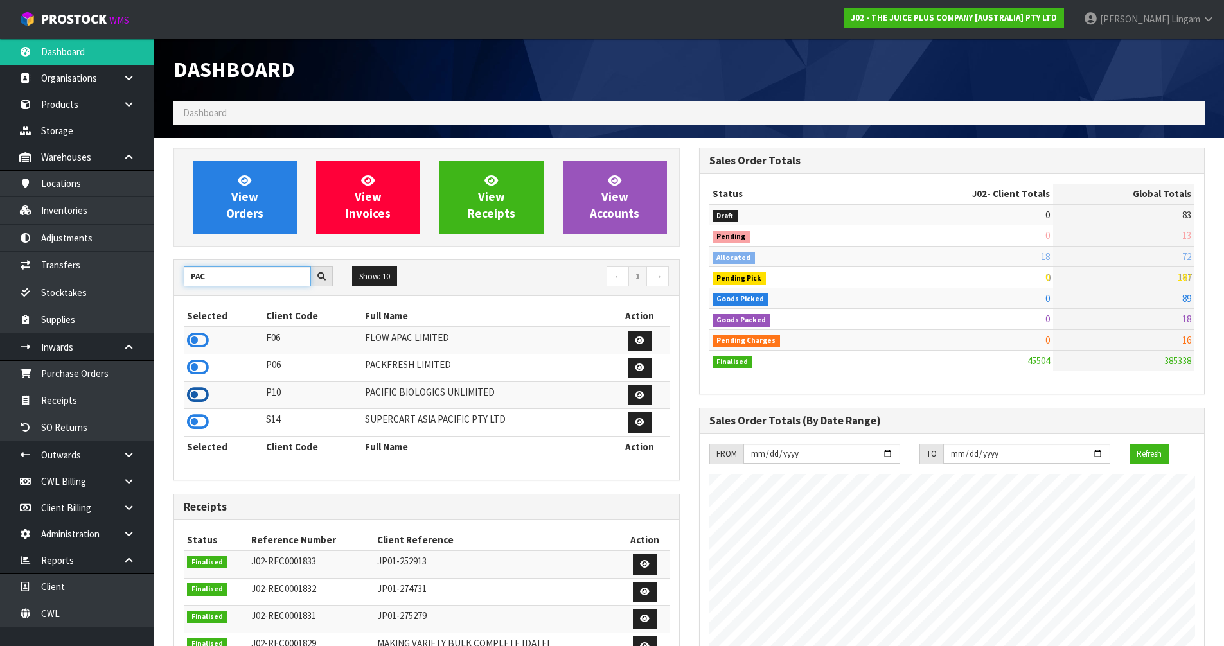
type input "PAC"
click at [201, 396] on icon at bounding box center [198, 395] width 22 height 19
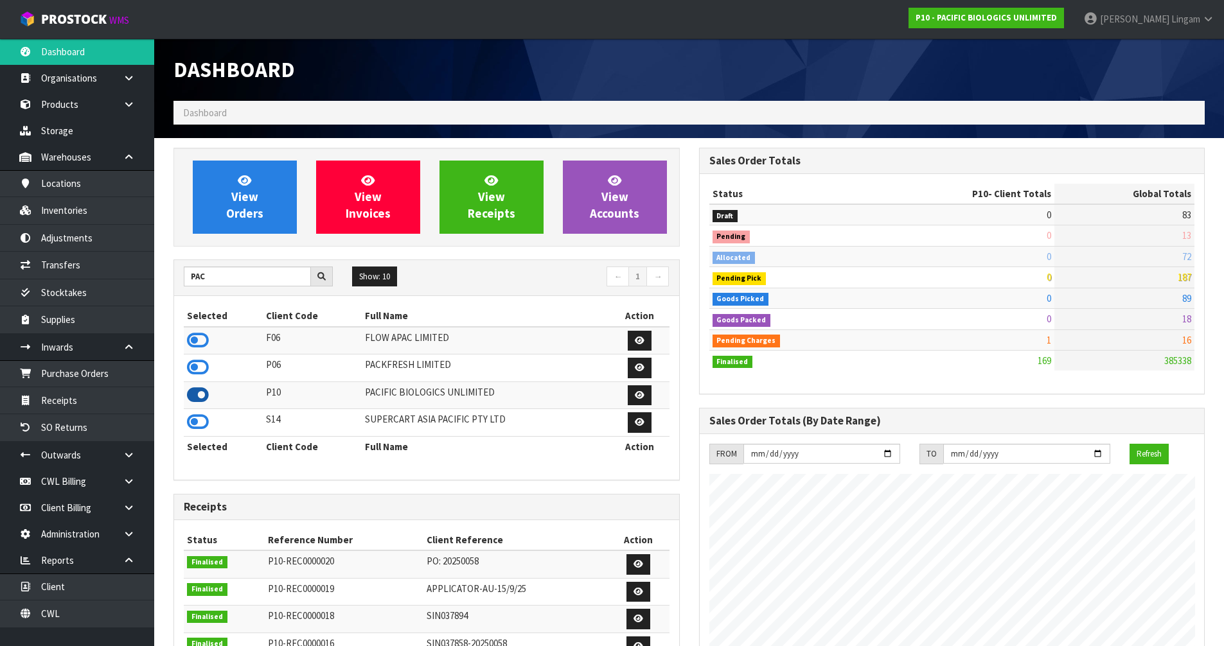
scroll to position [828, 525]
click at [277, 218] on link "View Orders" at bounding box center [245, 197] width 104 height 73
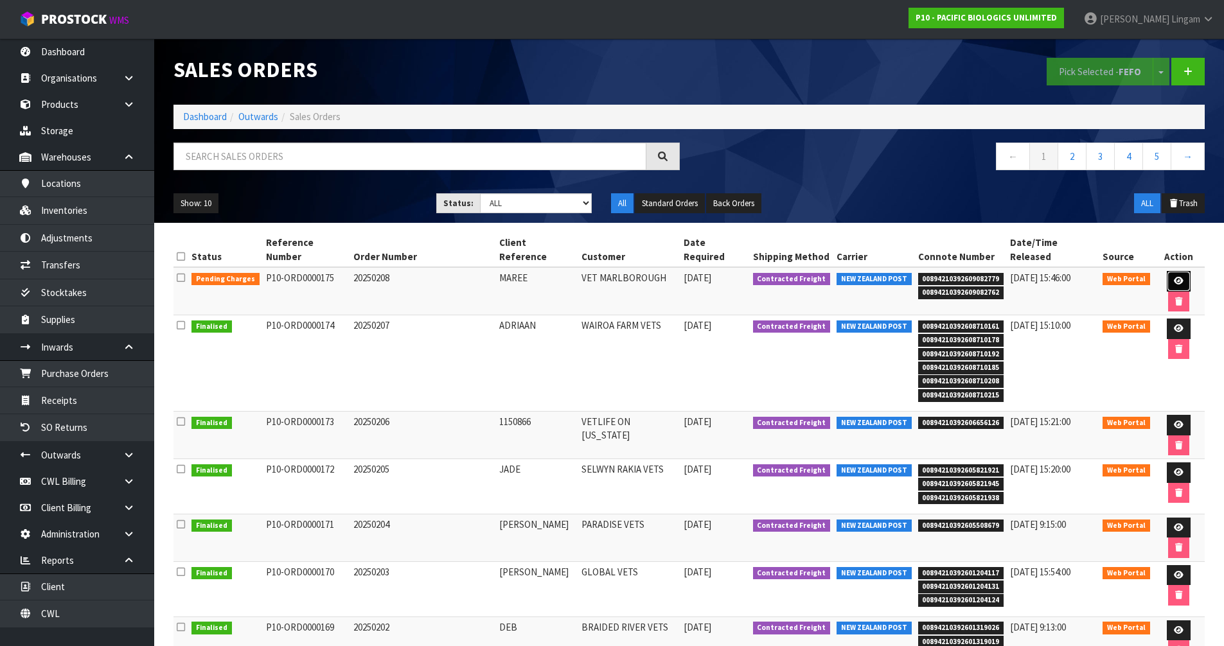
click at [1174, 277] on icon at bounding box center [1179, 281] width 10 height 8
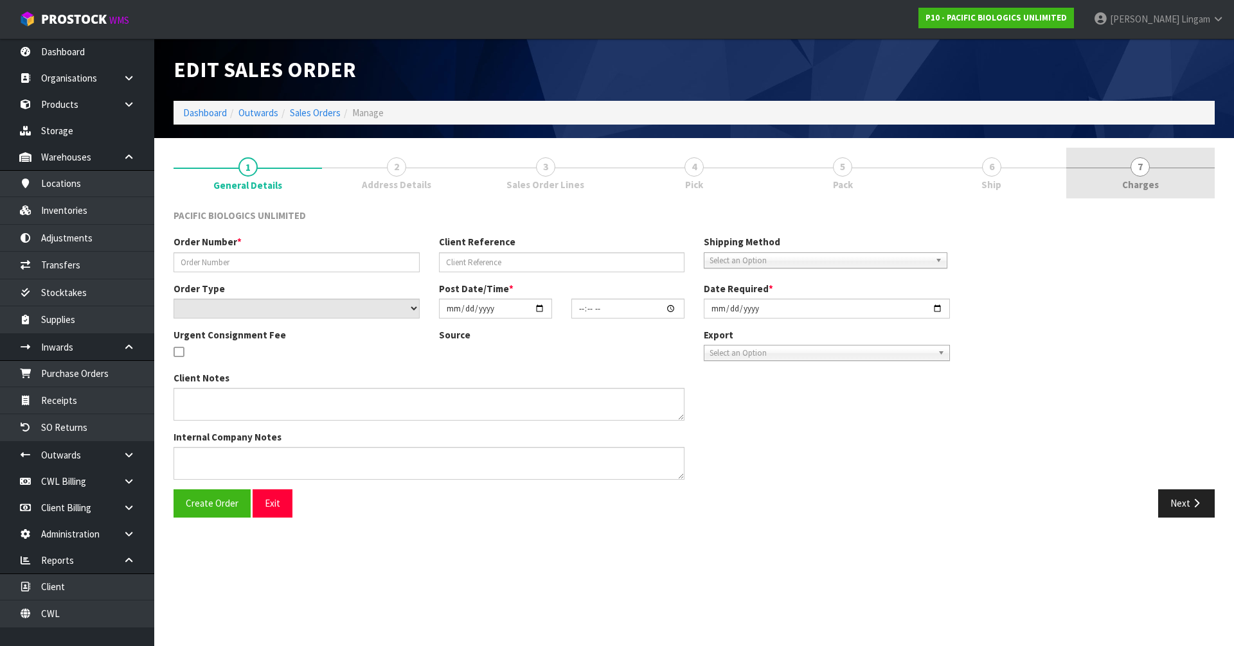
type input "20250208"
type input "MAREE"
select select "number:0"
type input "[DATE]"
type input "12:51:00.000"
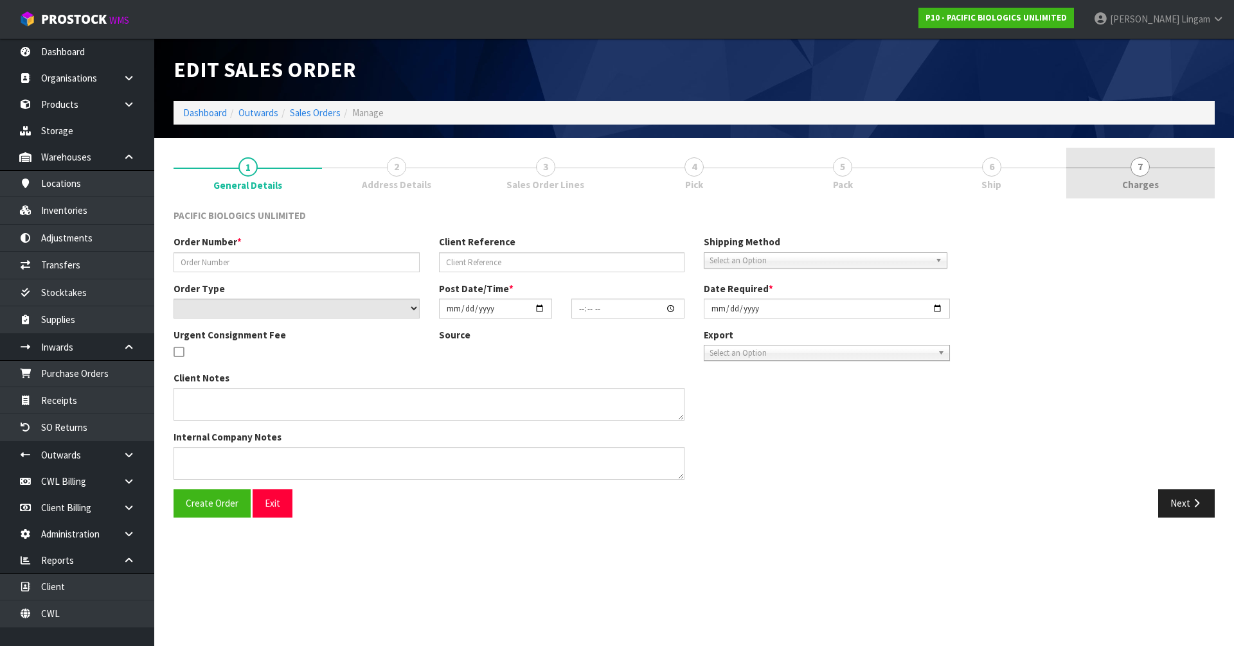
type input "[DATE]"
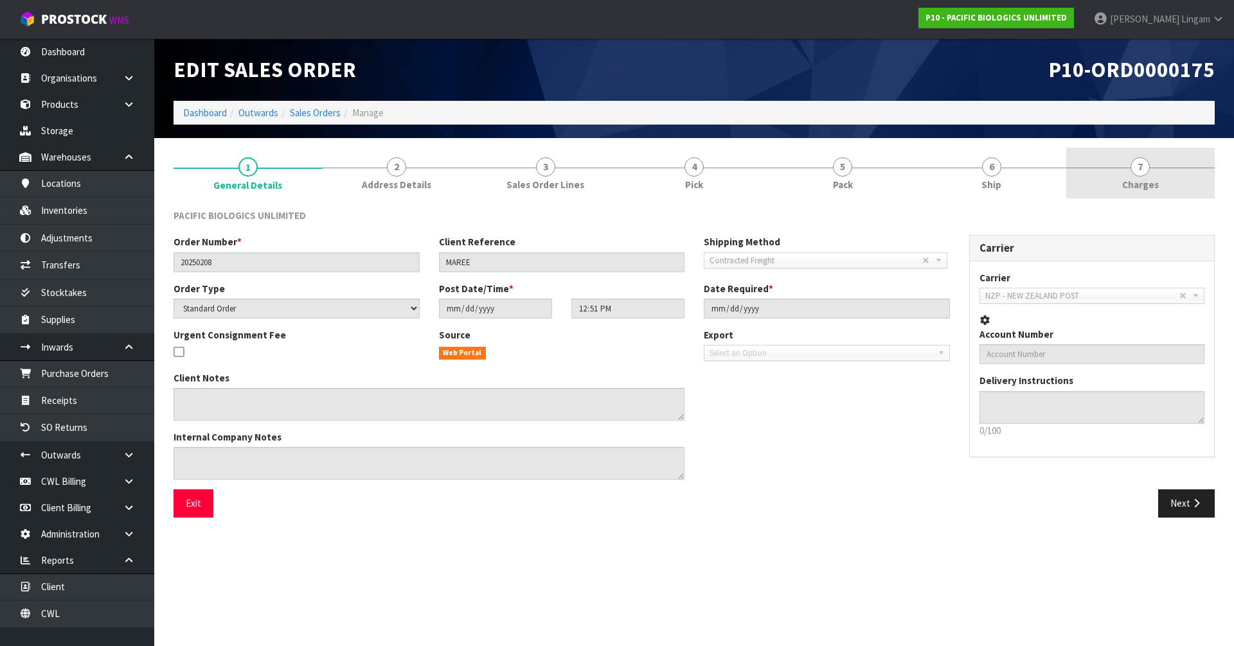
click at [1177, 176] on link "7 [GEOGRAPHIC_DATA]" at bounding box center [1140, 173] width 148 height 51
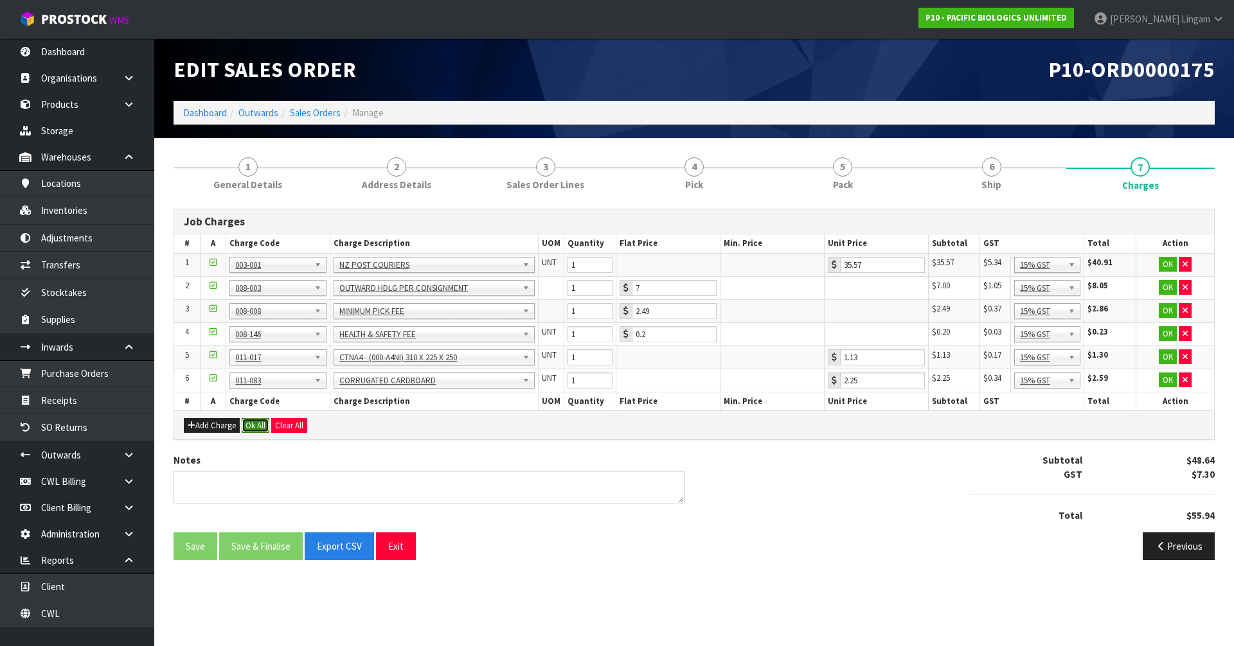
click at [260, 425] on button "Ok All" at bounding box center [256, 425] width 28 height 15
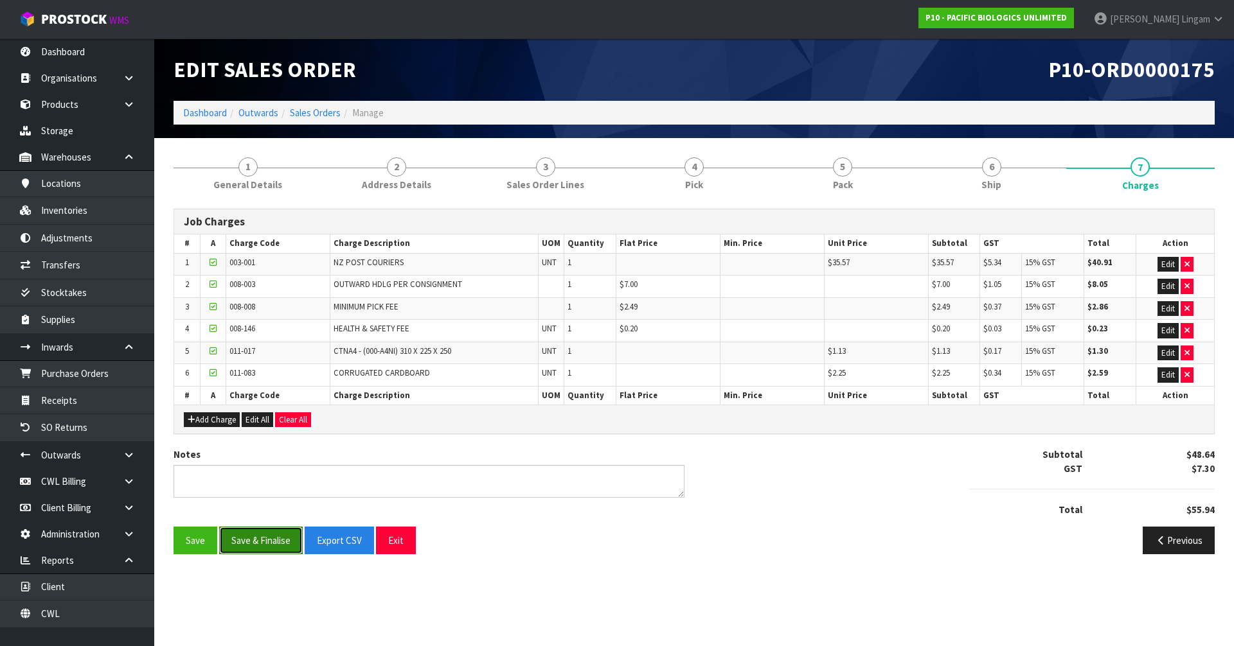
click at [269, 540] on button "Save & Finalise" at bounding box center [261, 541] width 84 height 28
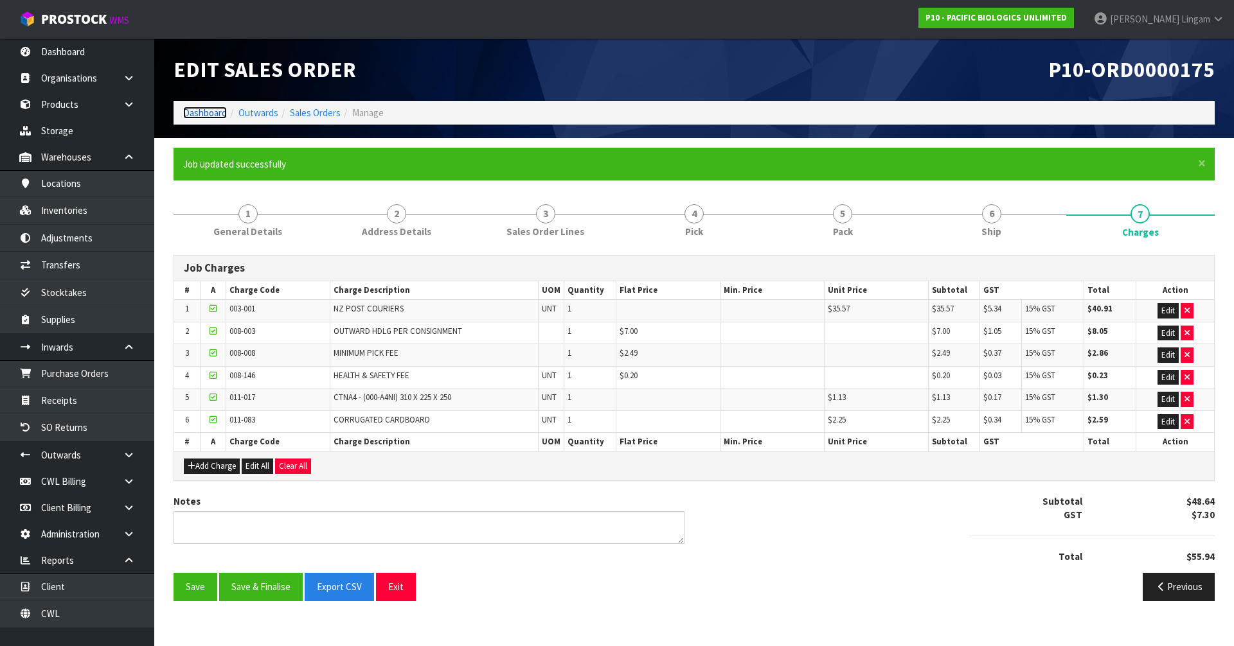
click at [209, 114] on link "Dashboard" at bounding box center [205, 113] width 44 height 12
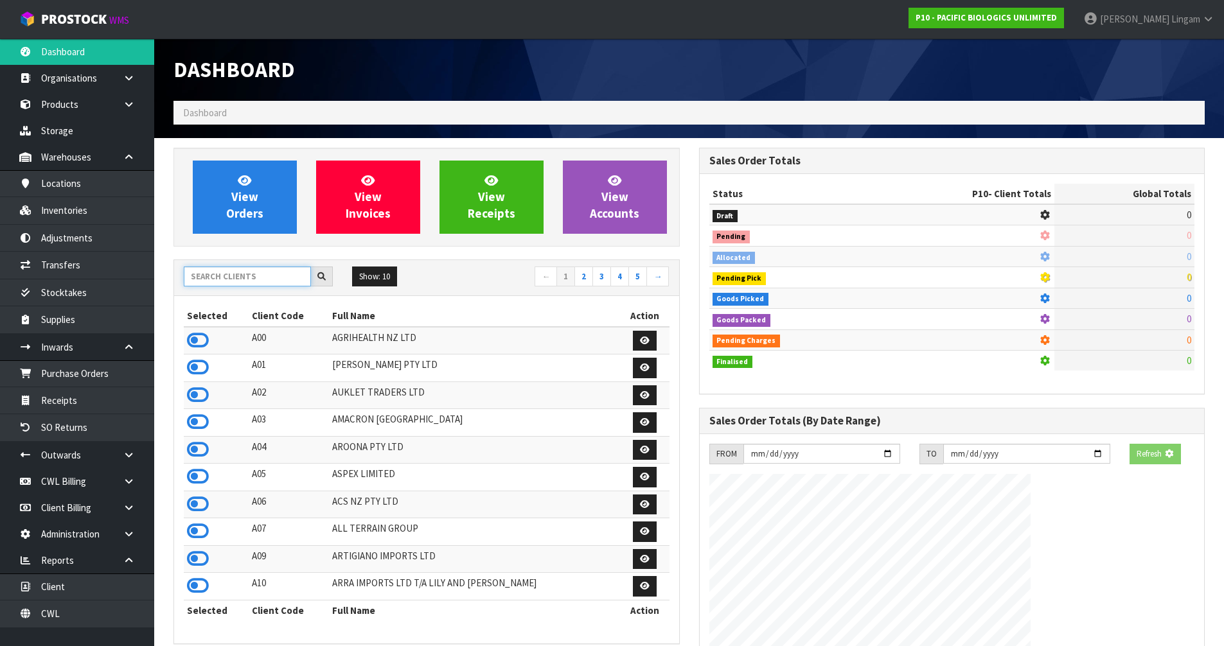
click at [251, 270] on input "text" at bounding box center [247, 277] width 127 height 20
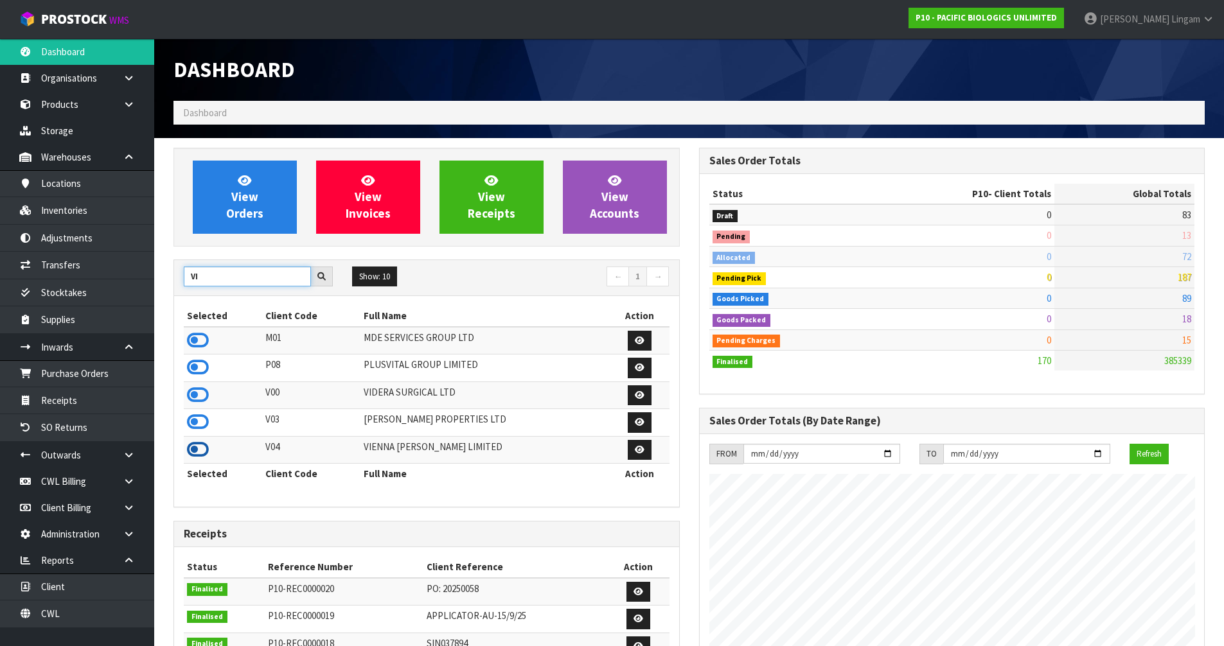
type input "VI"
click at [201, 446] on icon at bounding box center [198, 449] width 22 height 19
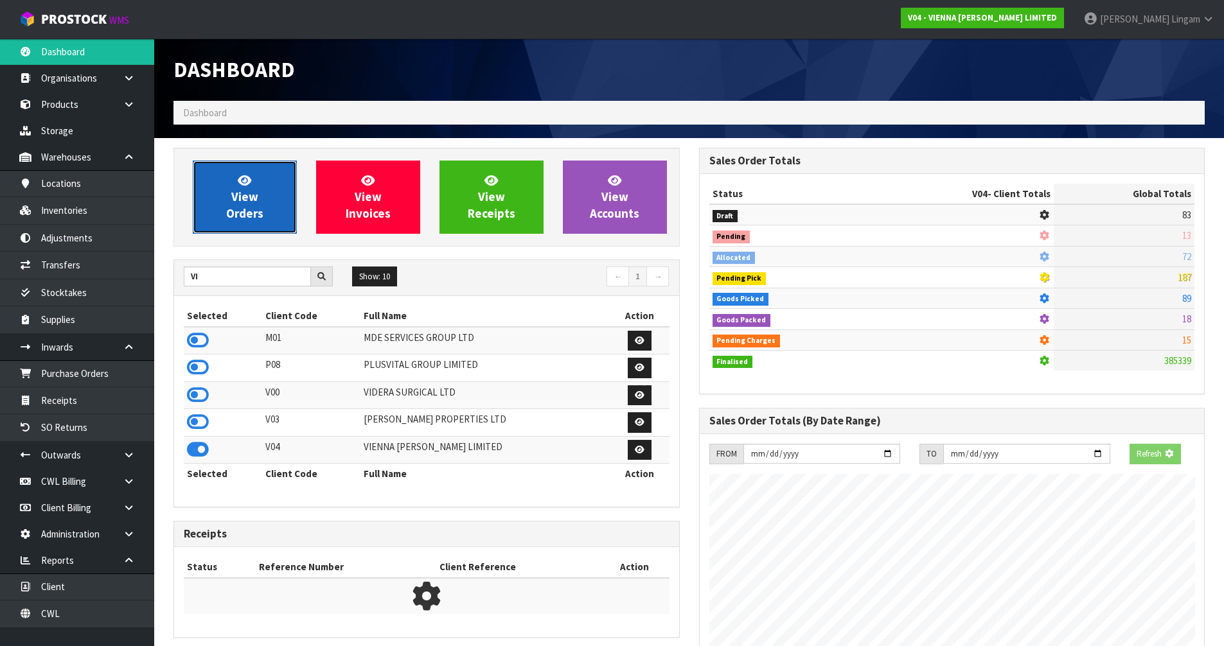
click at [261, 200] on link "View Orders" at bounding box center [245, 197] width 104 height 73
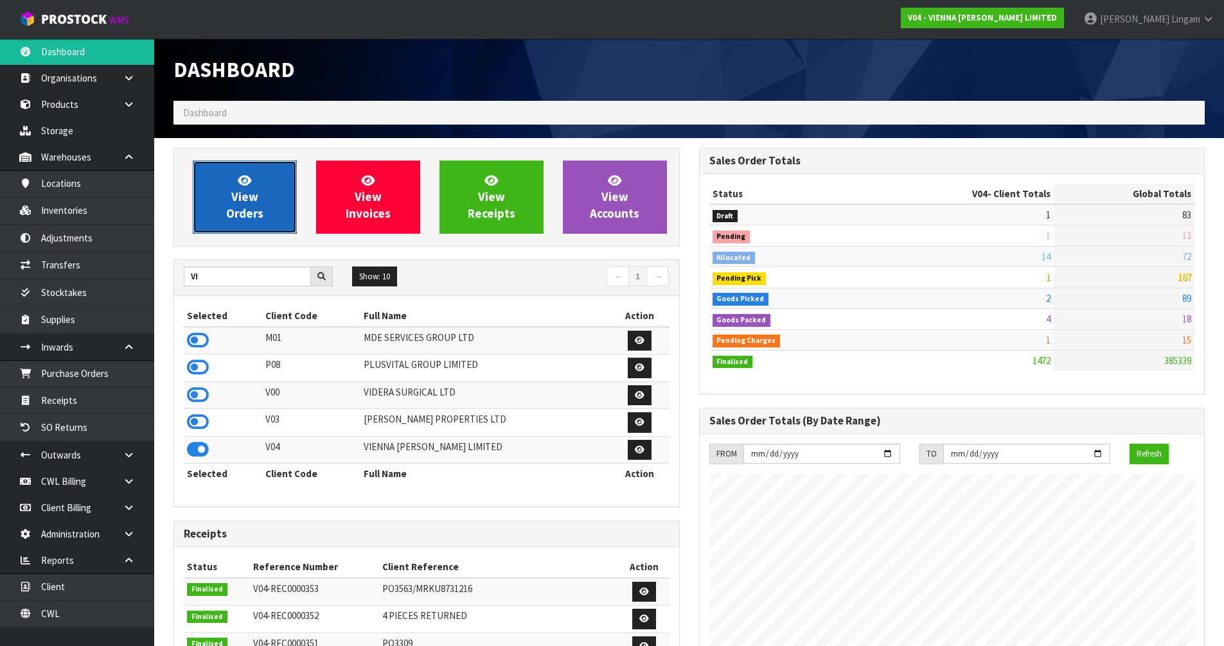
scroll to position [994, 525]
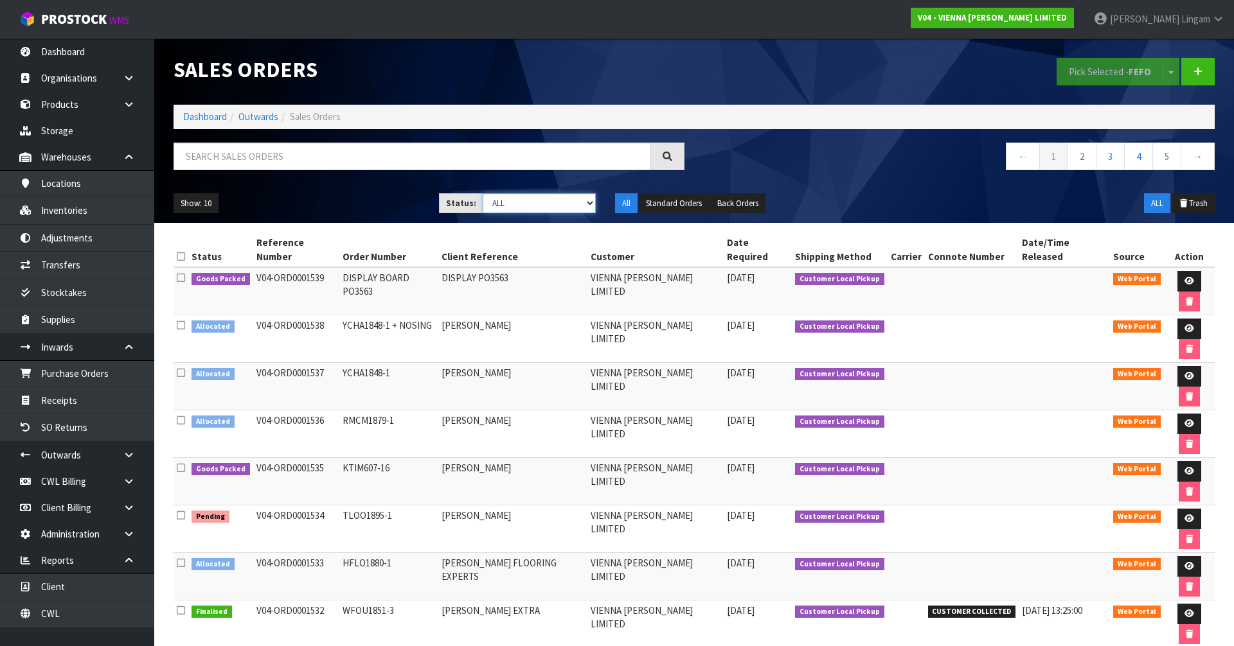
click at [576, 203] on select "Draft Pending Allocated Pending Pick Goods Picked Goods Packed Pending Charges …" at bounding box center [540, 203] width 114 height 20
select select "string:6"
click at [483, 193] on select "Draft Pending Allocated Pending Pick Goods Picked Goods Packed Pending Charges …" at bounding box center [540, 203] width 114 height 20
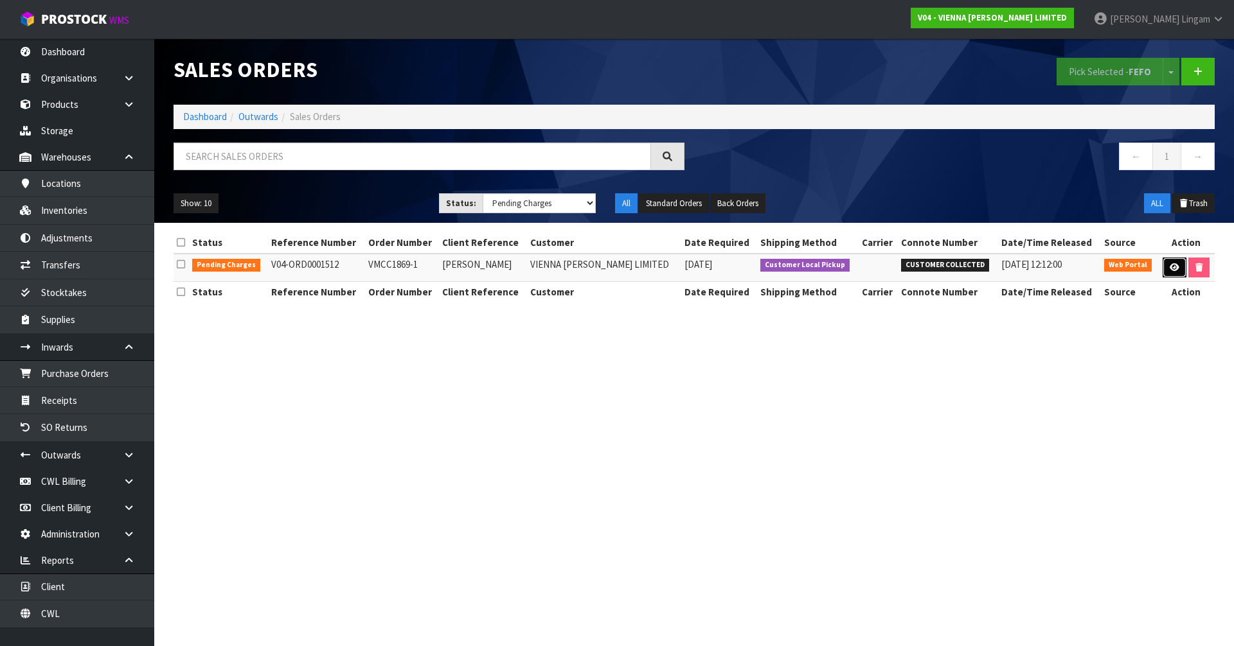
click at [1163, 267] on link at bounding box center [1175, 268] width 24 height 21
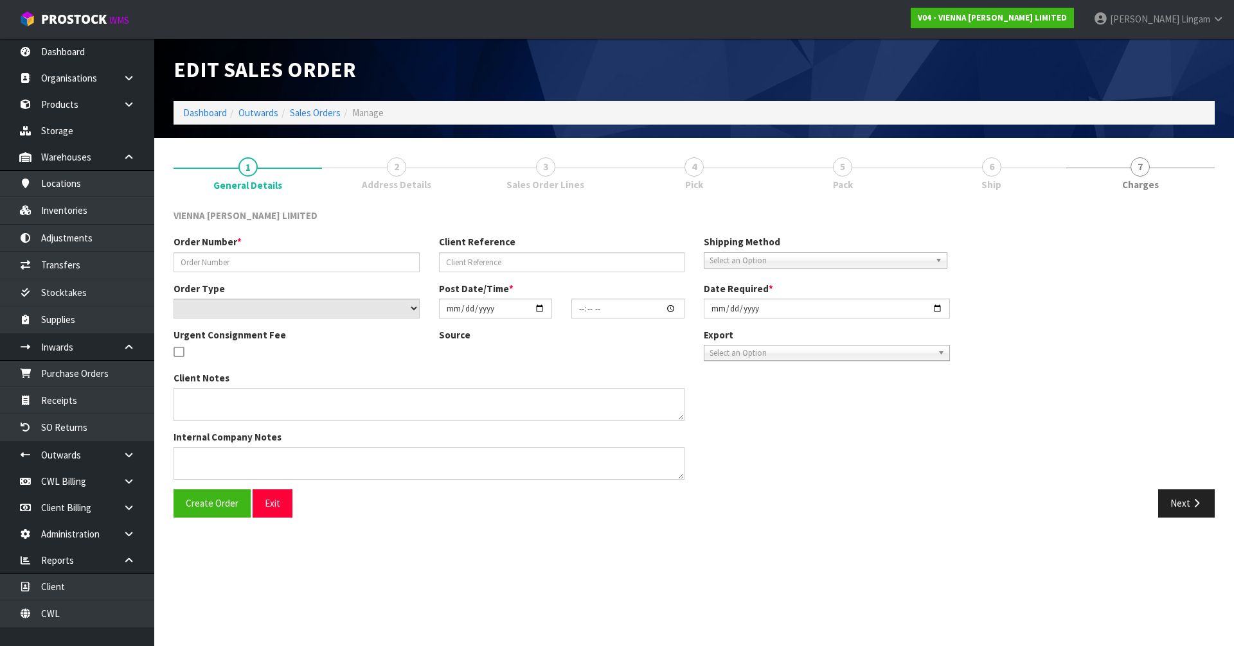
type input "VMCC1869-1"
type input "[PERSON_NAME]"
select select "number:0"
type input "[DATE]"
type input "15:42:00.000"
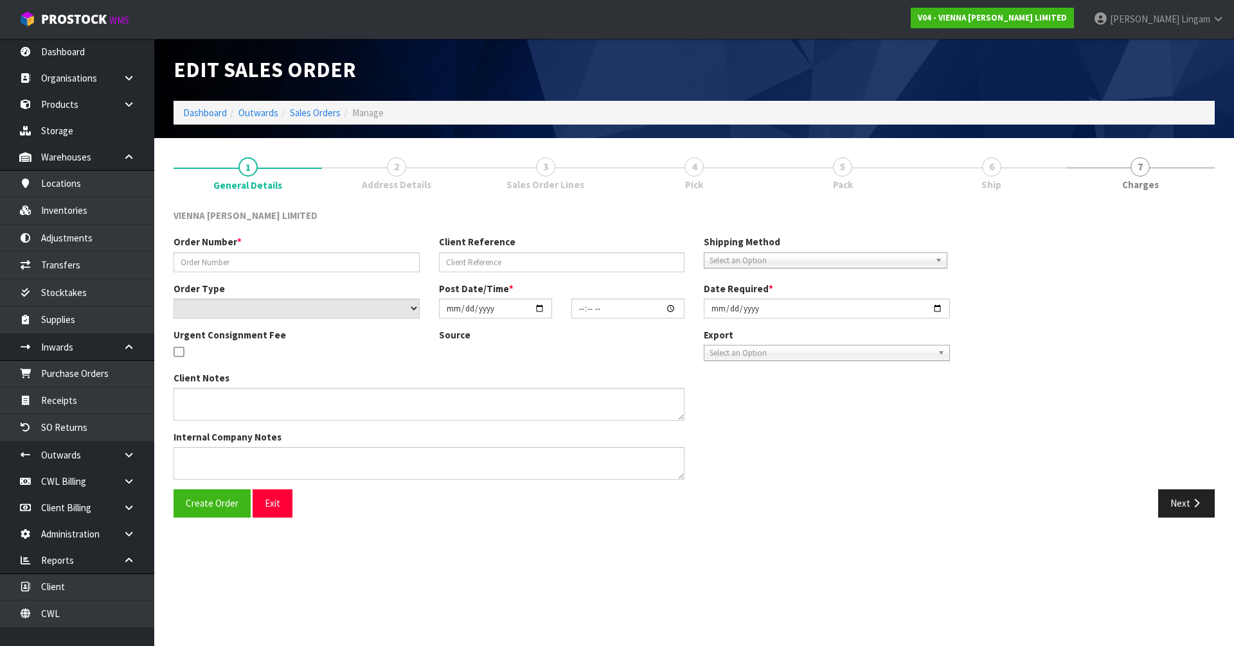
type input "[DATE]"
type textarea "LAMINATE ORDER"
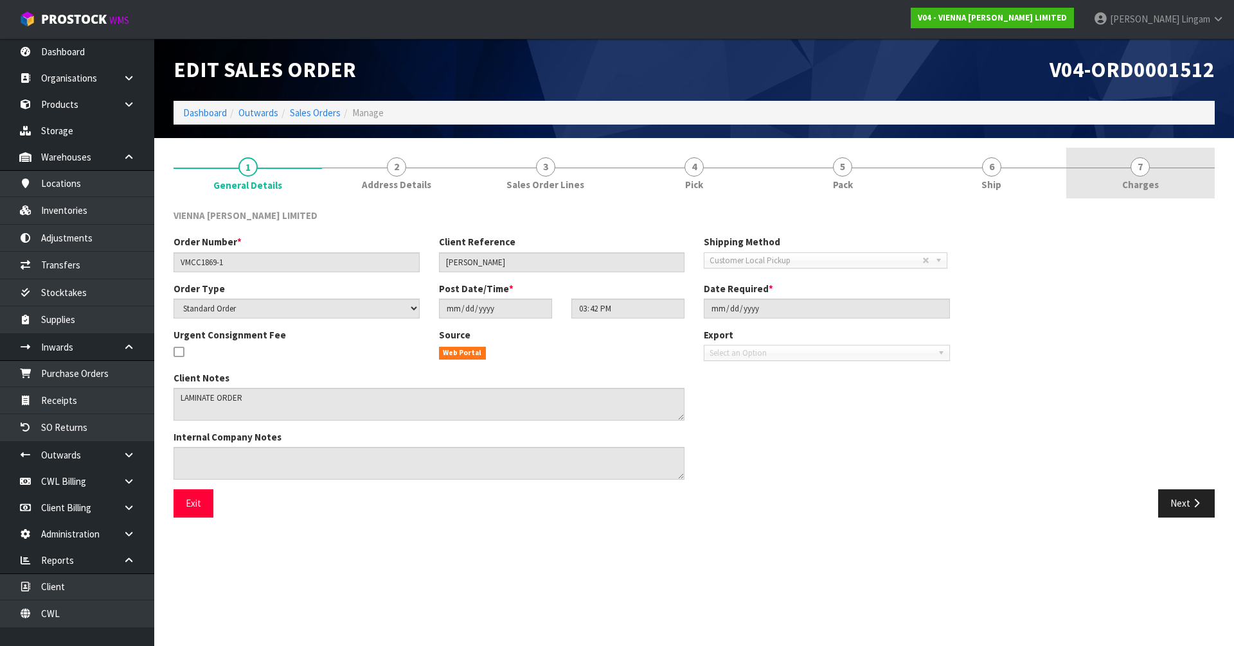
click at [1176, 190] on link "7 [GEOGRAPHIC_DATA]" at bounding box center [1140, 173] width 148 height 51
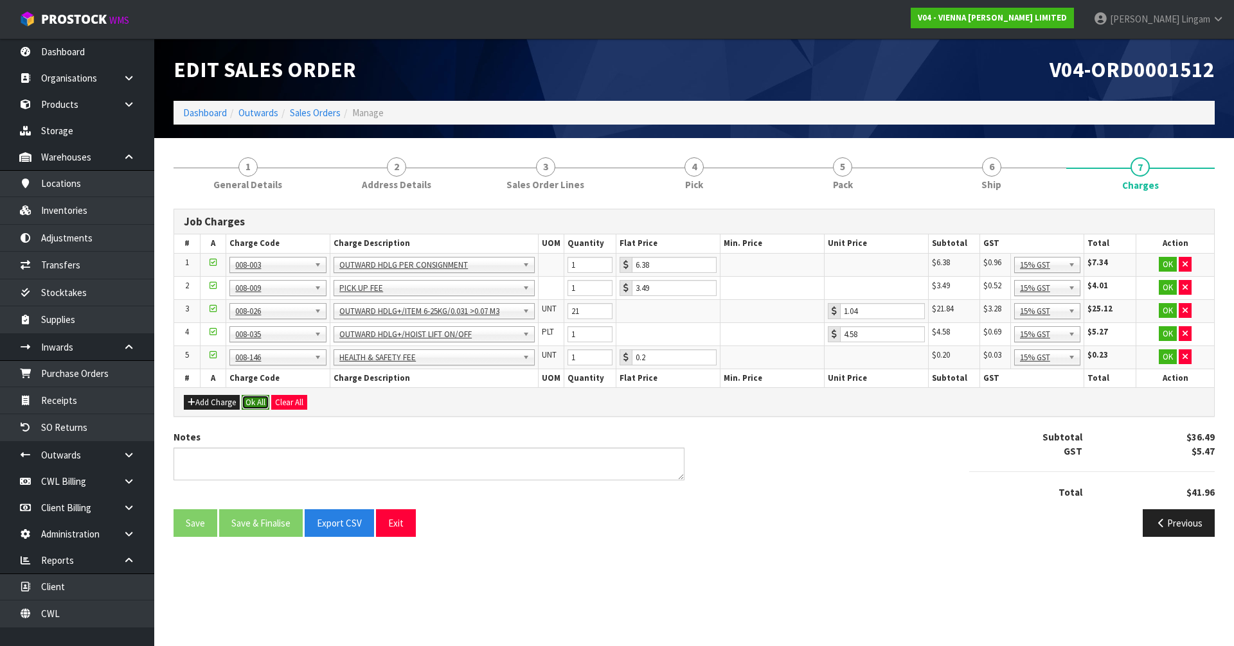
click at [262, 397] on button "Ok All" at bounding box center [256, 402] width 28 height 15
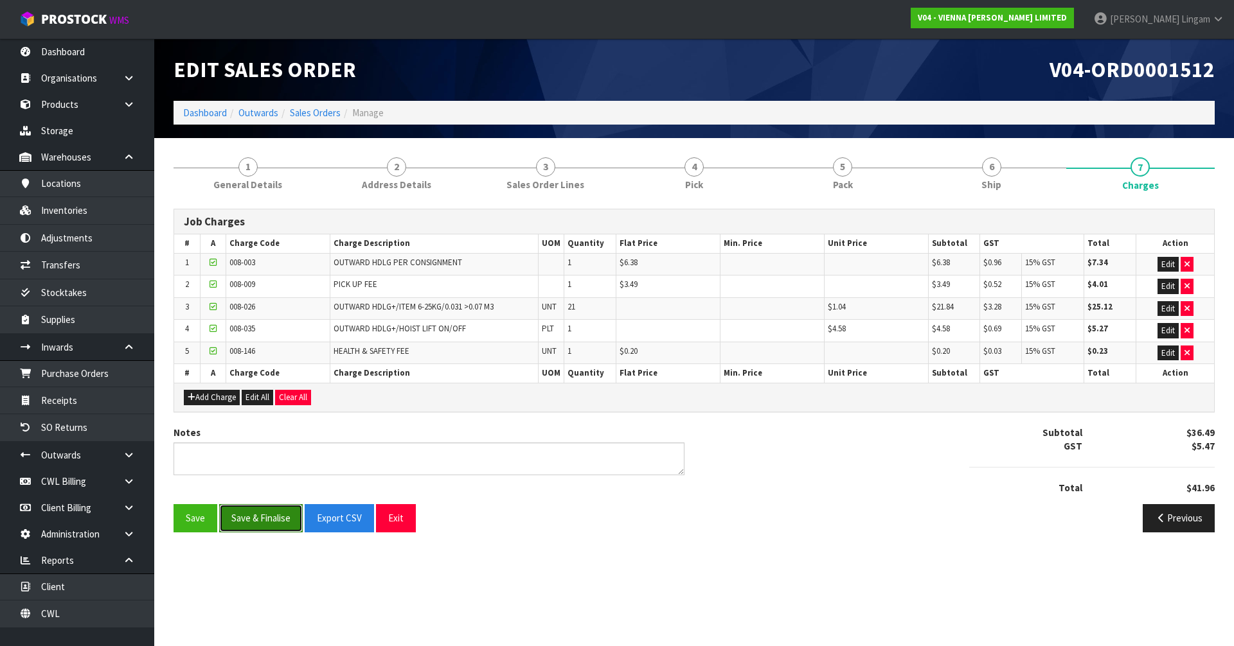
click at [269, 521] on button "Save & Finalise" at bounding box center [261, 518] width 84 height 28
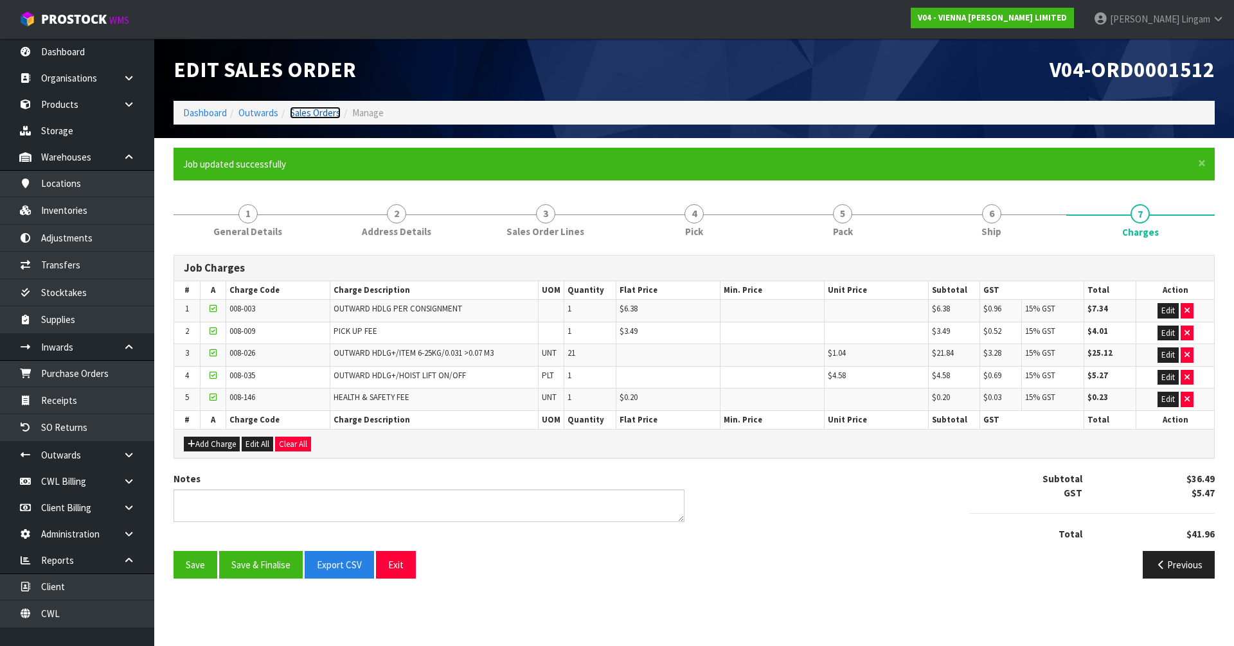
click at [318, 112] on link "Sales Orders" at bounding box center [315, 113] width 51 height 12
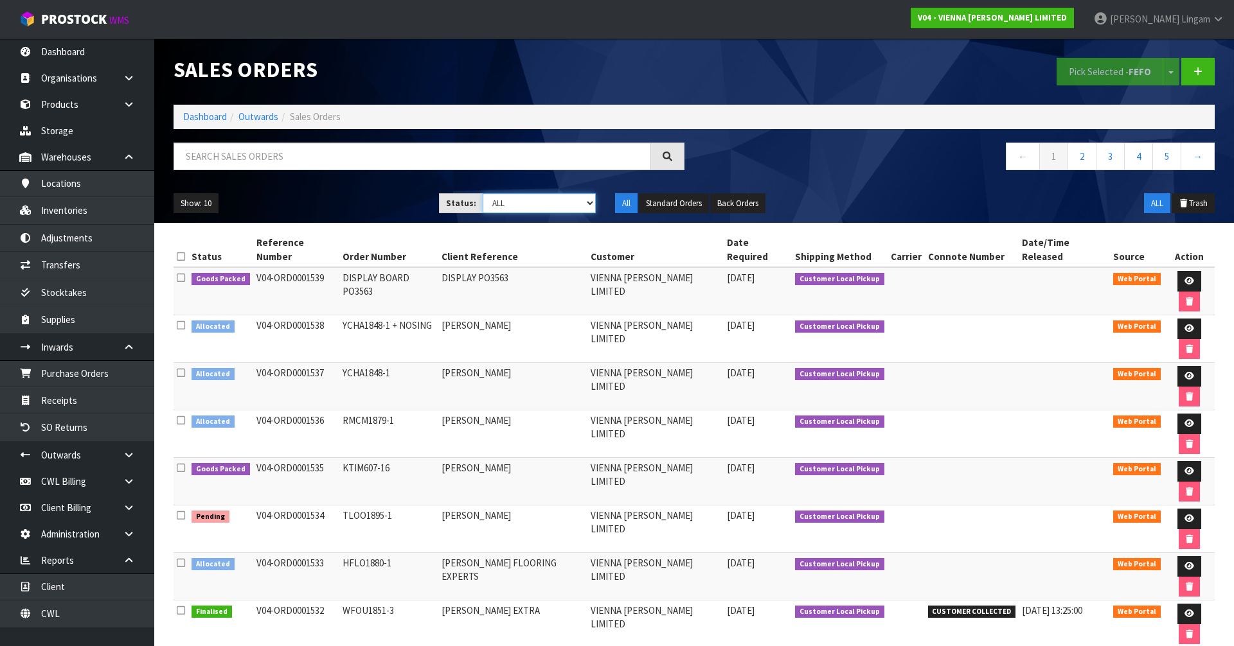
click at [576, 201] on select "Draft Pending Allocated Pending Pick Goods Picked Goods Packed Pending Charges …" at bounding box center [540, 203] width 114 height 20
select select "string:2"
click at [483, 193] on select "Draft Pending Allocated Pending Pick Goods Picked Goods Packed Pending Charges …" at bounding box center [540, 203] width 114 height 20
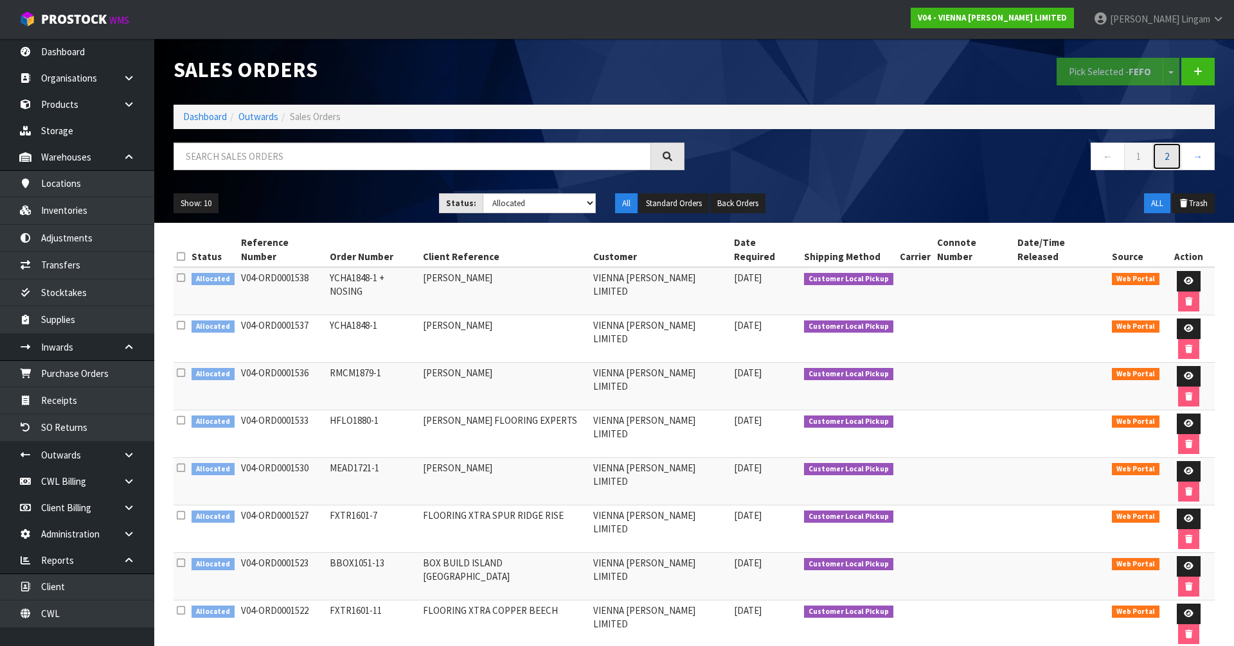
click at [1162, 162] on link "2" at bounding box center [1166, 157] width 29 height 28
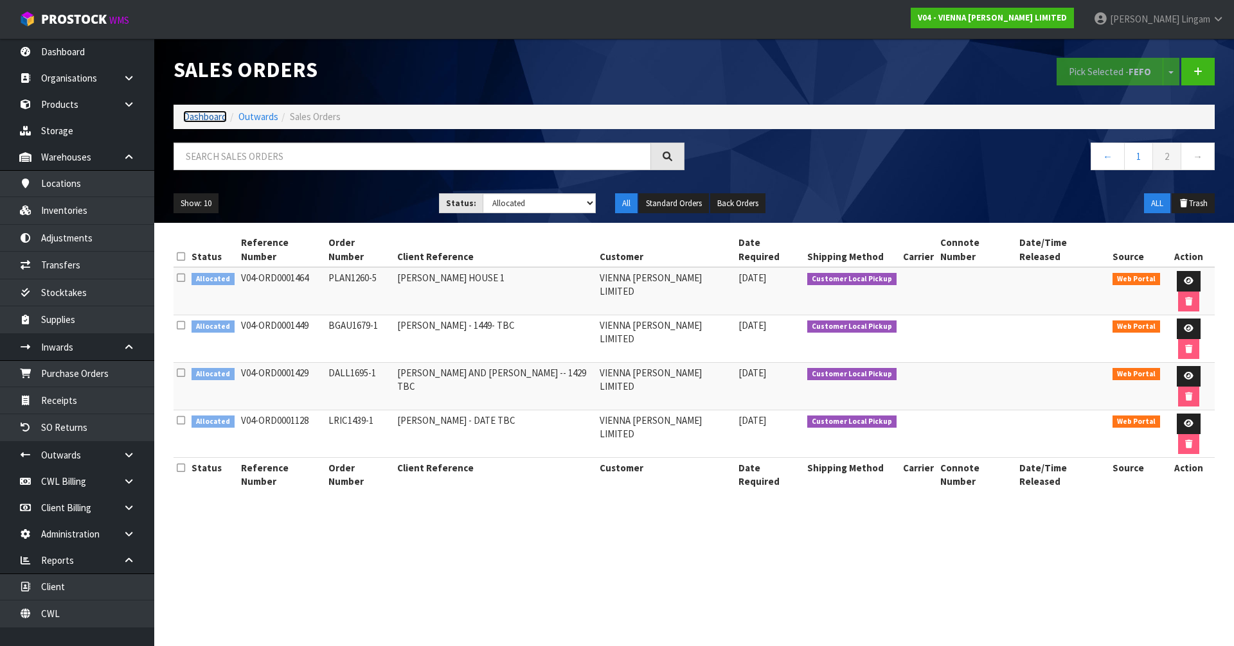
click at [213, 118] on link "Dashboard" at bounding box center [205, 117] width 44 height 12
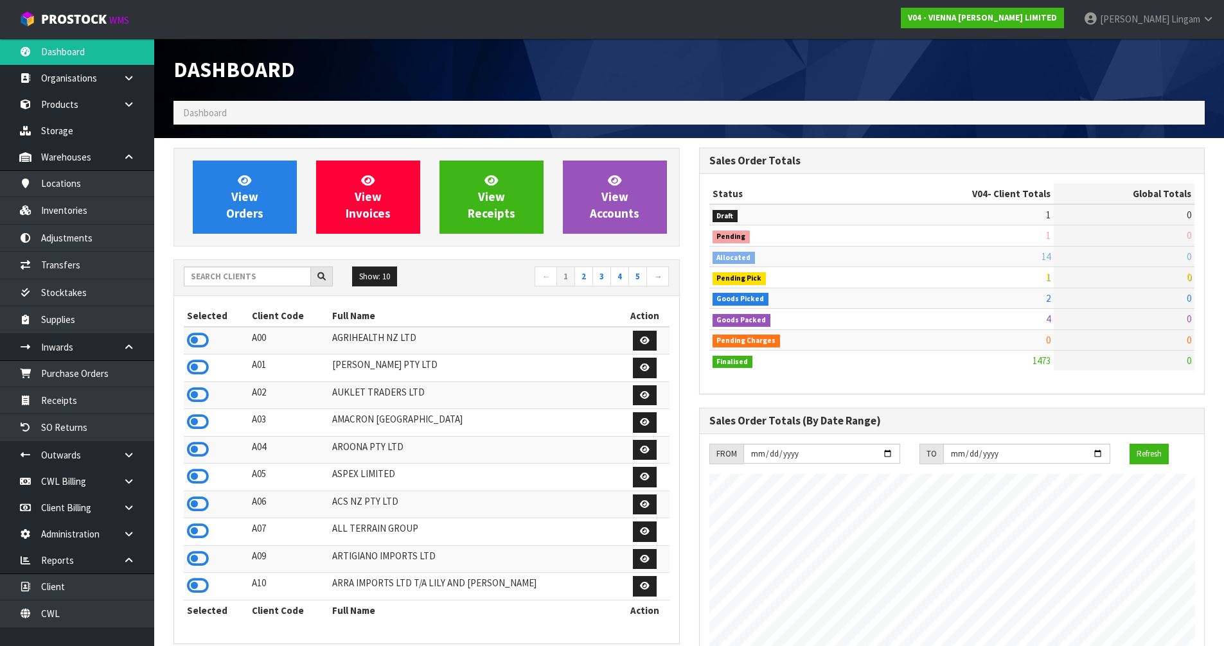
scroll to position [994, 525]
click at [271, 279] on input "text" at bounding box center [247, 277] width 127 height 20
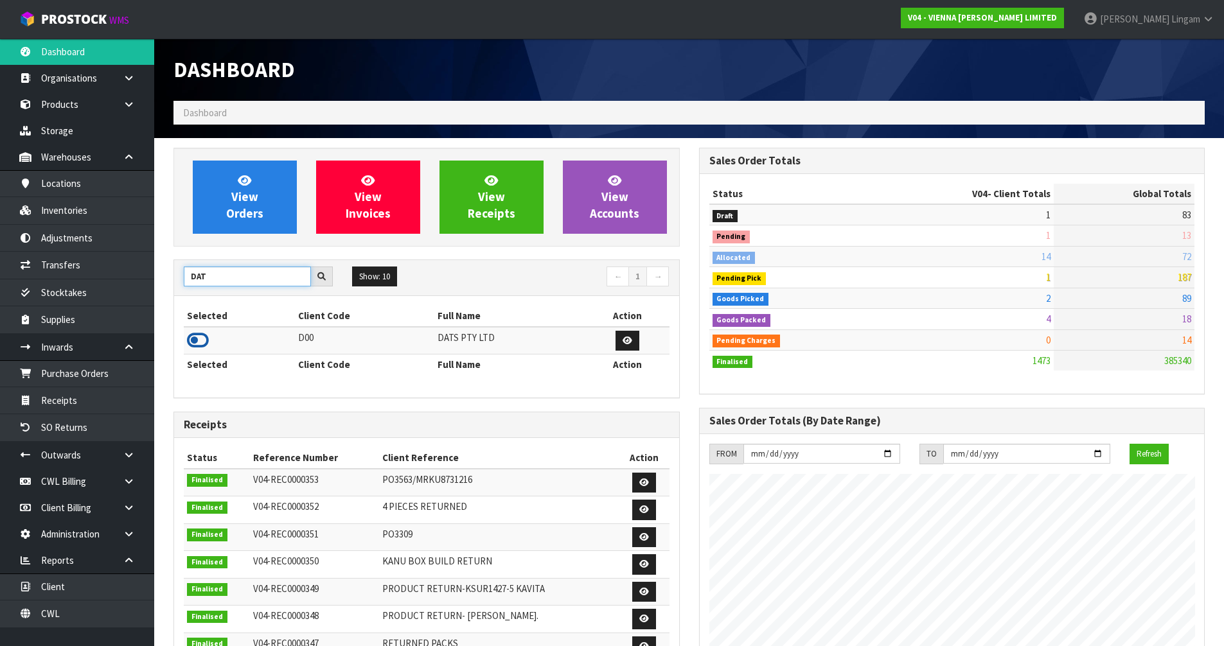
type input "DAT"
click at [193, 343] on icon at bounding box center [198, 340] width 22 height 19
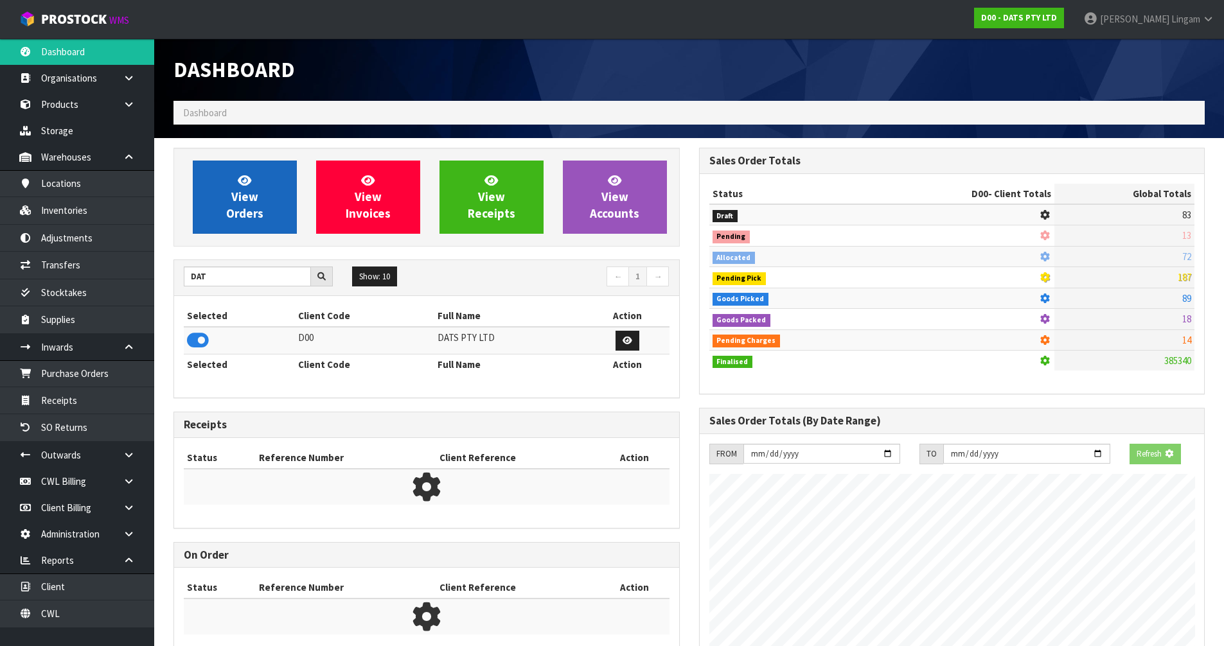
scroll to position [641830, 642106]
click at [253, 218] on span "View Orders" at bounding box center [244, 197] width 37 height 48
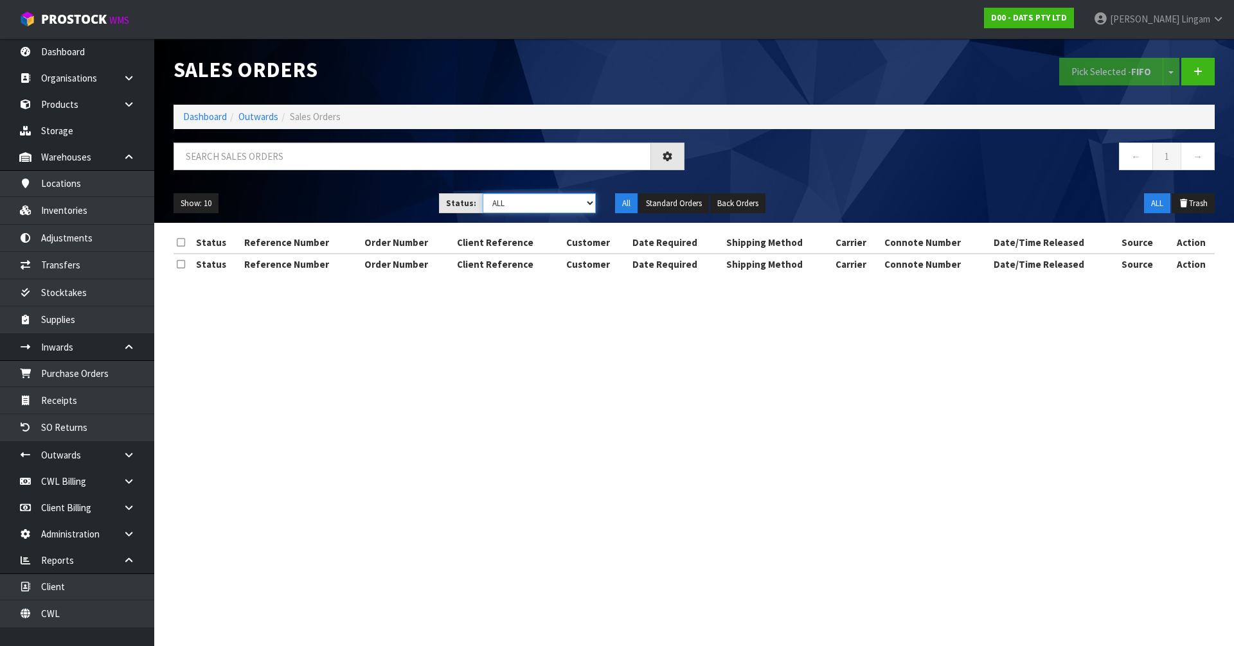
click at [566, 201] on select "Draft Pending Allocated Pending Pick Goods Picked Goods Packed Pending Charges …" at bounding box center [540, 203] width 114 height 20
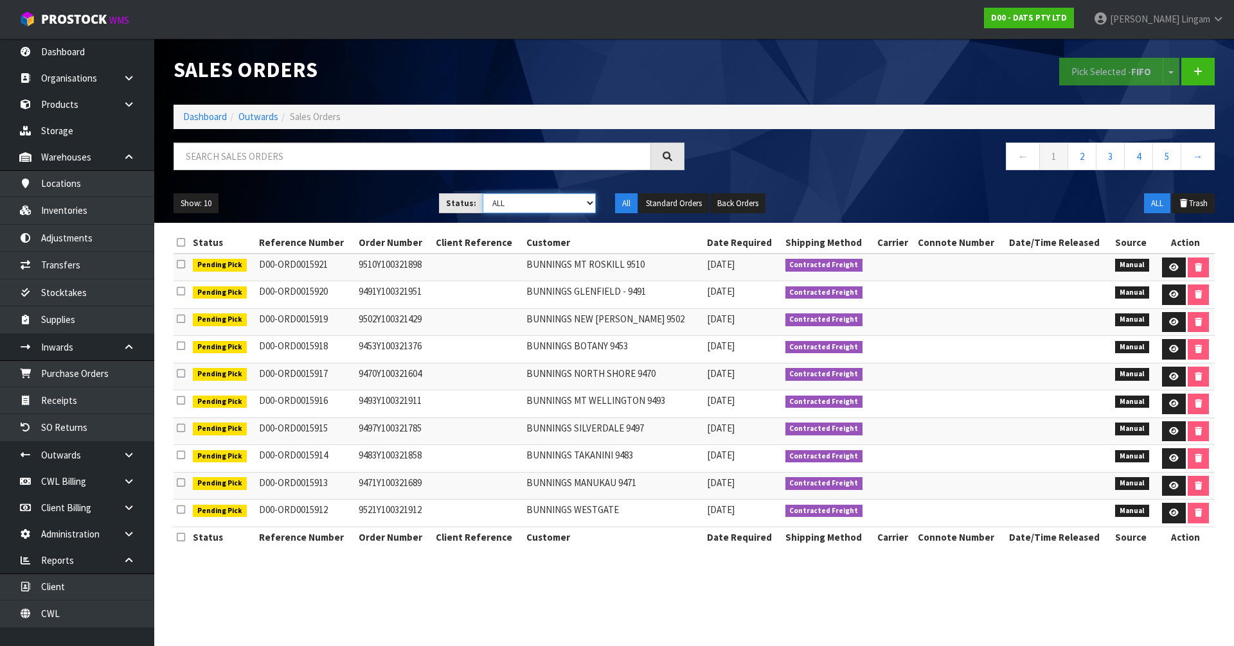
select select "string:6"
click at [483, 193] on select "Draft Pending Allocated Pending Pick Goods Picked Goods Packed Pending Charges …" at bounding box center [540, 203] width 114 height 20
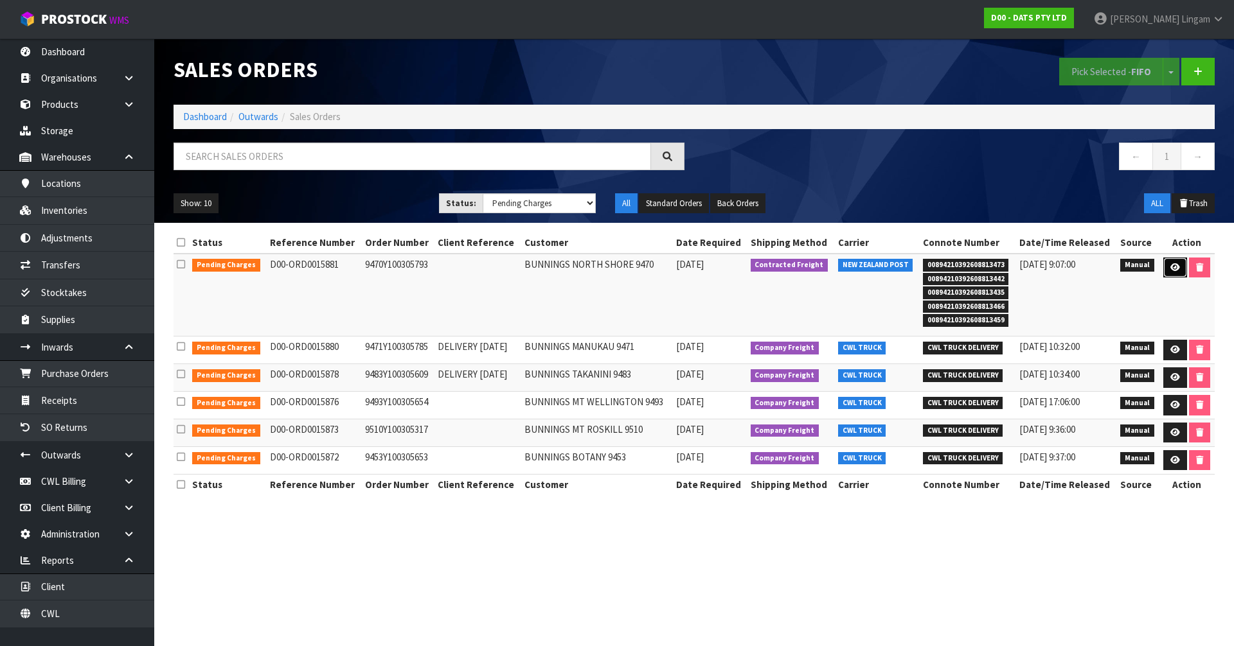
click at [1165, 269] on link at bounding box center [1175, 268] width 24 height 21
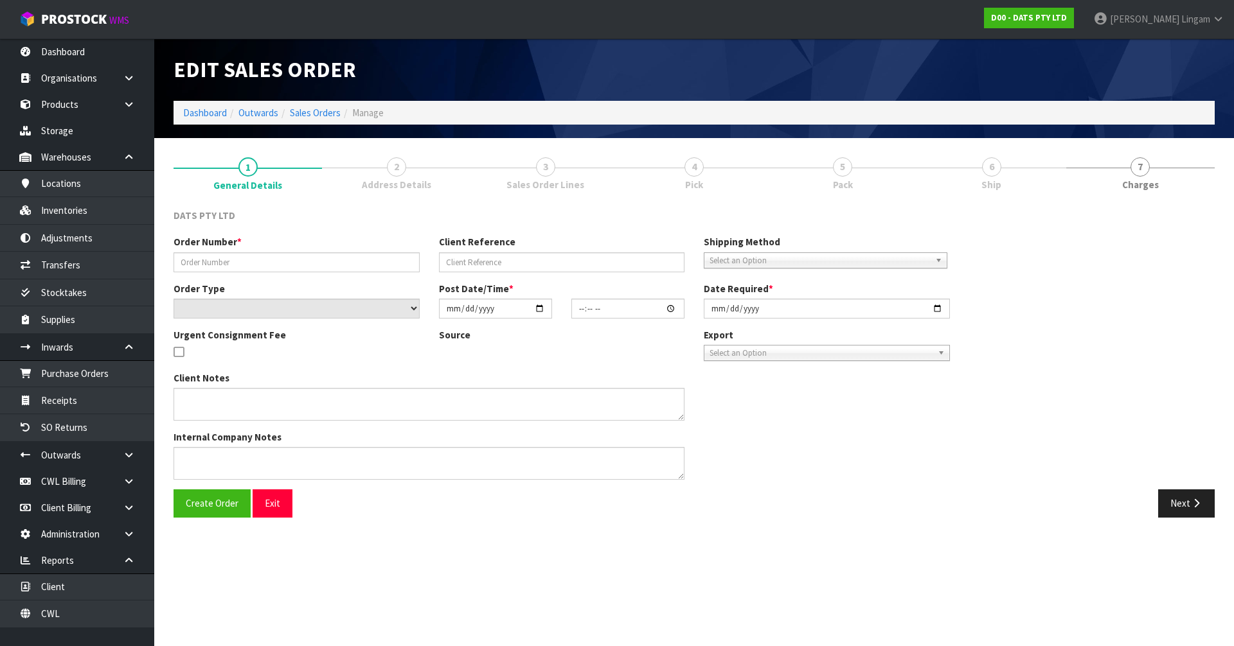
type input "9470Y100305793"
select select "number:0"
type input "[DATE]"
type input "10:09:00.000"
type input "[DATE]"
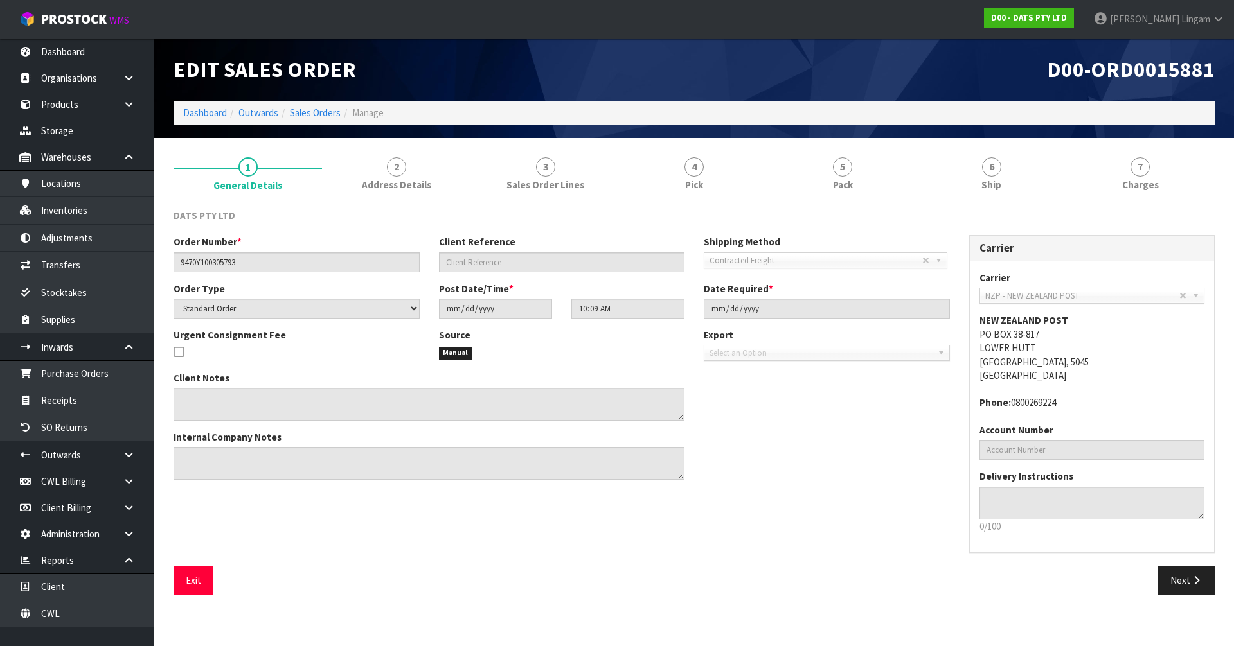
click at [1028, 200] on div "DATS PTY LTD Order Number * 9470Y100305793 Client Reference Shipping Method Cli…" at bounding box center [694, 402] width 1041 height 406
click at [1025, 193] on link "6 Ship" at bounding box center [991, 173] width 148 height 51
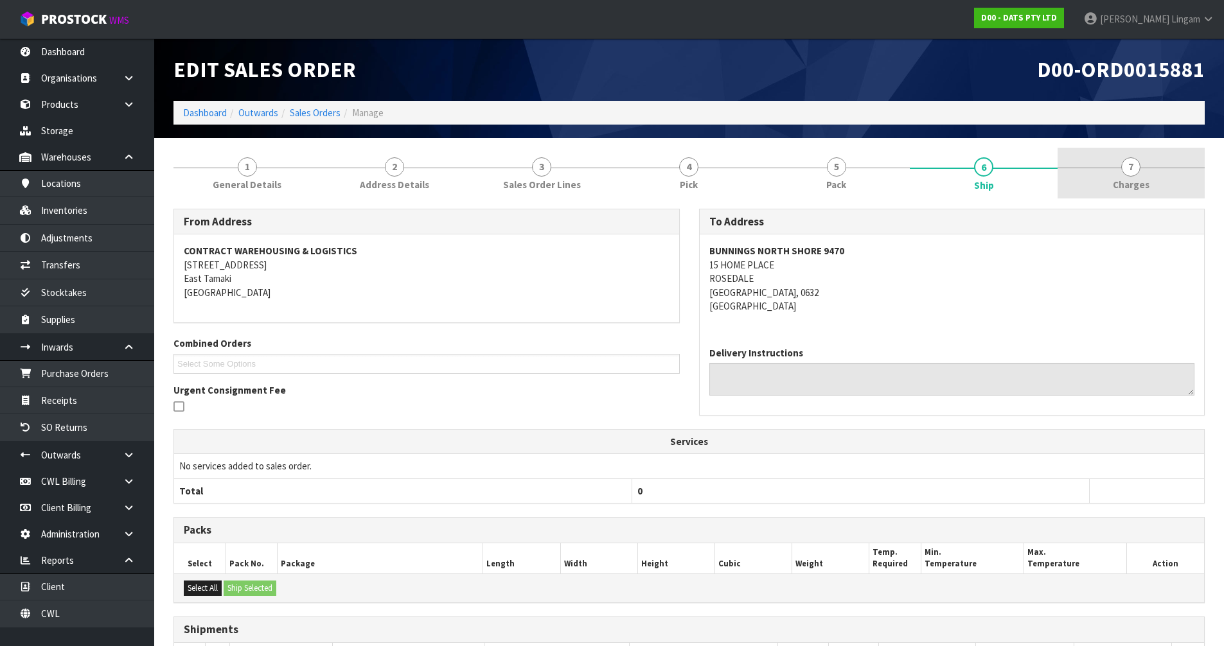
click at [1147, 174] on link "7 [GEOGRAPHIC_DATA]" at bounding box center [1131, 173] width 147 height 51
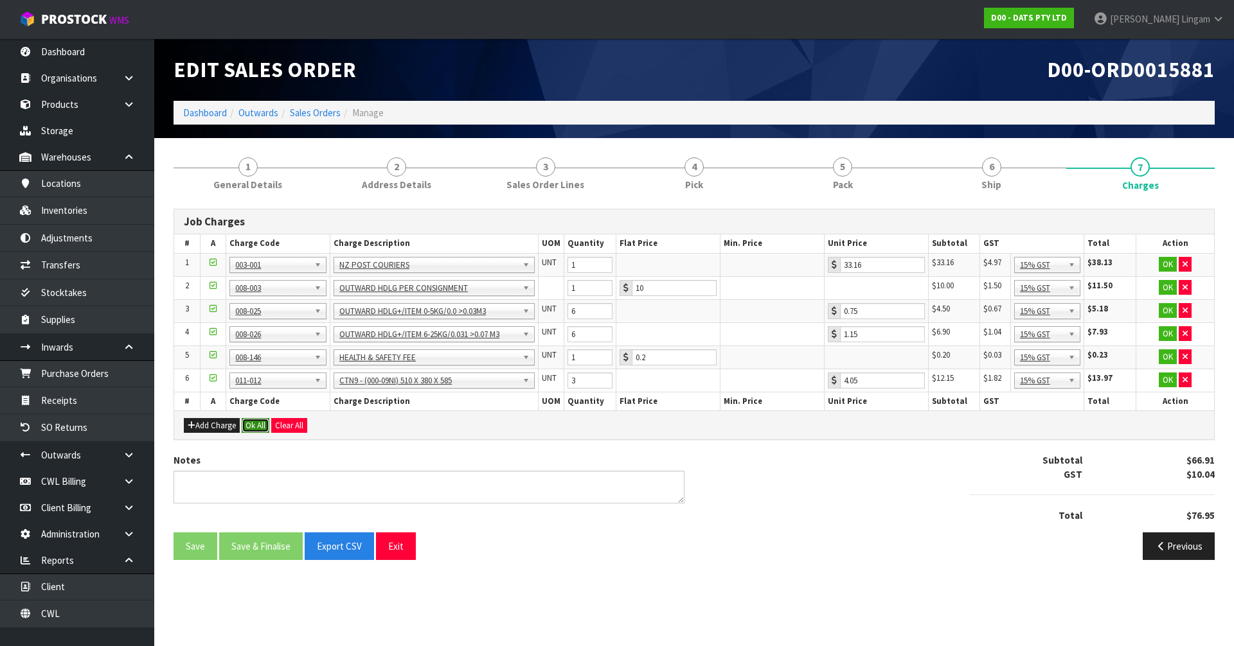
click at [255, 427] on button "Ok All" at bounding box center [256, 425] width 28 height 15
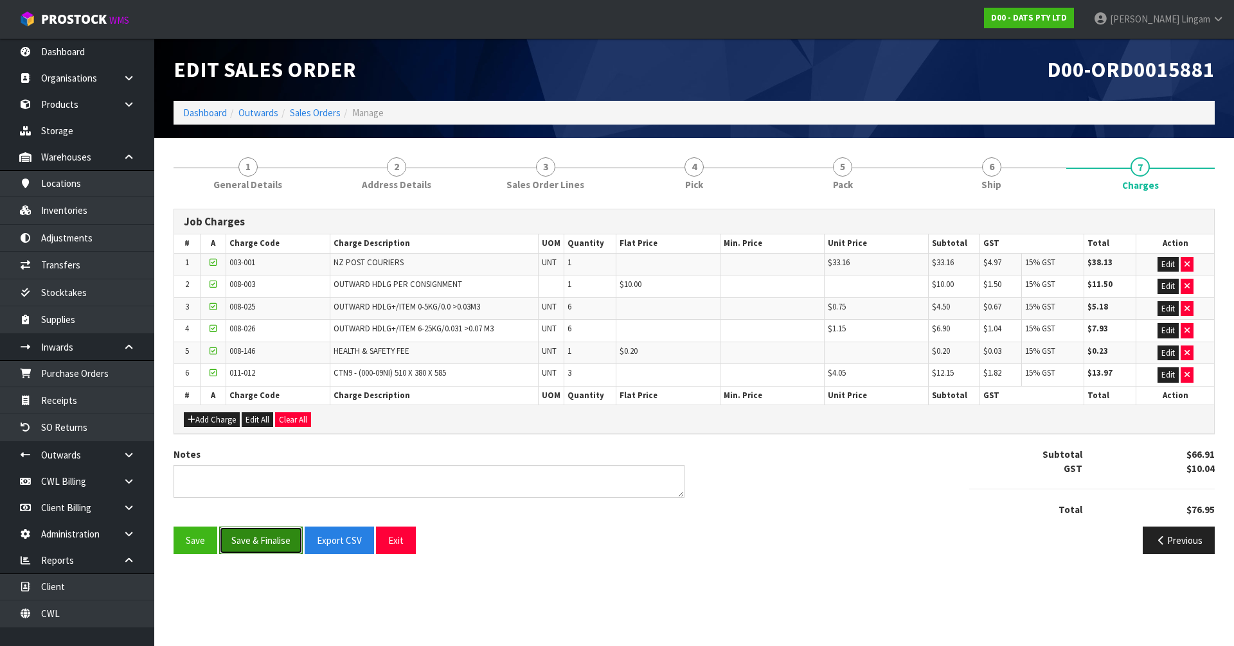
click at [263, 536] on button "Save & Finalise" at bounding box center [261, 541] width 84 height 28
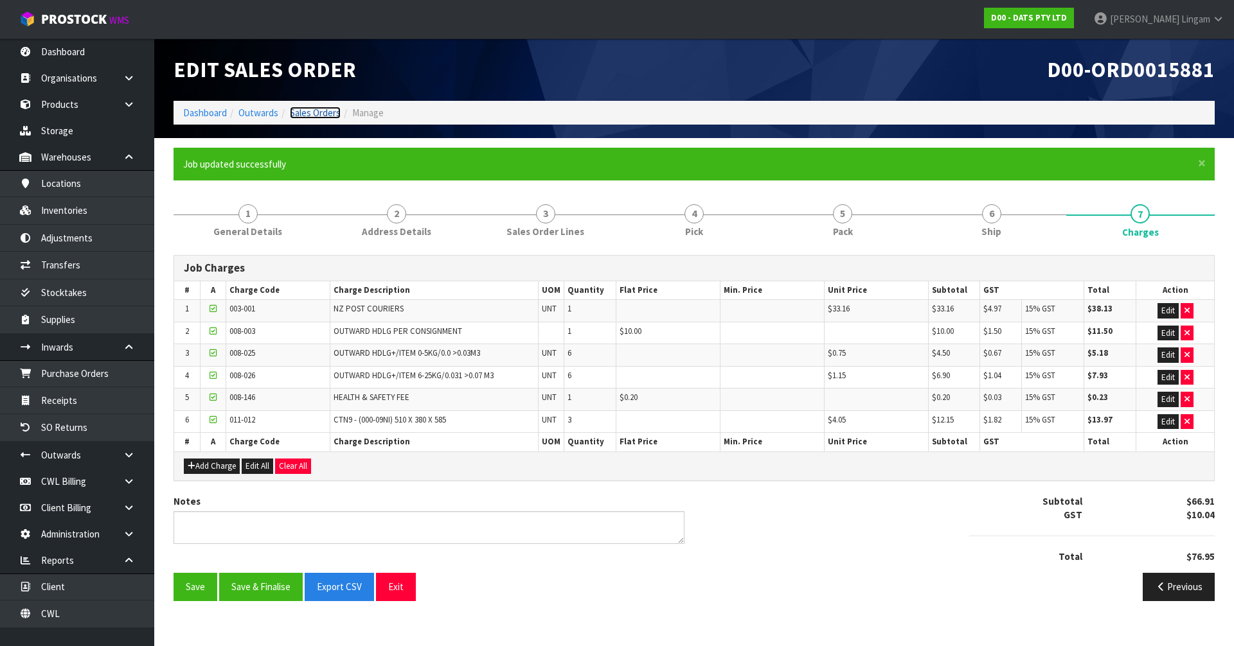
click at [328, 110] on link "Sales Orders" at bounding box center [315, 113] width 51 height 12
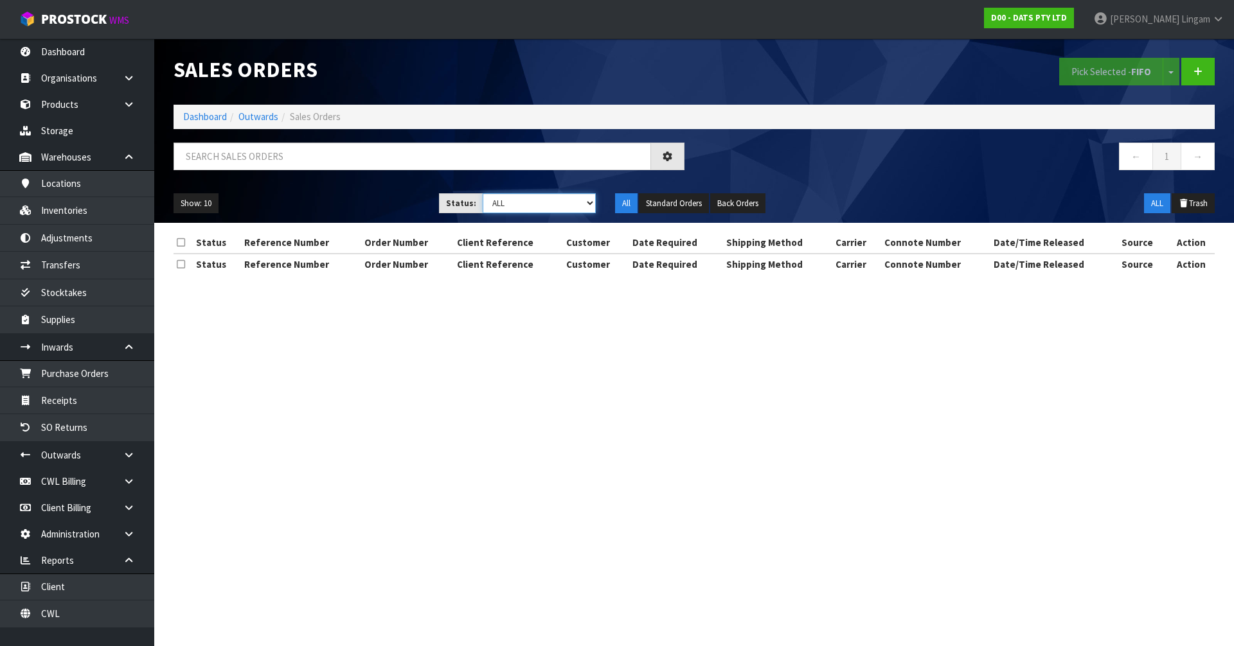
click at [584, 199] on select "Draft Pending Allocated Pending Pick Goods Picked Goods Packed Pending Charges …" at bounding box center [540, 203] width 114 height 20
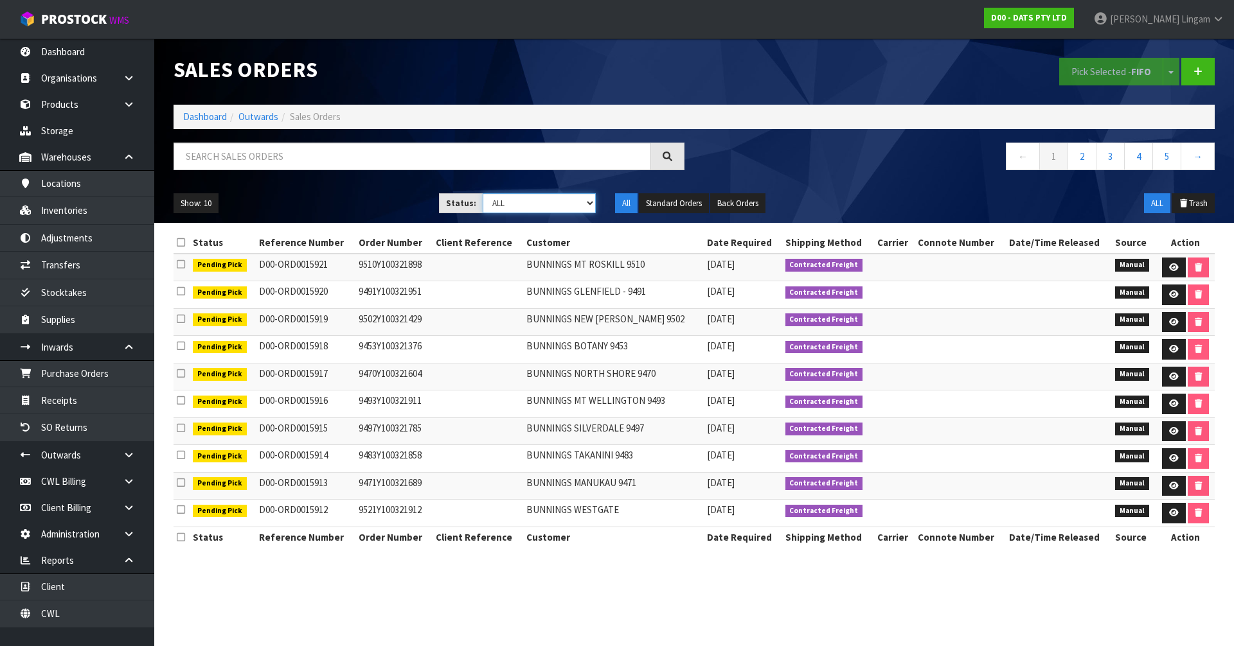
select select "string:6"
click at [483, 193] on select "Draft Pending Allocated Pending Pick Goods Picked Goods Packed Pending Charges …" at bounding box center [540, 203] width 114 height 20
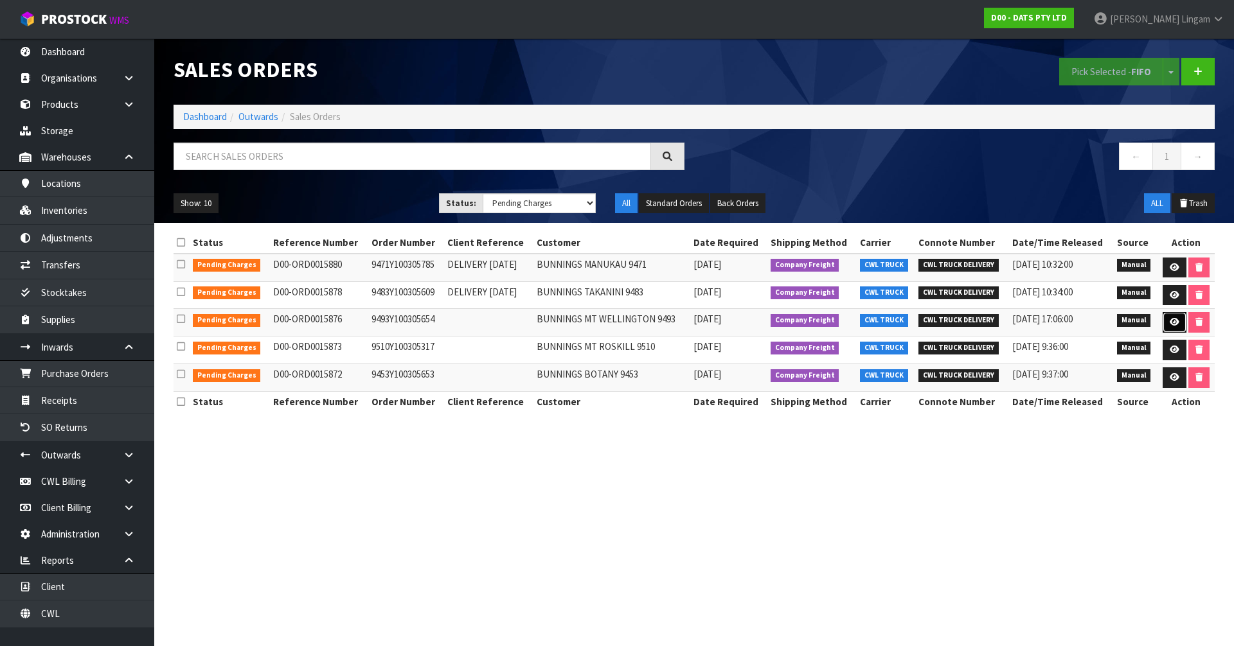
click at [1166, 326] on link at bounding box center [1175, 322] width 24 height 21
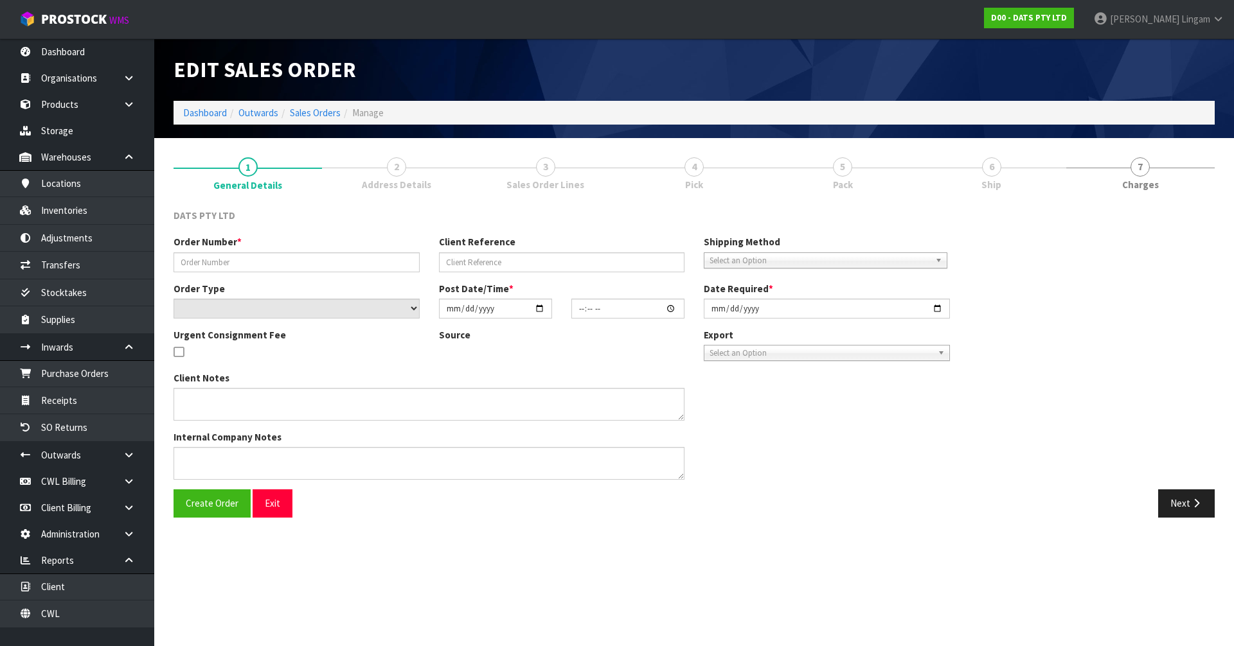
type input "9493Y100305654"
select select "number:0"
type input "[DATE]"
type input "09:53:00.000"
type input "[DATE]"
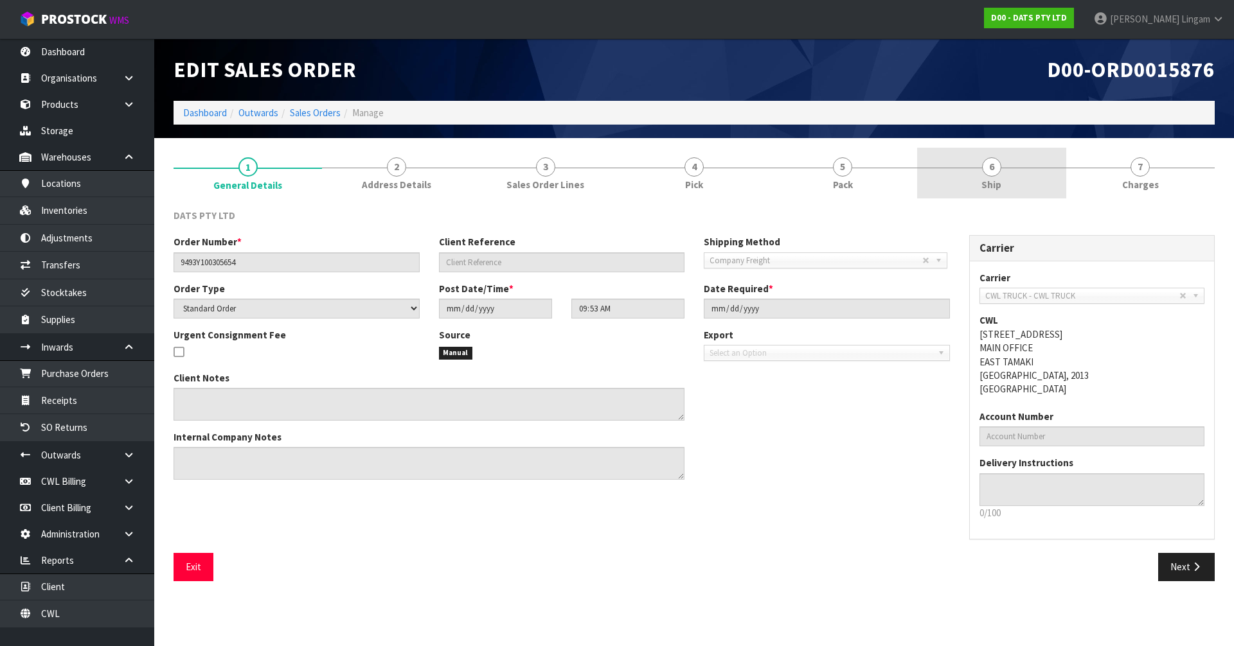
click at [984, 152] on link "6 Ship" at bounding box center [991, 173] width 148 height 51
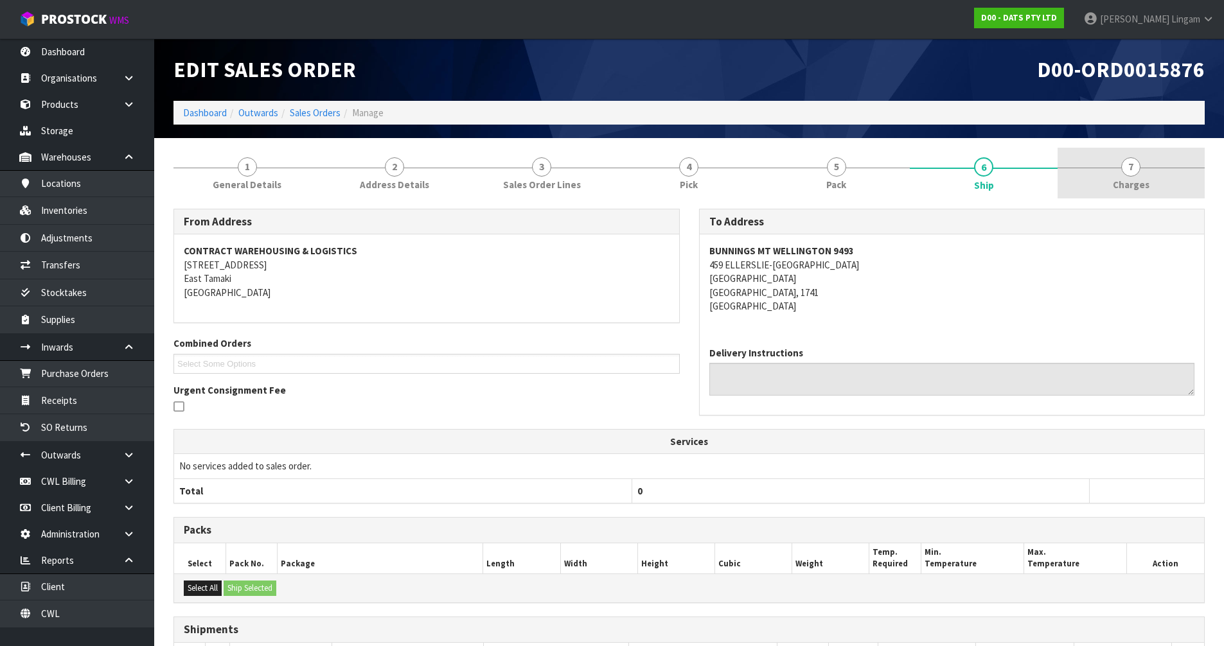
click at [1133, 184] on span "Charges" at bounding box center [1131, 184] width 37 height 13
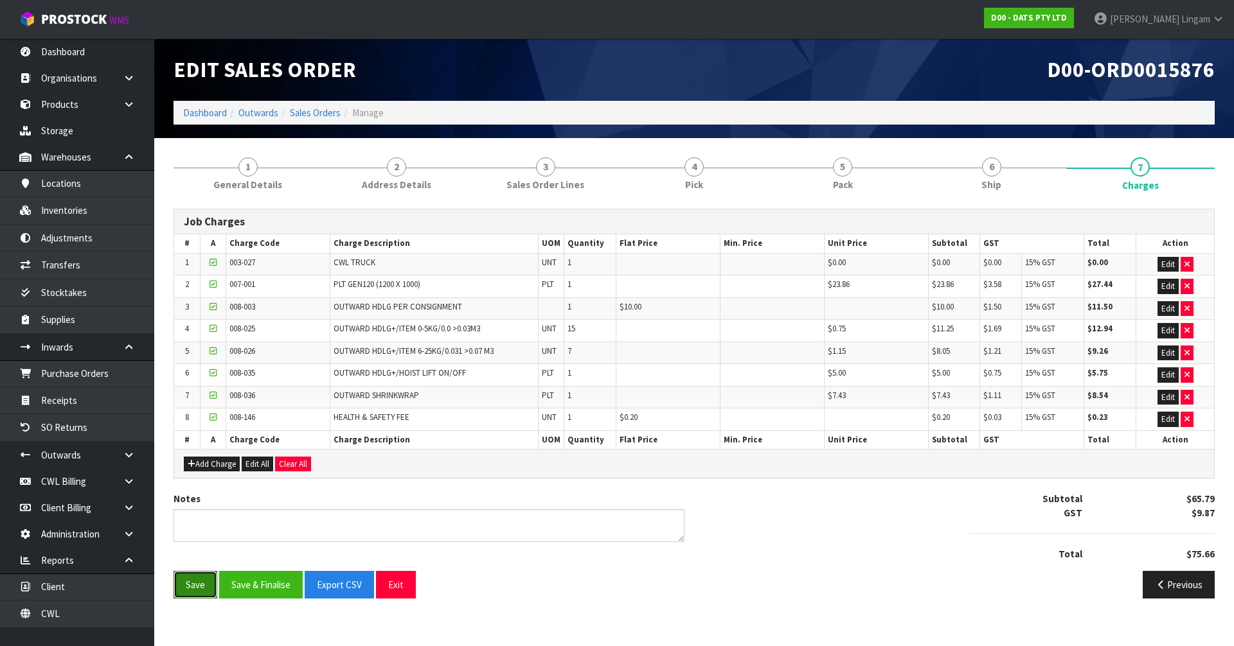
click at [208, 580] on button "Save" at bounding box center [196, 585] width 44 height 28
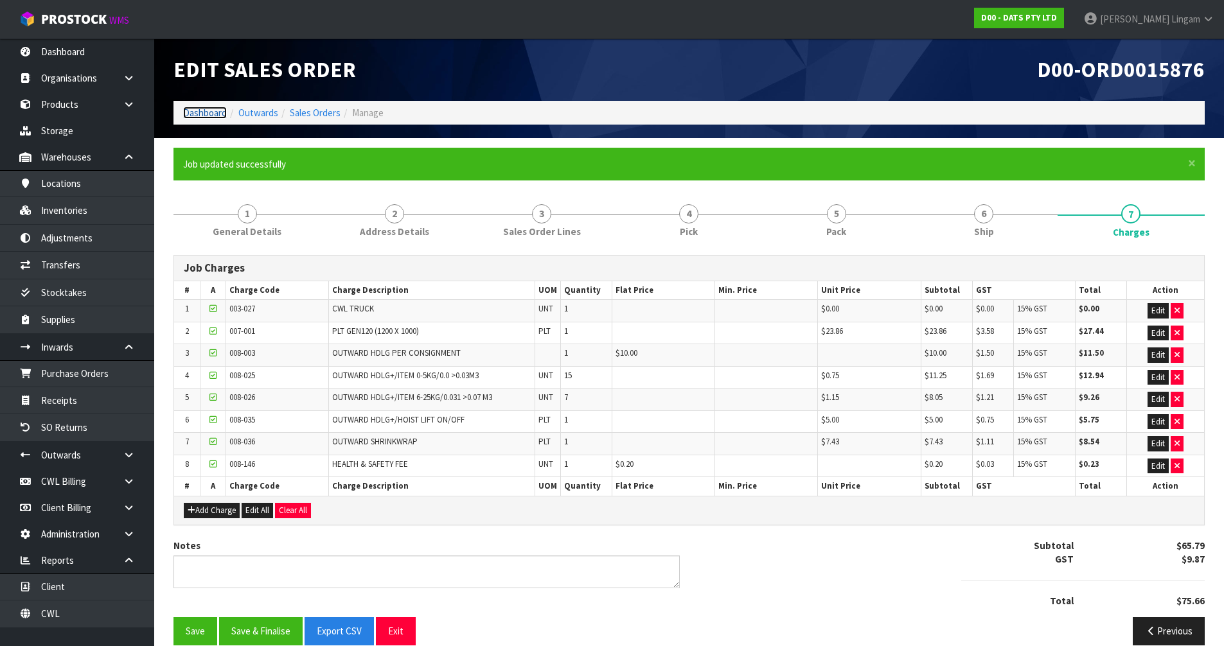
click at [211, 115] on link "Dashboard" at bounding box center [205, 113] width 44 height 12
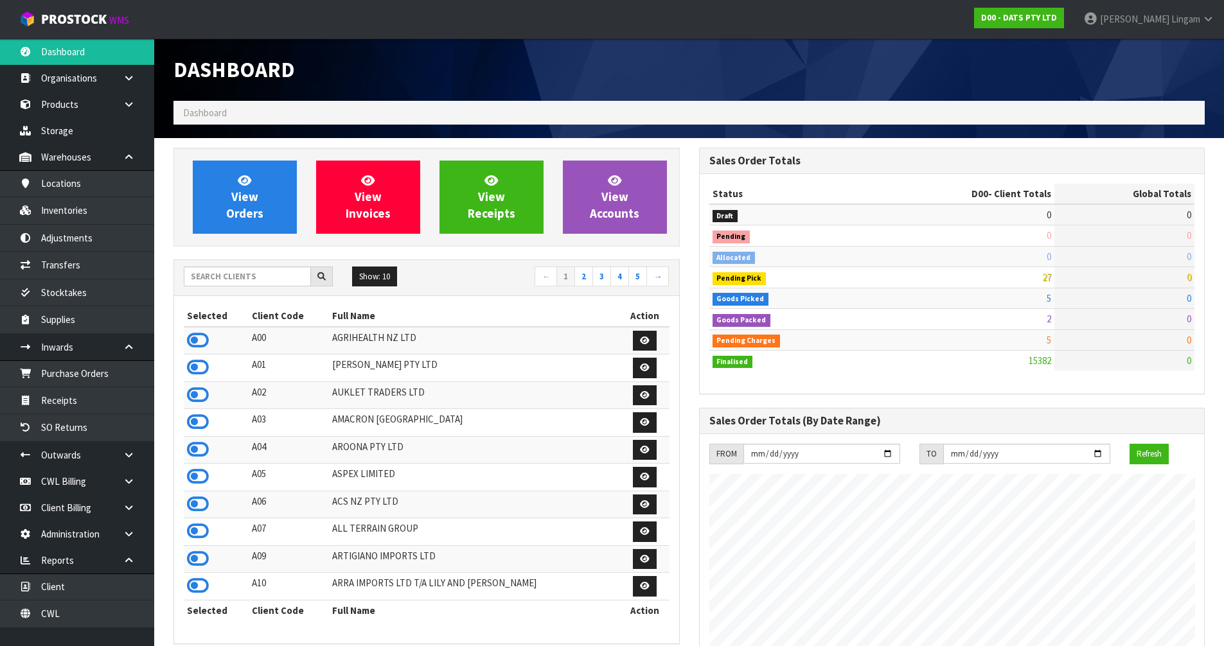
scroll to position [974, 525]
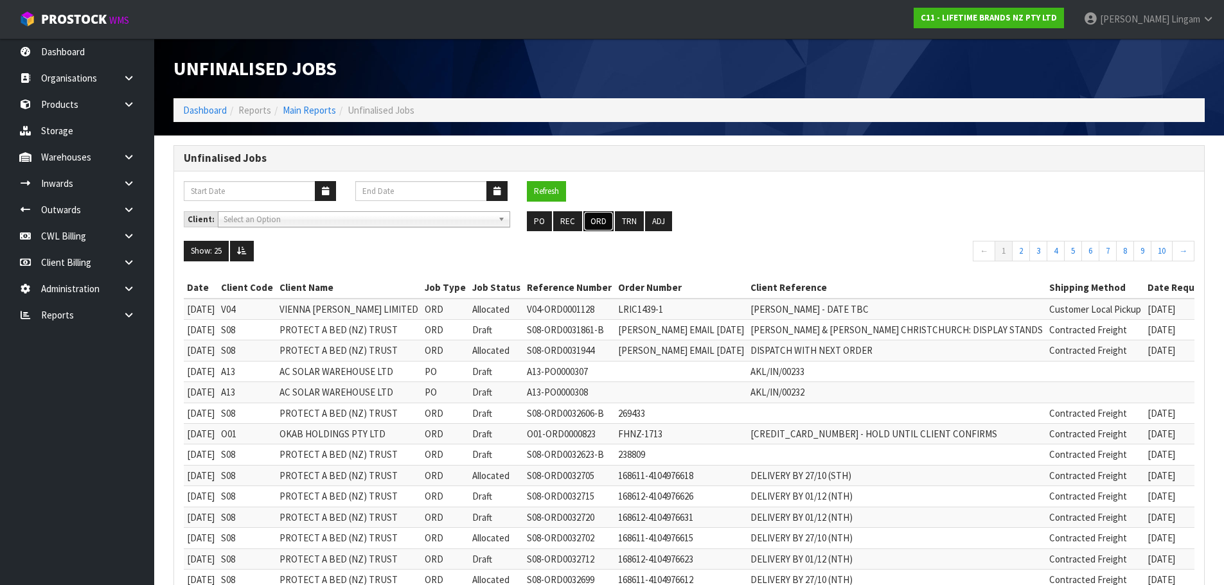
click at [593, 224] on button "ORD" at bounding box center [599, 221] width 30 height 21
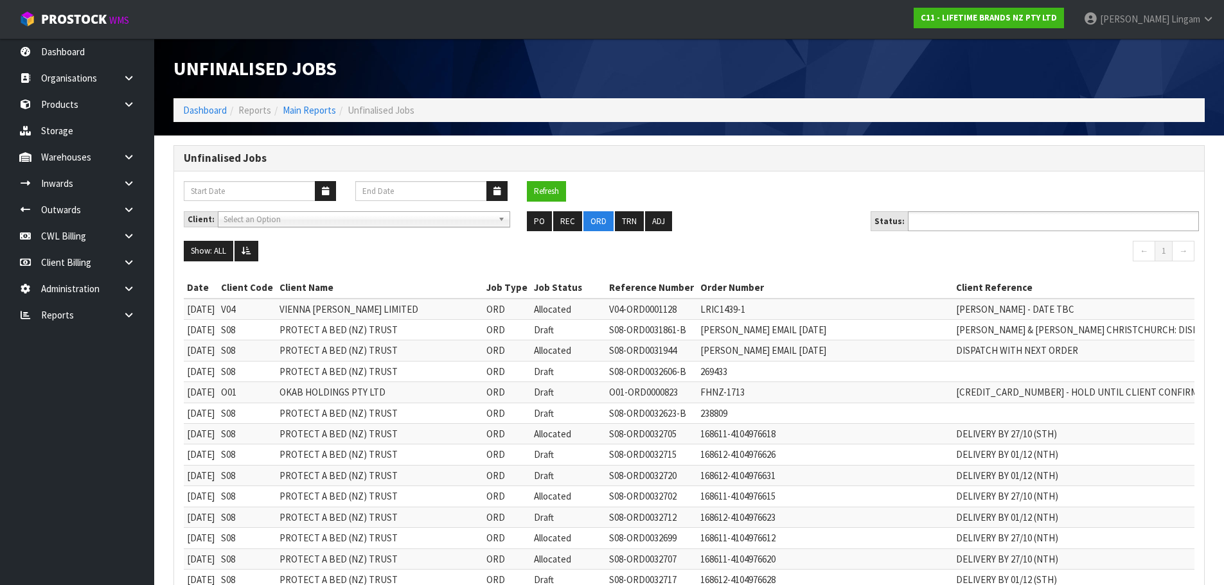
click at [945, 227] on input "text" at bounding box center [959, 221] width 94 height 16
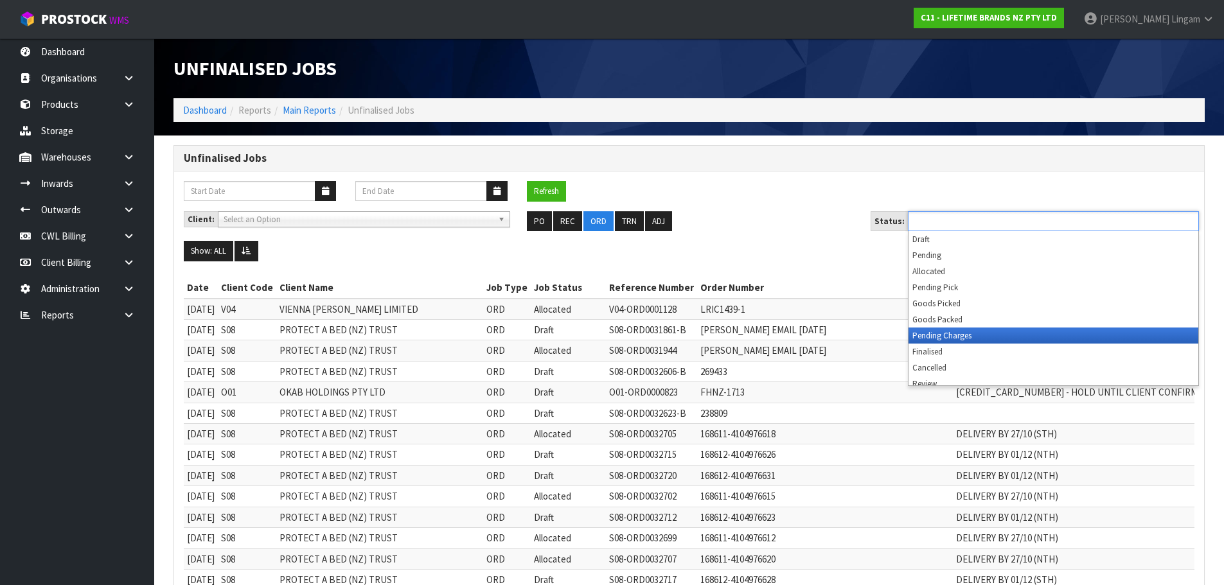
click at [943, 336] on li "Pending Charges" at bounding box center [1054, 336] width 290 height 16
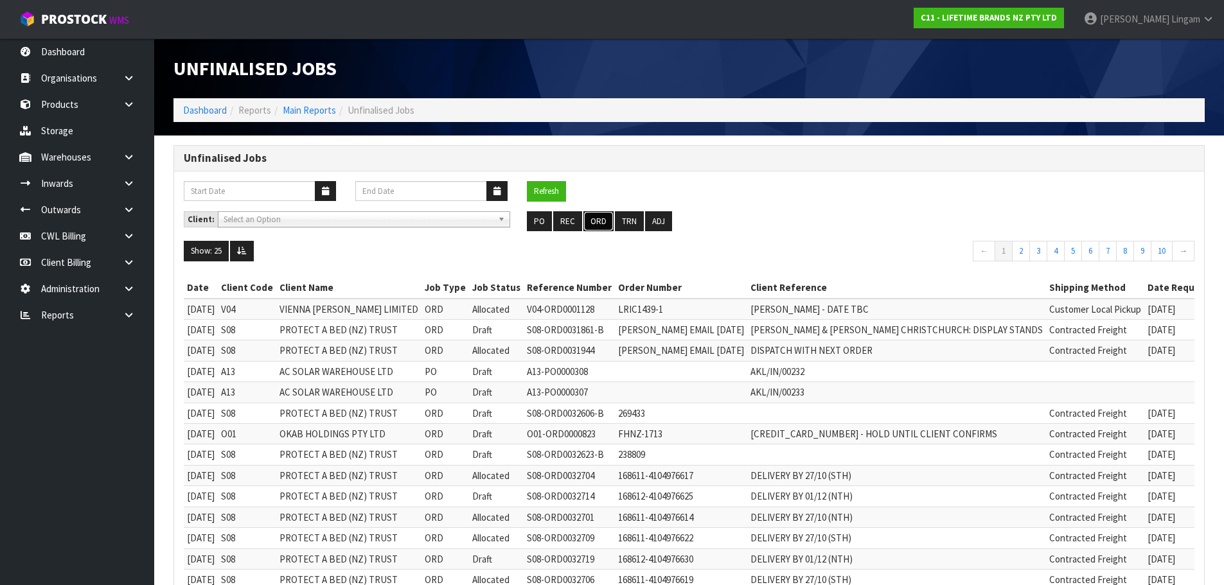
click at [595, 222] on button "ORD" at bounding box center [599, 221] width 30 height 21
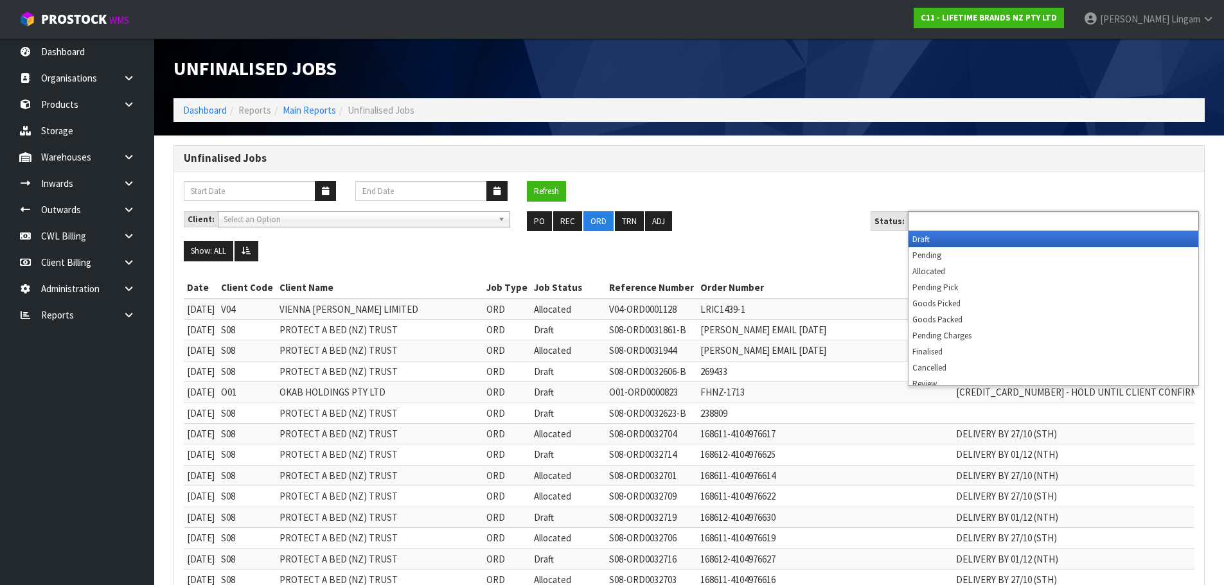
click at [974, 219] on input "text" at bounding box center [959, 221] width 94 height 16
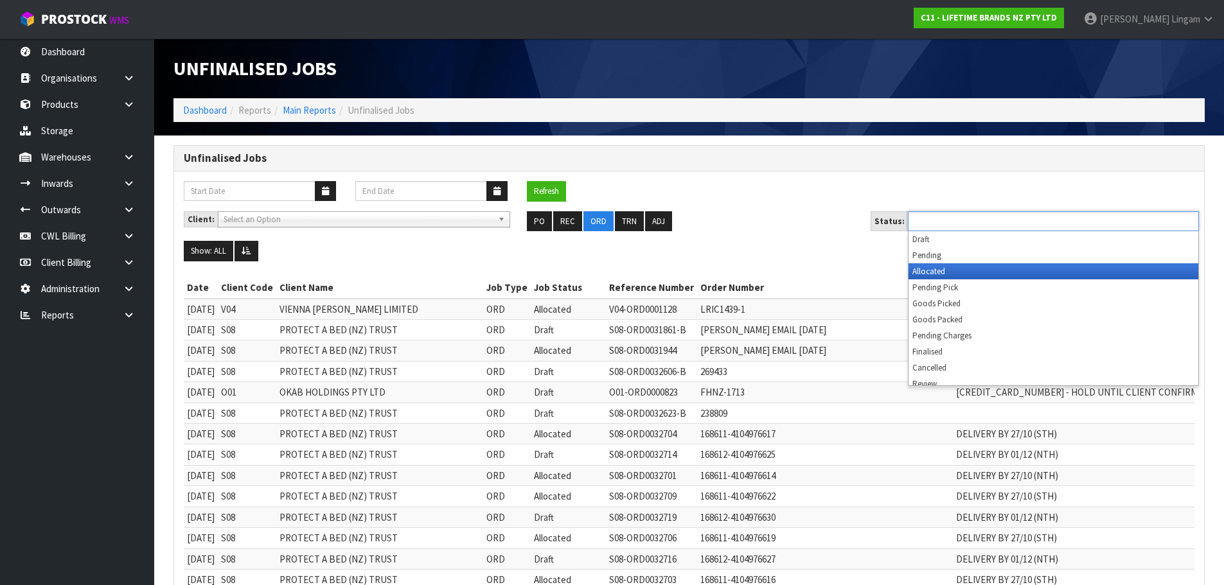
click at [974, 274] on li "Allocated" at bounding box center [1054, 271] width 290 height 16
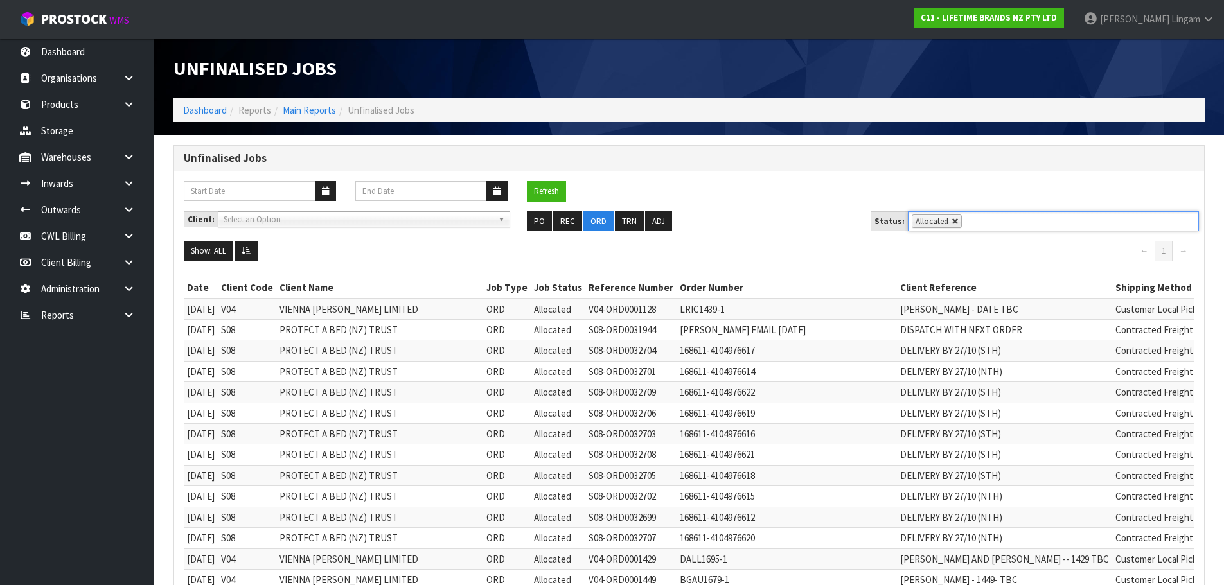
click at [952, 220] on link at bounding box center [956, 222] width 8 height 8
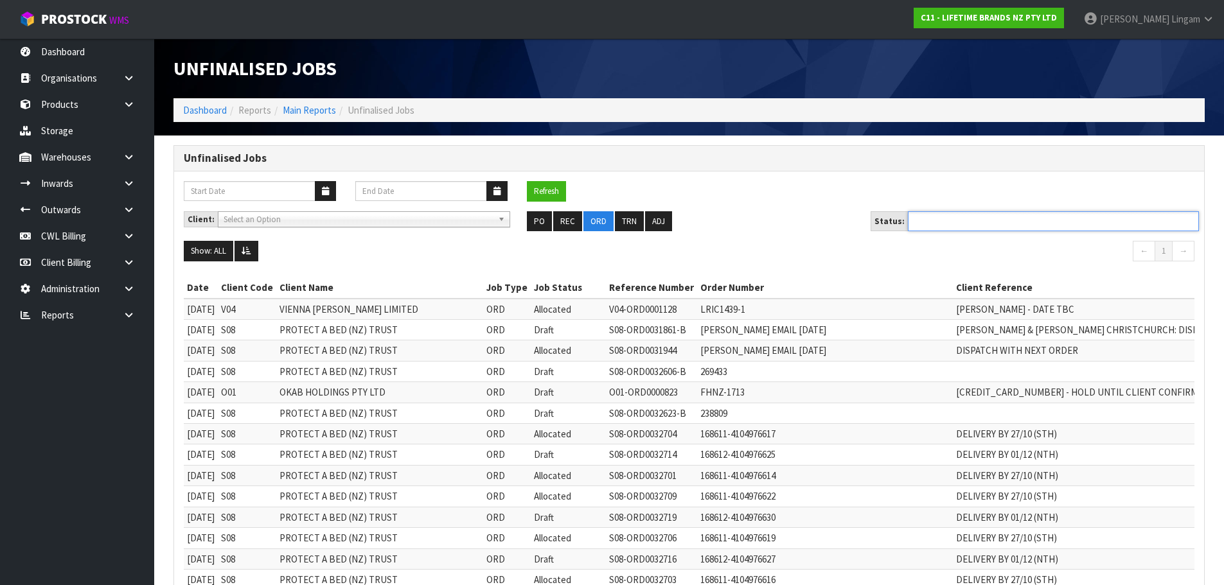
click at [950, 220] on ul at bounding box center [1053, 221] width 291 height 20
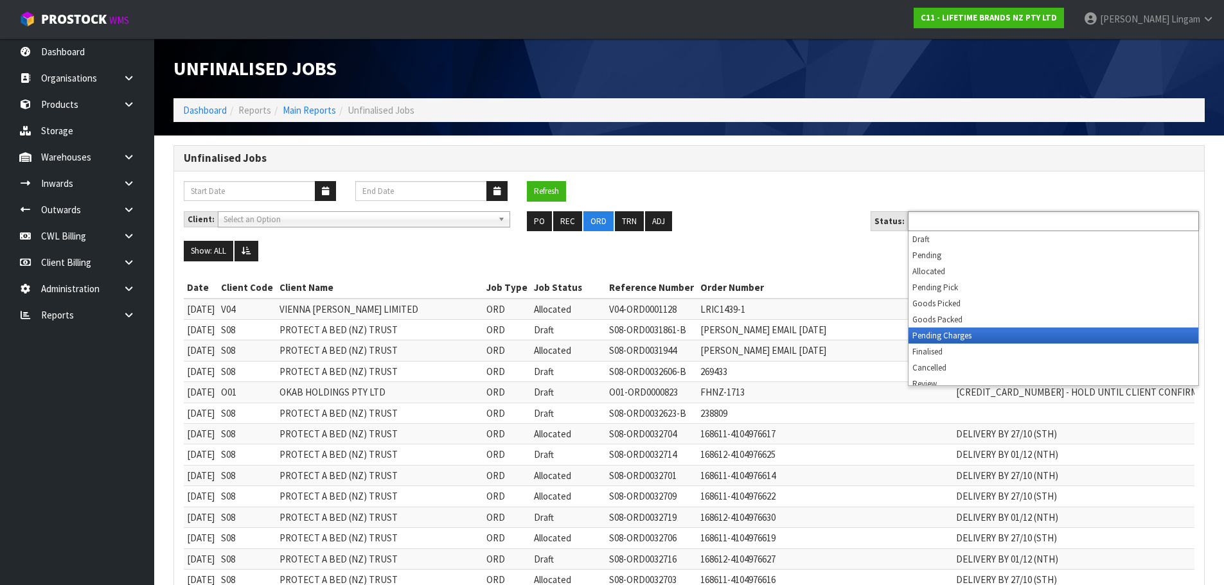
click at [956, 337] on li "Pending Charges" at bounding box center [1054, 336] width 290 height 16
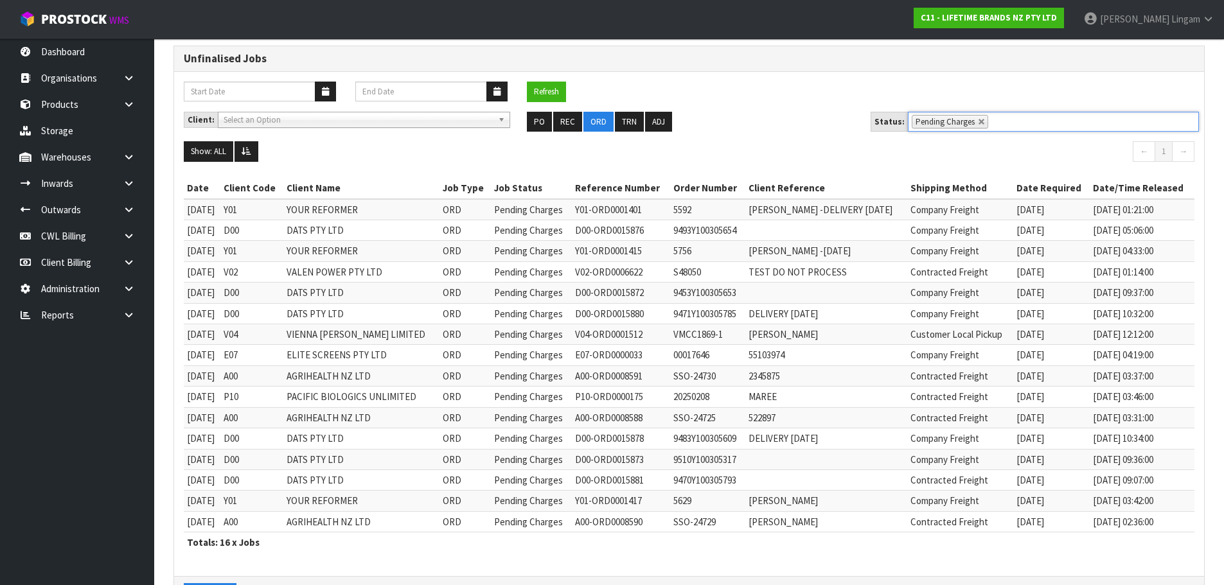
scroll to position [148, 0]
